Goal: Task Accomplishment & Management: Manage account settings

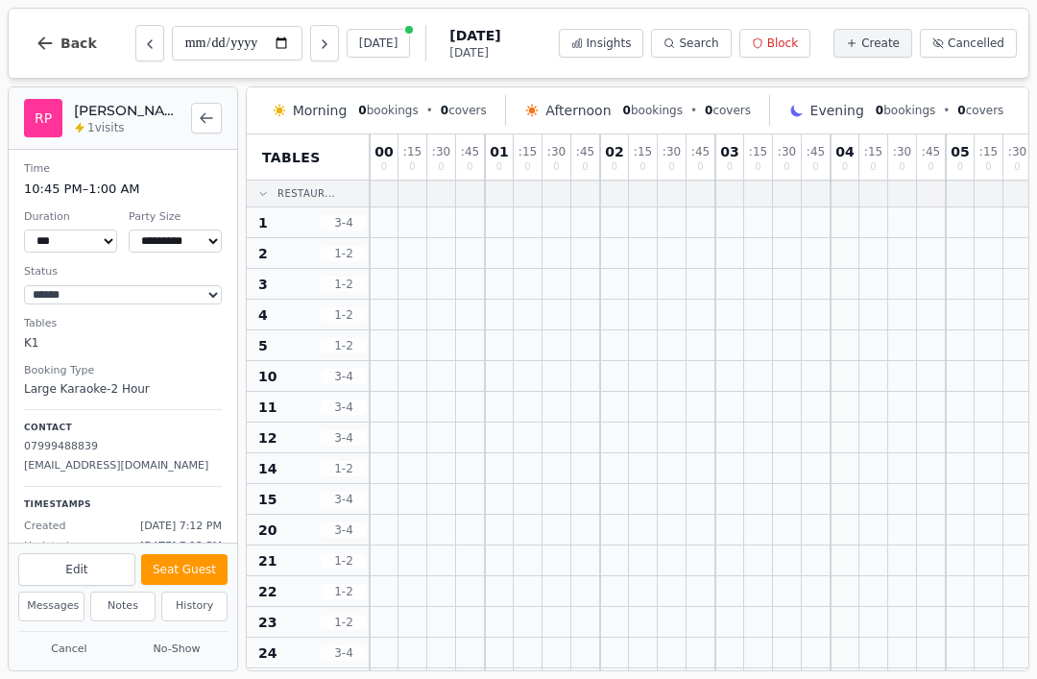
select select "****"
select select "**"
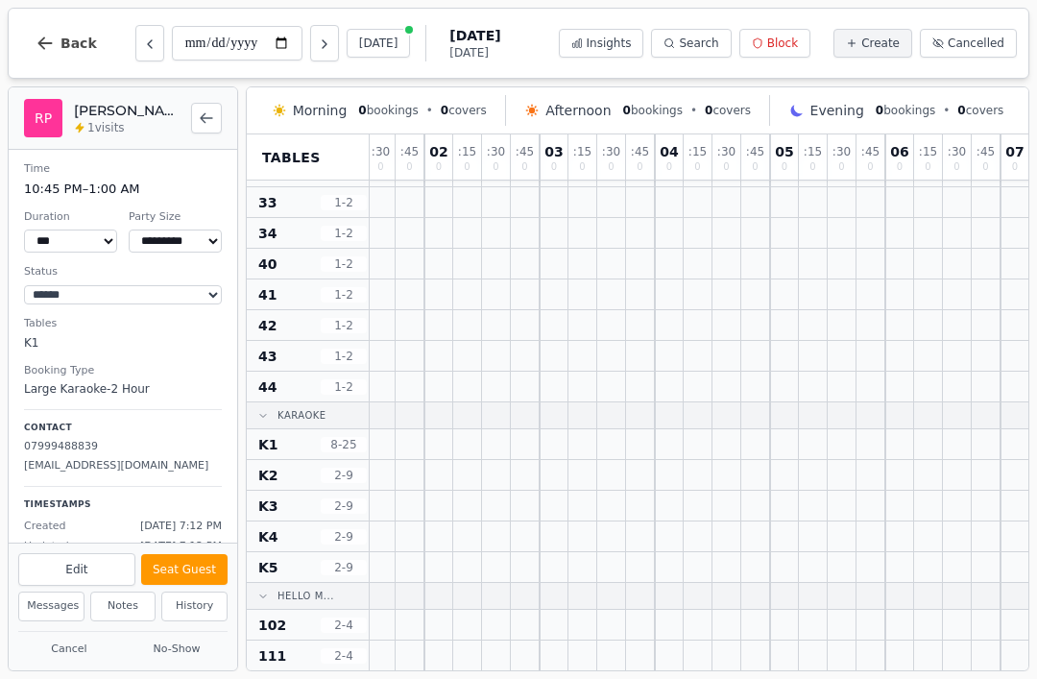
click at [85, 55] on button "Back" at bounding box center [66, 43] width 92 height 46
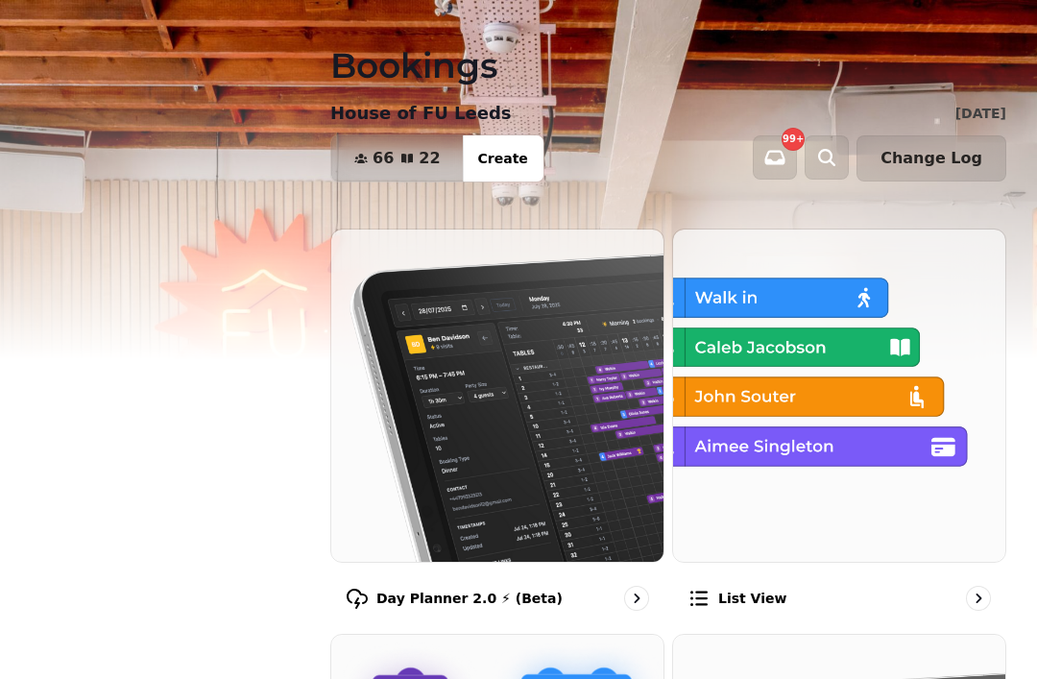
click at [583, 425] on img at bounding box center [497, 396] width 332 height 332
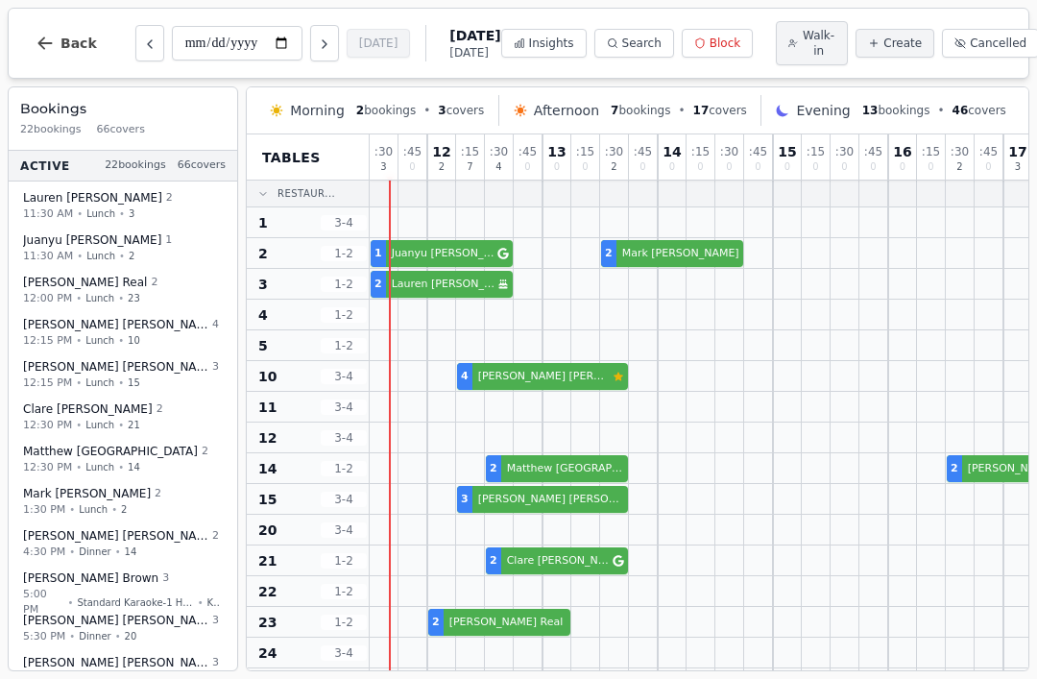
select select "****"
select select "*"
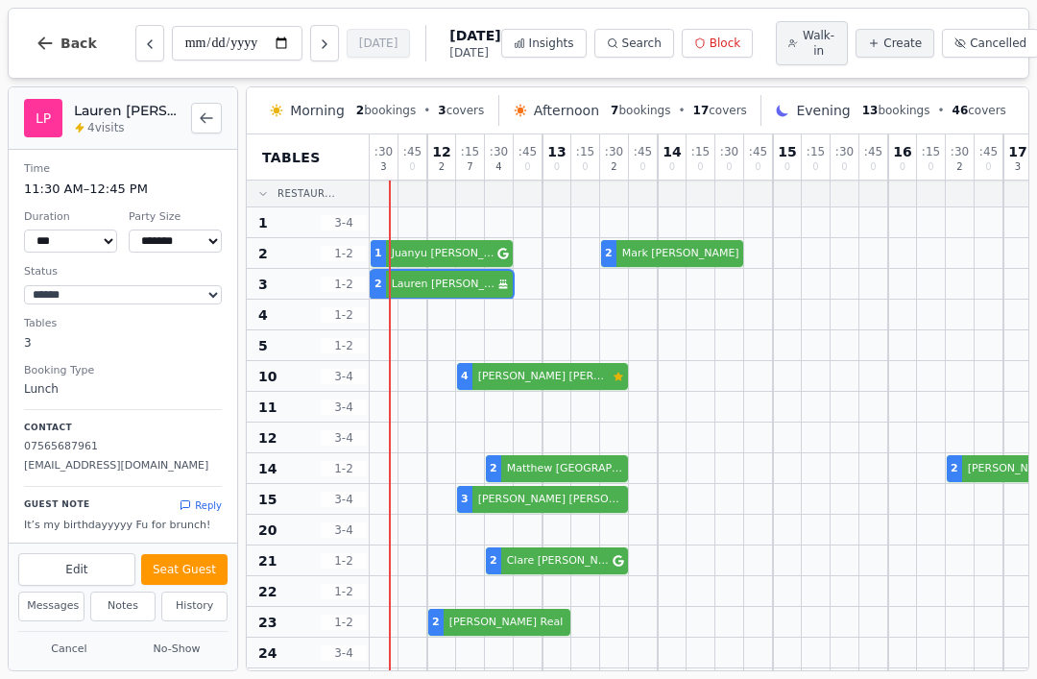
click at [186, 570] on button "Seat Guest" at bounding box center [184, 569] width 86 height 31
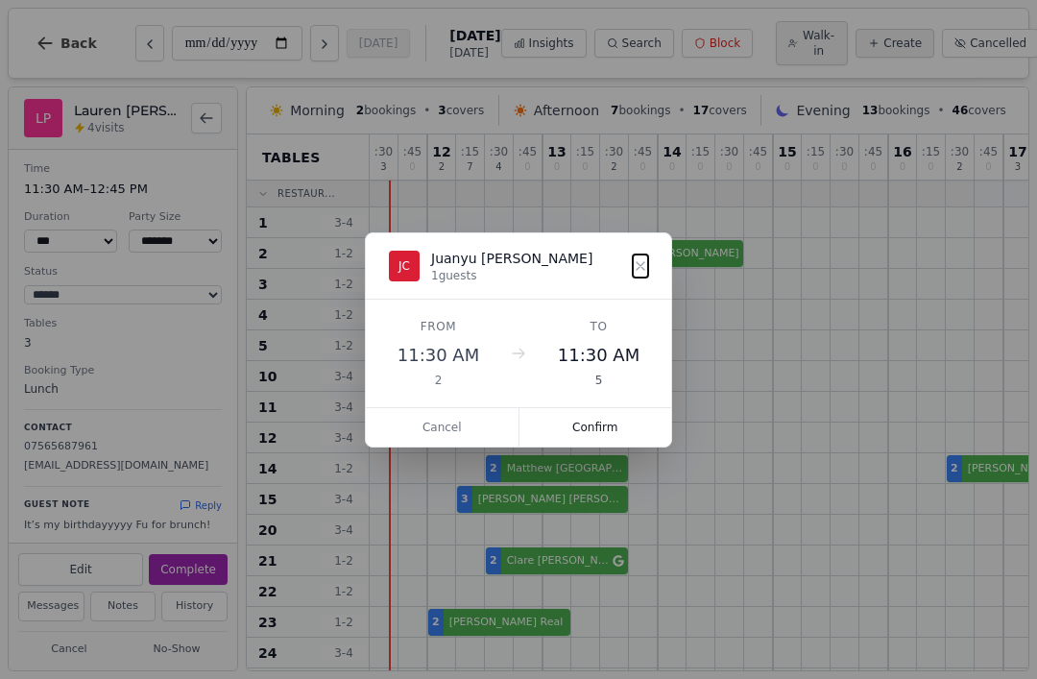
click at [605, 432] on button "Confirm" at bounding box center [596, 427] width 153 height 38
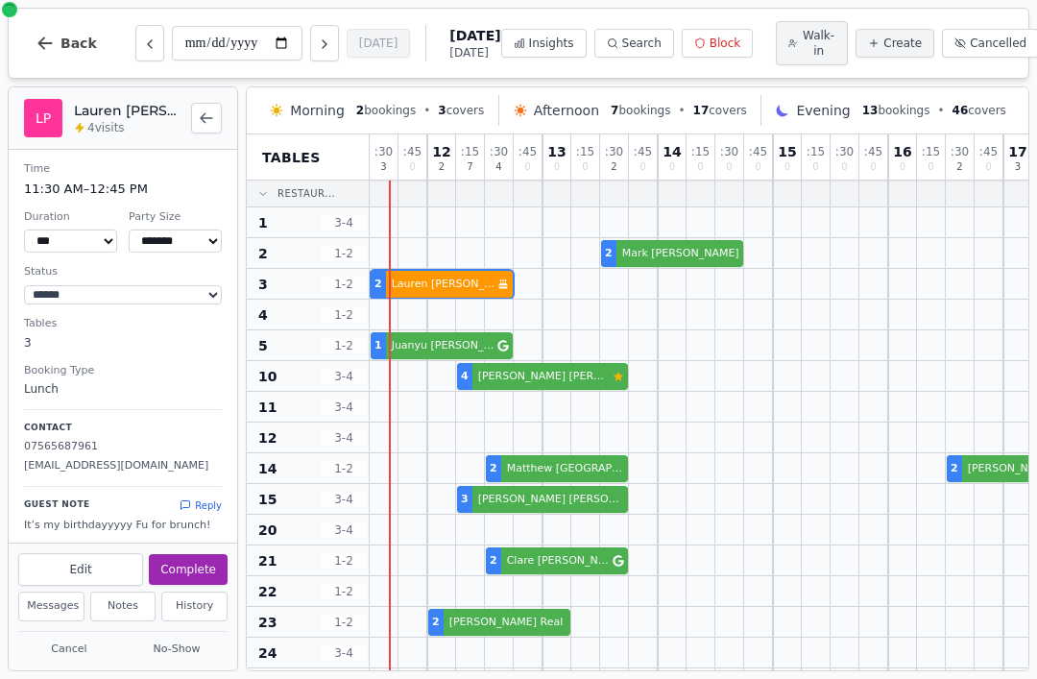
click at [214, 560] on button "Complete" at bounding box center [188, 569] width 79 height 31
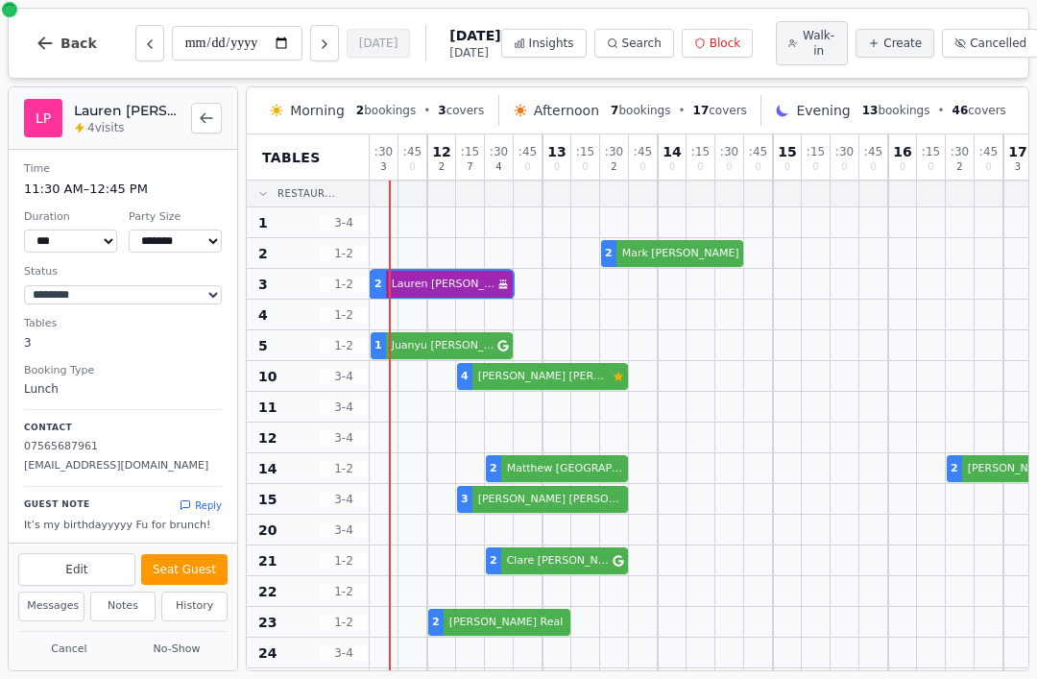
click at [435, 284] on div "2 [PERSON_NAME] Birthday celebration" at bounding box center [1033, 284] width 1326 height 31
click at [191, 560] on button "Seat Guest" at bounding box center [184, 569] width 86 height 31
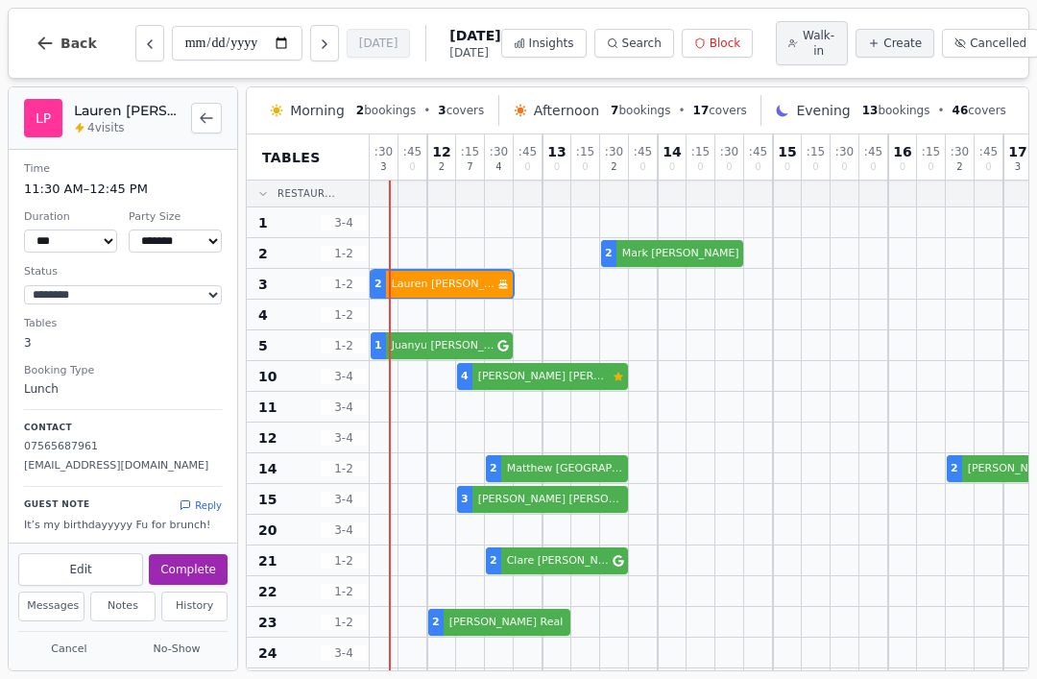
select select "******"
select select "*"
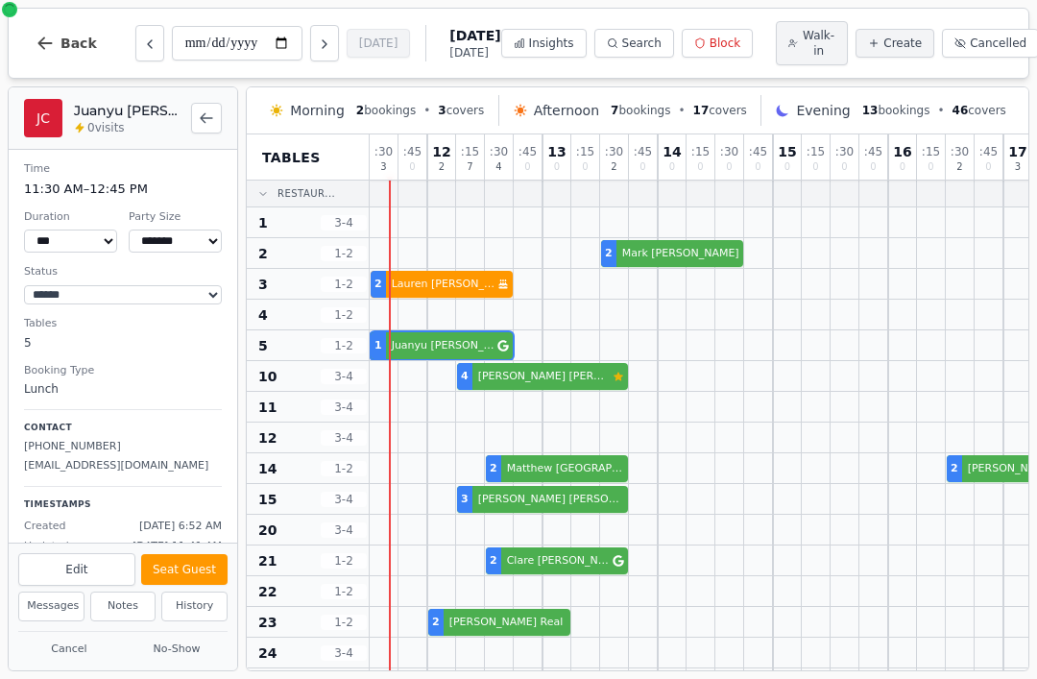
click at [458, 335] on div at bounding box center [470, 345] width 29 height 30
click at [185, 570] on button "Seat Guest" at bounding box center [184, 569] width 86 height 31
select select "******"
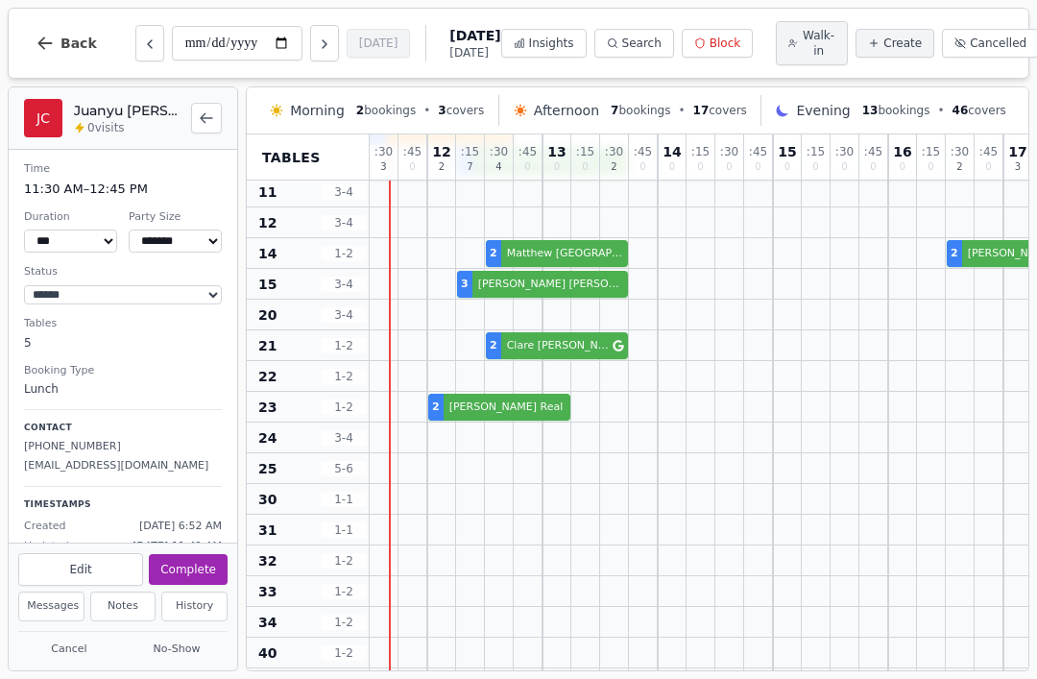
scroll to position [213, 0]
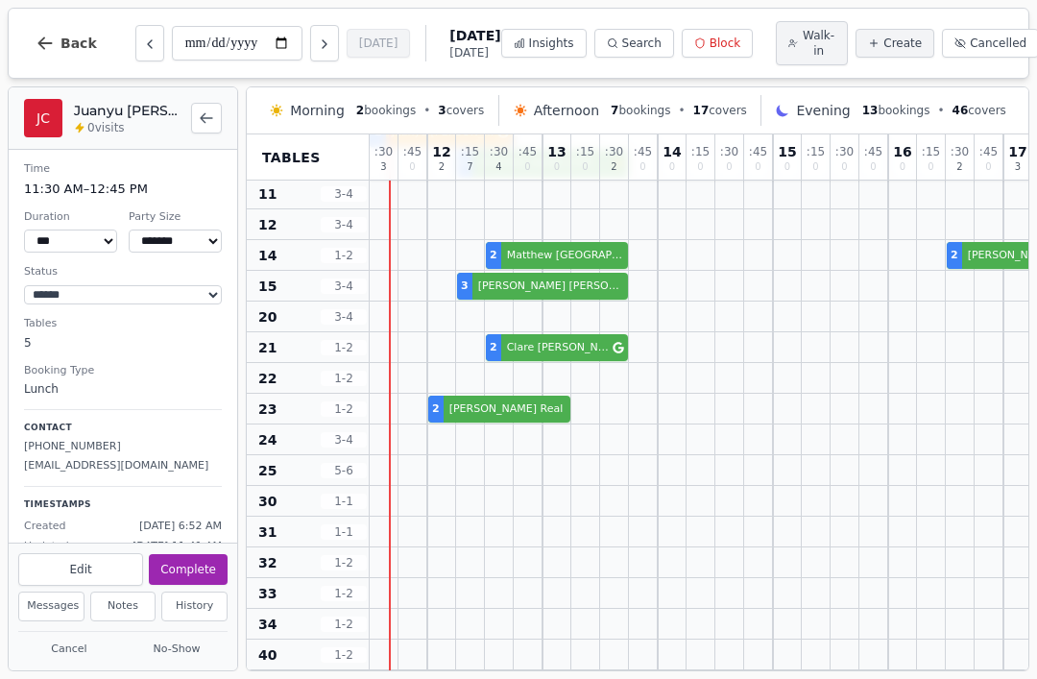
click at [444, 476] on div at bounding box center [441, 470] width 29 height 30
click at [412, 471] on div at bounding box center [414, 470] width 28 height 28
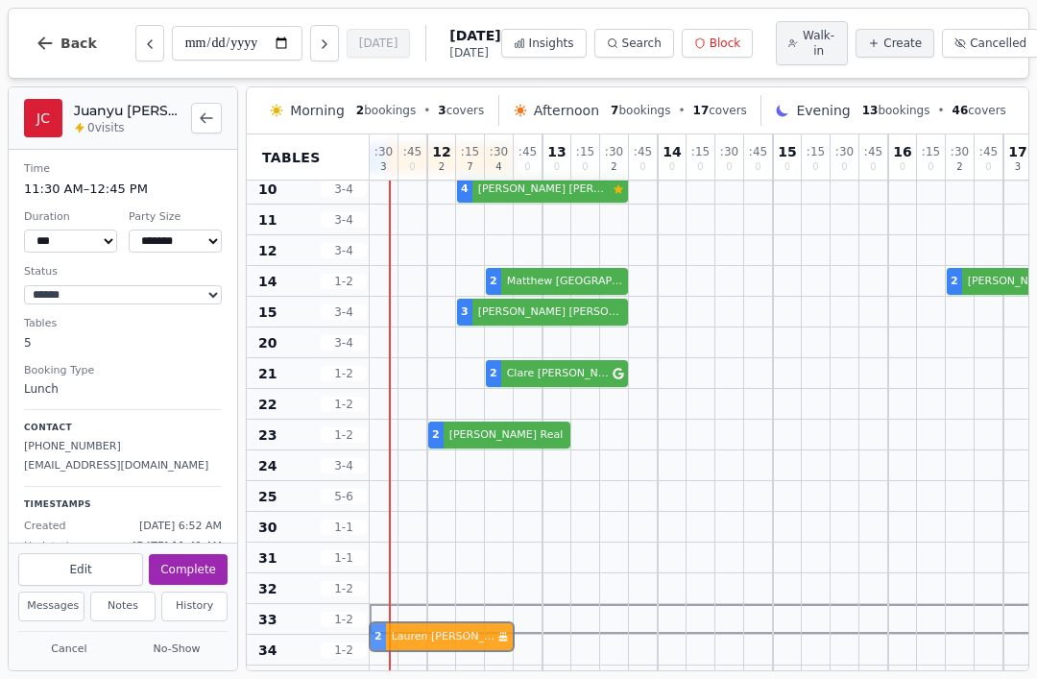
scroll to position [194, 0]
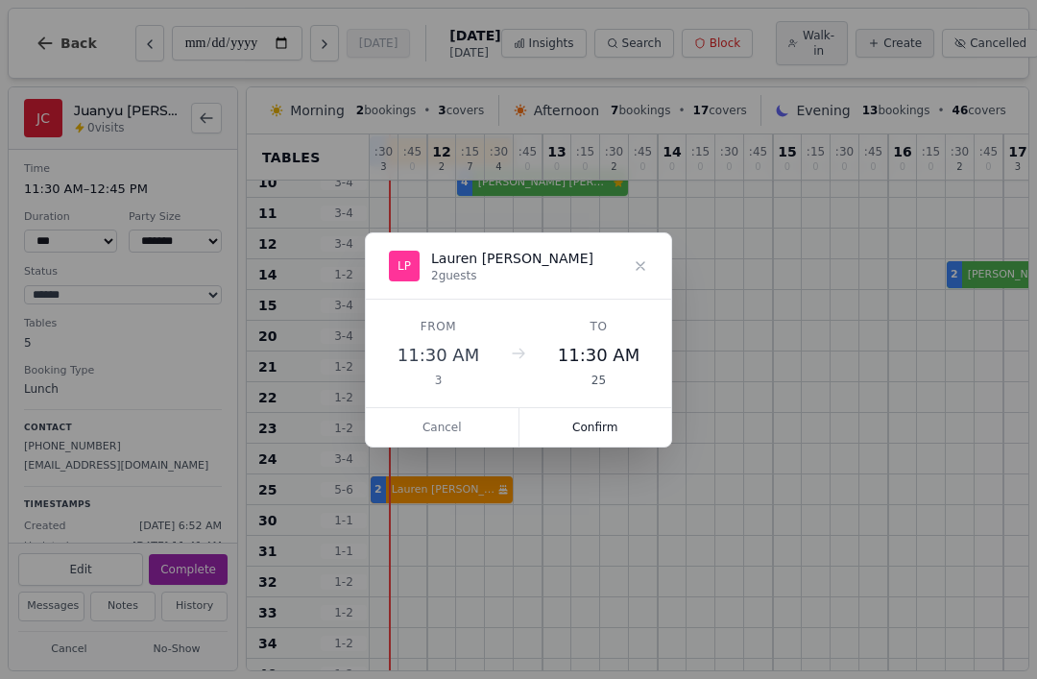
click at [604, 415] on button "Confirm" at bounding box center [596, 427] width 153 height 38
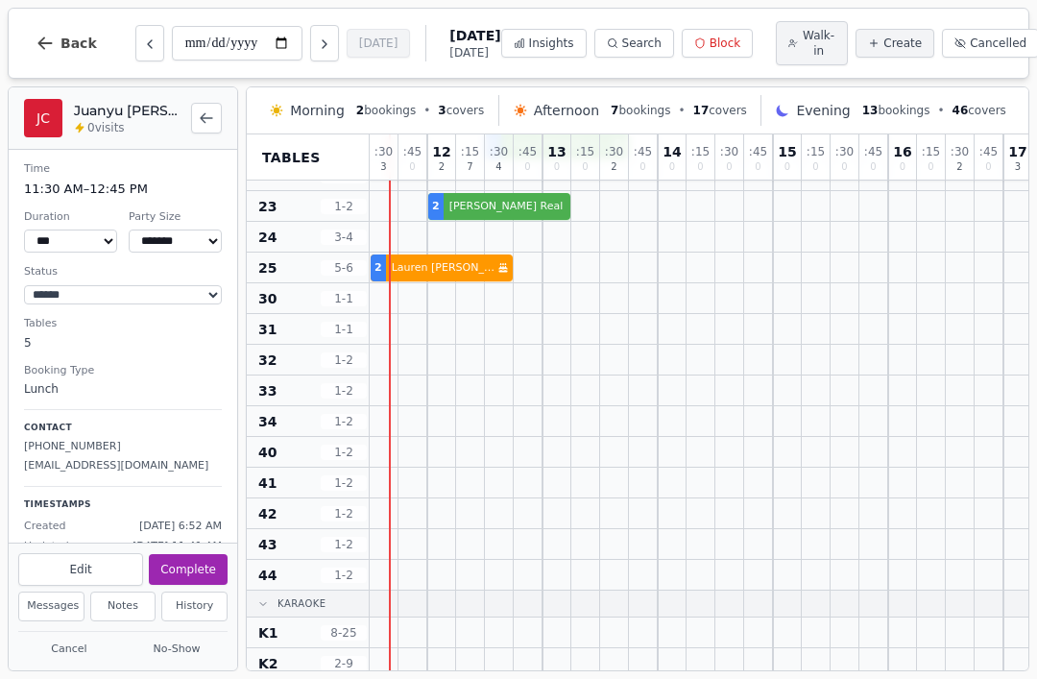
scroll to position [419, 0]
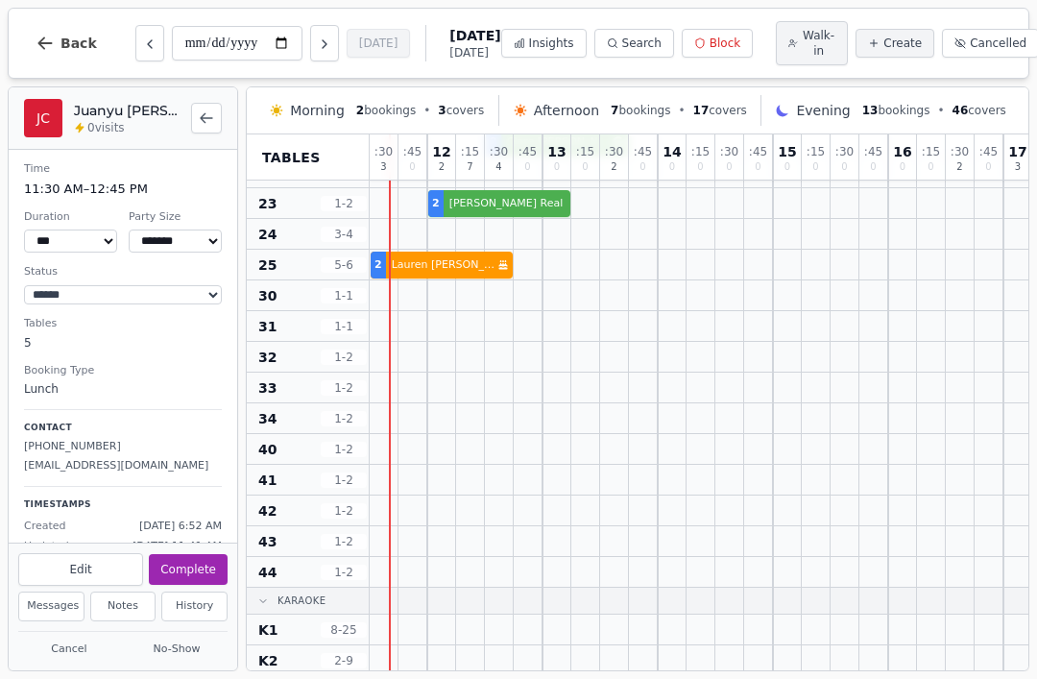
click at [404, 547] on div at bounding box center [413, 541] width 29 height 30
click at [387, 550] on div at bounding box center [384, 541] width 29 height 30
click at [385, 546] on div at bounding box center [384, 541] width 29 height 30
click at [371, 543] on div at bounding box center [385, 541] width 28 height 28
click at [385, 547] on div at bounding box center [384, 541] width 29 height 30
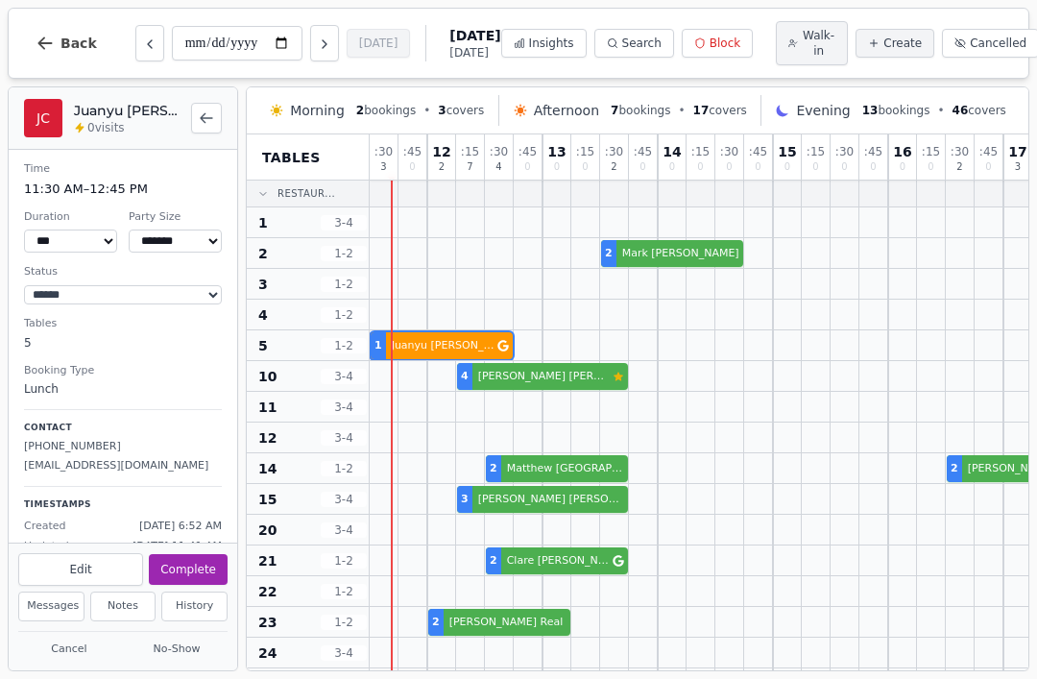
scroll to position [0, 0]
click at [802, 38] on span "Walk-in" at bounding box center [819, 43] width 34 height 31
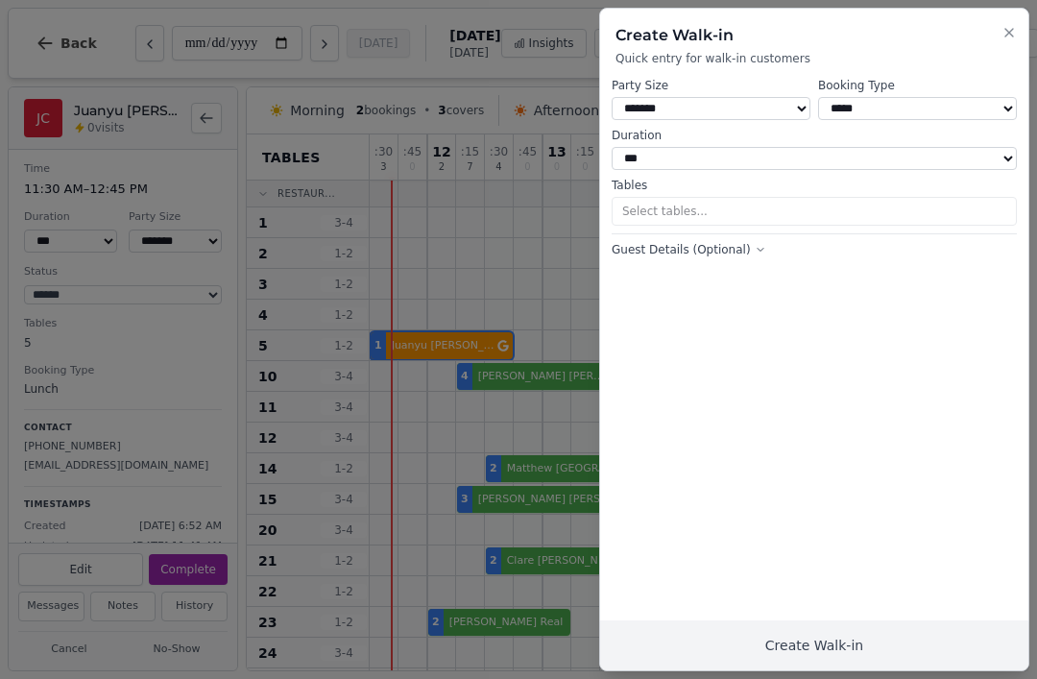
select select "****"
click at [742, 201] on button "1 table selected" at bounding box center [814, 211] width 405 height 29
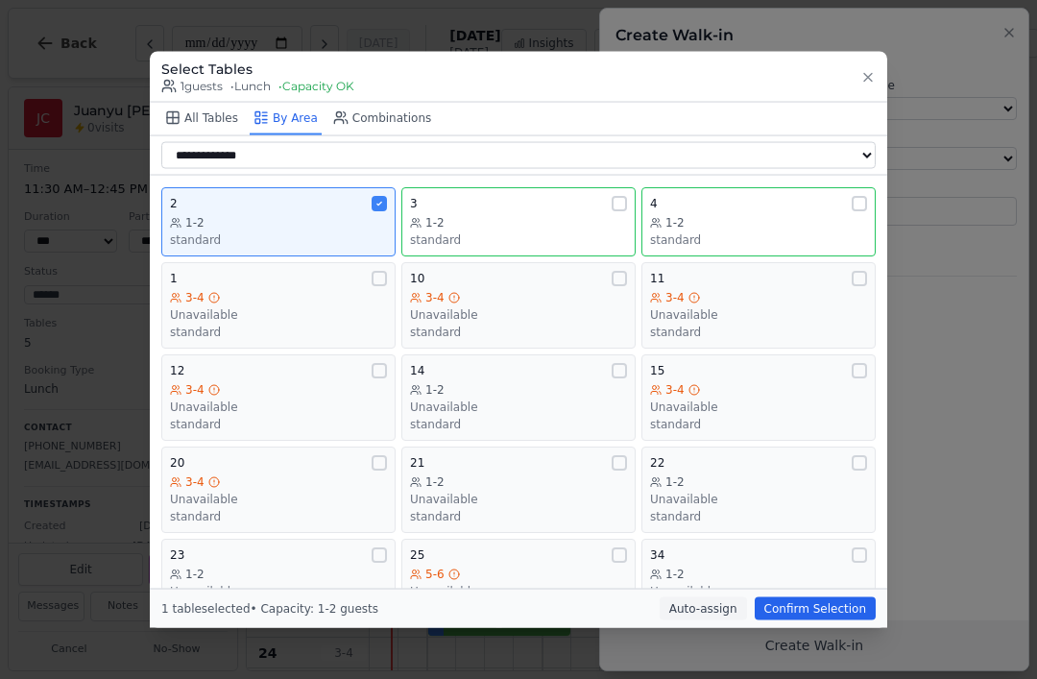
click at [338, 214] on div "1-2" at bounding box center [278, 221] width 217 height 15
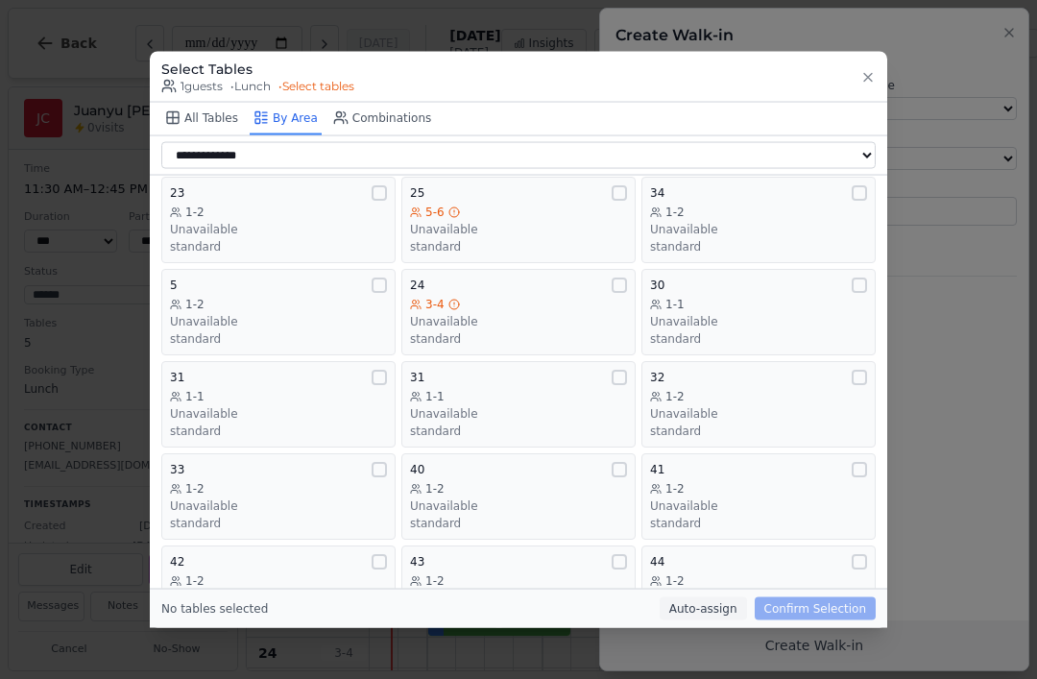
scroll to position [360, 0]
click at [521, 555] on div "43 1-2 Unavailable standard" at bounding box center [518, 589] width 217 height 69
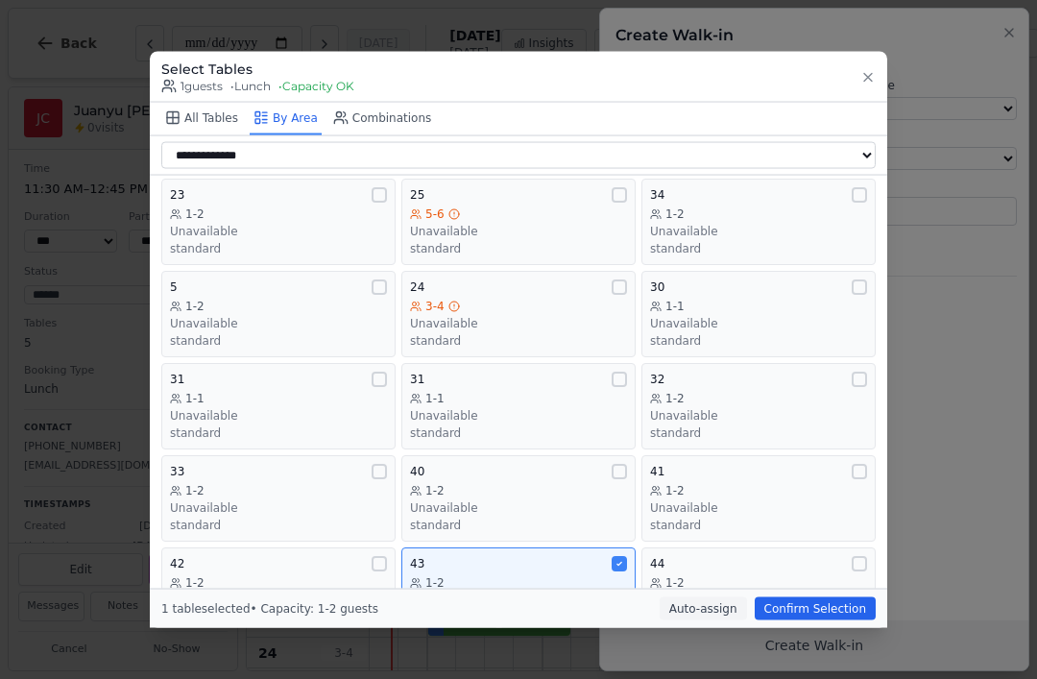
click at [824, 621] on button "Confirm Selection" at bounding box center [815, 608] width 121 height 23
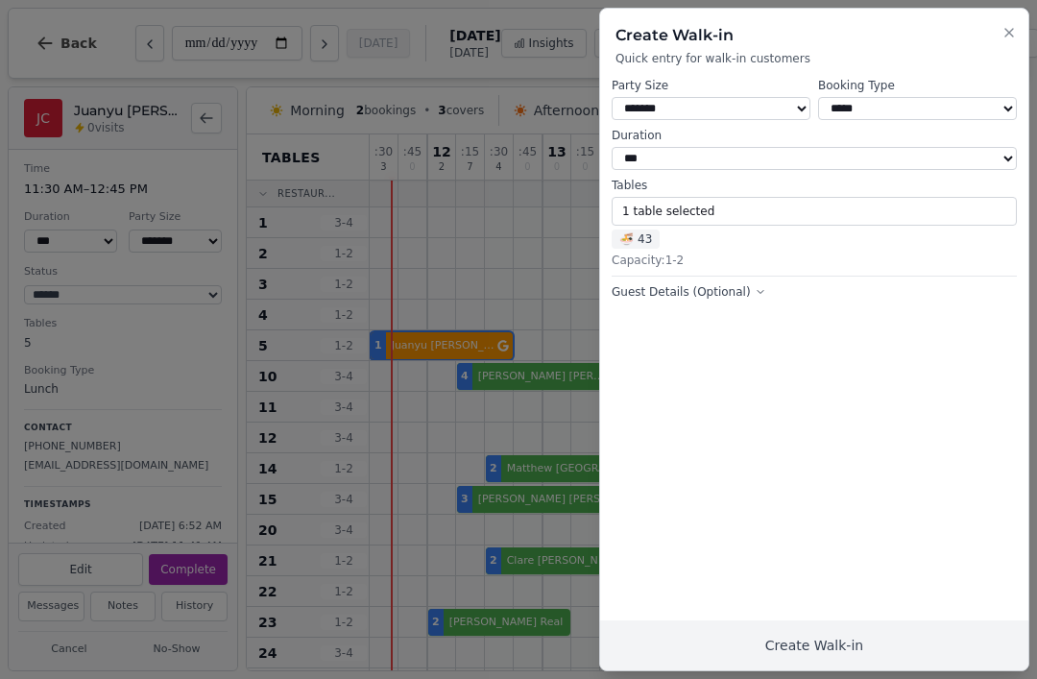
click at [827, 647] on button "Create Walk-in" at bounding box center [814, 646] width 428 height 50
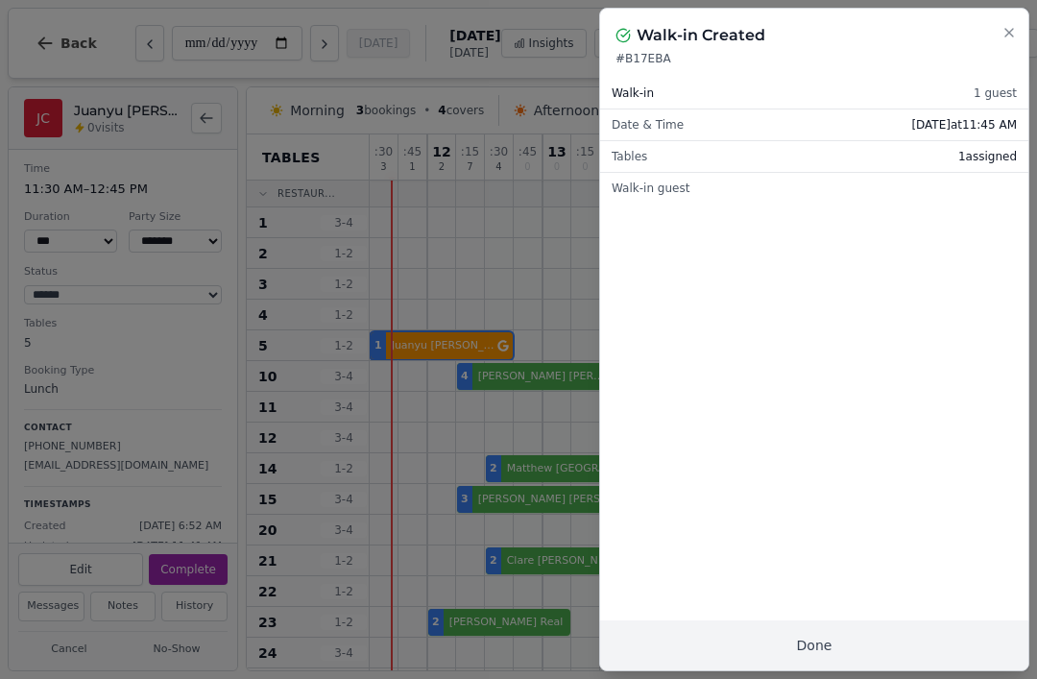
click at [820, 646] on button "Done" at bounding box center [814, 646] width 428 height 50
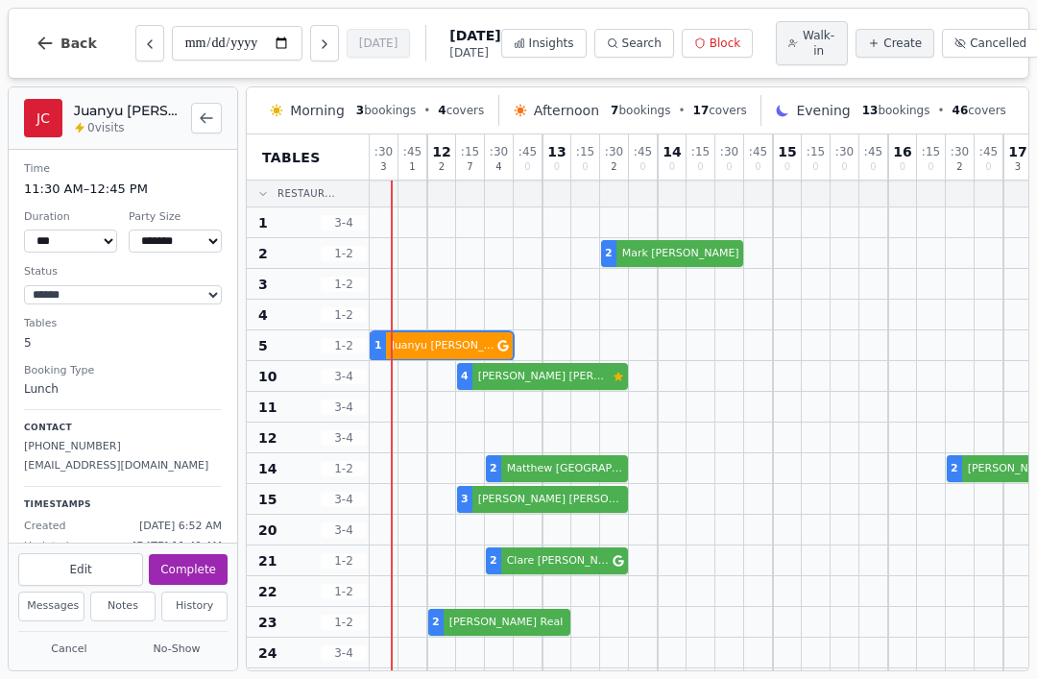
click at [147, 46] on icon "Previous day" at bounding box center [149, 44] width 15 height 15
type input "**********"
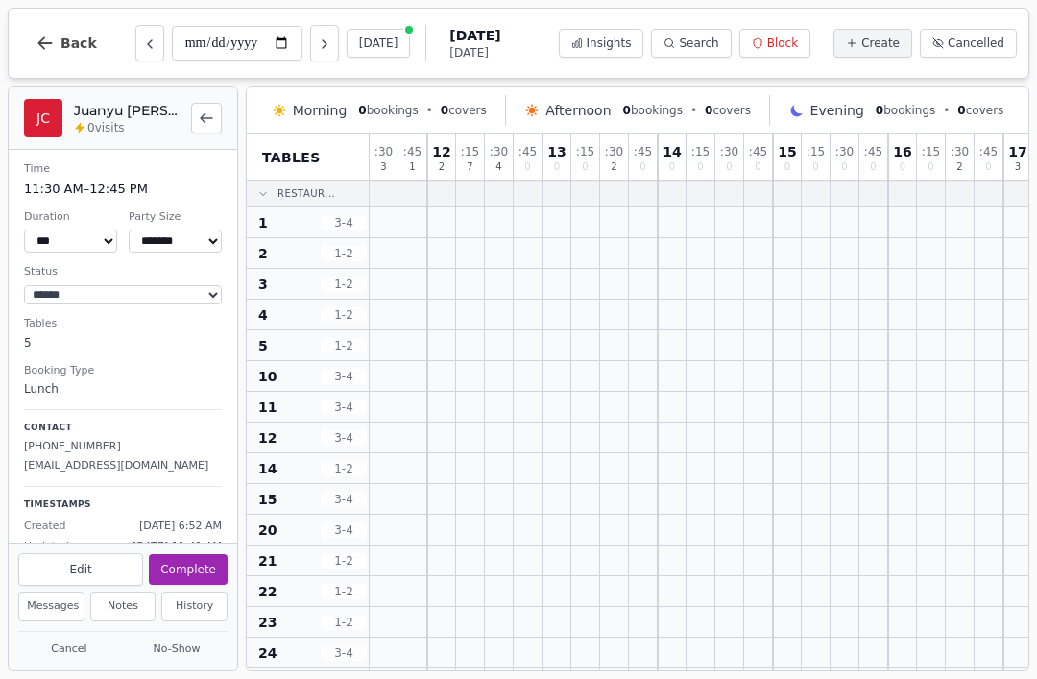
select select "******"
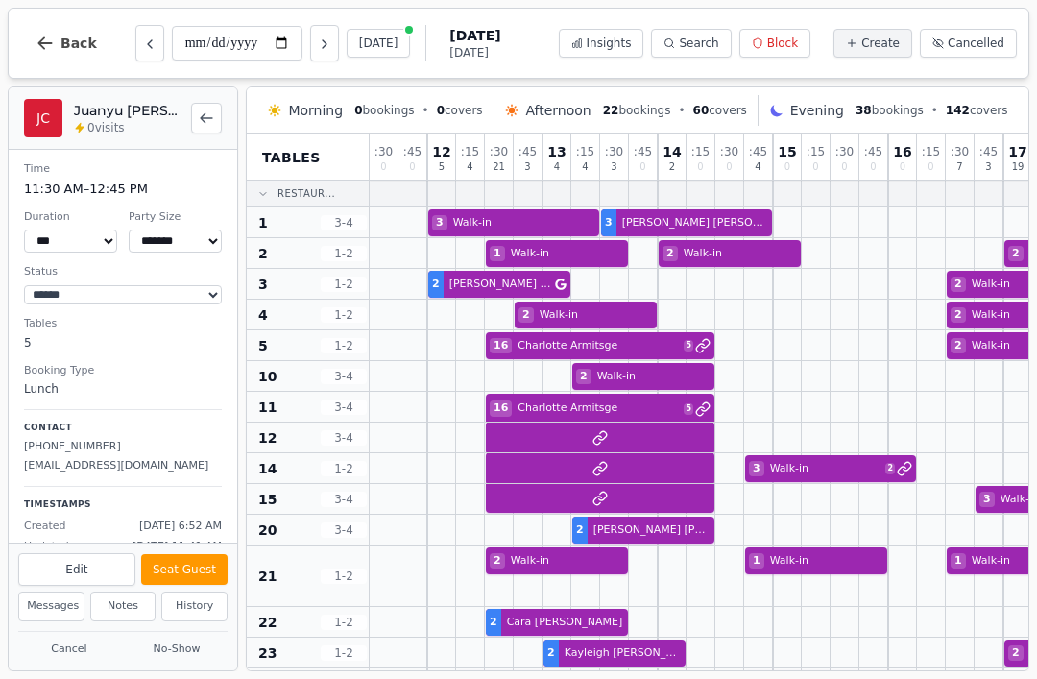
click at [52, 48] on icon "button" at bounding box center [45, 43] width 19 height 19
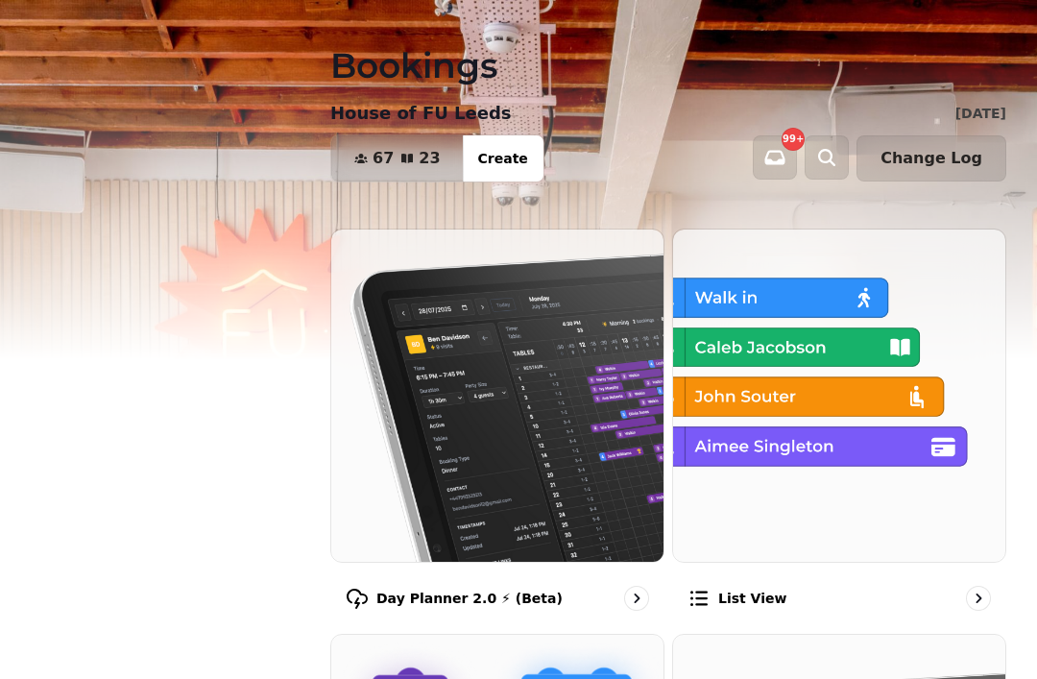
click at [544, 454] on img at bounding box center [497, 396] width 332 height 332
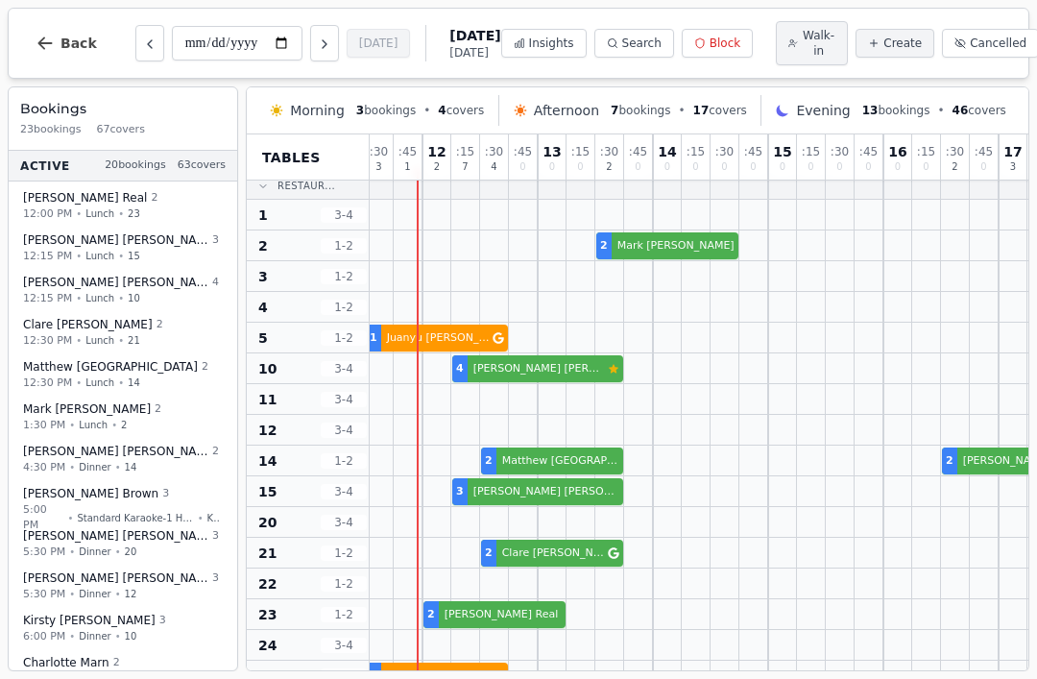
scroll to position [6, 4]
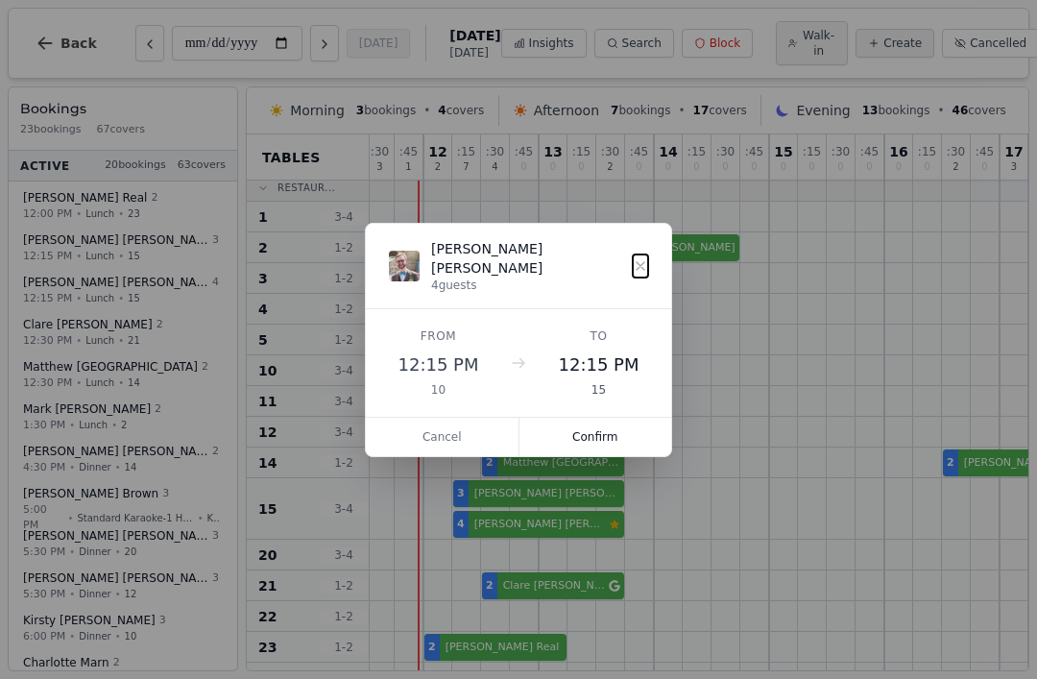
click at [592, 418] on button "Confirm" at bounding box center [596, 437] width 153 height 38
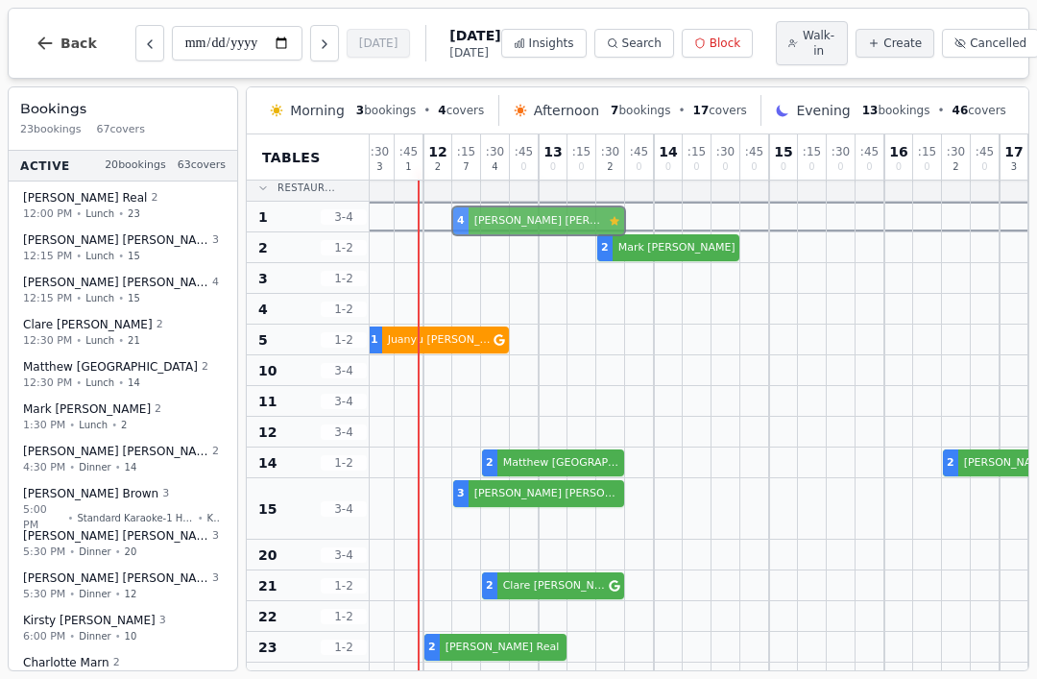
scroll to position [0, 4]
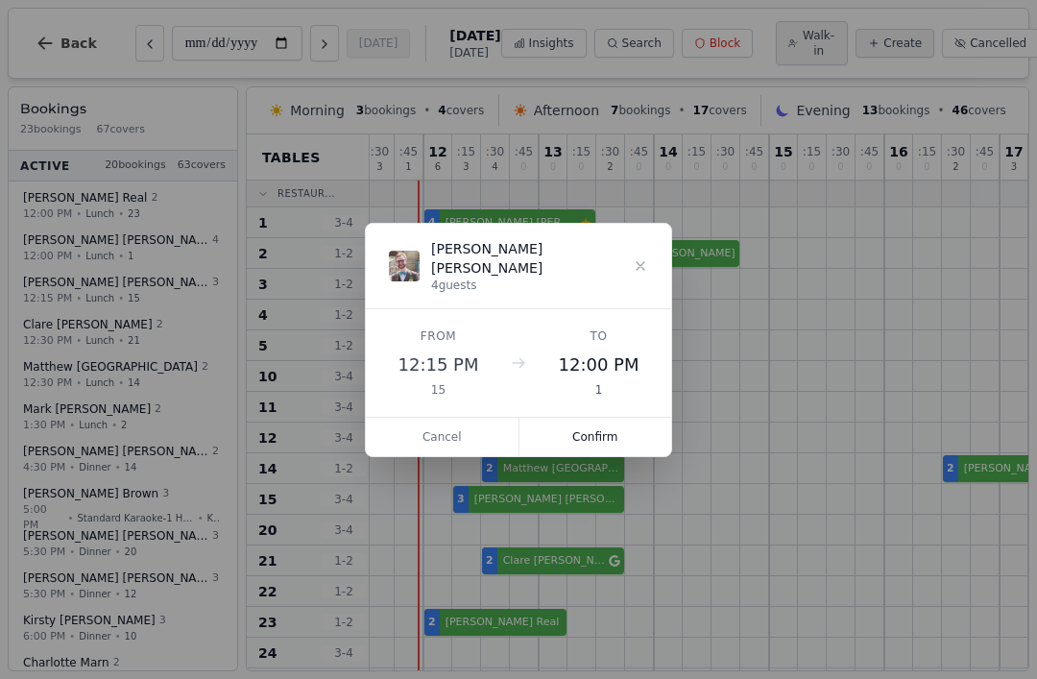
click at [599, 431] on button "Confirm" at bounding box center [596, 437] width 153 height 38
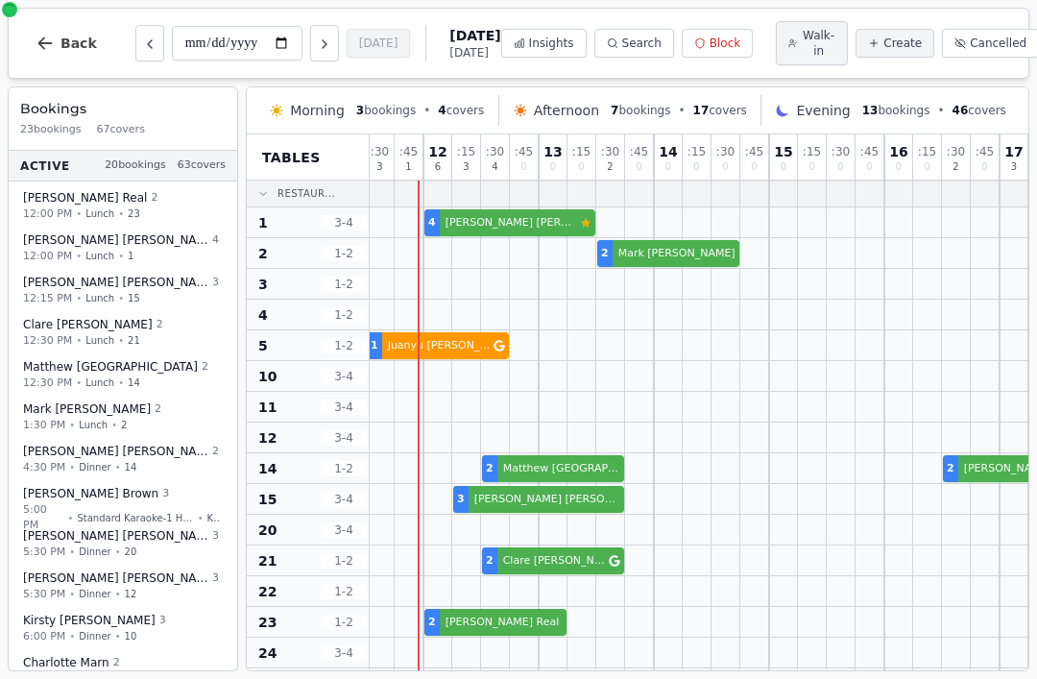
select select "****"
select select "*"
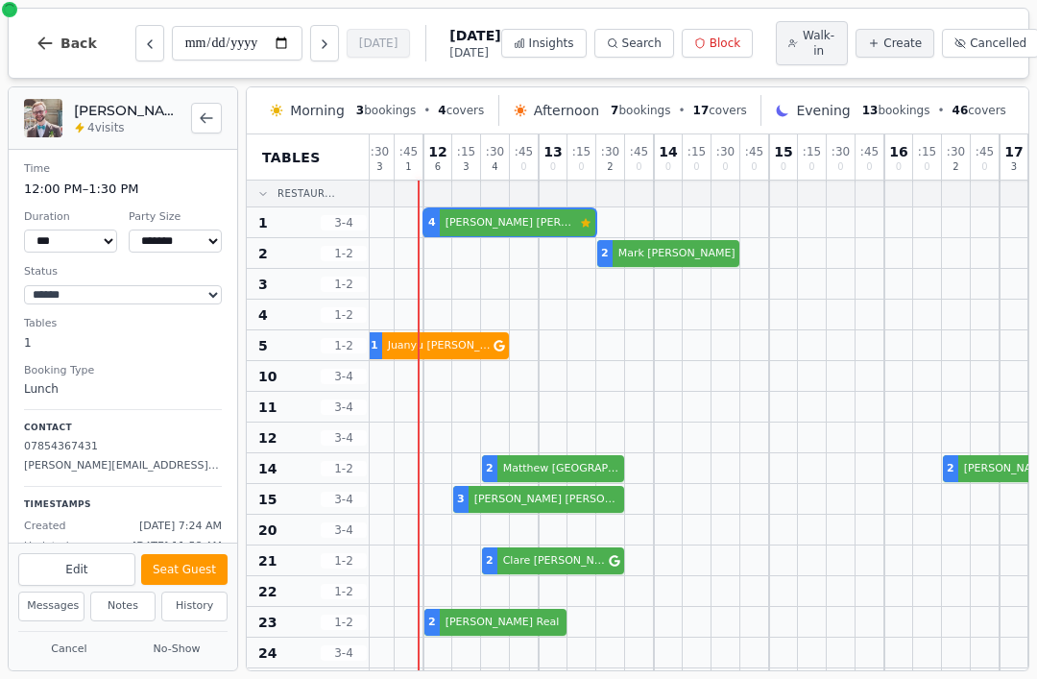
click at [198, 558] on button "Seat Guest" at bounding box center [184, 569] width 86 height 31
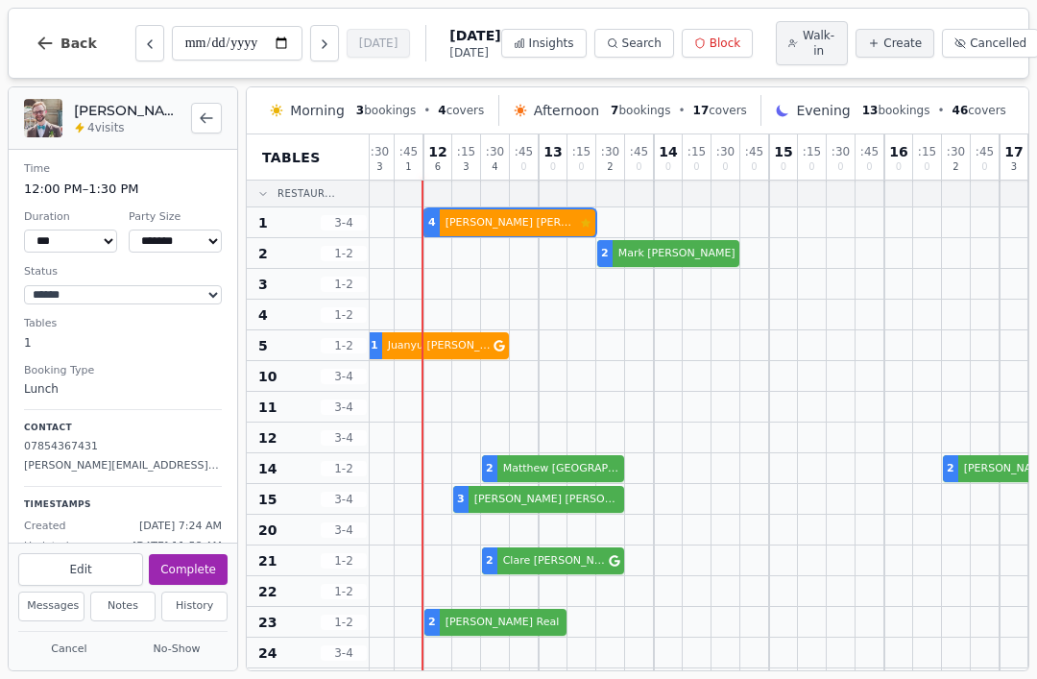
click at [441, 293] on div at bounding box center [438, 284] width 29 height 30
click at [438, 305] on div at bounding box center [438, 315] width 29 height 30
click at [440, 278] on div at bounding box center [438, 284] width 29 height 30
click at [440, 280] on div at bounding box center [438, 284] width 29 height 30
click at [441, 281] on div at bounding box center [439, 284] width 28 height 28
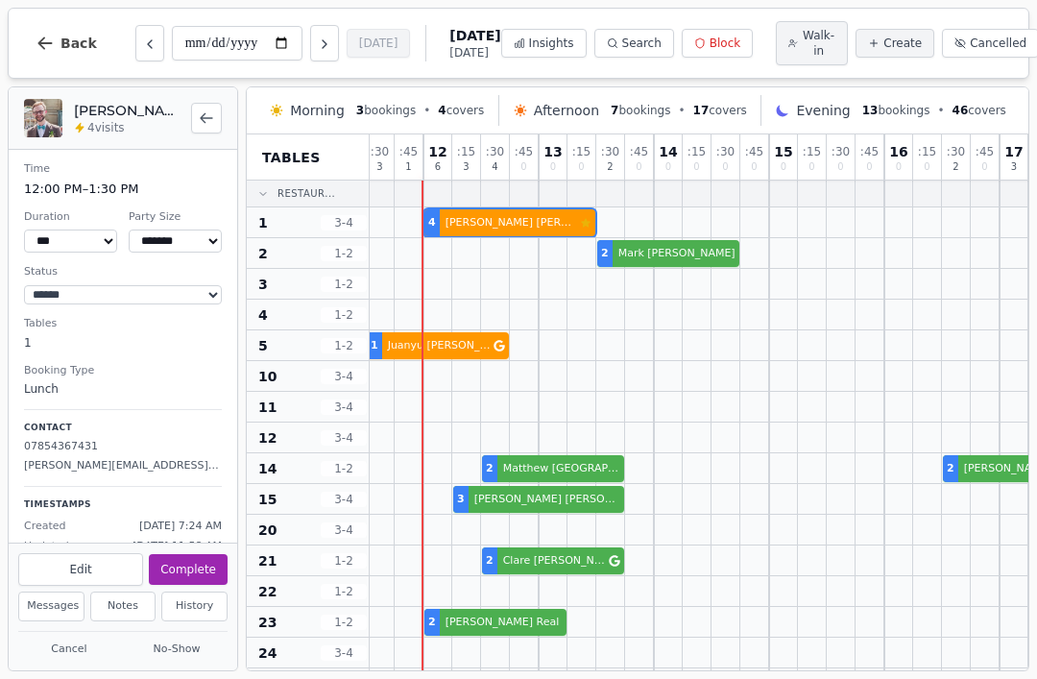
click at [806, 41] on span "Walk-in" at bounding box center [819, 43] width 34 height 31
select select "****"
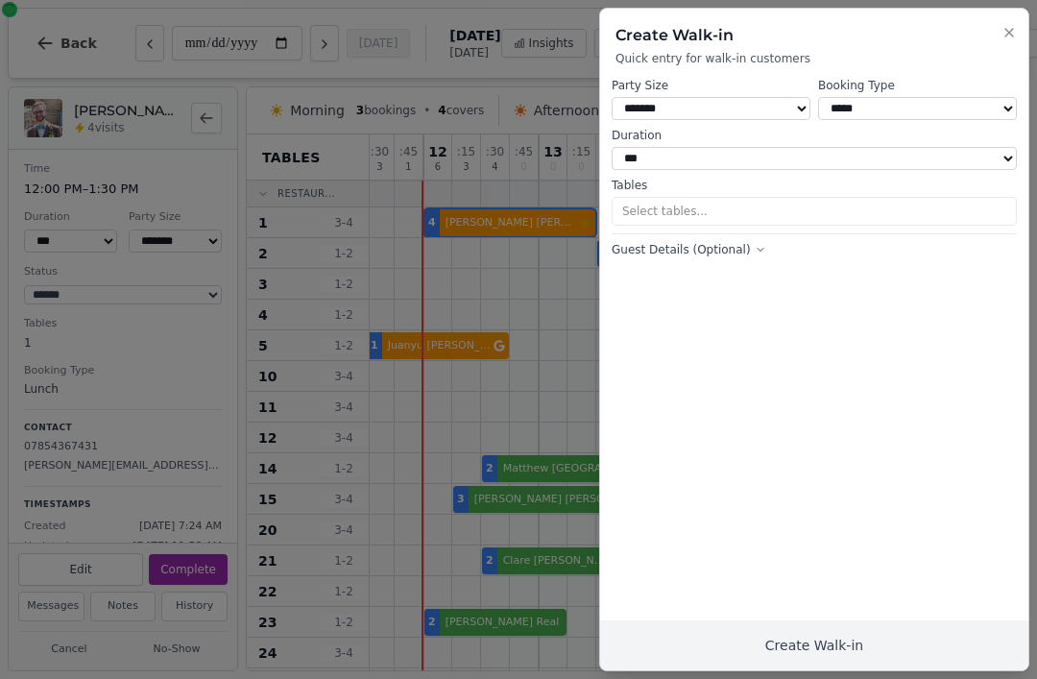
select select "*"
click at [791, 202] on button "1 table selected" at bounding box center [814, 211] width 405 height 29
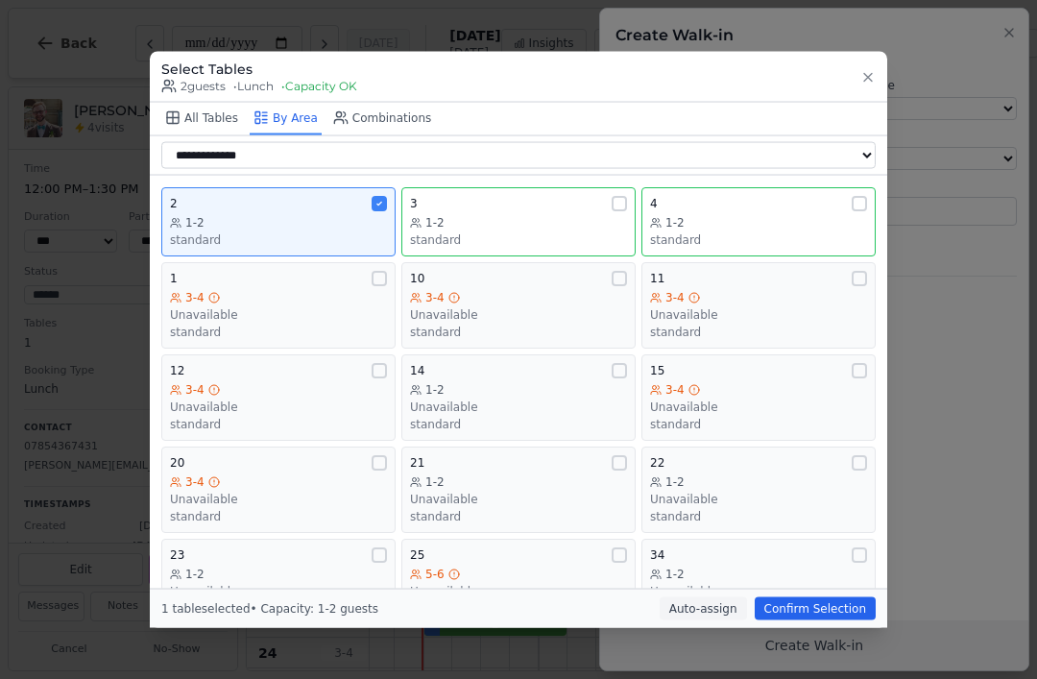
click at [487, 214] on div "1-2" at bounding box center [518, 221] width 217 height 15
click at [306, 214] on div "1-2" at bounding box center [278, 221] width 217 height 15
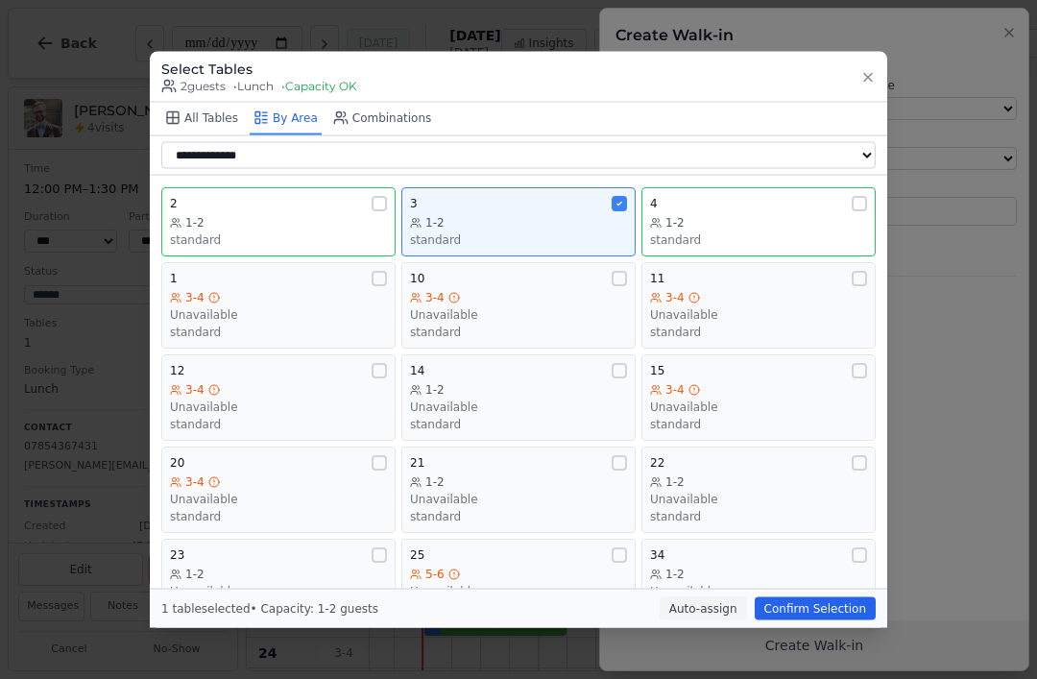
click at [830, 639] on div "30" at bounding box center [758, 646] width 217 height 15
click at [836, 630] on button "30 1-1 Unavailable standard" at bounding box center [759, 673] width 234 height 86
click at [837, 621] on button "Confirm Selection" at bounding box center [815, 608] width 121 height 23
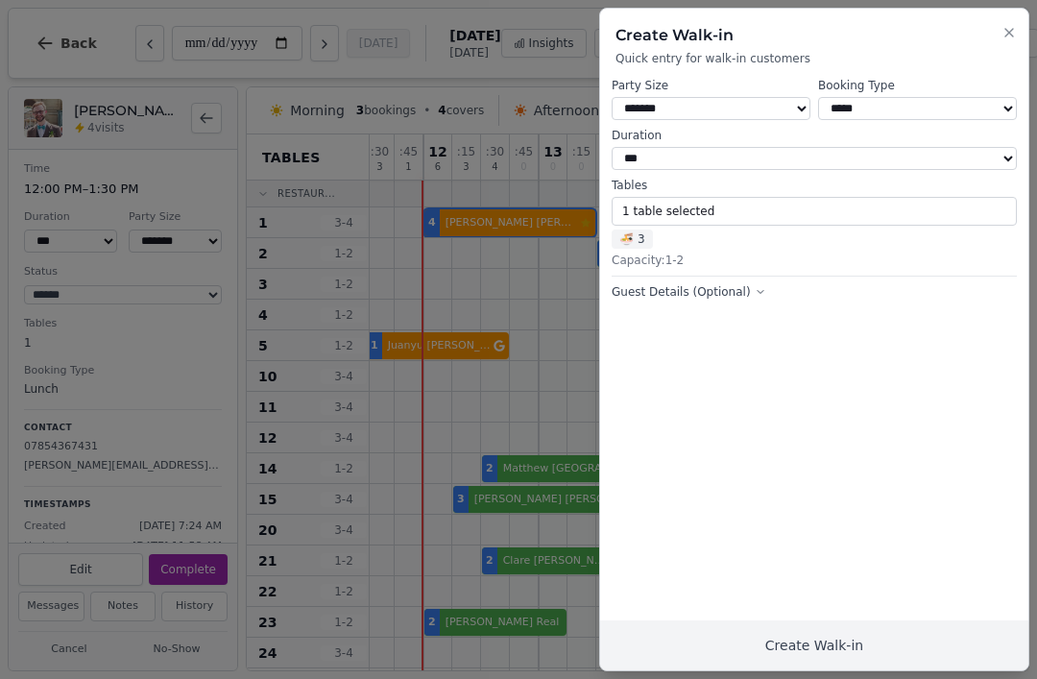
click at [865, 642] on button "Create Walk-in" at bounding box center [814, 646] width 428 height 50
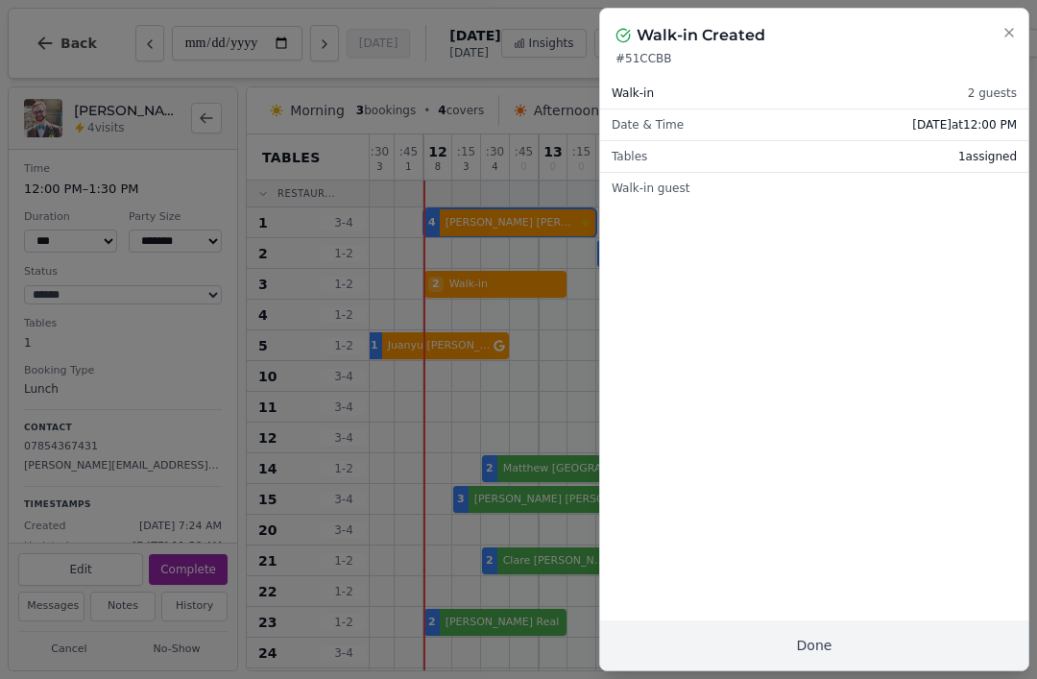
click at [829, 659] on button "Done" at bounding box center [814, 646] width 428 height 50
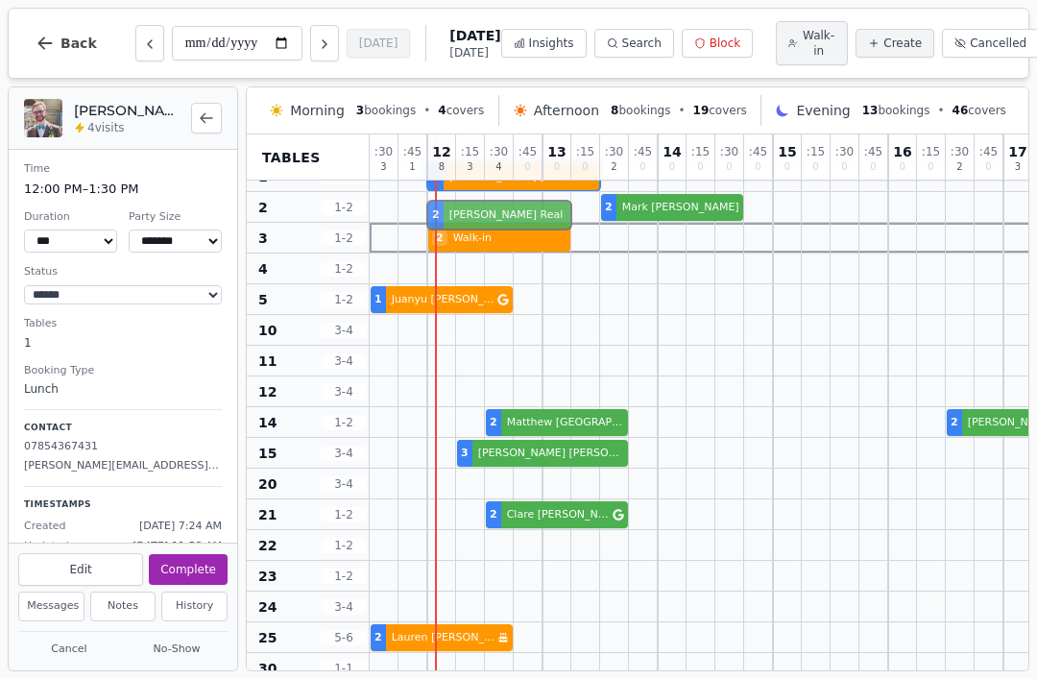
scroll to position [0, 0]
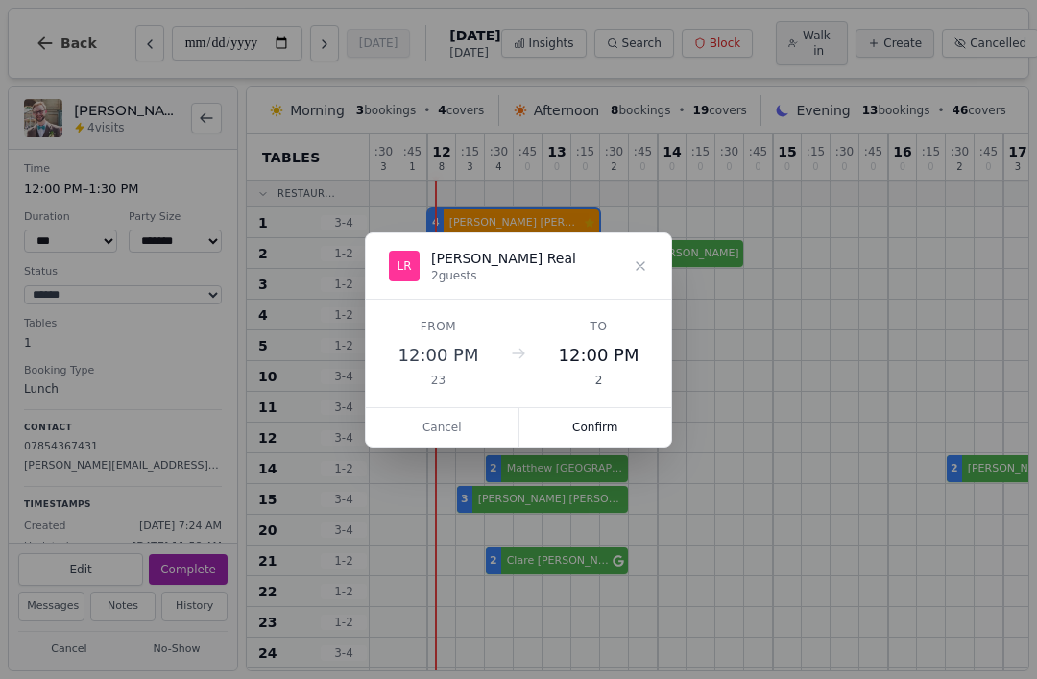
click at [616, 429] on button "Confirm" at bounding box center [596, 427] width 153 height 38
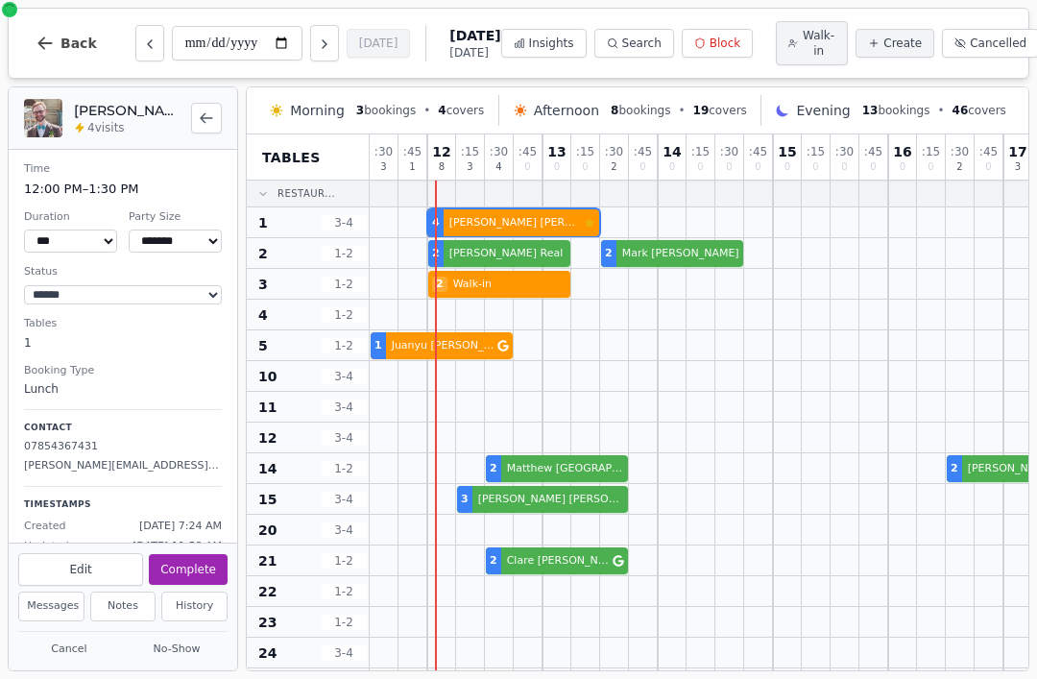
click at [541, 255] on div "2 Leo Real 2 Mark Rhodes 2 Bethan Jones" at bounding box center [1033, 253] width 1326 height 31
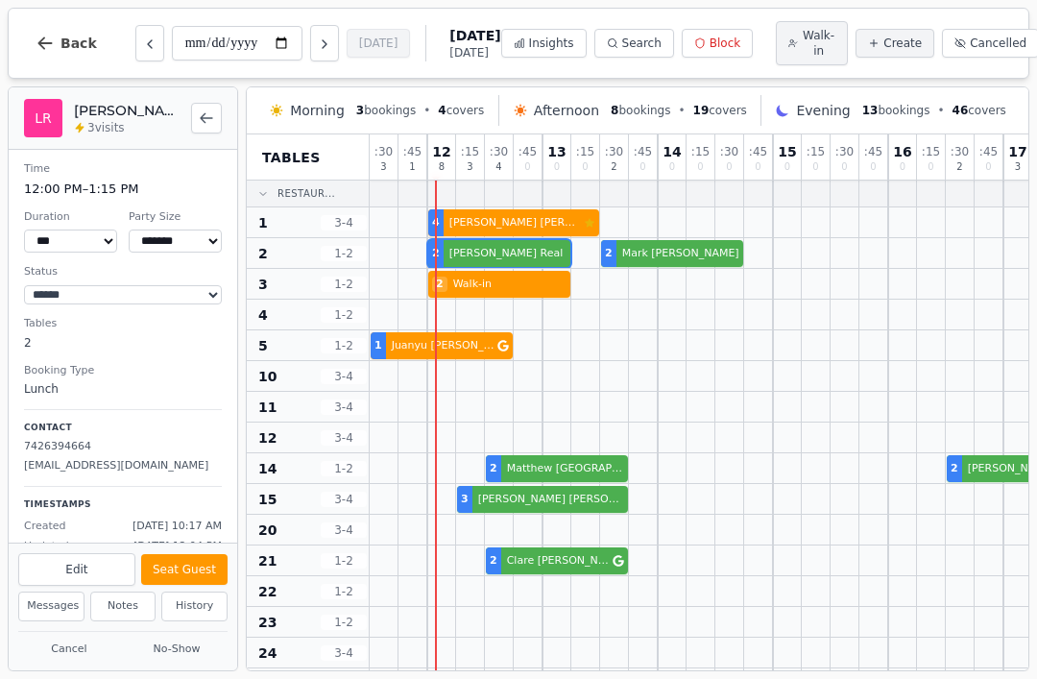
click at [191, 571] on button "Seat Guest" at bounding box center [184, 569] width 86 height 31
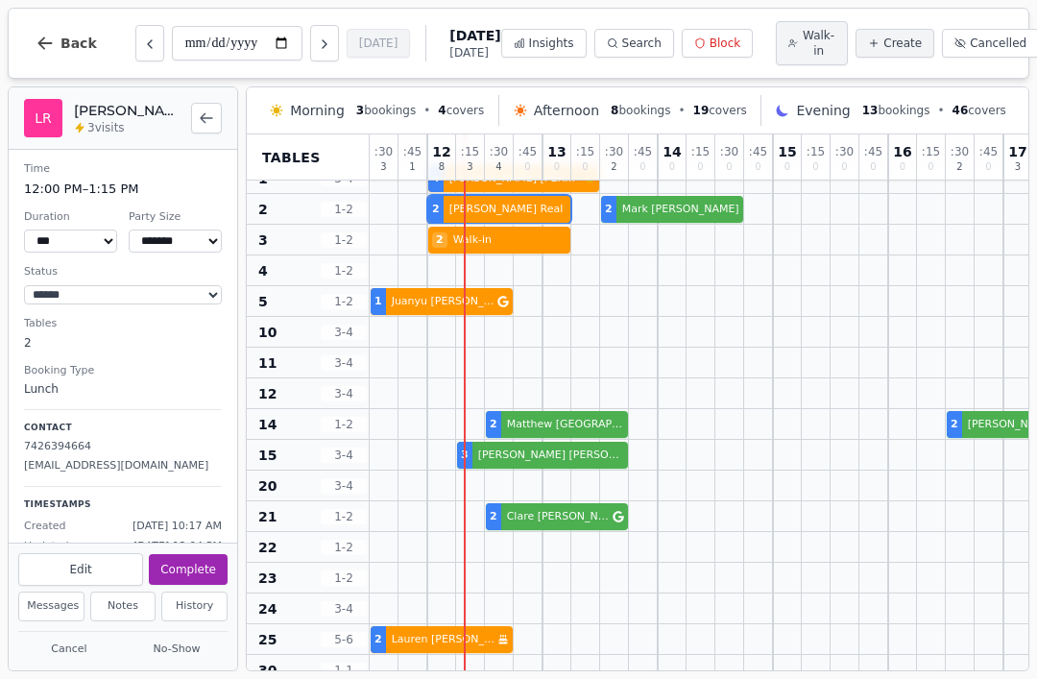
scroll to position [41, 0]
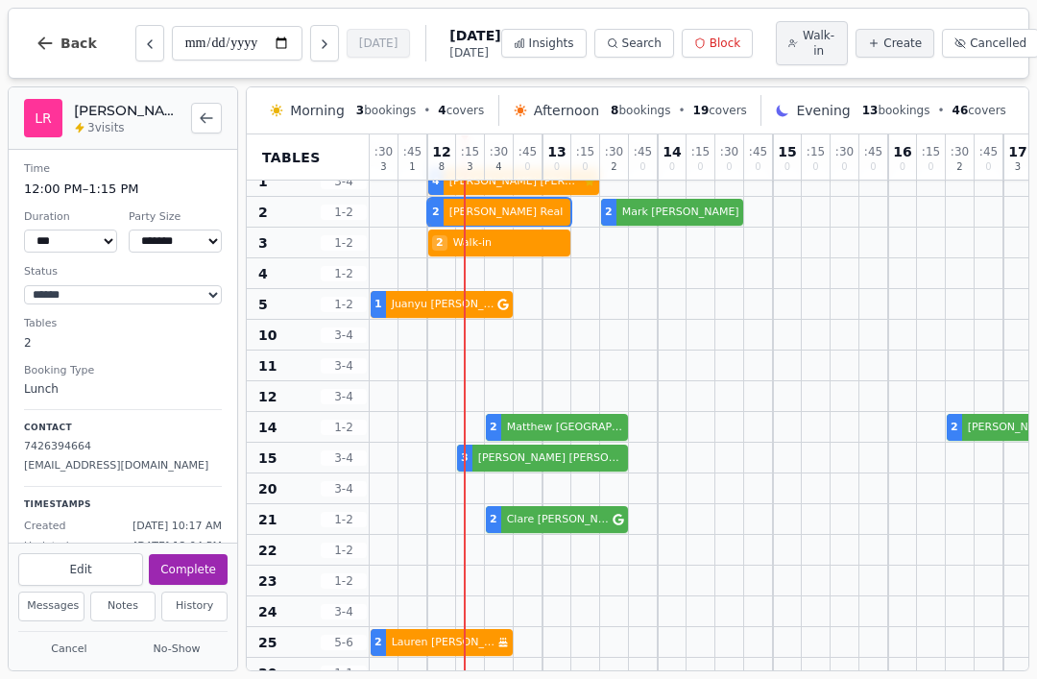
click at [475, 280] on div at bounding box center [470, 273] width 29 height 30
click at [470, 278] on div at bounding box center [471, 273] width 28 height 28
click at [465, 281] on div at bounding box center [470, 273] width 29 height 30
click at [477, 281] on div at bounding box center [470, 273] width 29 height 30
click at [477, 280] on div at bounding box center [470, 273] width 29 height 30
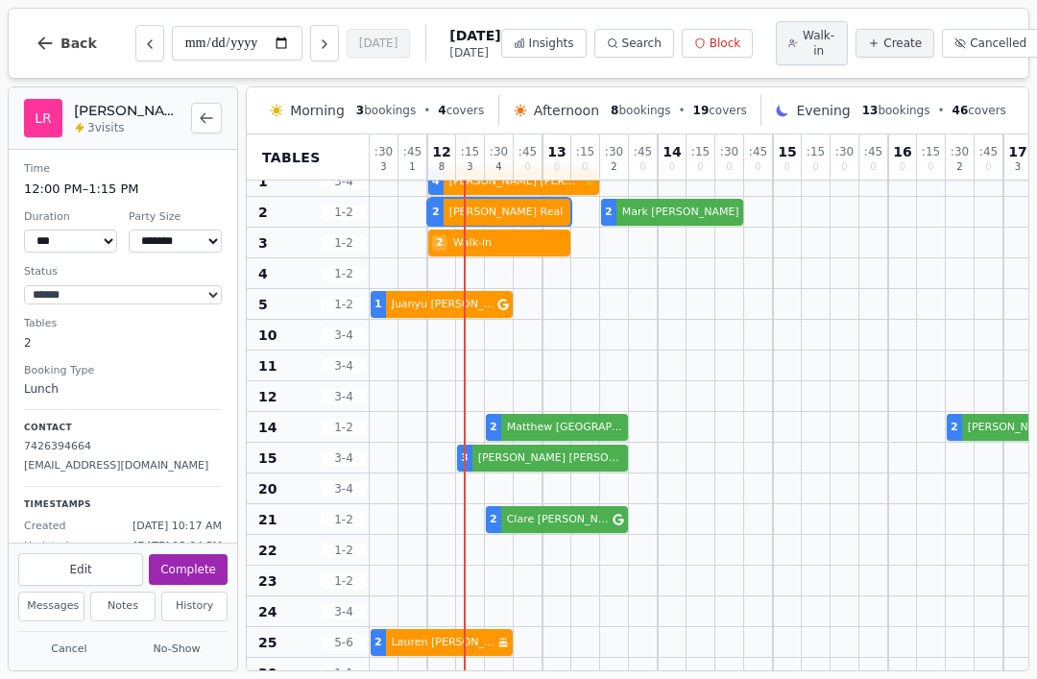
click at [802, 32] on span "Walk-in" at bounding box center [819, 43] width 34 height 31
select select "****"
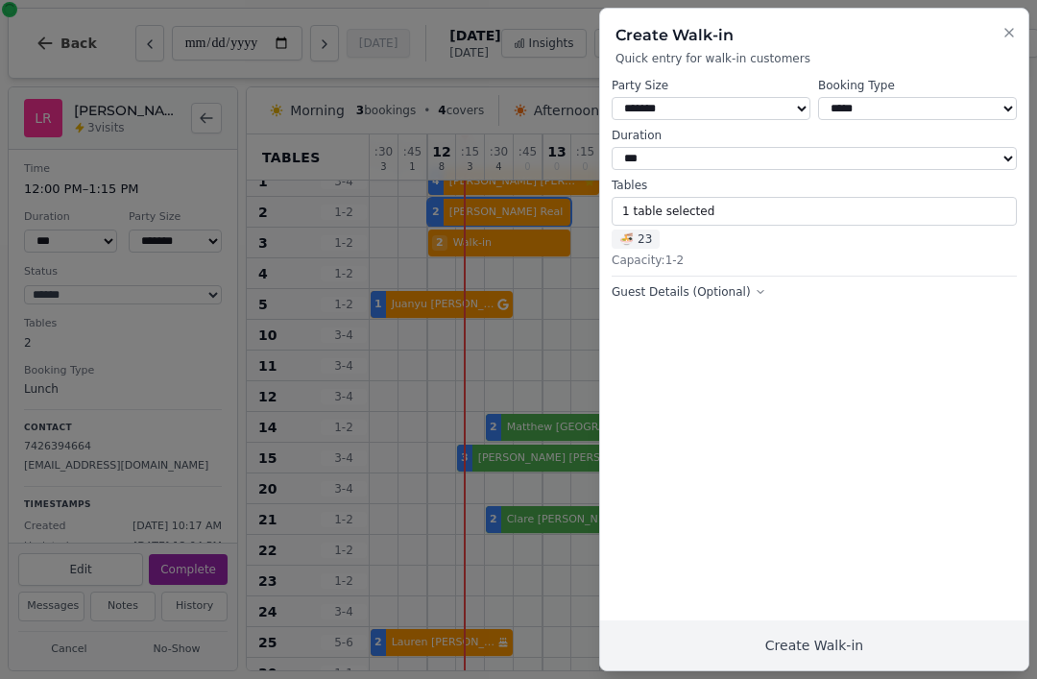
select select "*"
click at [886, 666] on button "Create Walk-in" at bounding box center [814, 646] width 428 height 50
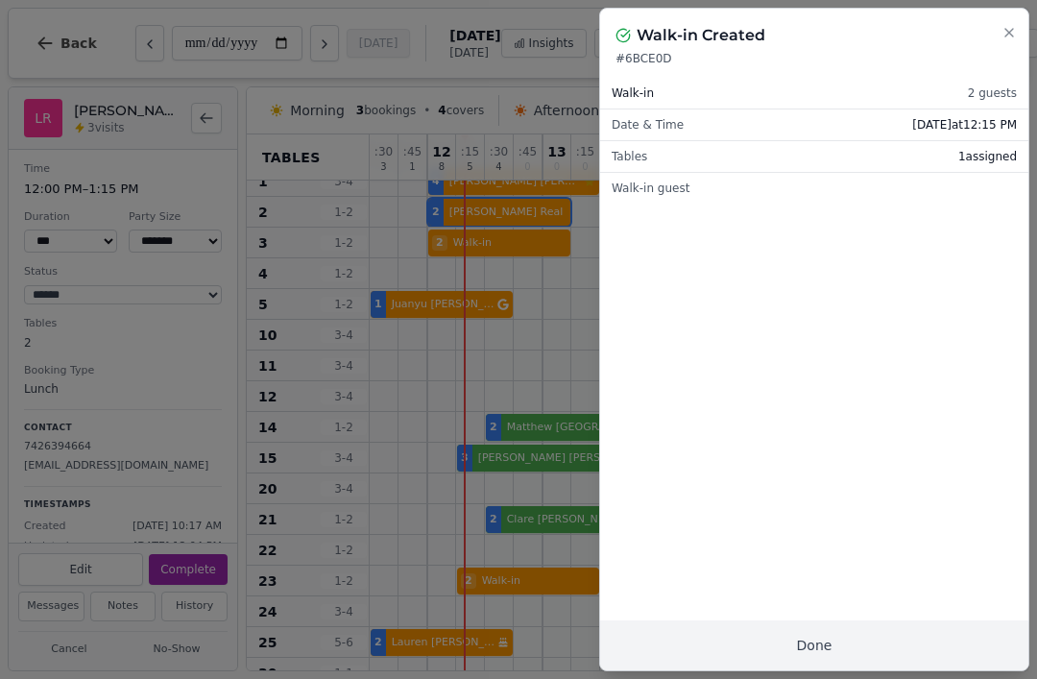
click at [874, 629] on button "Done" at bounding box center [814, 646] width 428 height 50
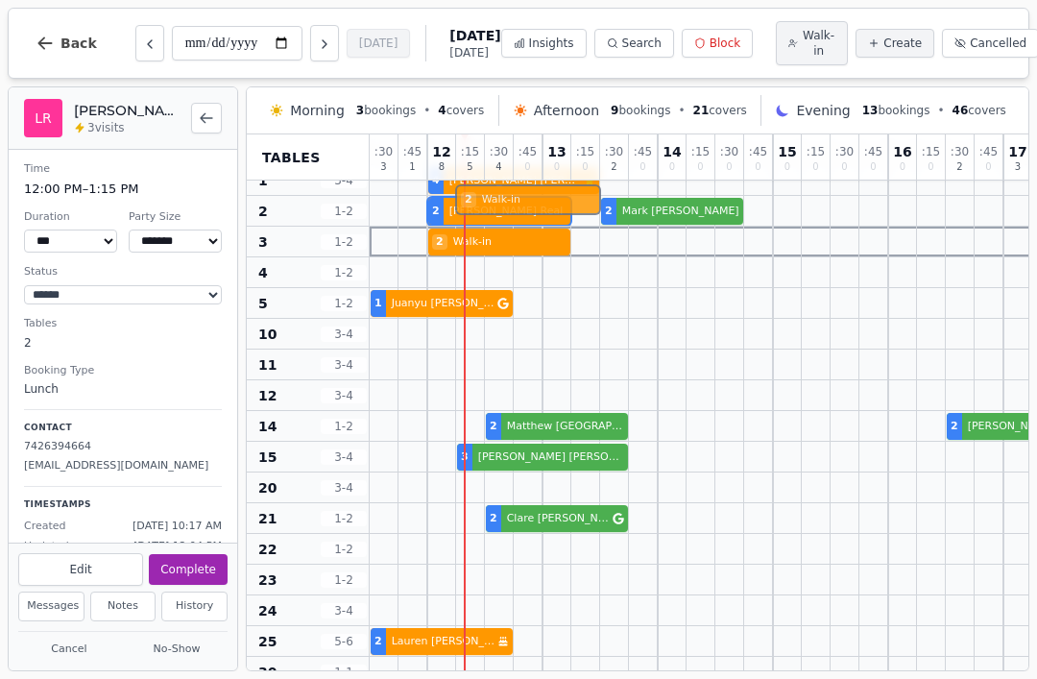
scroll to position [0, 0]
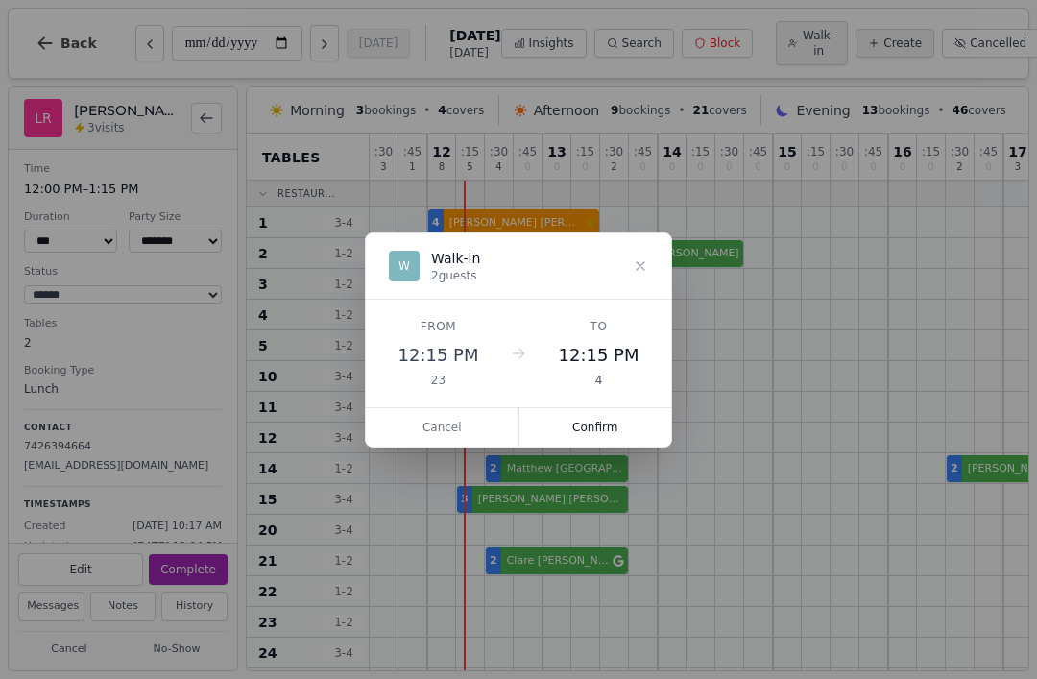
click at [608, 433] on button "Confirm" at bounding box center [596, 427] width 153 height 38
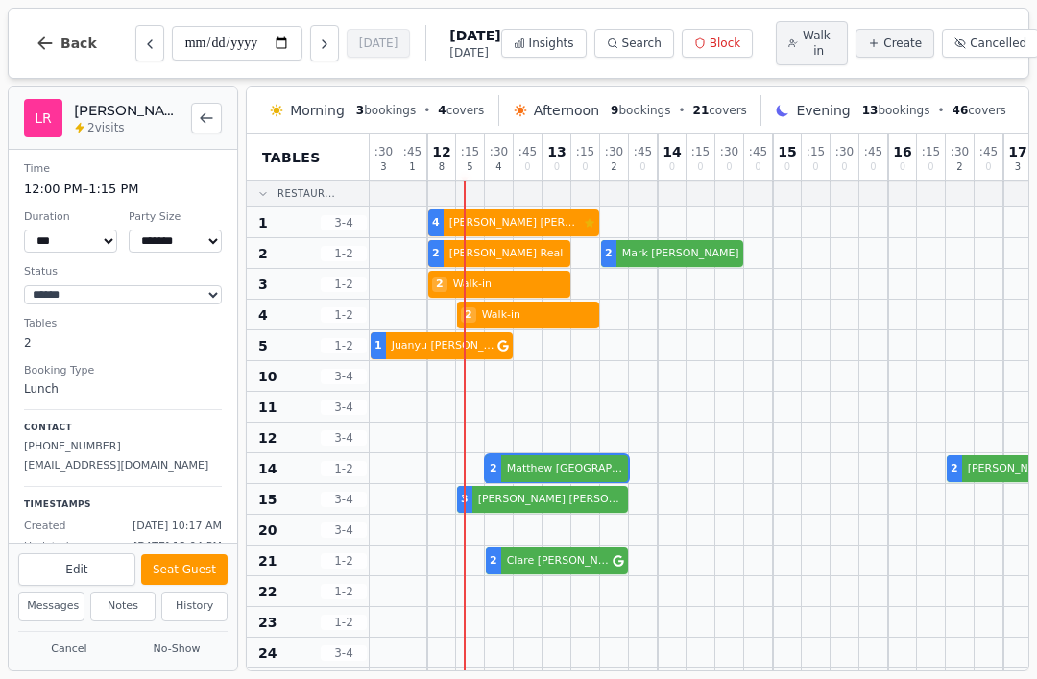
click at [593, 469] on div "2 Matthew Trowbridge 2 Harrison Byrne VIP customer (8 visits) 2 James JackmanSt…" at bounding box center [1033, 468] width 1326 height 31
click at [190, 571] on button "Seat Guest" at bounding box center [184, 569] width 86 height 31
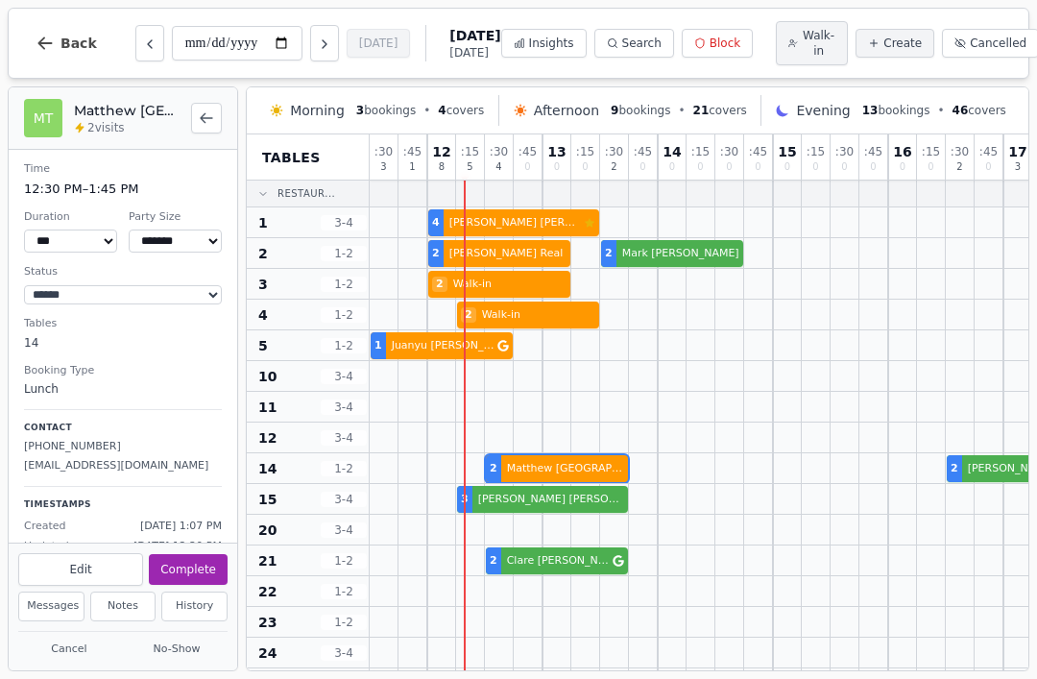
click at [802, 59] on span "Walk-in" at bounding box center [819, 43] width 34 height 31
select select "****"
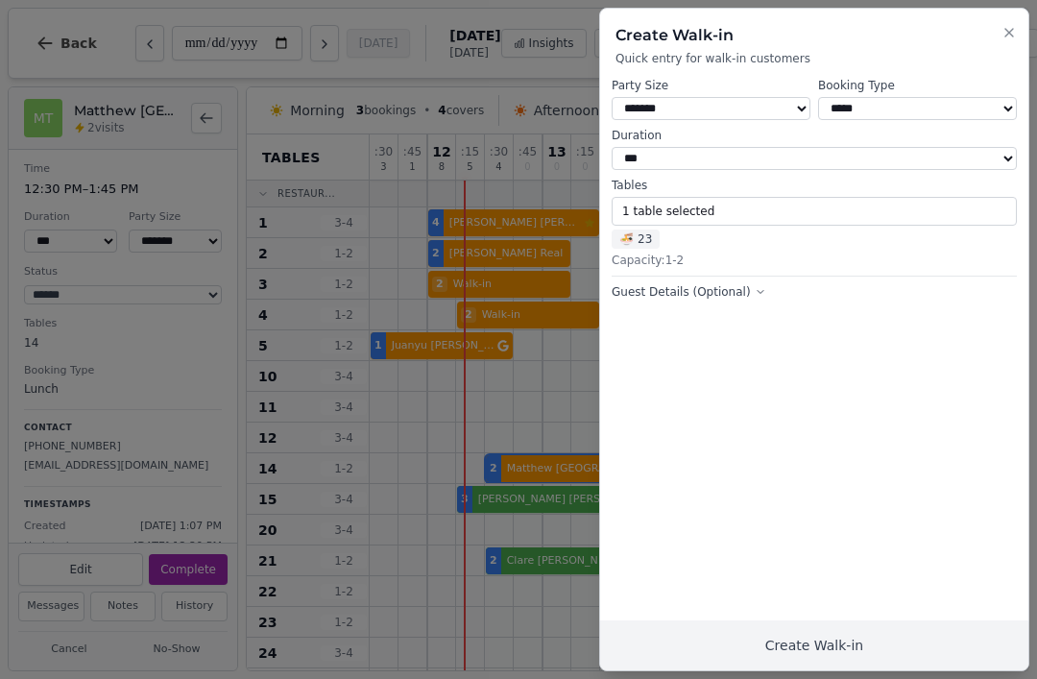
select select "*"
click at [746, 209] on button "1 table selected" at bounding box center [814, 211] width 405 height 29
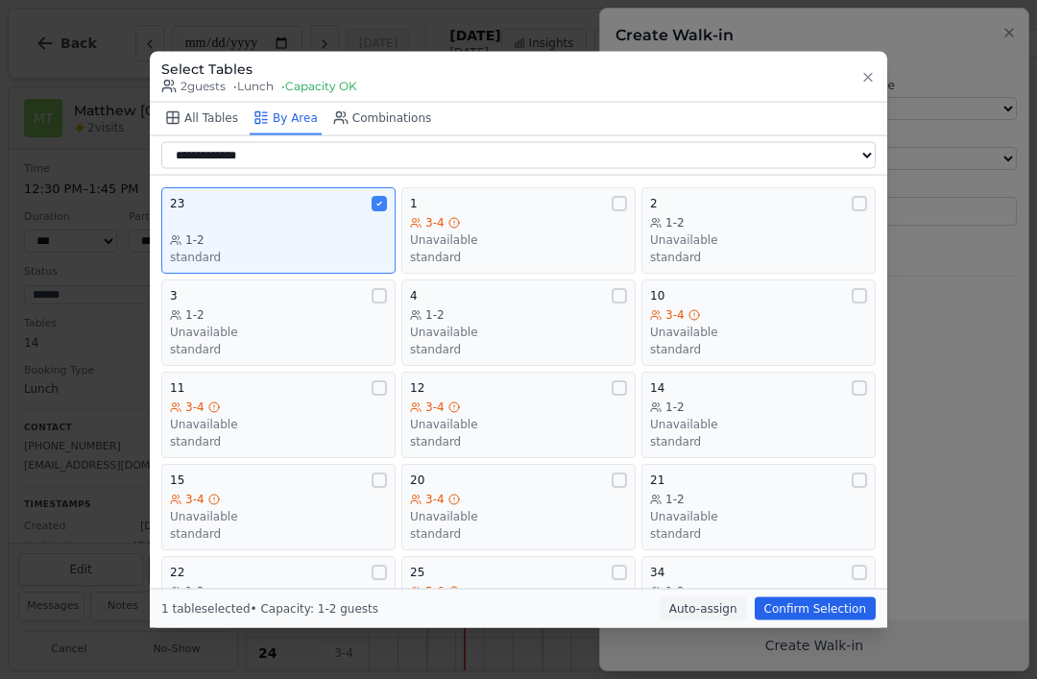
click at [292, 198] on div "23 1-2 standard" at bounding box center [278, 229] width 217 height 69
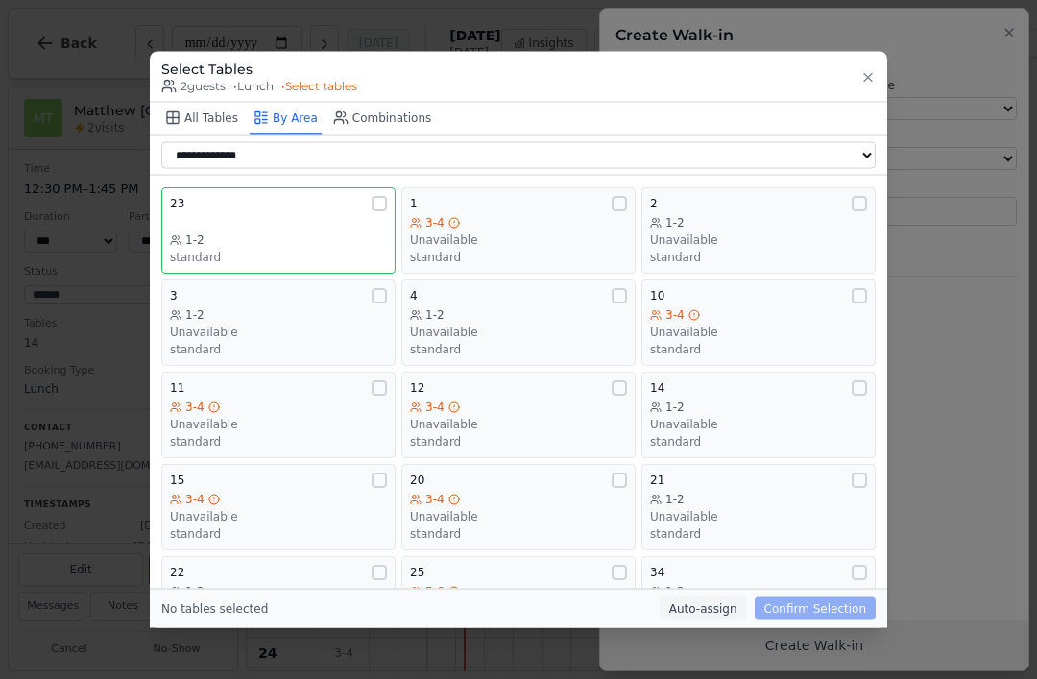
click at [579, 332] on button "4 1-2 Unavailable standard" at bounding box center [519, 322] width 234 height 86
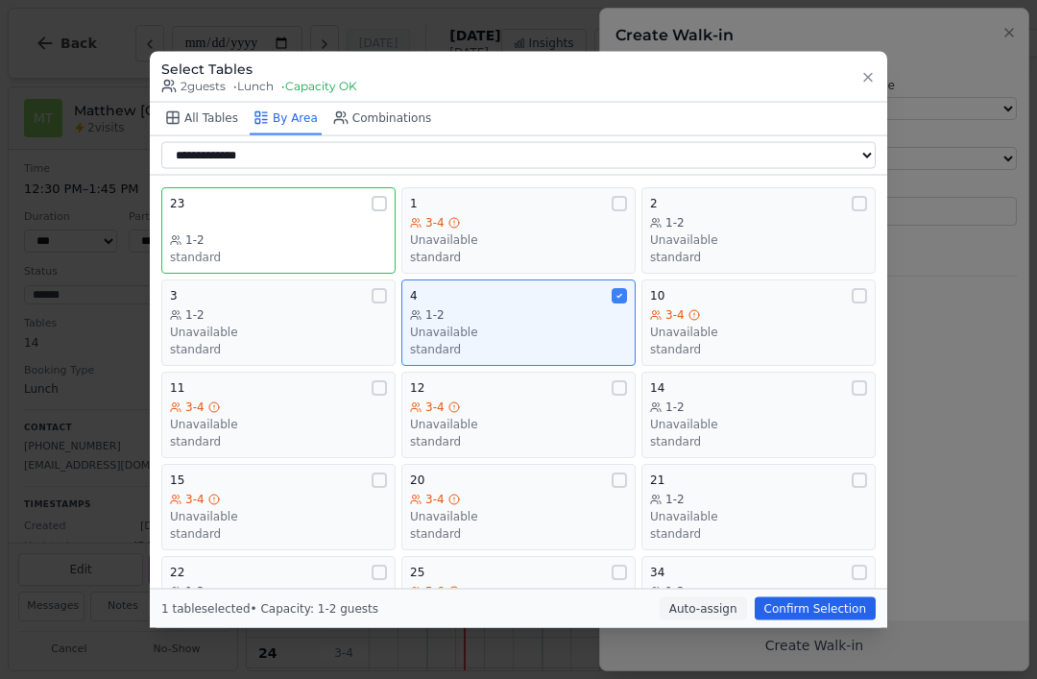
click at [442, 491] on span "3-4" at bounding box center [435, 498] width 19 height 15
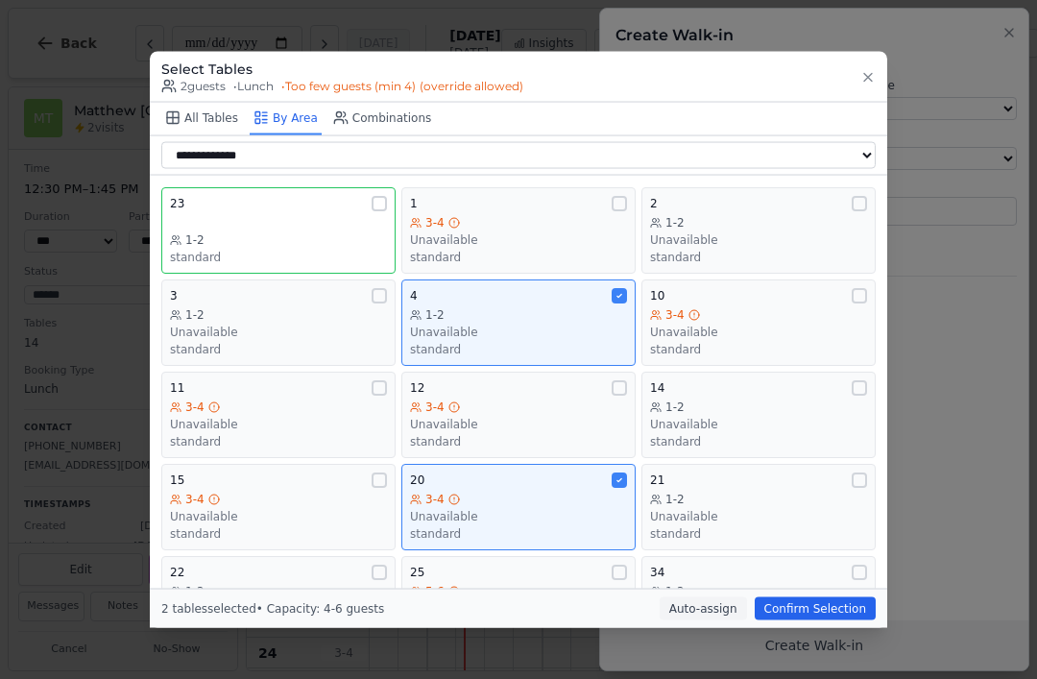
scroll to position [19, 0]
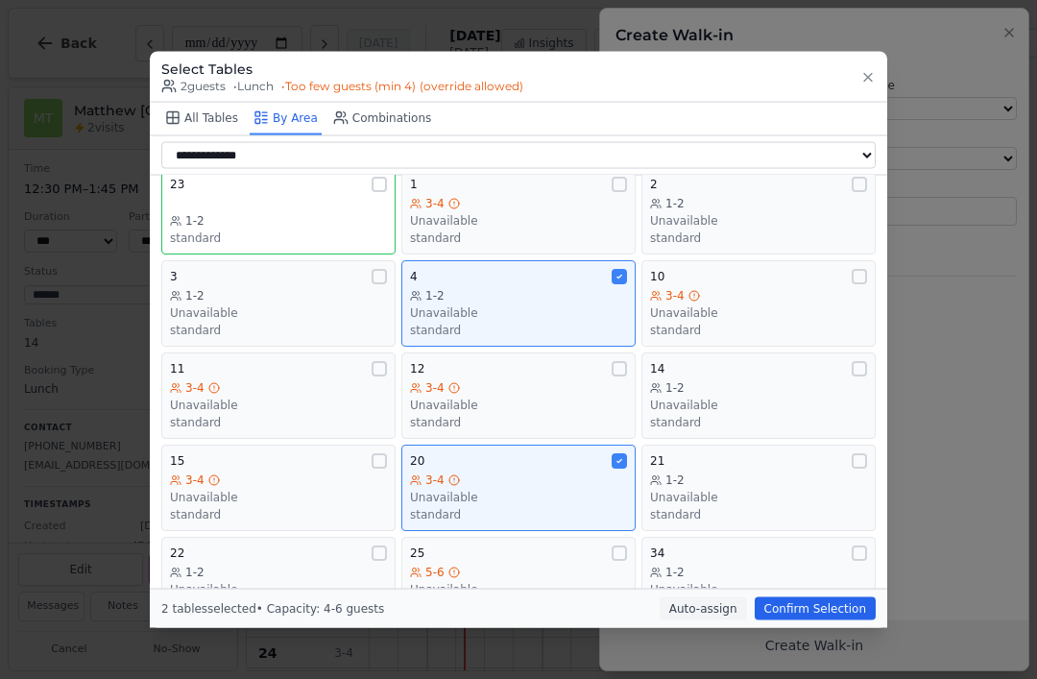
click at [555, 472] on div "3-4" at bounding box center [518, 479] width 217 height 15
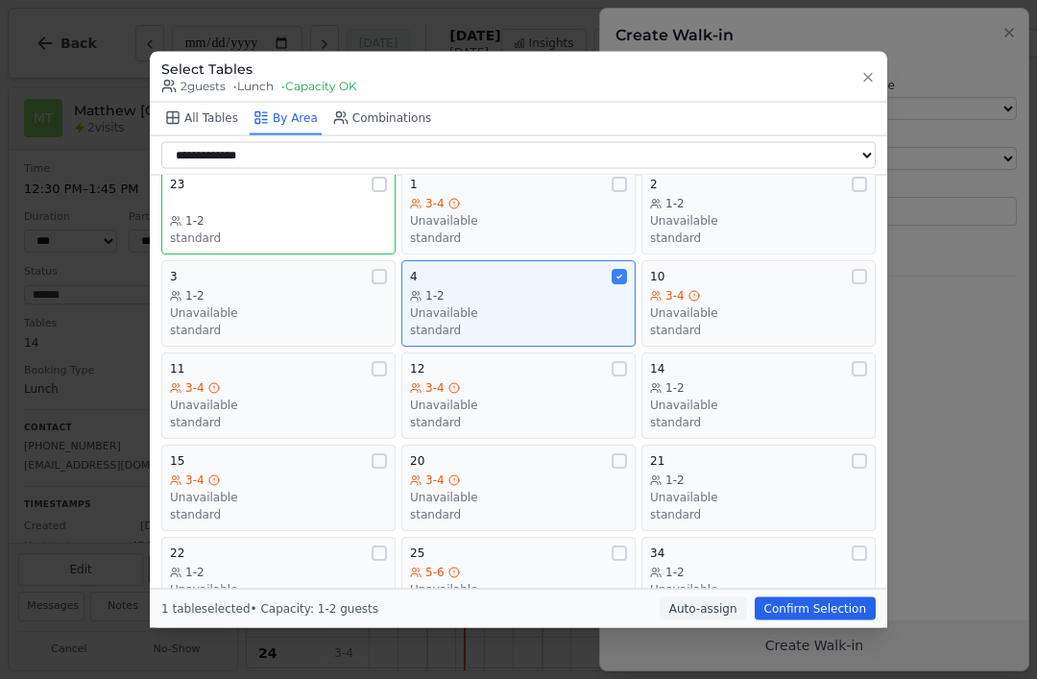
click at [560, 268] on div "4" at bounding box center [518, 275] width 217 height 15
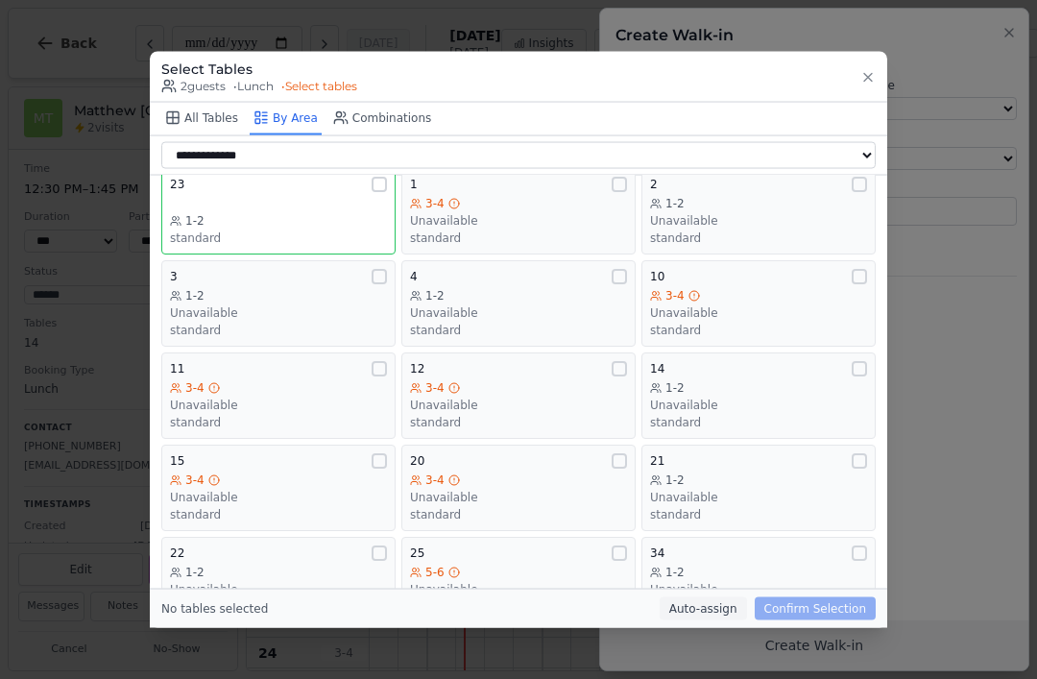
click at [286, 176] on div "23 1-2 standard" at bounding box center [278, 210] width 217 height 69
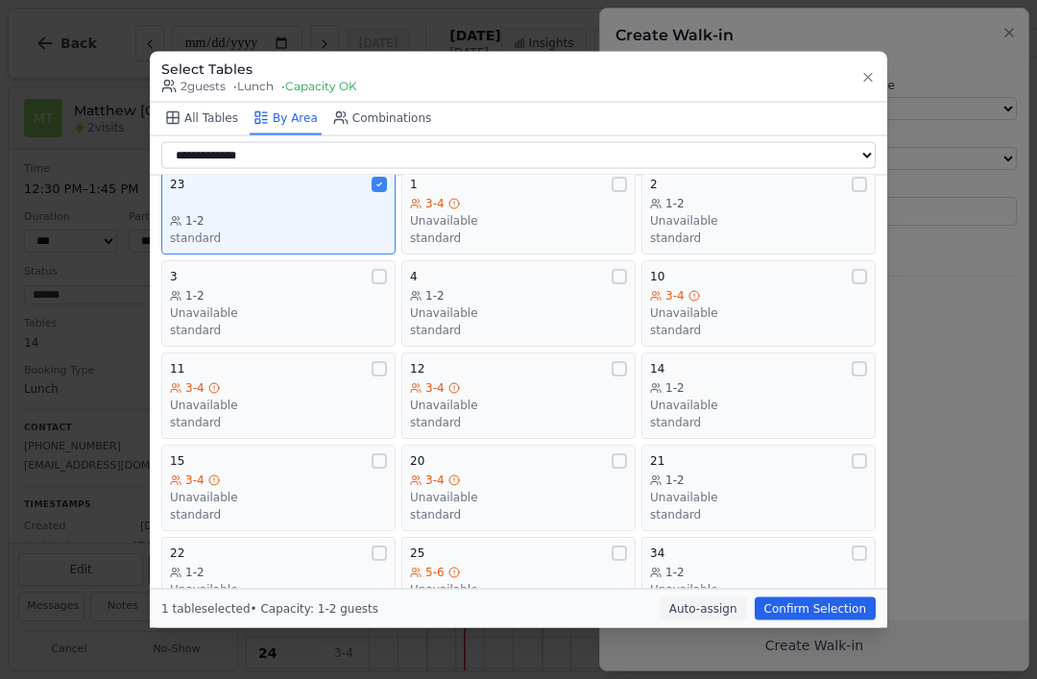
click at [855, 62] on div "Select Tables 2 guests • Lunch • Capacity OK" at bounding box center [518, 76] width 715 height 35
click at [866, 70] on icon "button" at bounding box center [868, 77] width 15 height 15
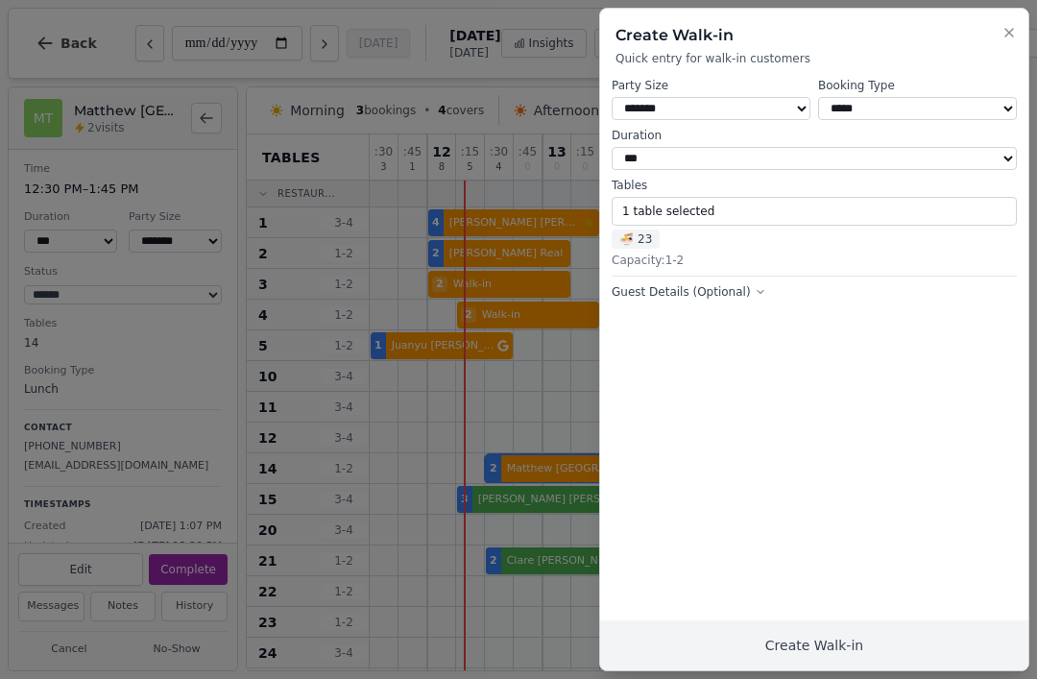
click at [1016, 32] on icon "button" at bounding box center [1009, 32] width 15 height 15
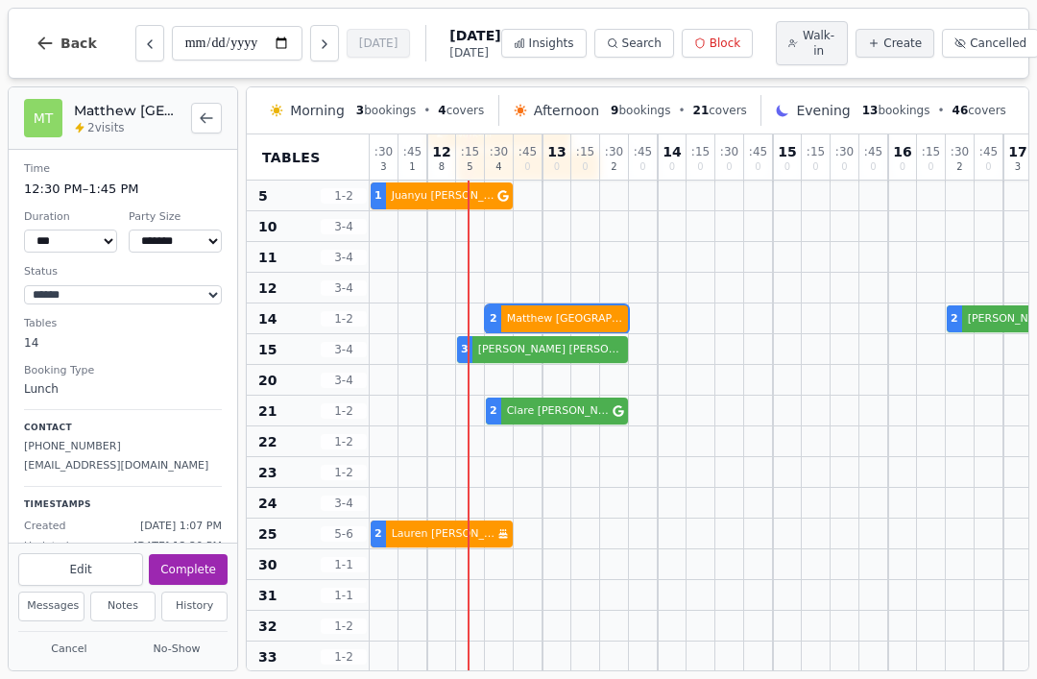
scroll to position [152, 0]
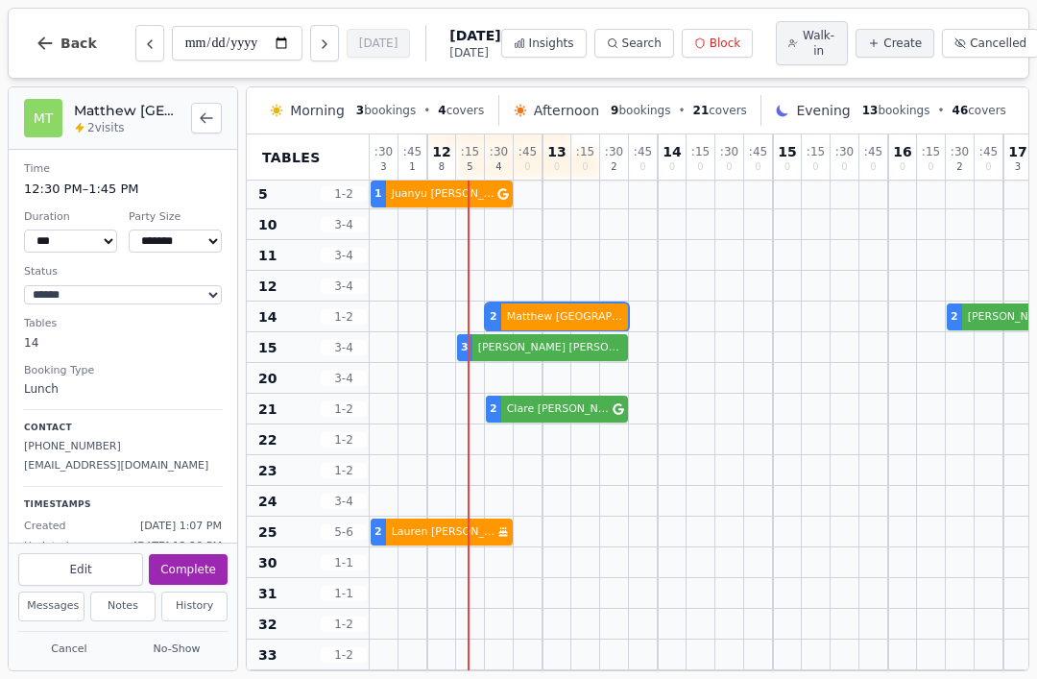
click at [802, 43] on span "Walk-in" at bounding box center [819, 43] width 34 height 31
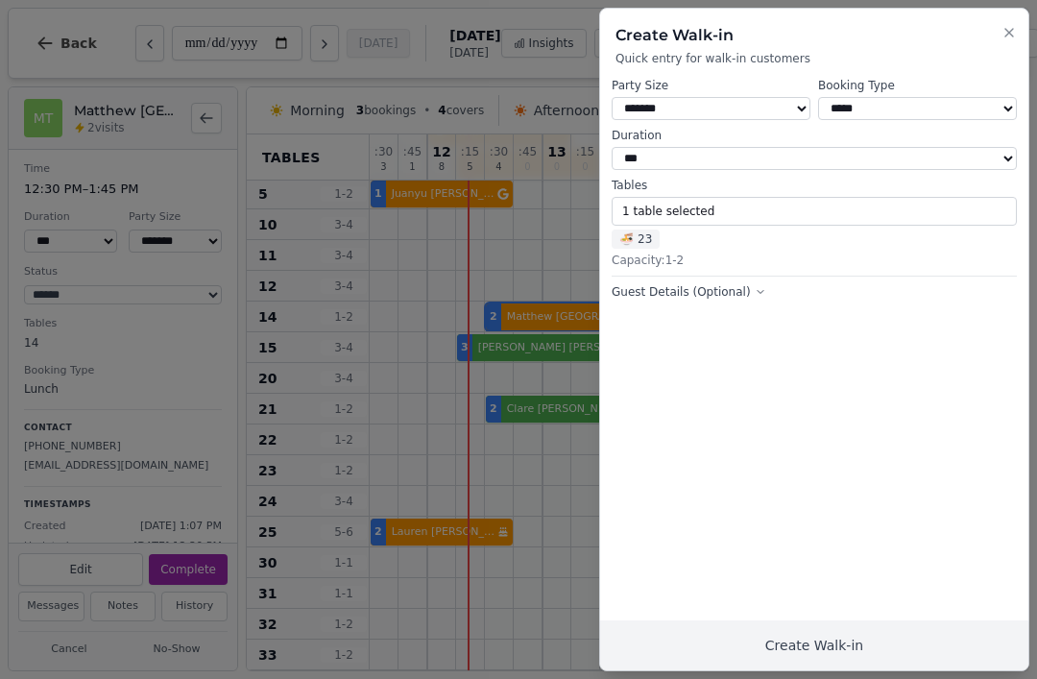
select select "*"
click at [827, 206] on button "1 table selected" at bounding box center [814, 211] width 405 height 29
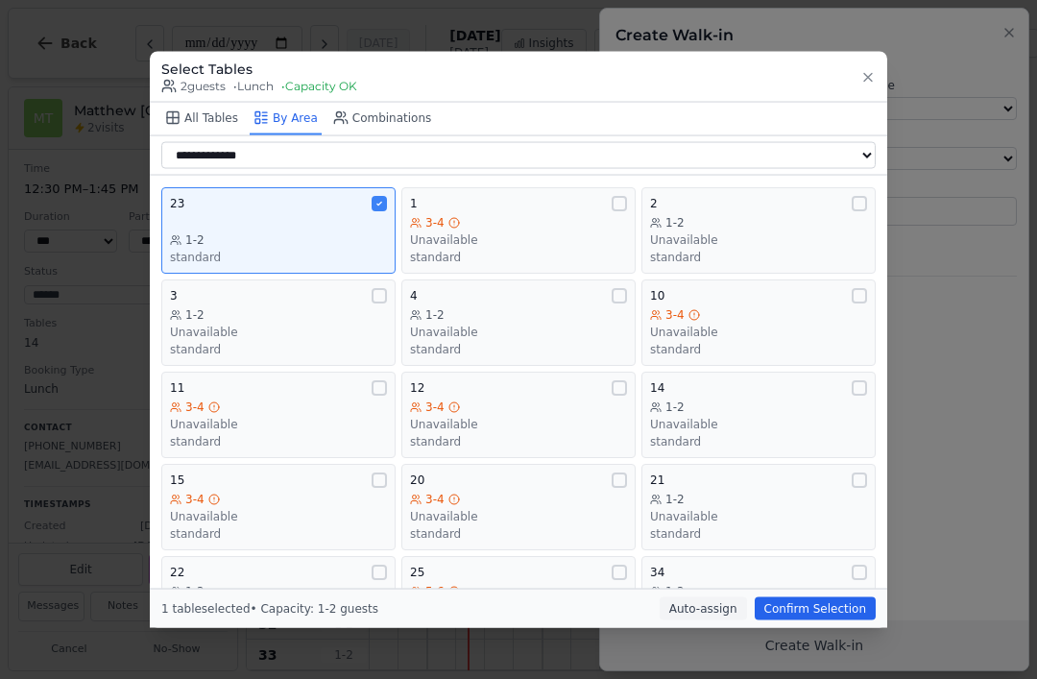
click at [325, 231] on div "1-2" at bounding box center [278, 238] width 217 height 15
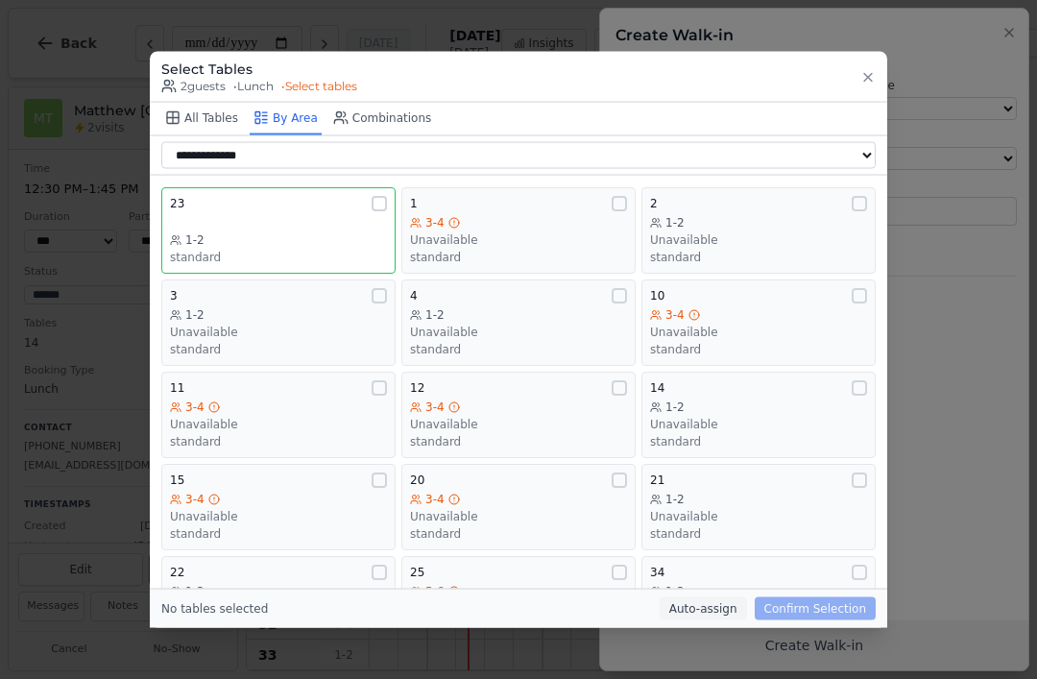
click at [314, 231] on div "1-2" at bounding box center [278, 238] width 217 height 15
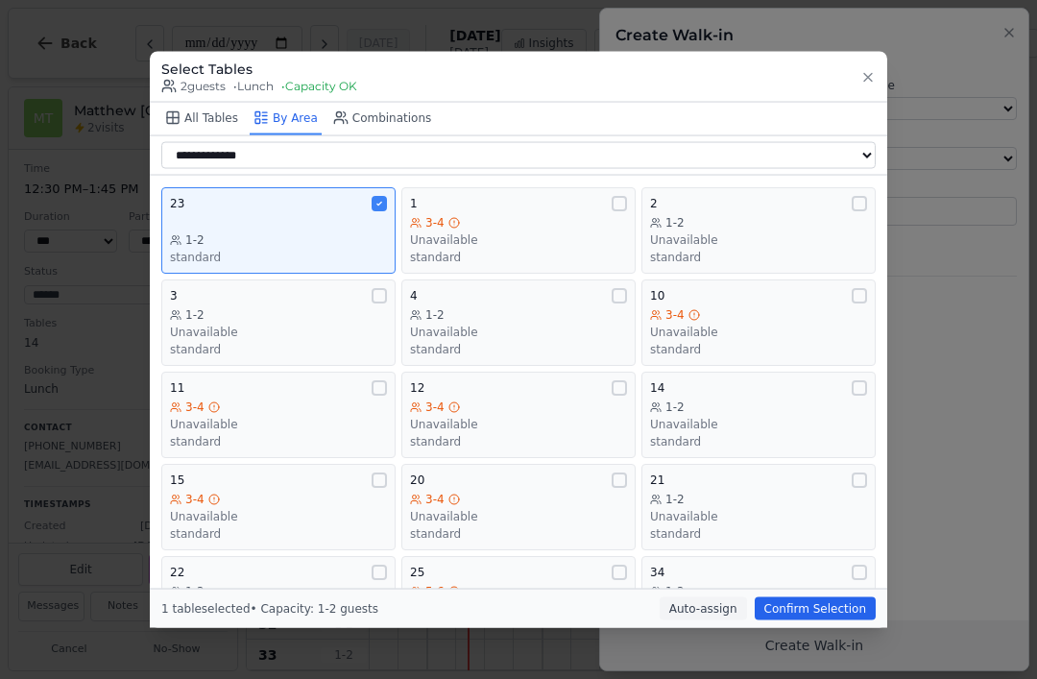
click at [799, 621] on button "Confirm Selection" at bounding box center [815, 608] width 121 height 23
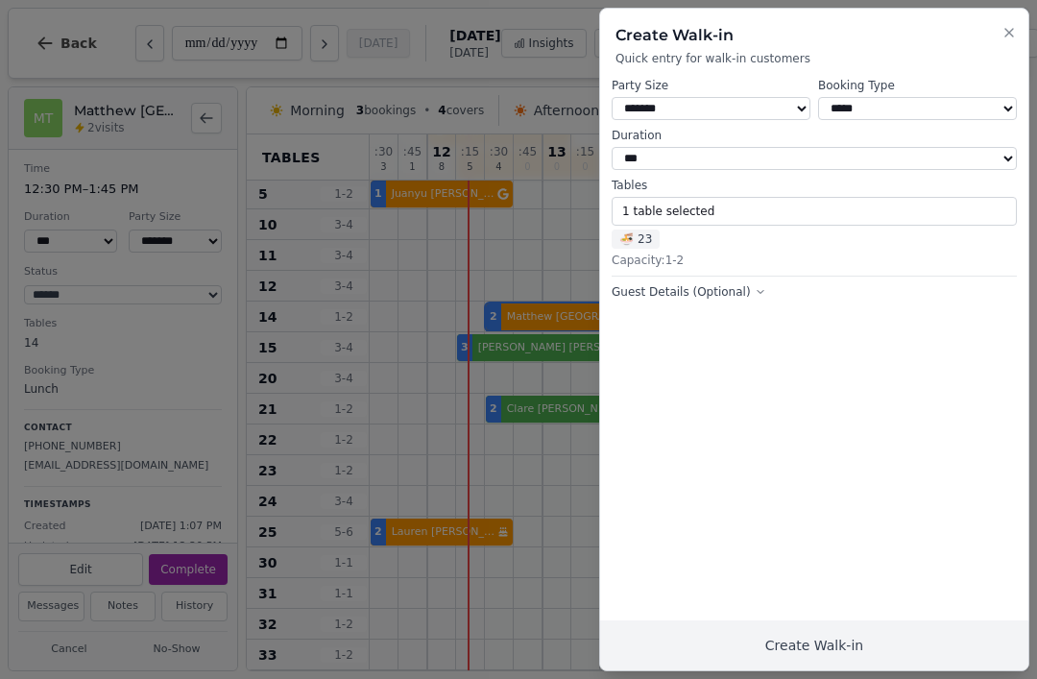
click at [870, 644] on button "Create Walk-in" at bounding box center [814, 646] width 428 height 50
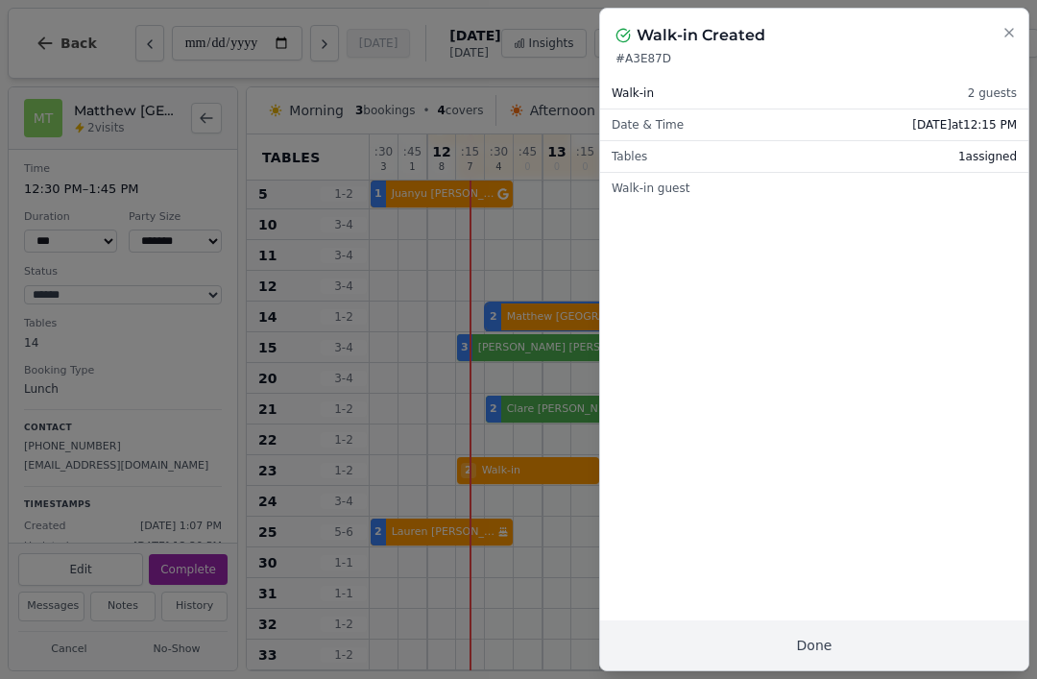
click at [862, 641] on button "Done" at bounding box center [814, 646] width 428 height 50
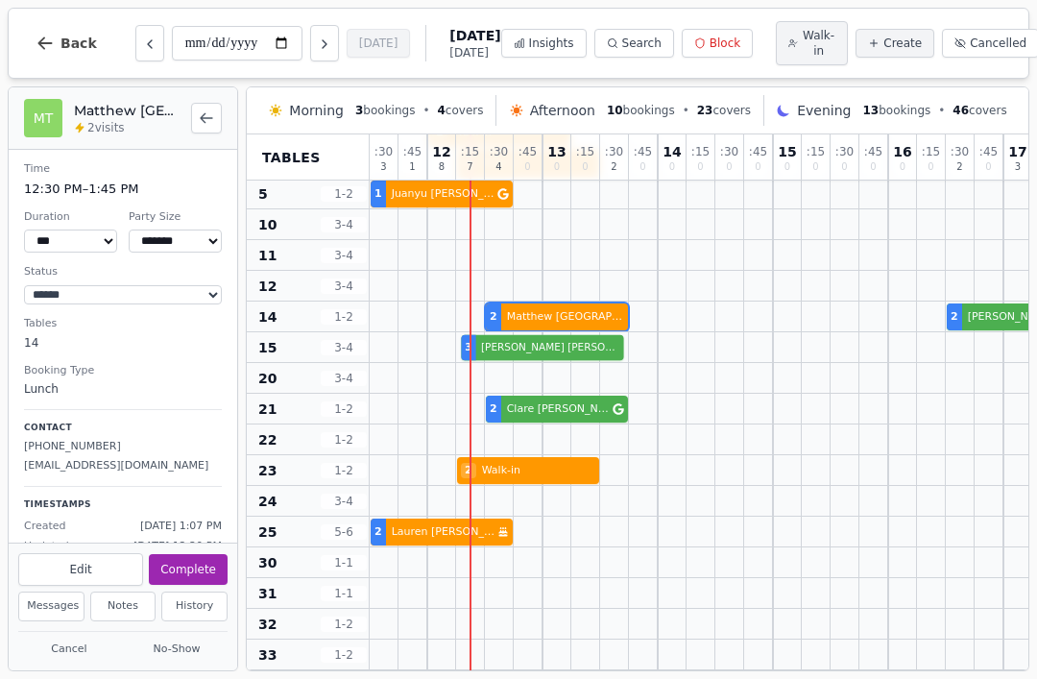
click at [542, 349] on div "3 Aidan Robinson 3 Helen Brown" at bounding box center [1033, 347] width 1326 height 31
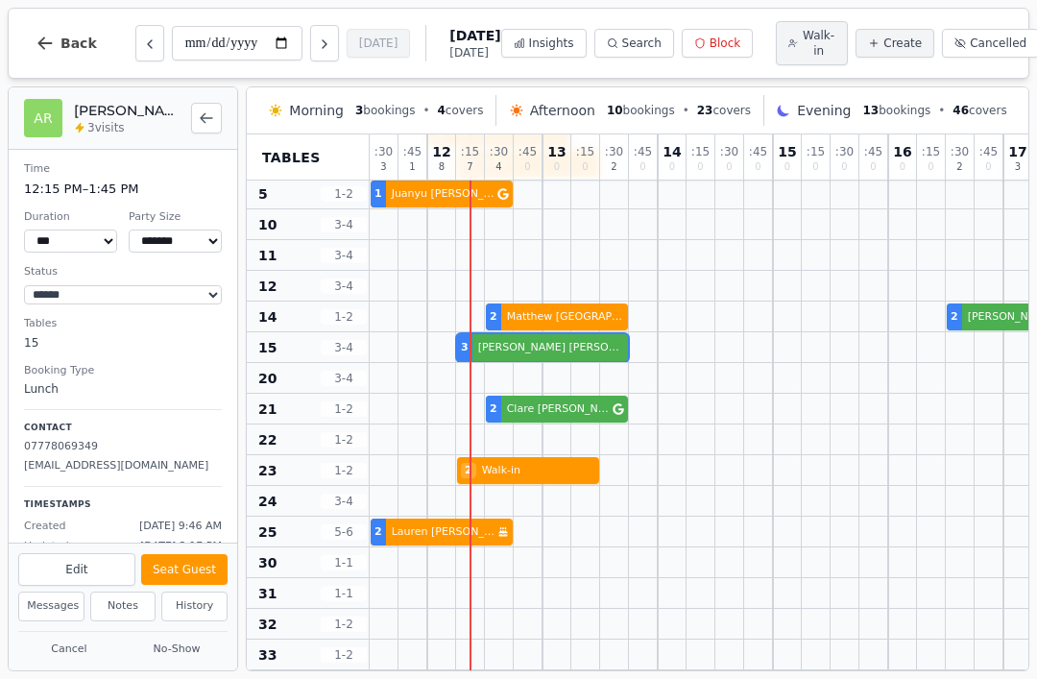
click at [532, 353] on div "3 Aidan Robinson 3 Helen Brown" at bounding box center [1033, 347] width 1326 height 31
click at [187, 566] on button "Seat Guest" at bounding box center [184, 569] width 86 height 31
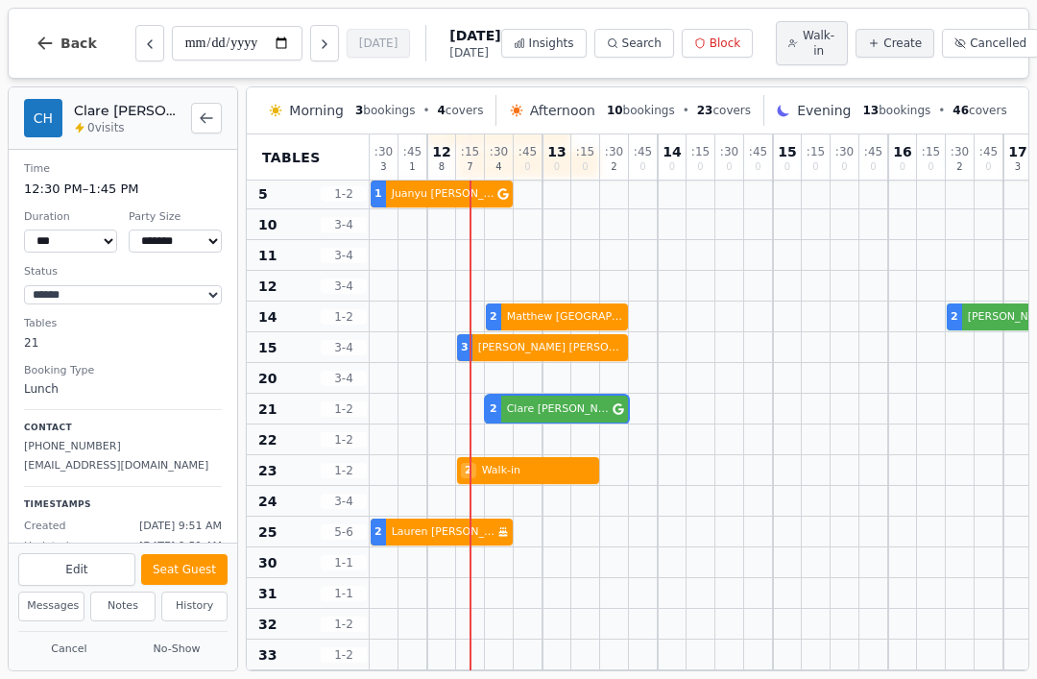
click at [554, 414] on div "2 Clare Hooper 2 Ashley Olsen" at bounding box center [1033, 409] width 1326 height 31
click at [192, 574] on button "Seat Guest" at bounding box center [184, 569] width 86 height 31
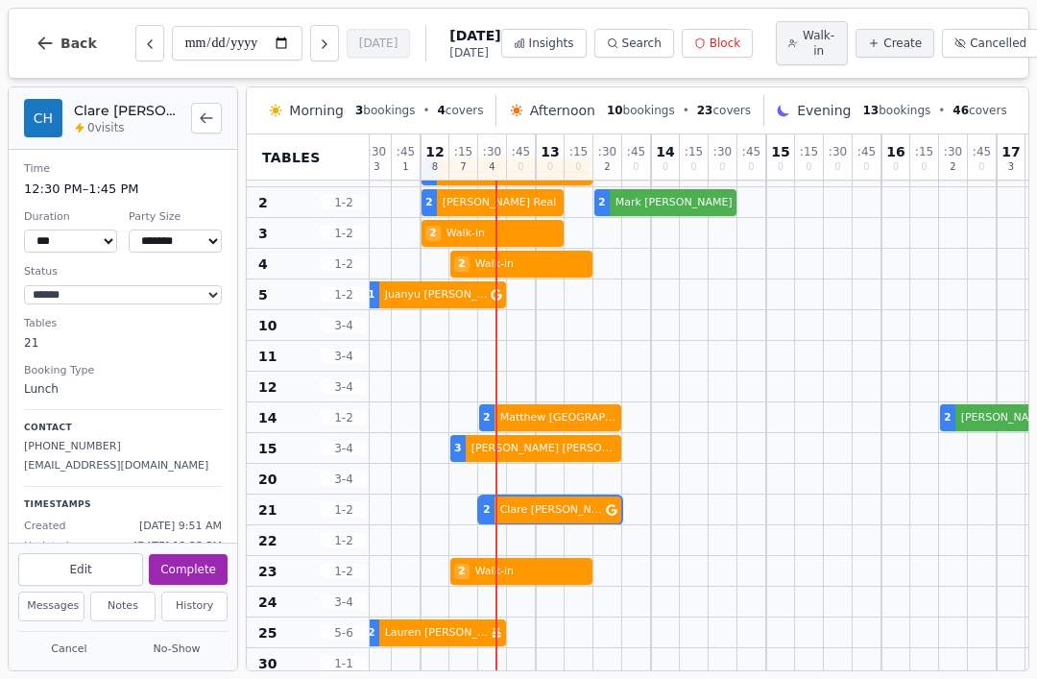
scroll to position [35, 3]
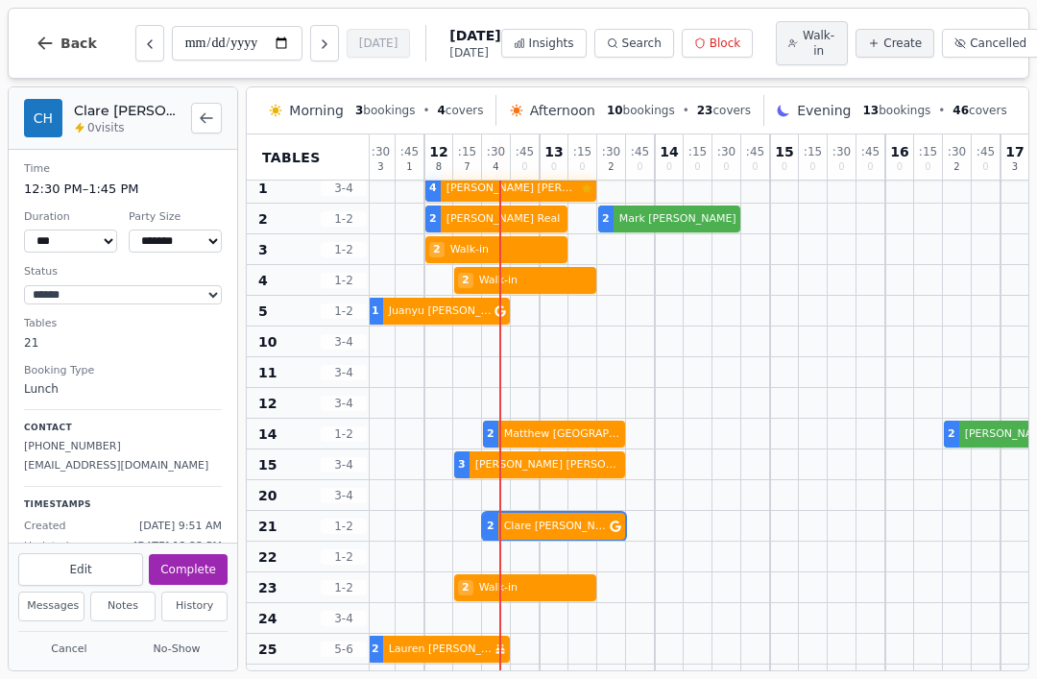
click at [802, 32] on span "Walk-in" at bounding box center [819, 43] width 34 height 31
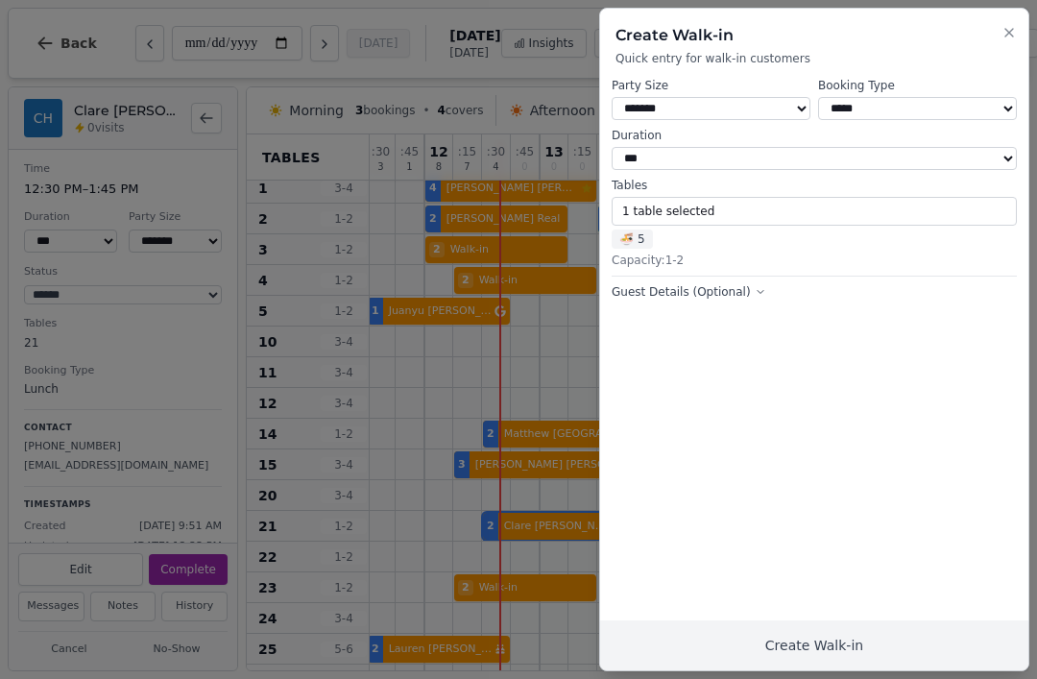
select select "**"
click at [815, 202] on button "1 table selected" at bounding box center [814, 211] width 405 height 29
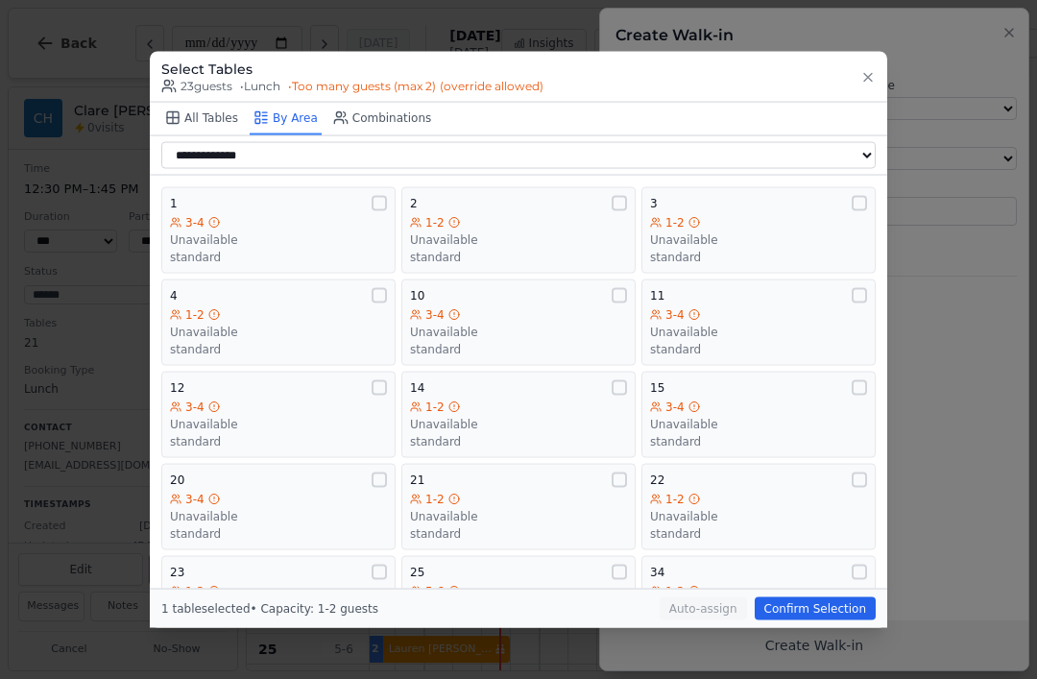
click at [610, 306] on div "3-4" at bounding box center [518, 313] width 217 height 15
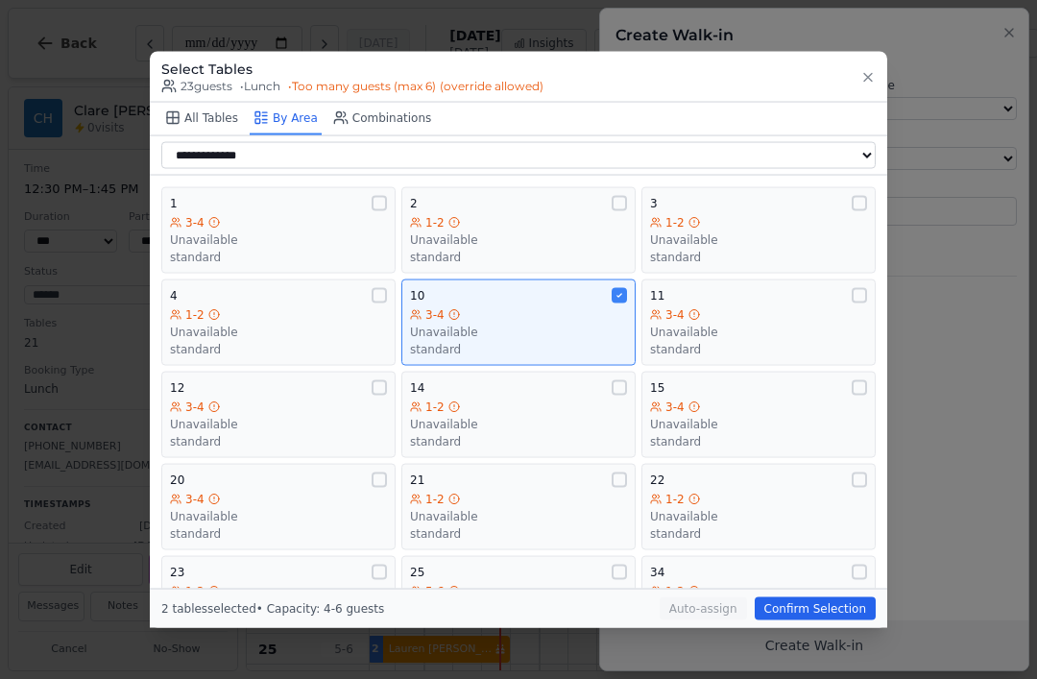
click at [765, 306] on div "3-4" at bounding box center [758, 313] width 217 height 15
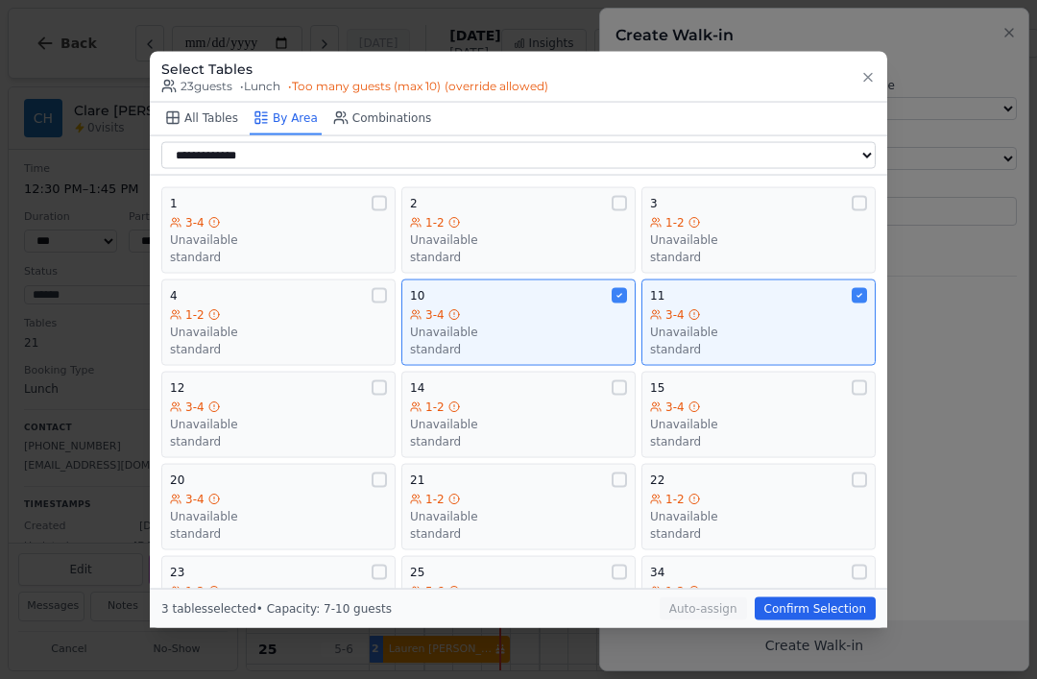
click at [329, 399] on div "3-4" at bounding box center [278, 406] width 217 height 15
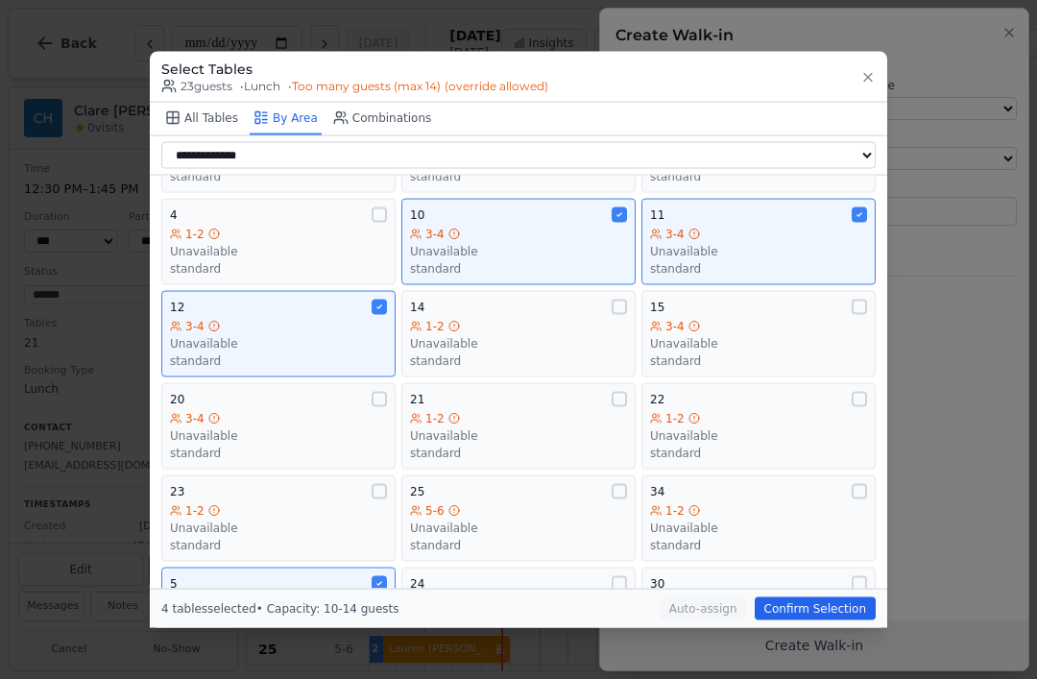
scroll to position [143, 0]
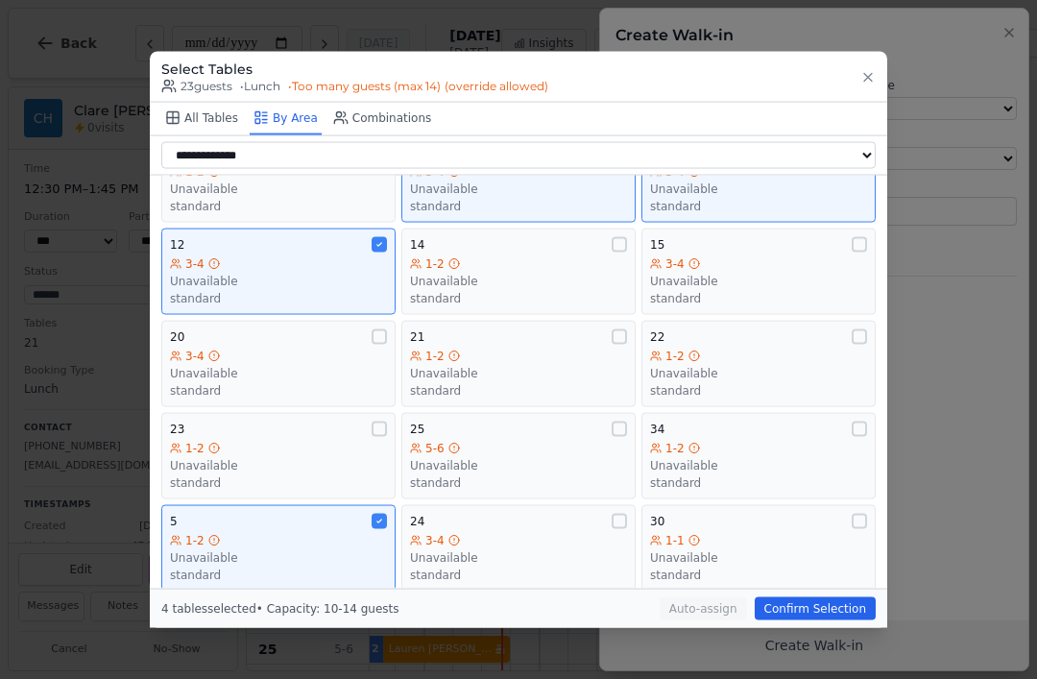
click at [767, 348] on div "1-2" at bounding box center [758, 355] width 217 height 15
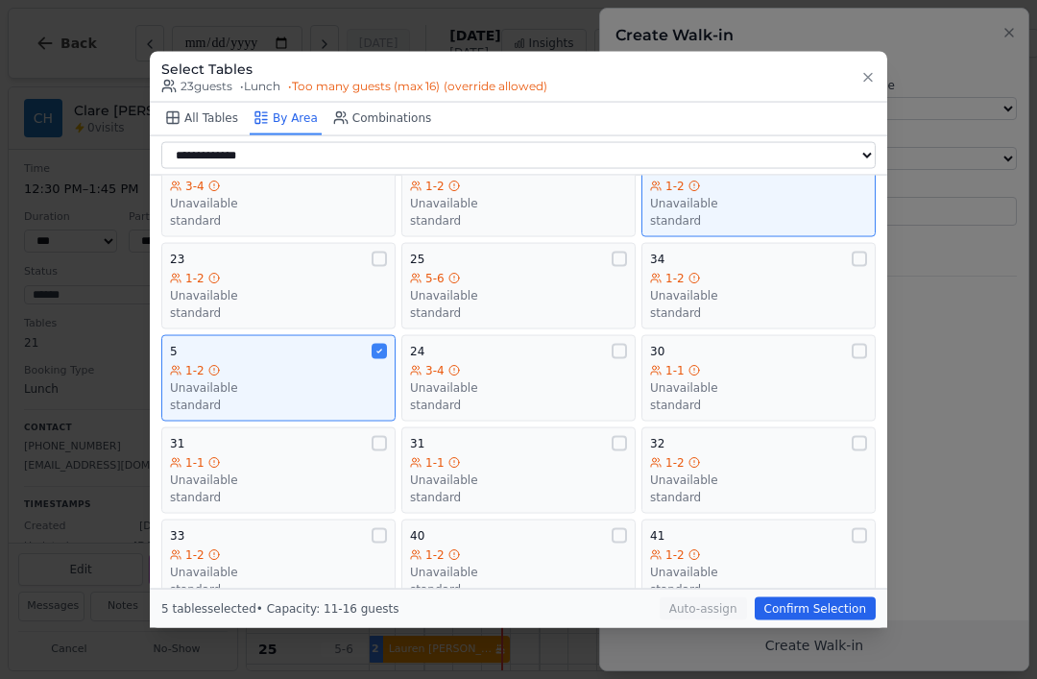
scroll to position [421, 0]
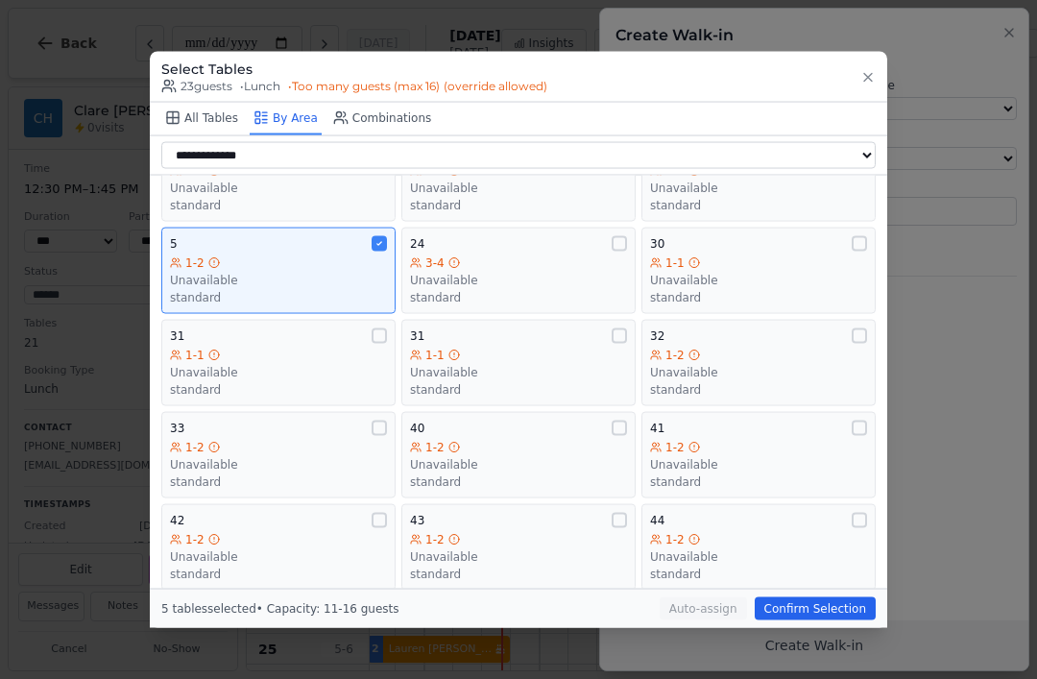
click at [752, 255] on div "1-1" at bounding box center [758, 262] width 217 height 15
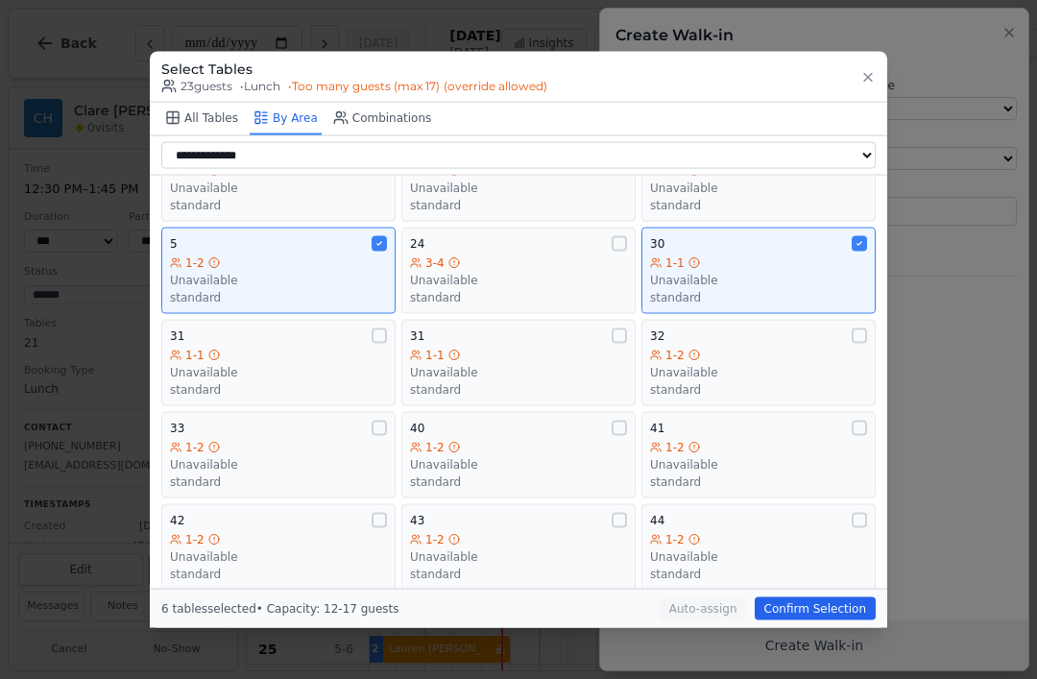
click at [601, 328] on div "31" at bounding box center [518, 335] width 217 height 15
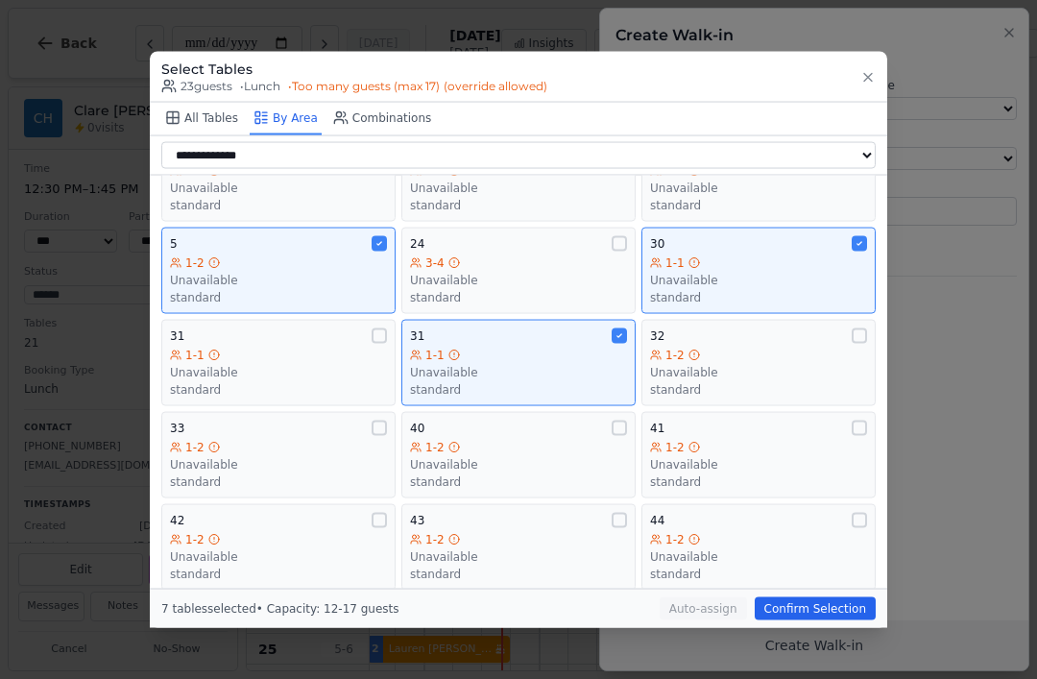
click at [830, 347] on div "1-2 Unavailable standard" at bounding box center [758, 372] width 217 height 50
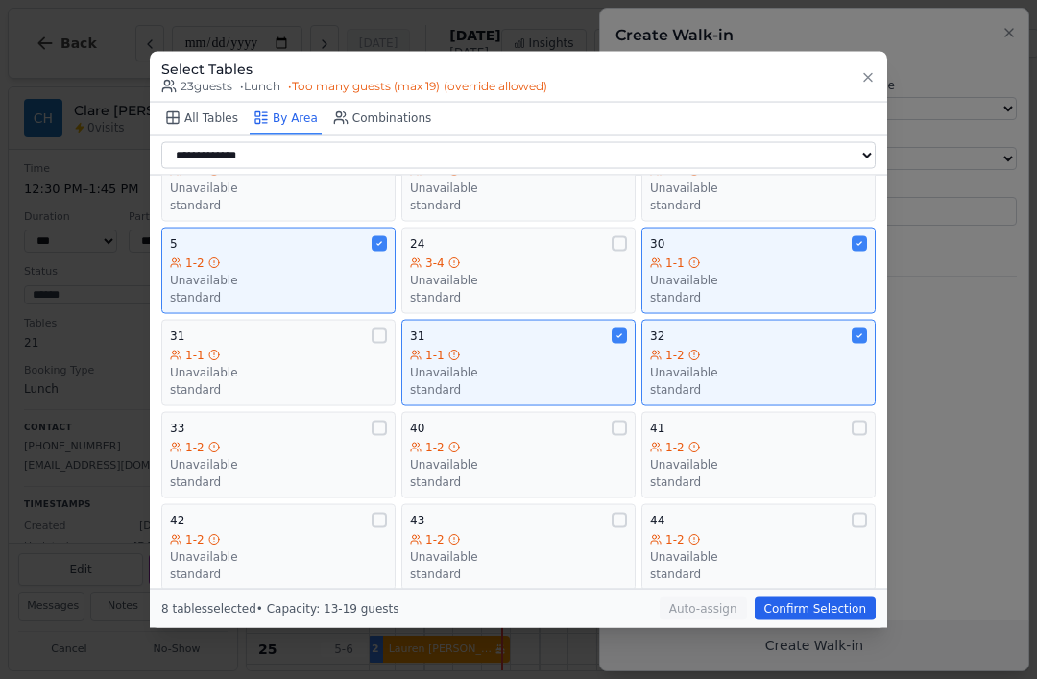
click at [295, 439] on div "1-2" at bounding box center [278, 446] width 217 height 15
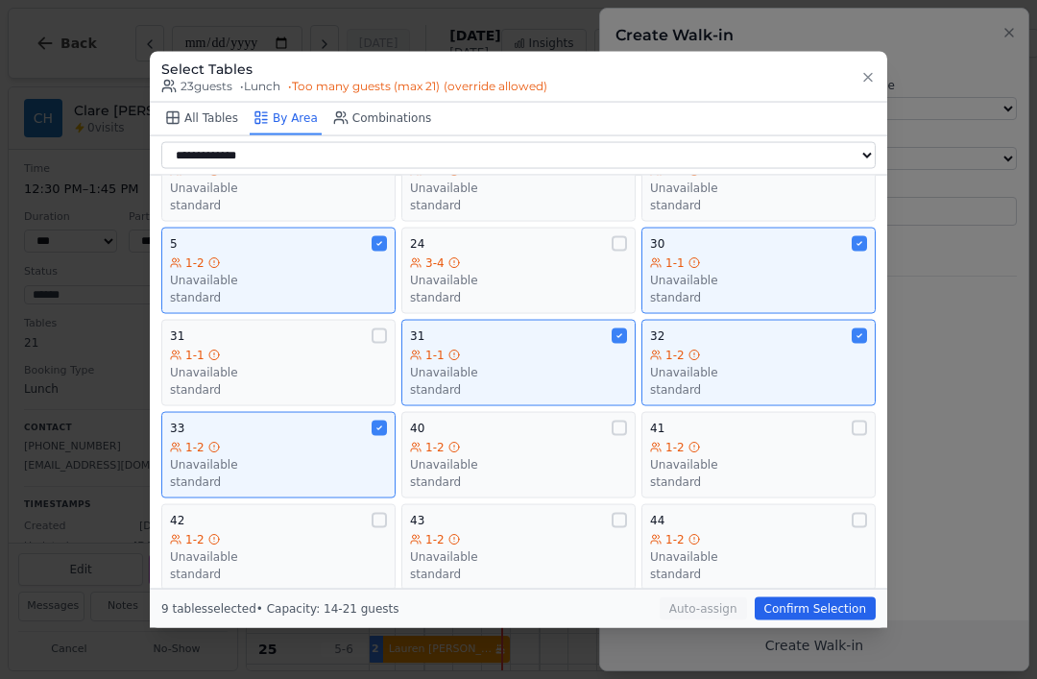
click at [563, 439] on div "1-2" at bounding box center [518, 446] width 217 height 15
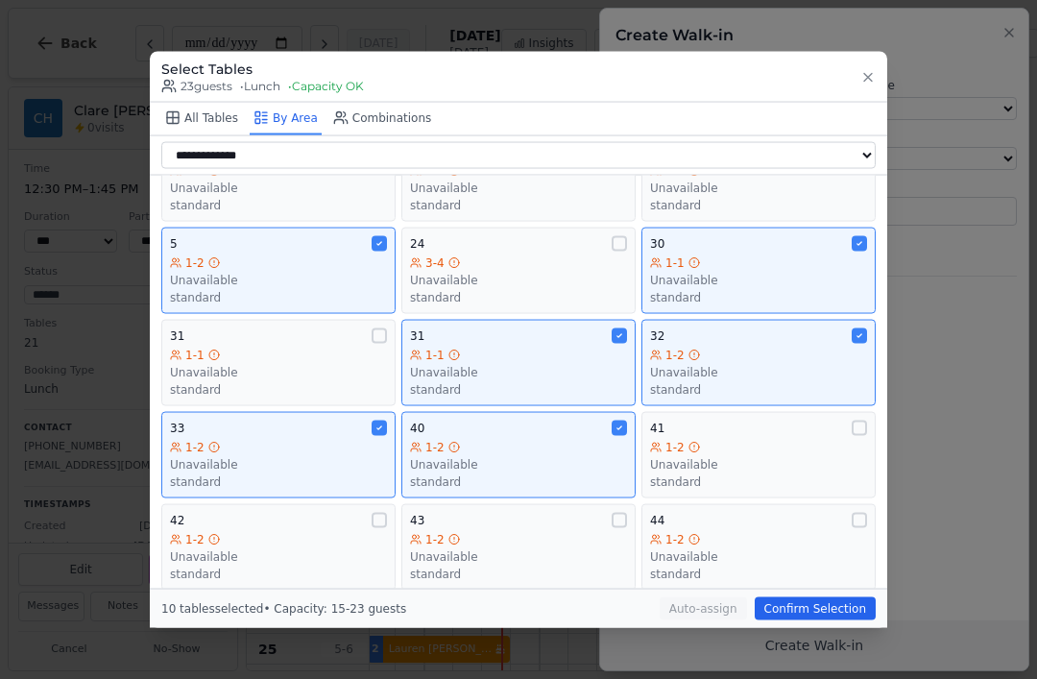
click at [803, 456] on div "Unavailable" at bounding box center [758, 463] width 217 height 15
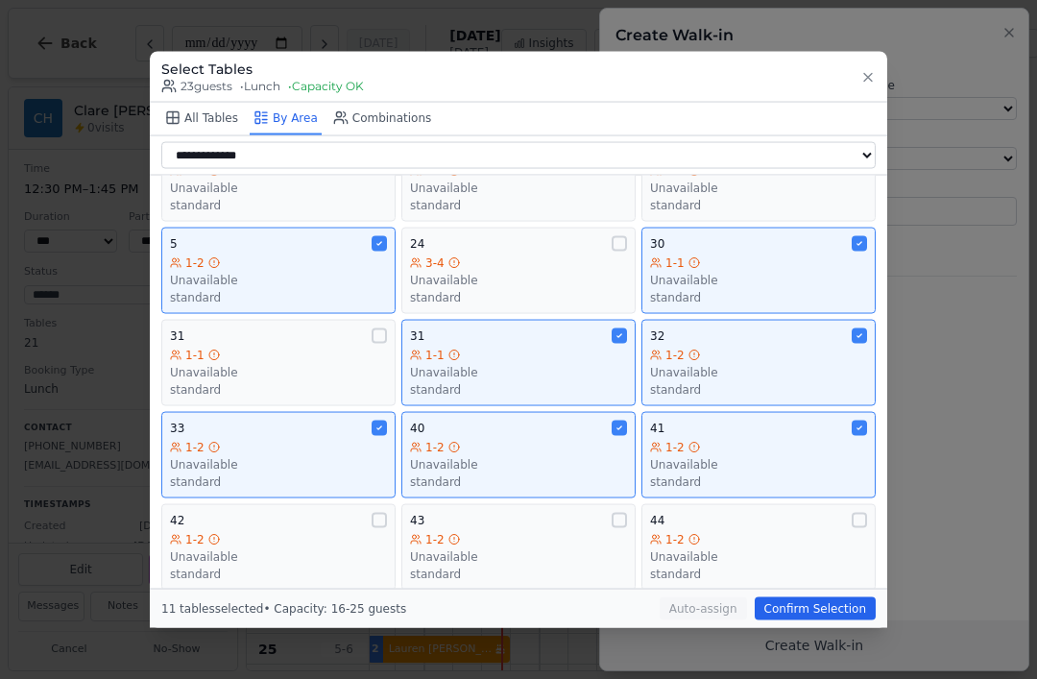
click at [802, 439] on div "1-2" at bounding box center [758, 446] width 217 height 15
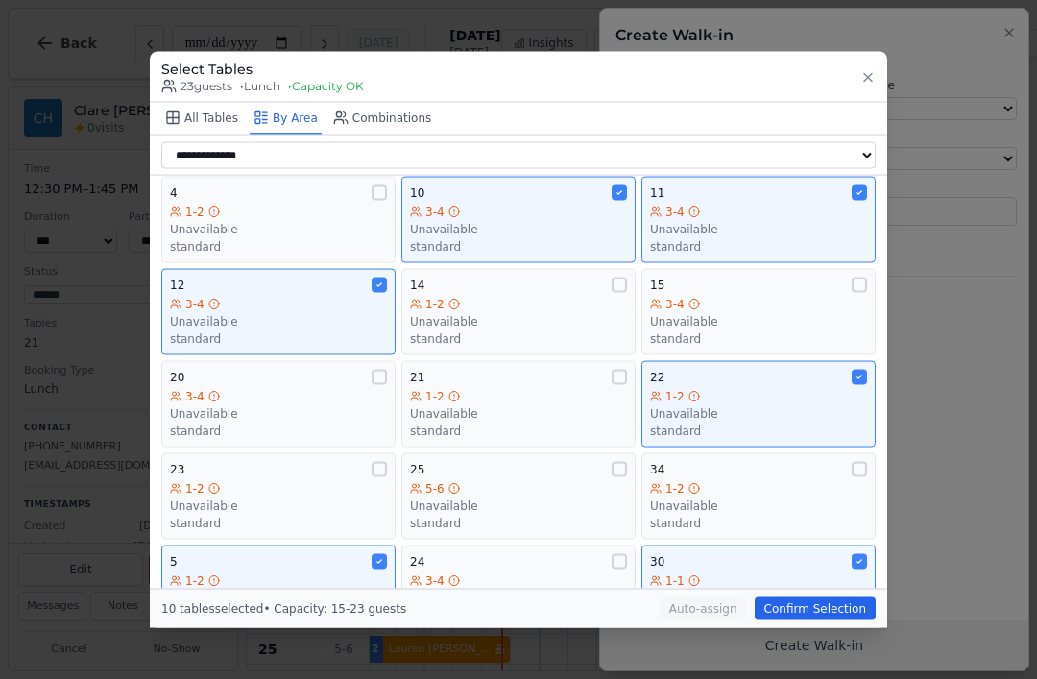
scroll to position [104, 0]
click at [346, 368] on div "20 3-4 Unavailable standard" at bounding box center [278, 402] width 217 height 69
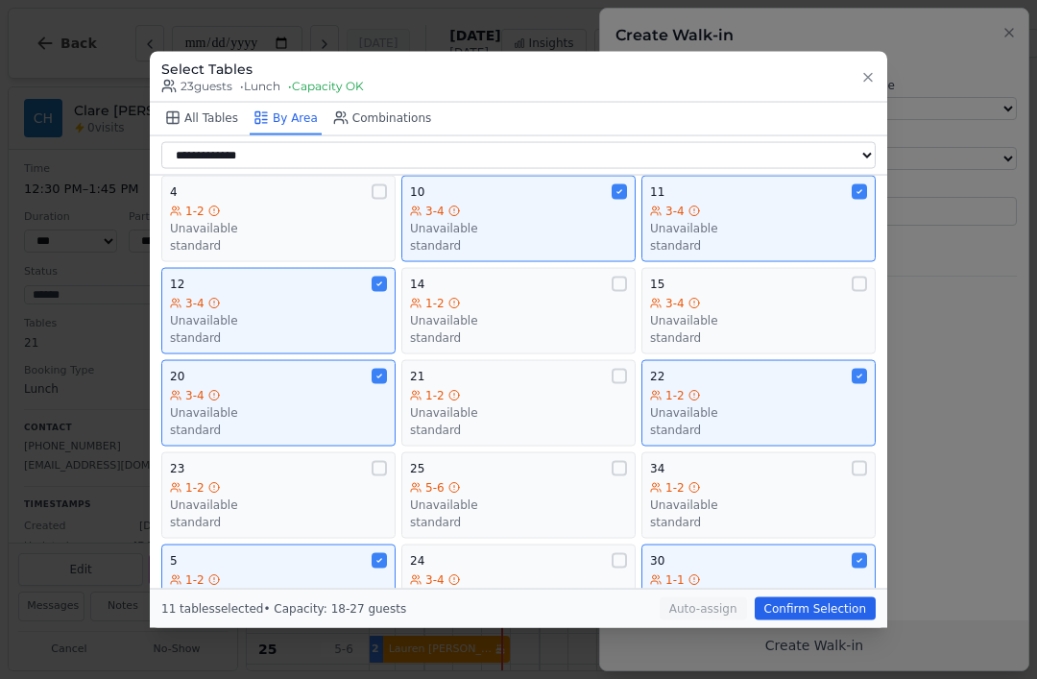
click at [806, 621] on button "Confirm Selection" at bounding box center [815, 608] width 121 height 23
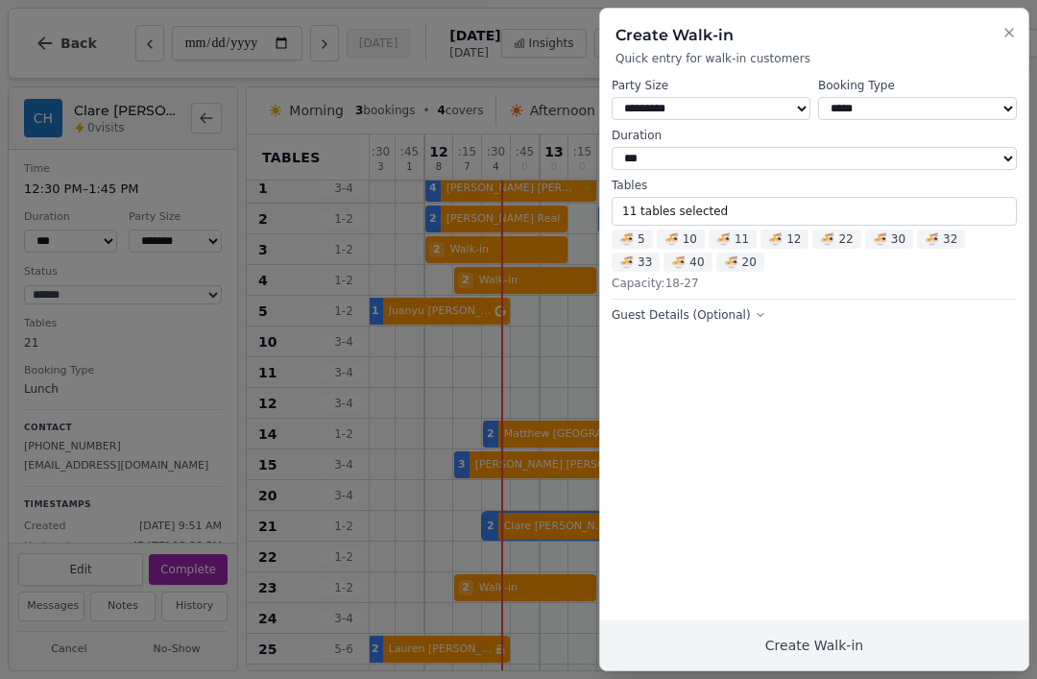
click at [841, 641] on button "Create Walk-in" at bounding box center [814, 646] width 428 height 50
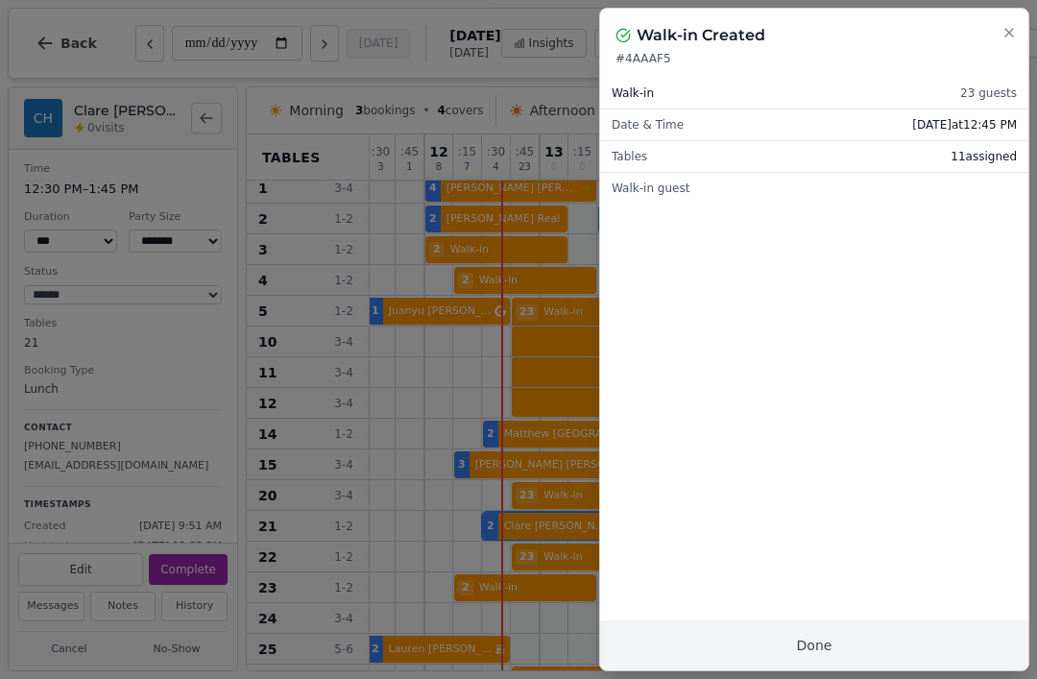
click at [816, 647] on button "Done" at bounding box center [814, 646] width 428 height 50
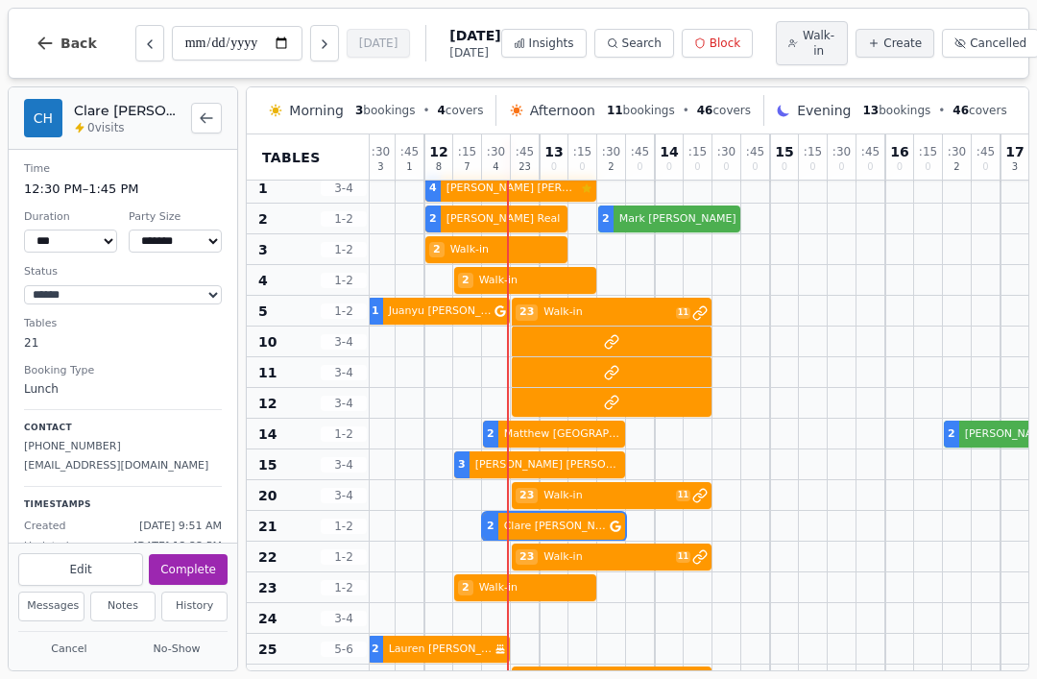
click at [518, 625] on div at bounding box center [525, 618] width 29 height 30
click at [802, 44] on span "Walk-in" at bounding box center [819, 43] width 34 height 31
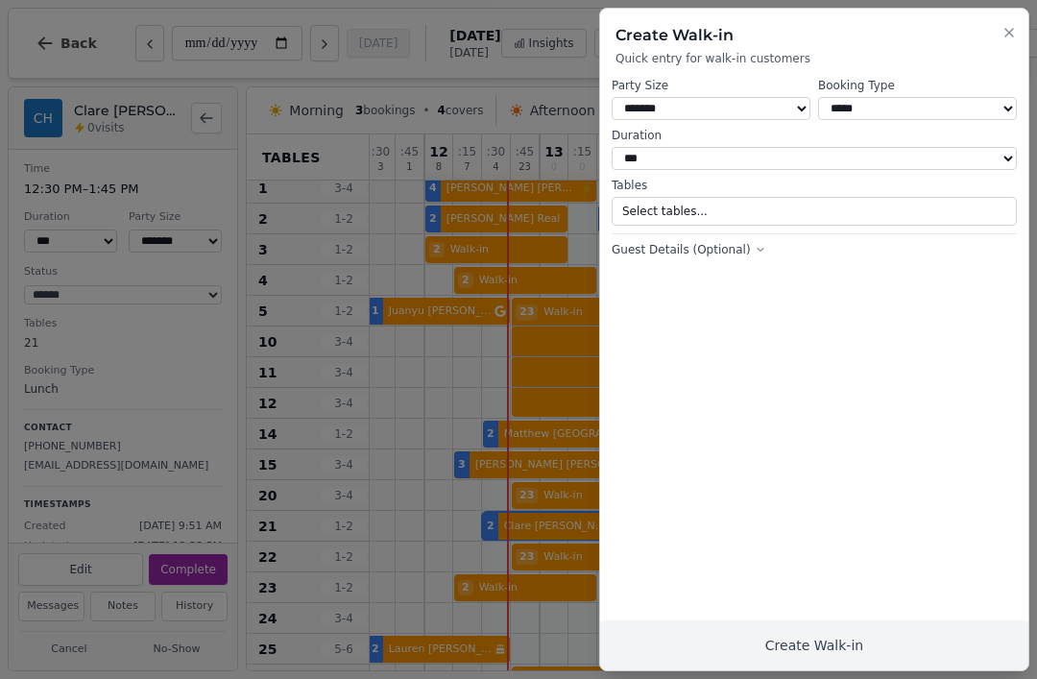
select select "*"
click at [772, 207] on button "Select tables..." at bounding box center [814, 211] width 405 height 29
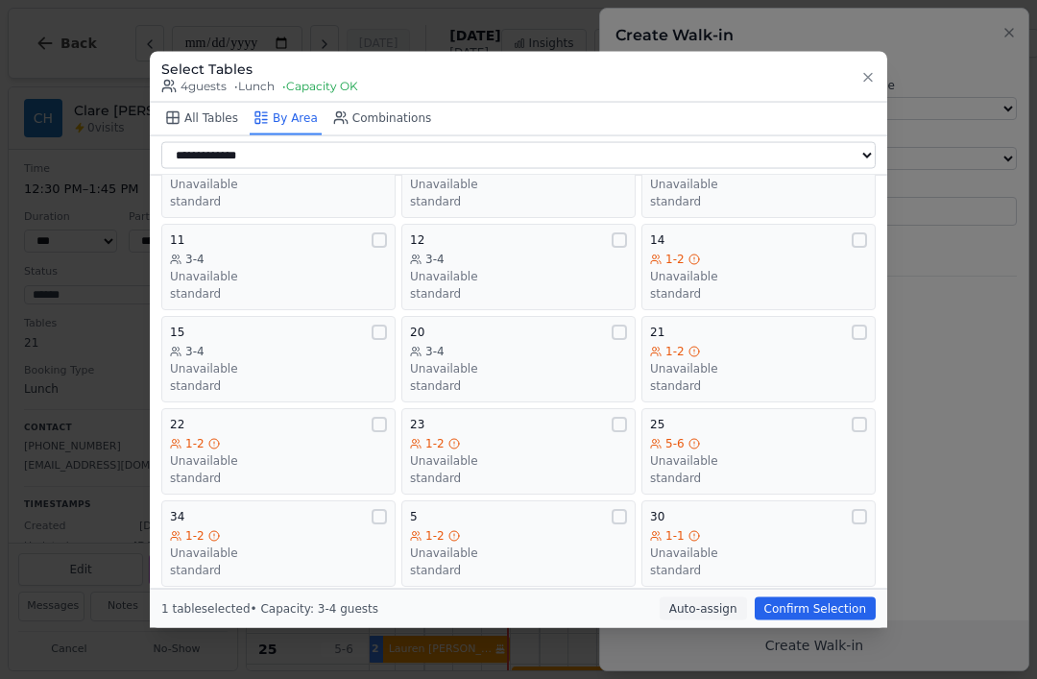
scroll to position [174, 0]
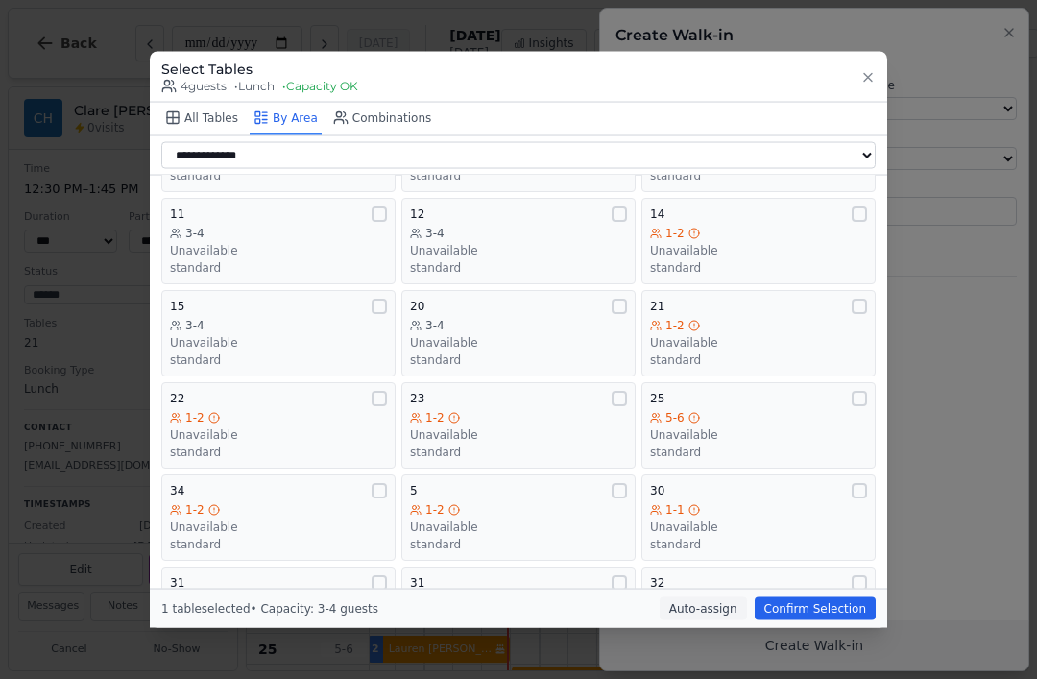
click at [313, 482] on div "34 1-2 Unavailable standard" at bounding box center [278, 516] width 217 height 69
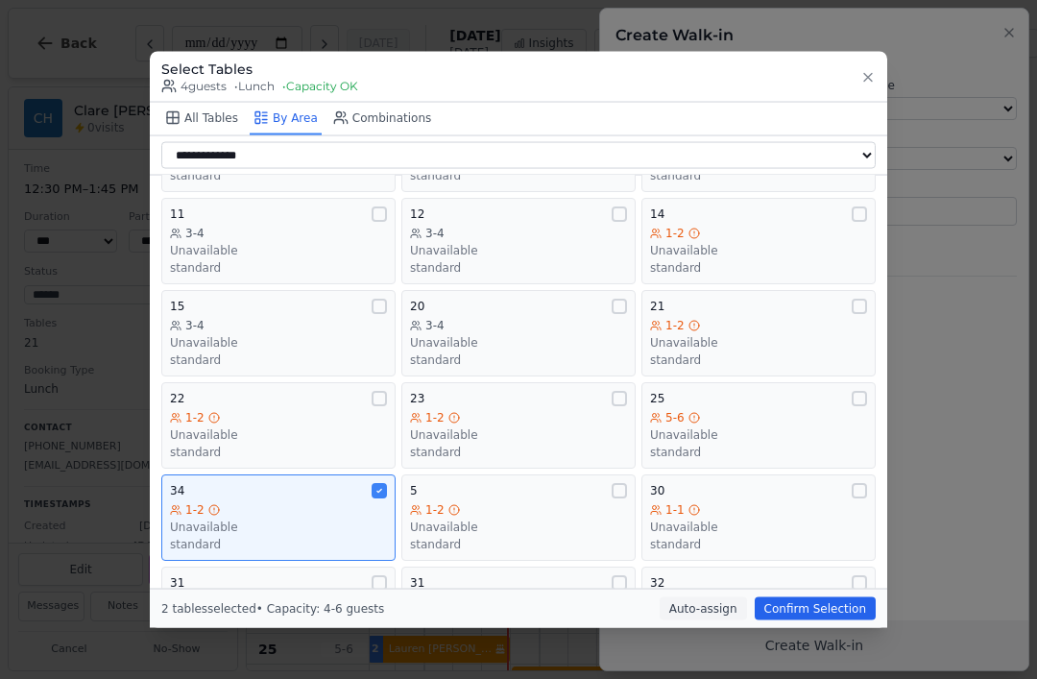
click at [337, 501] on div "1-2 Unavailable standard" at bounding box center [278, 526] width 217 height 50
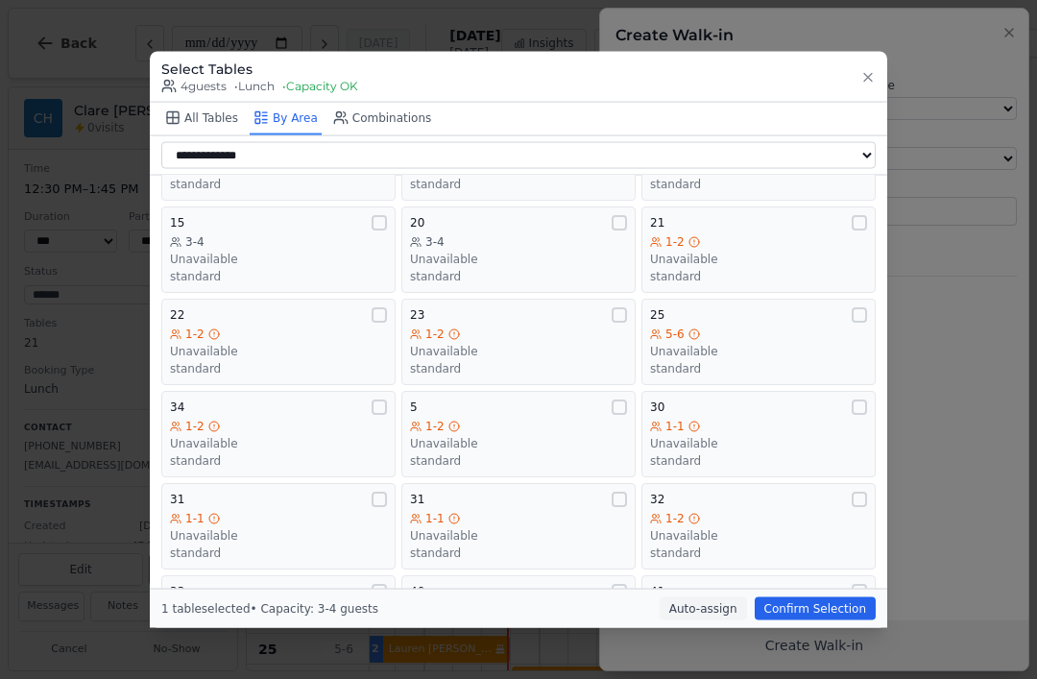
scroll to position [228, 0]
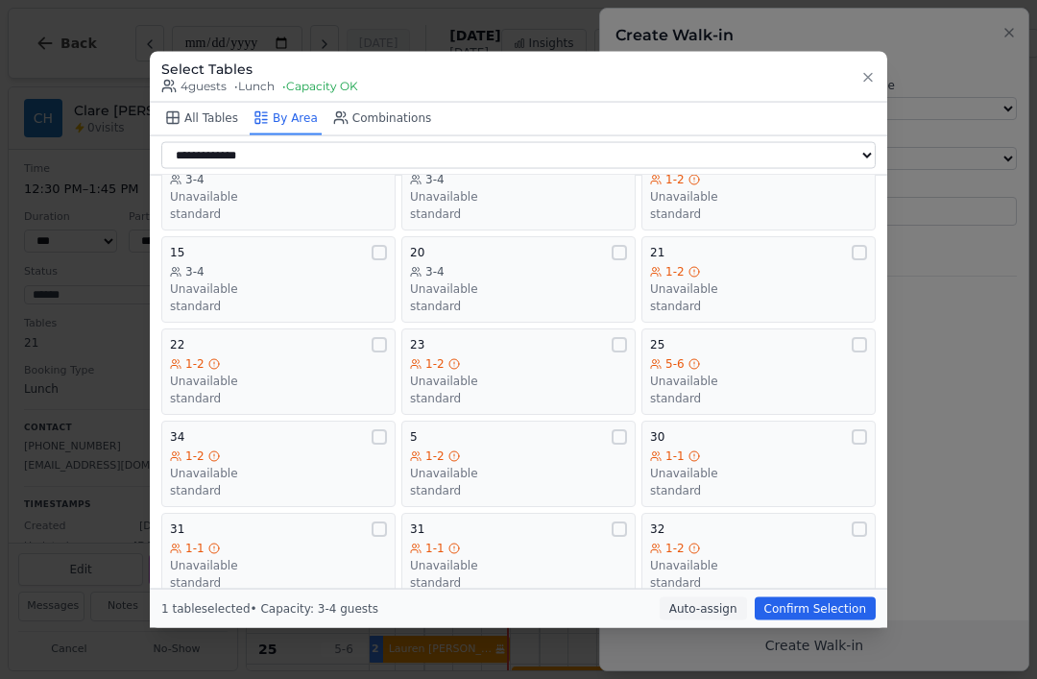
click at [510, 355] on div "1-2 Unavailable standard" at bounding box center [518, 380] width 217 height 50
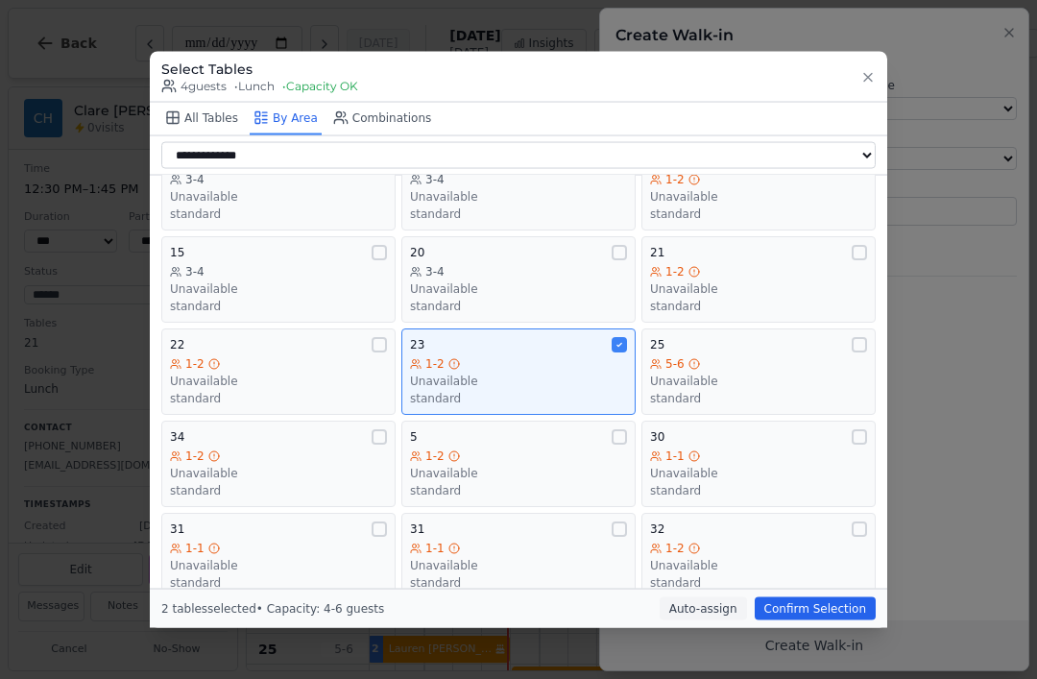
click at [827, 621] on button "Confirm Selection" at bounding box center [815, 608] width 121 height 23
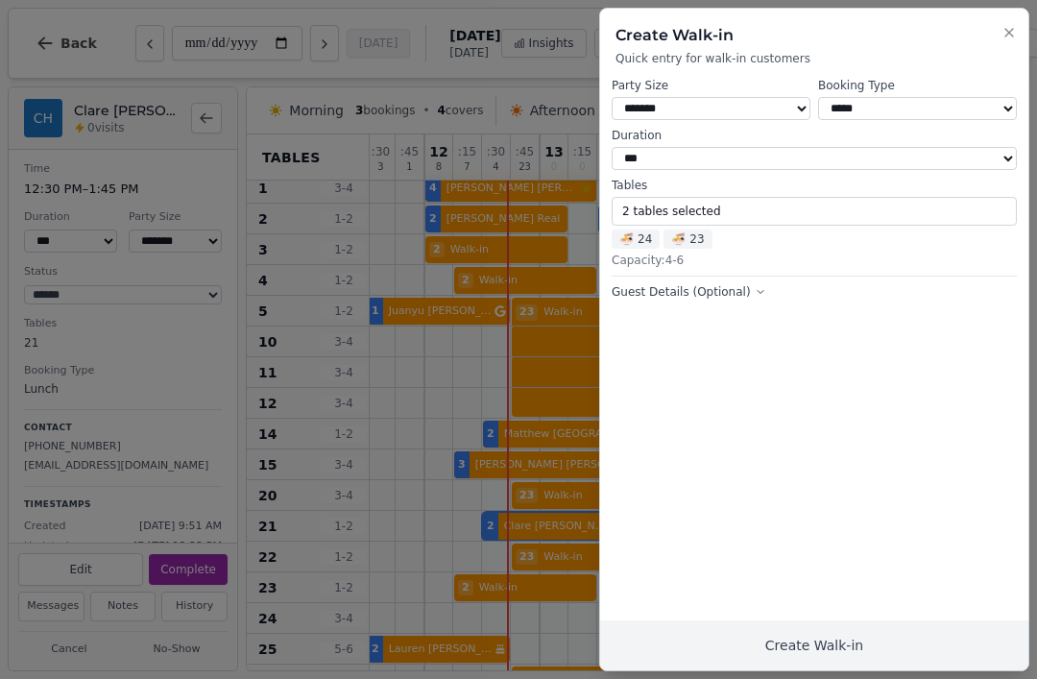
click at [878, 635] on button "Create Walk-in" at bounding box center [814, 646] width 428 height 50
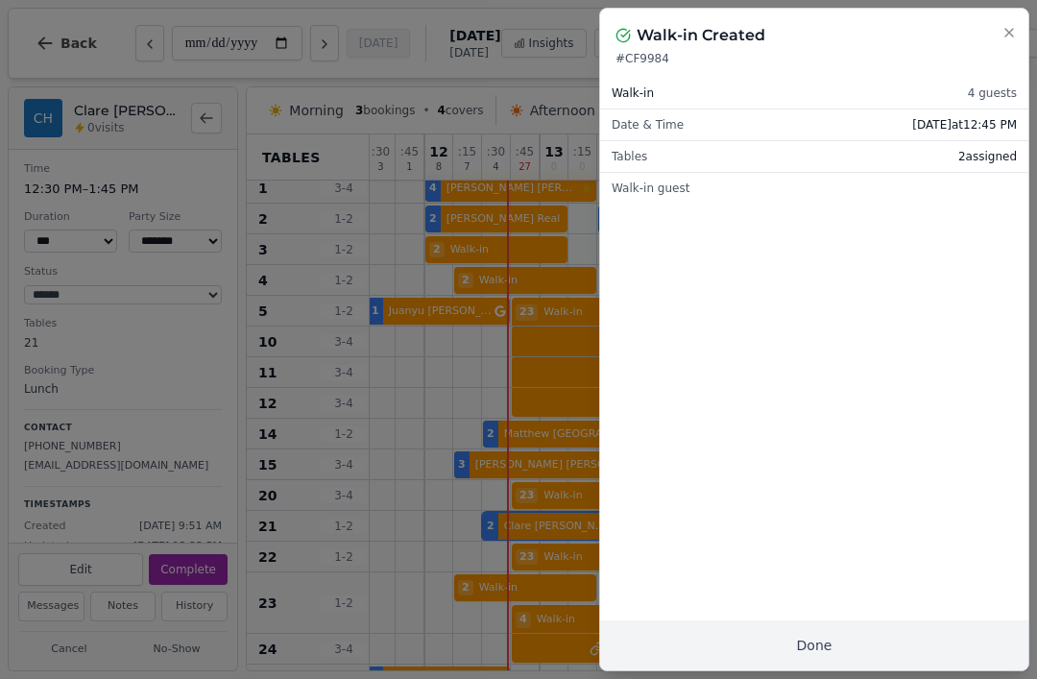
click at [844, 648] on button "Done" at bounding box center [814, 646] width 428 height 50
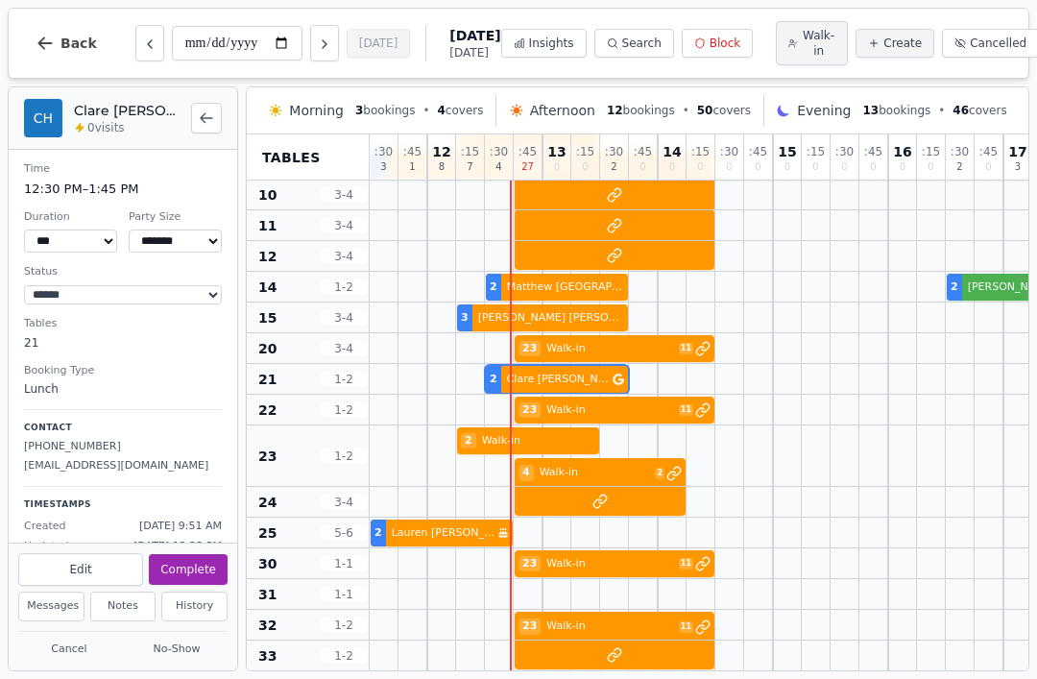
scroll to position [186, 0]
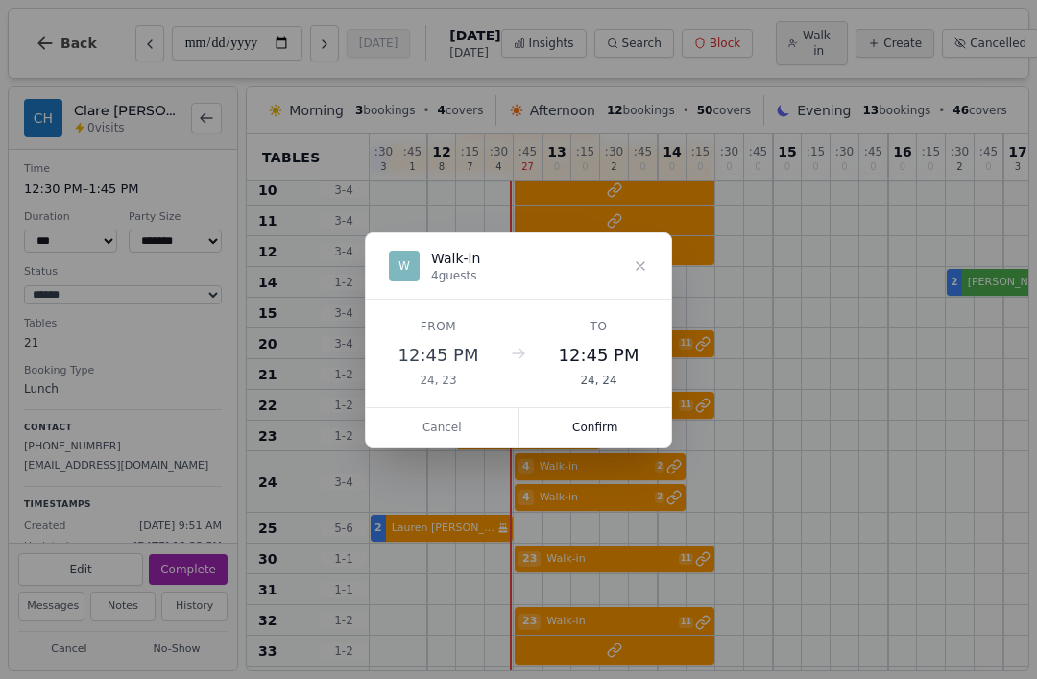
click at [595, 426] on button "Confirm" at bounding box center [596, 427] width 153 height 38
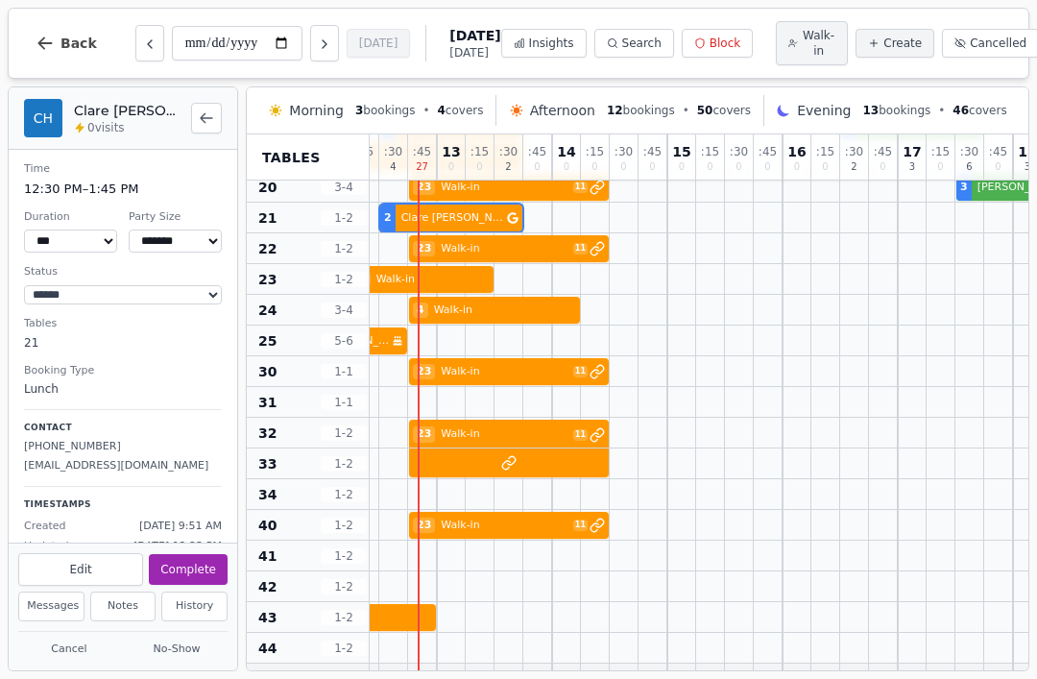
scroll to position [340, 106]
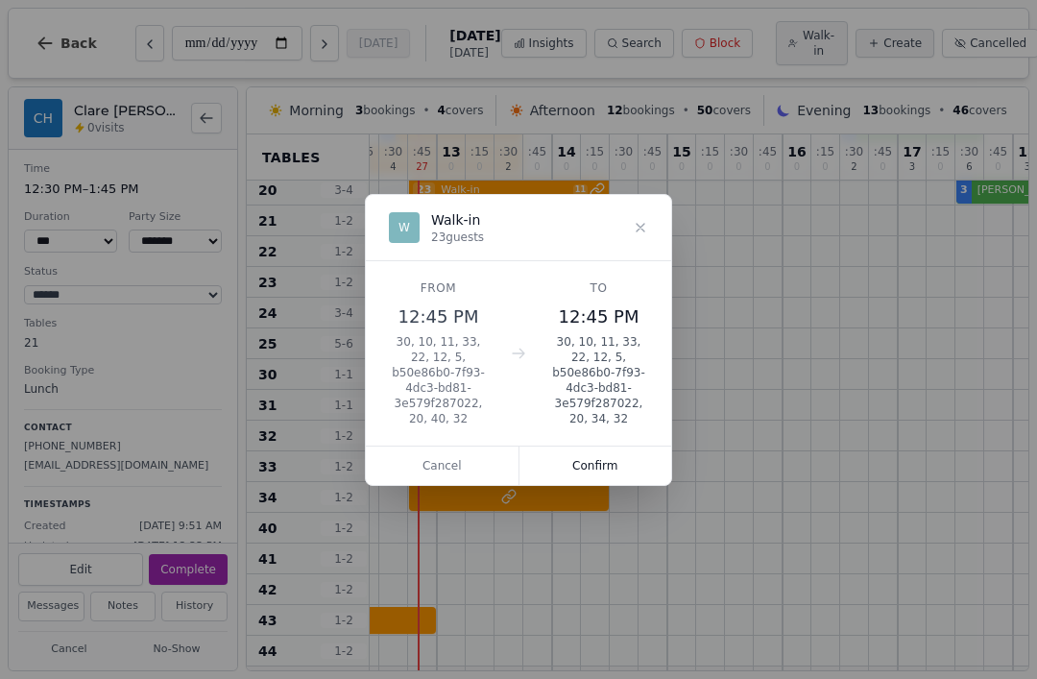
click at [609, 452] on button "Confirm" at bounding box center [596, 466] width 153 height 38
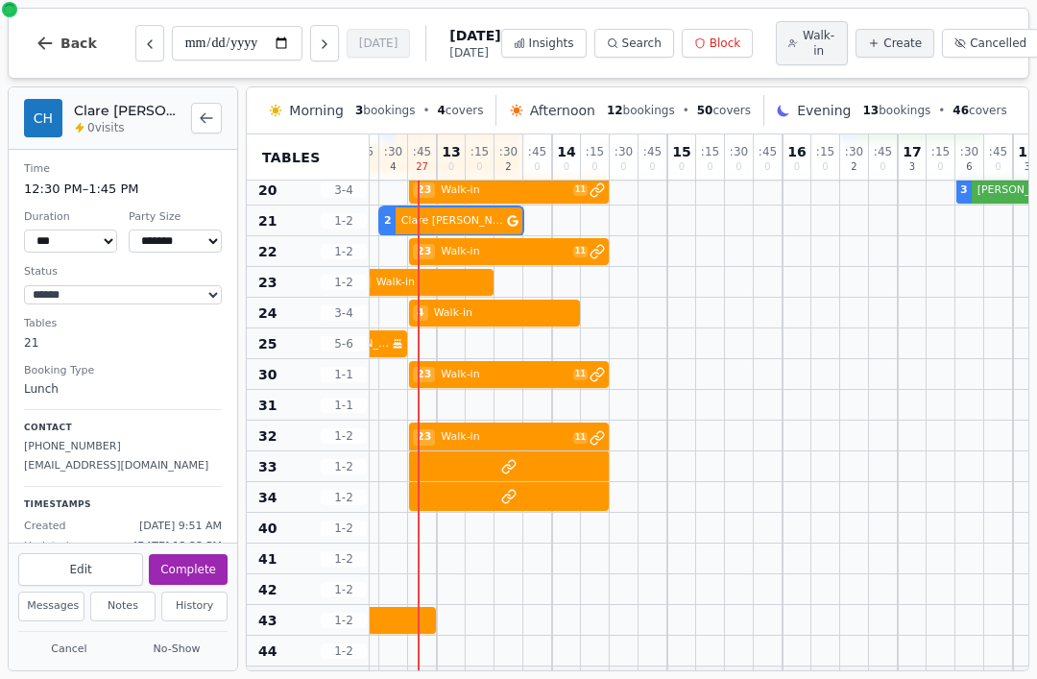
click at [802, 43] on span "Walk-in" at bounding box center [819, 43] width 34 height 31
select select "****"
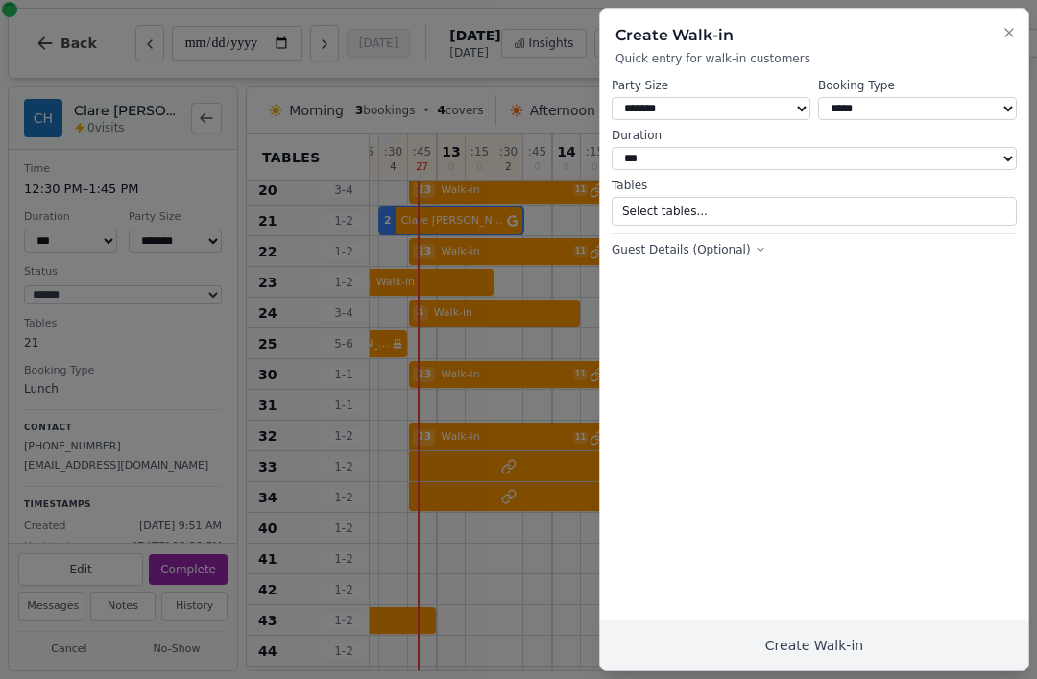
select select "*"
click at [768, 204] on button "Select tables..." at bounding box center [814, 211] width 405 height 29
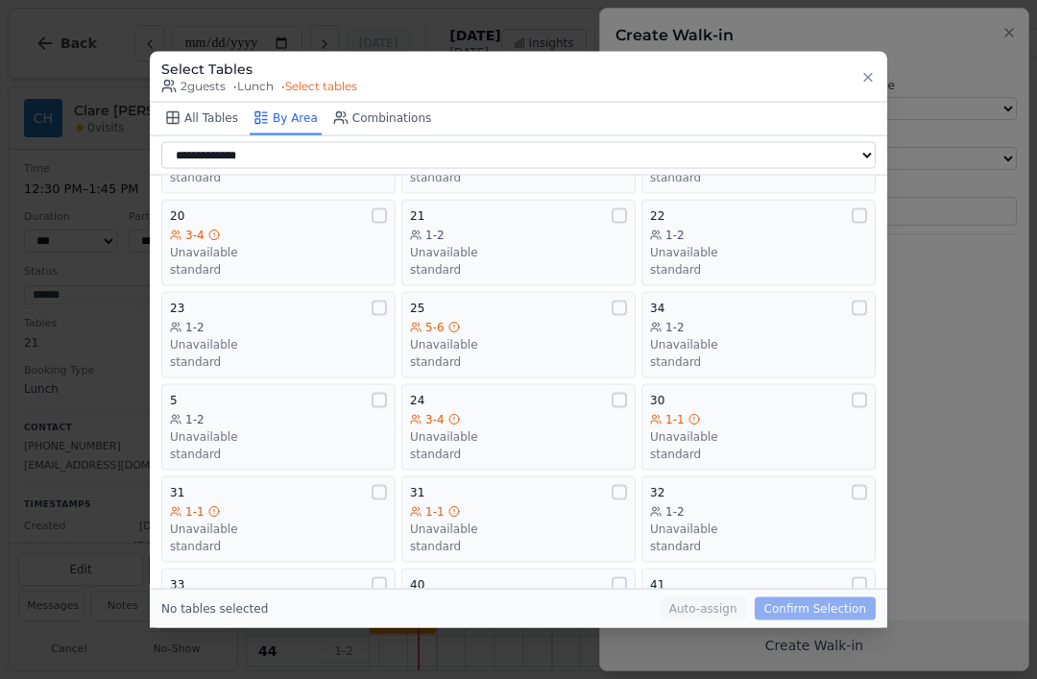
scroll to position [409, 0]
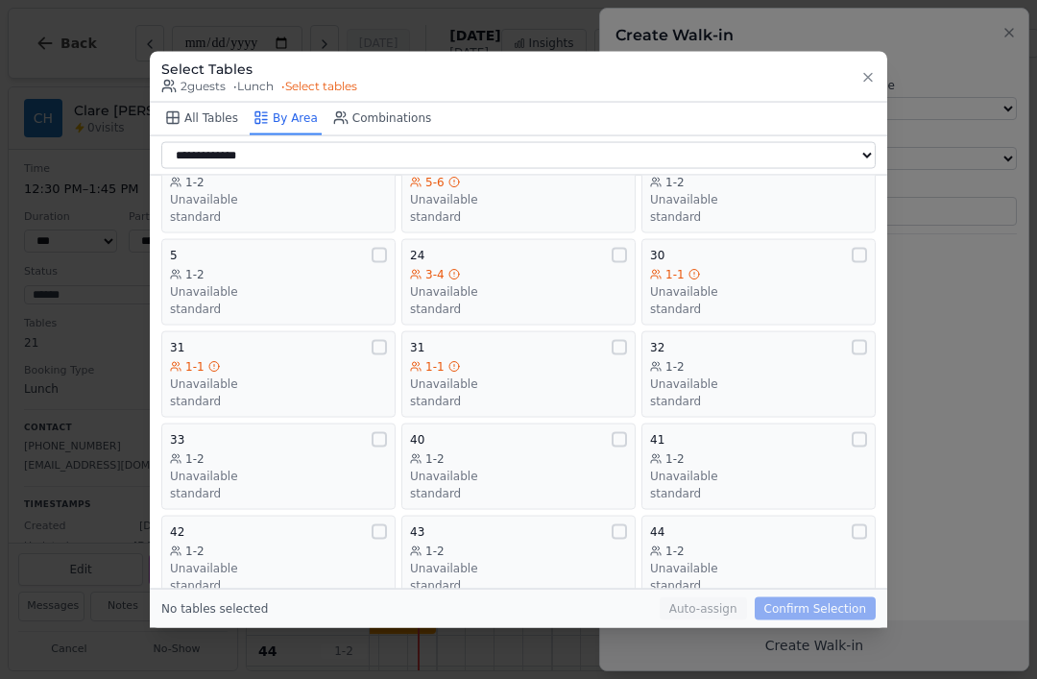
click at [576, 451] on div "1-2" at bounding box center [518, 458] width 217 height 15
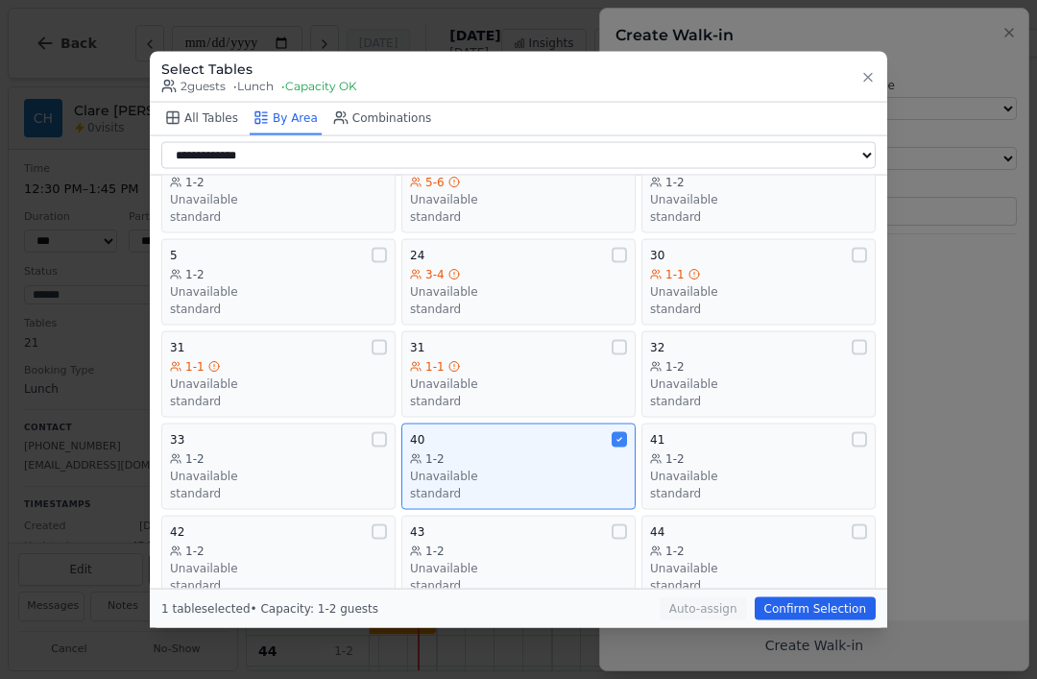
click at [830, 621] on button "Confirm Selection" at bounding box center [815, 608] width 121 height 23
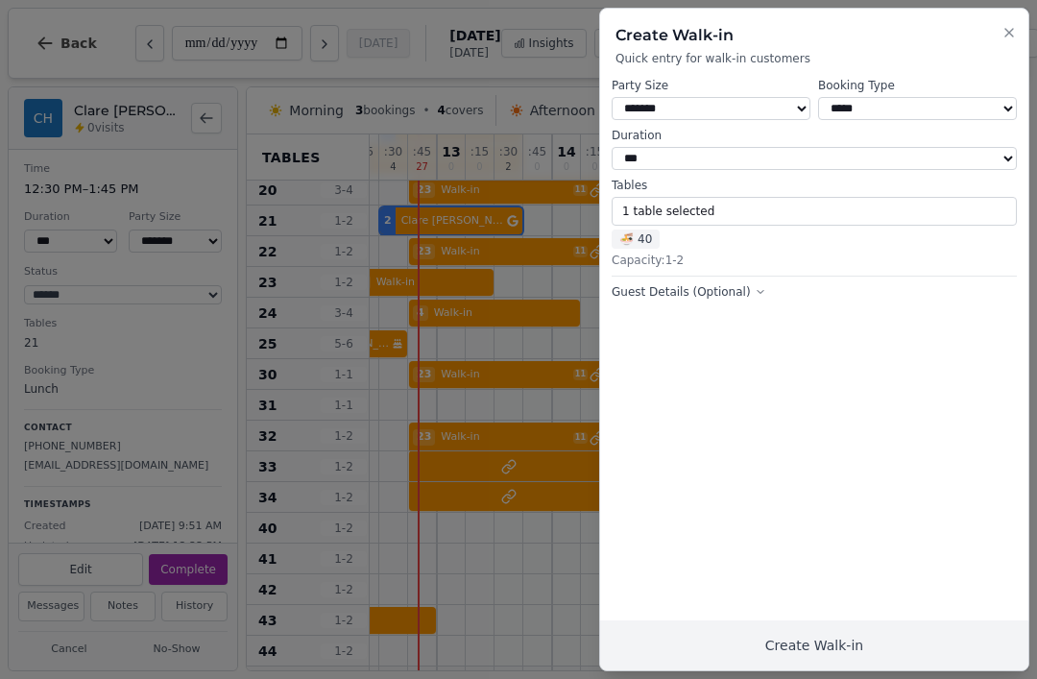
click at [844, 647] on button "Create Walk-in" at bounding box center [814, 646] width 428 height 50
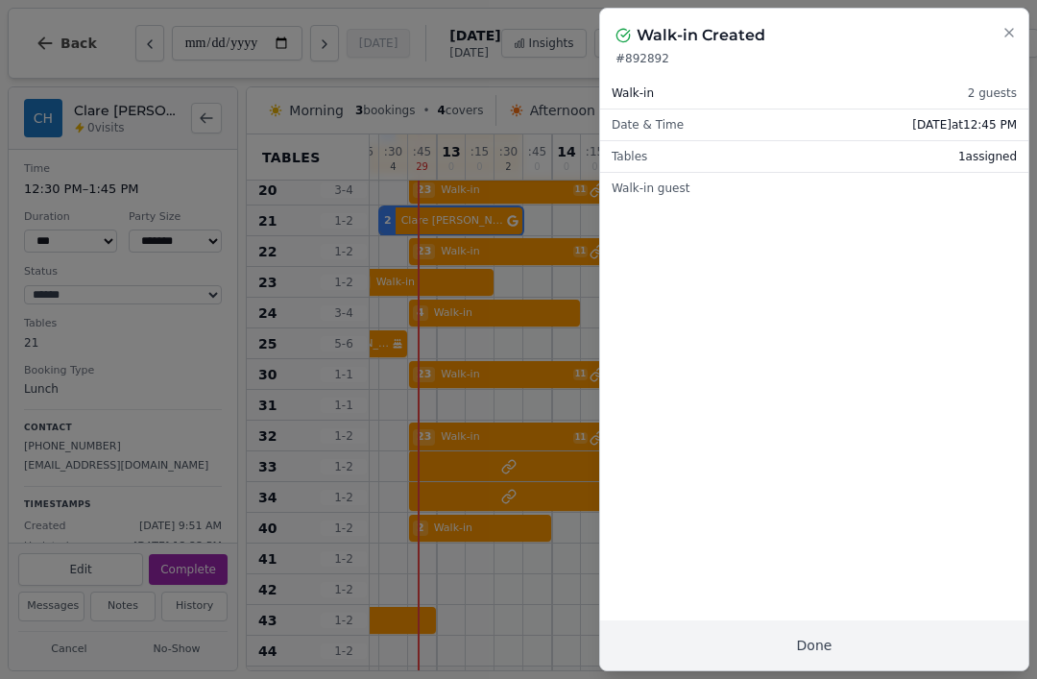
click at [864, 630] on button "Done" at bounding box center [814, 646] width 428 height 50
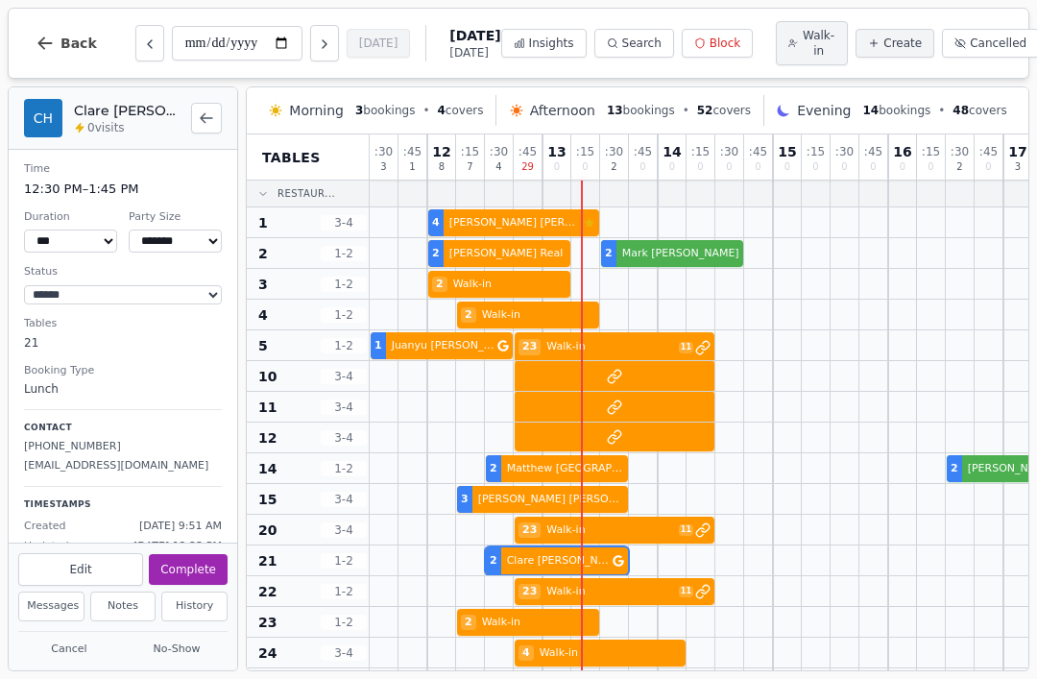
scroll to position [0, 0]
click at [670, 261] on div "2 Leo Real 2 Mark Rhodes 2 Bethan Jones" at bounding box center [1033, 253] width 1326 height 31
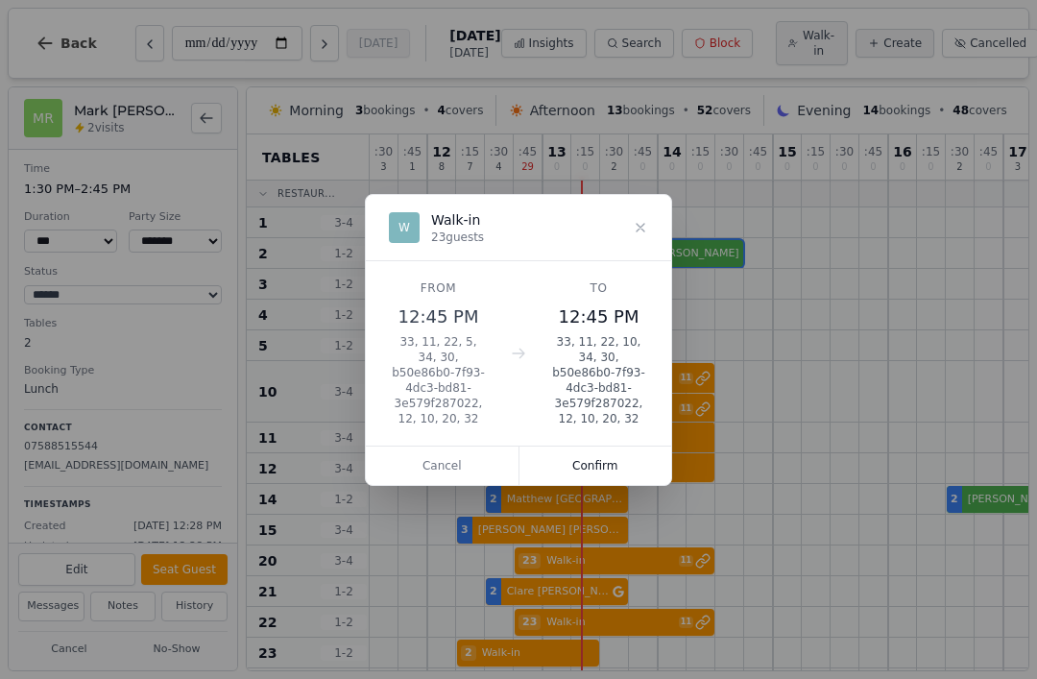
click at [597, 451] on button "Confirm" at bounding box center [596, 466] width 153 height 38
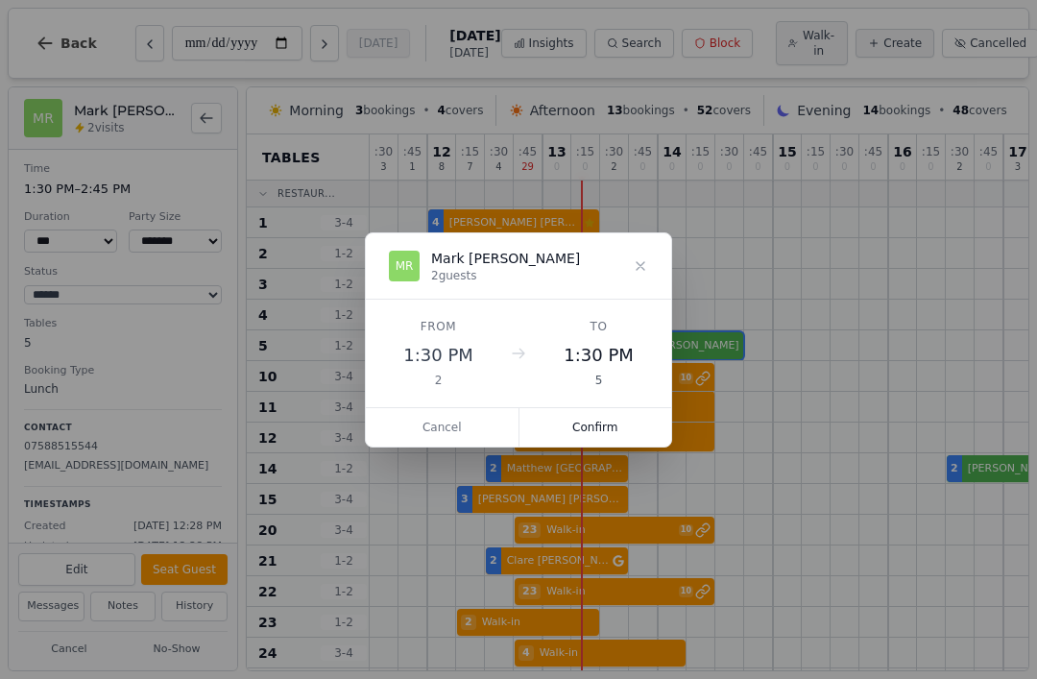
click at [625, 426] on button "Confirm" at bounding box center [596, 427] width 153 height 38
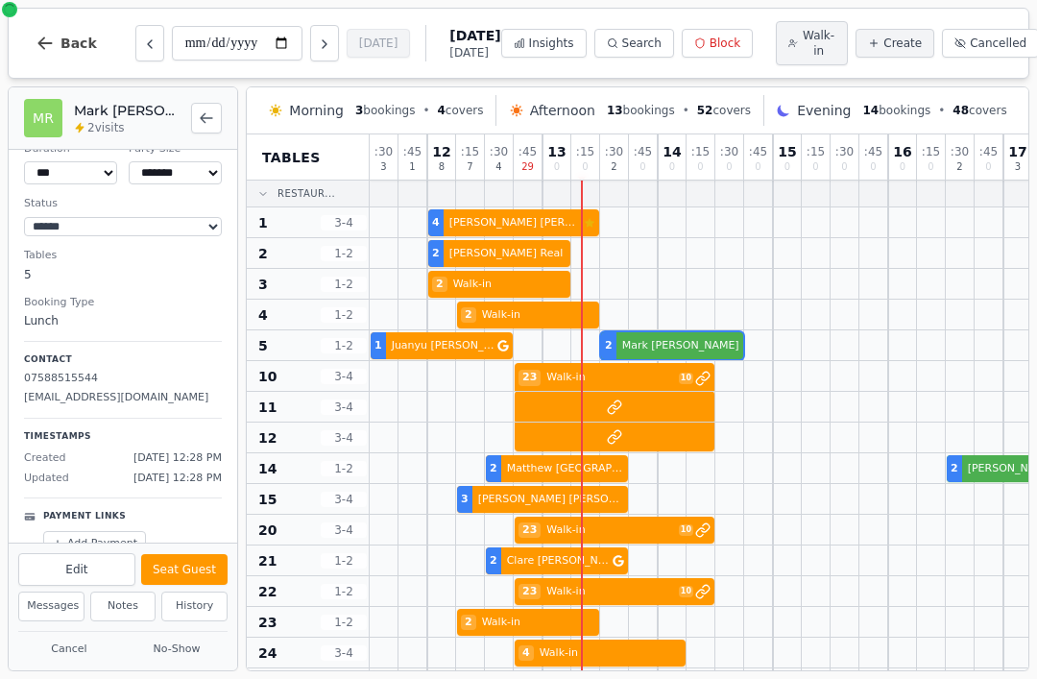
scroll to position [82, 0]
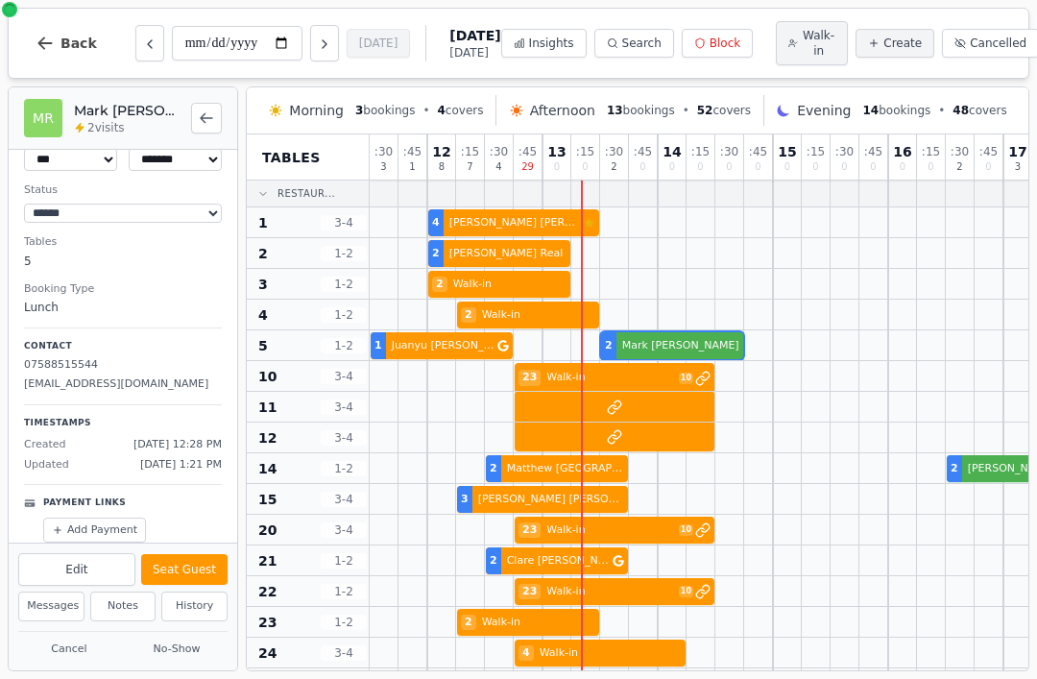
click at [198, 565] on button "Seat Guest" at bounding box center [184, 569] width 86 height 31
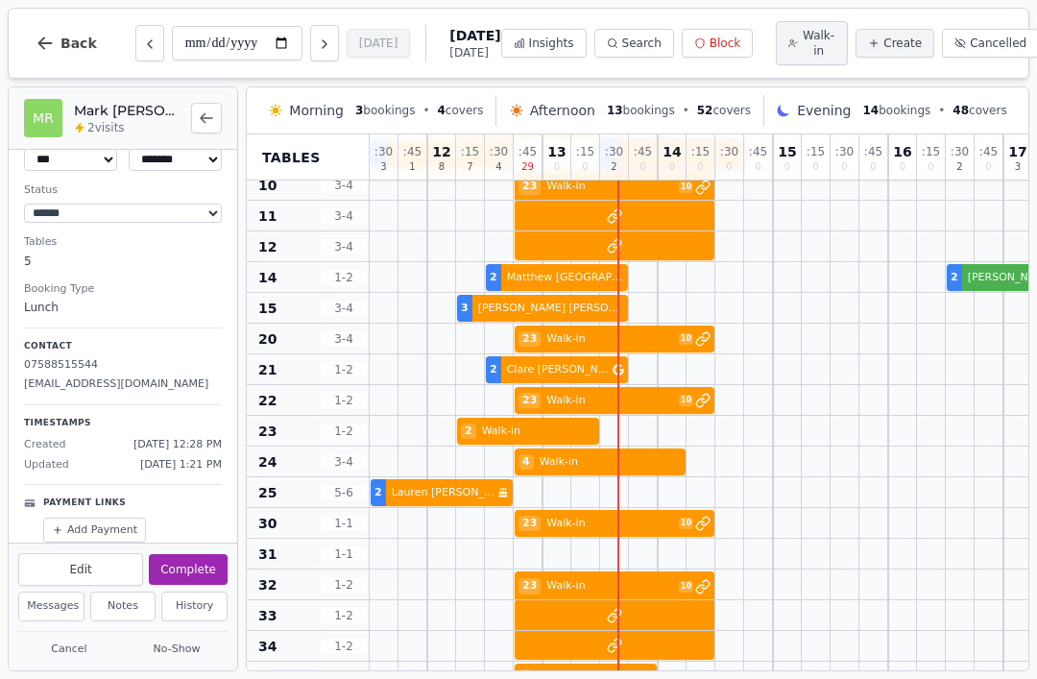
scroll to position [193, 0]
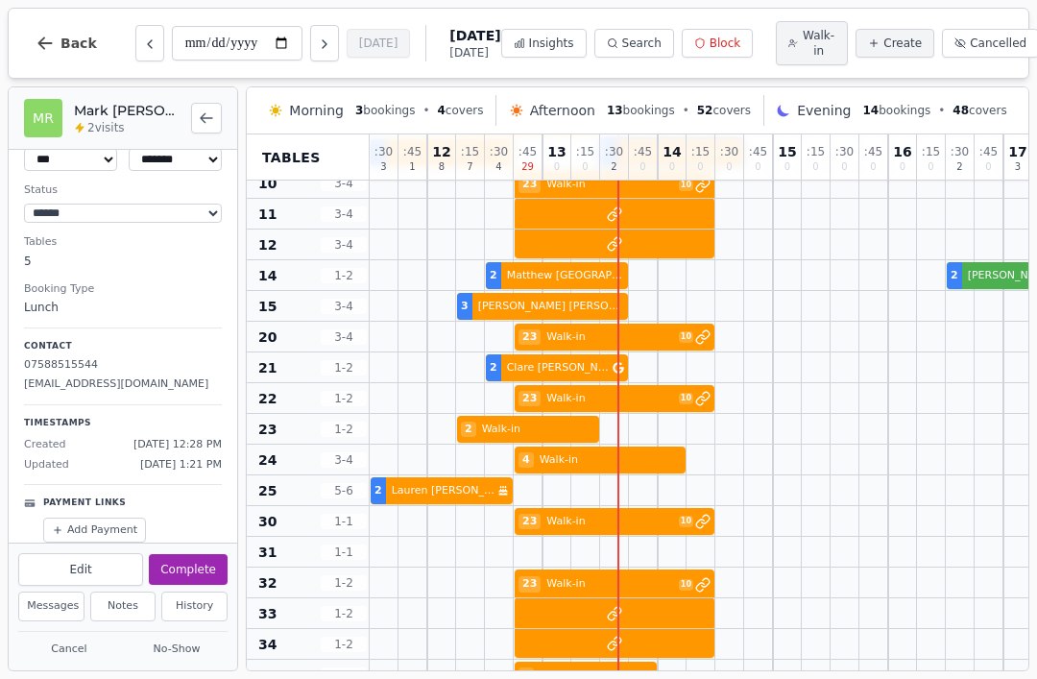
click at [634, 430] on div at bounding box center [643, 429] width 29 height 30
click at [637, 435] on div at bounding box center [643, 429] width 29 height 30
click at [802, 42] on span "Walk-in" at bounding box center [819, 43] width 34 height 31
select select "****"
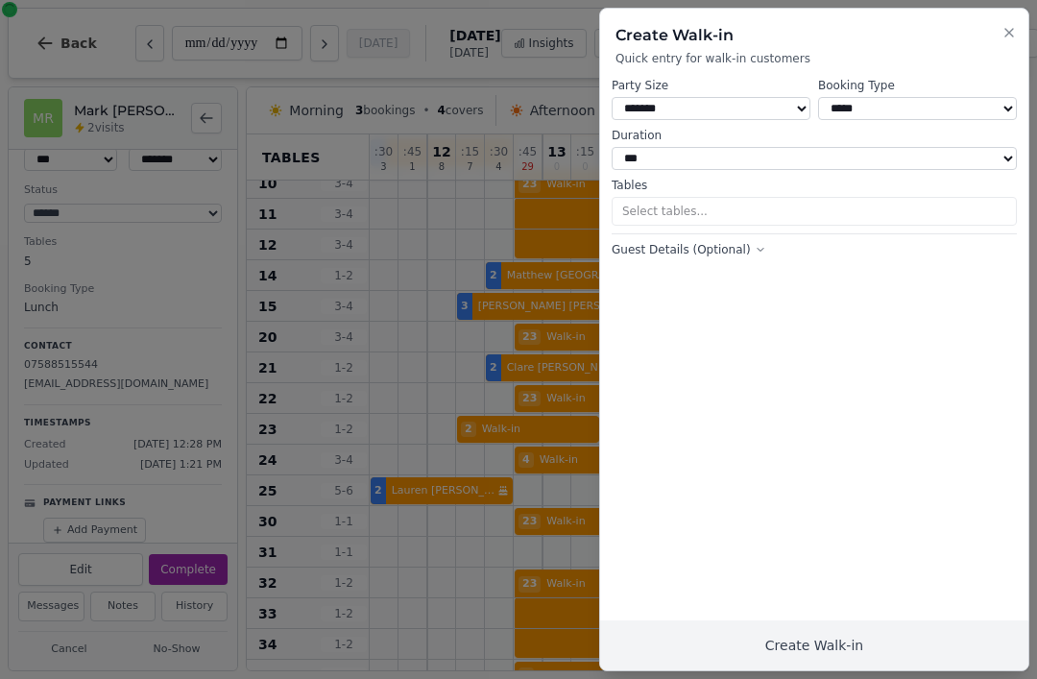
select select "*"
click at [911, 640] on button "Create Walk-in" at bounding box center [814, 646] width 428 height 50
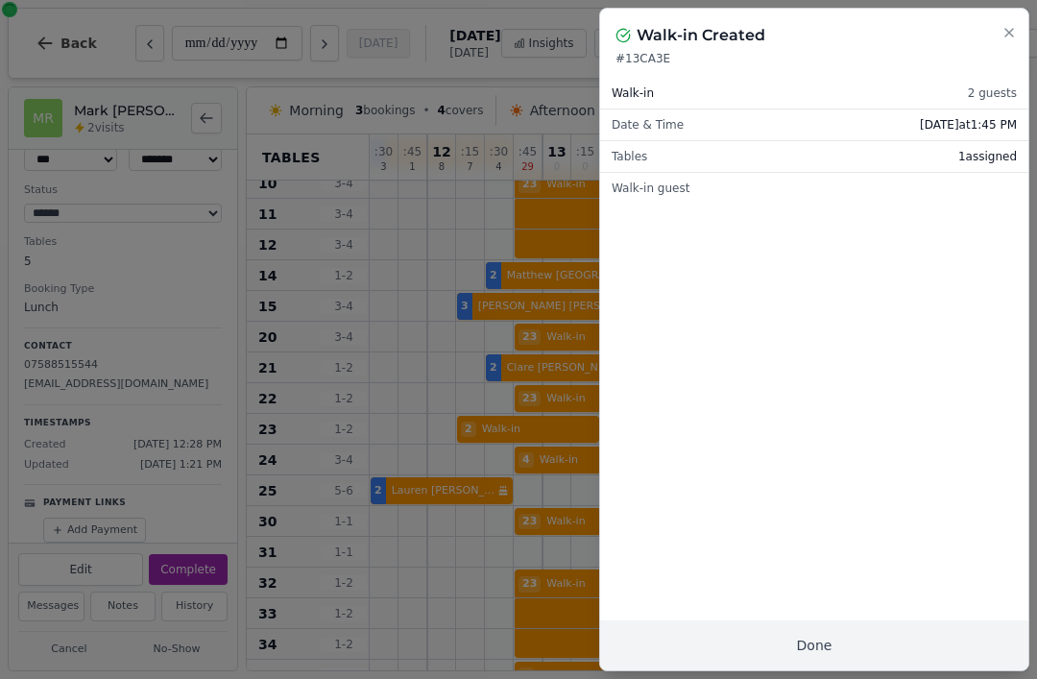
click at [862, 648] on button "Done" at bounding box center [814, 646] width 428 height 50
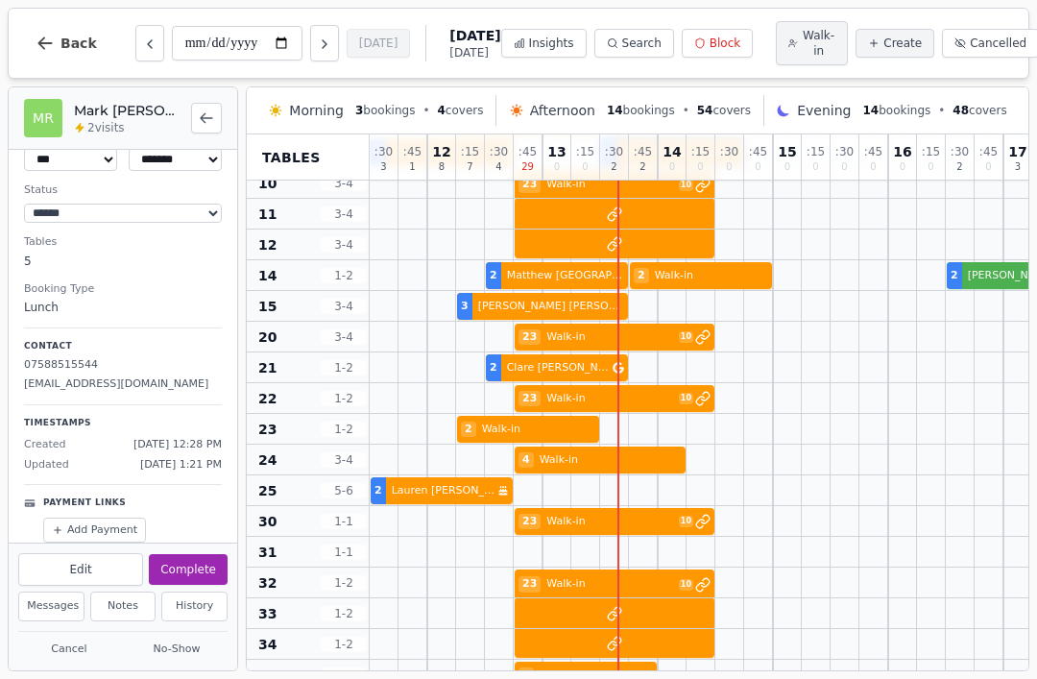
click at [811, 45] on span "Walk-in" at bounding box center [819, 43] width 34 height 31
select select "****"
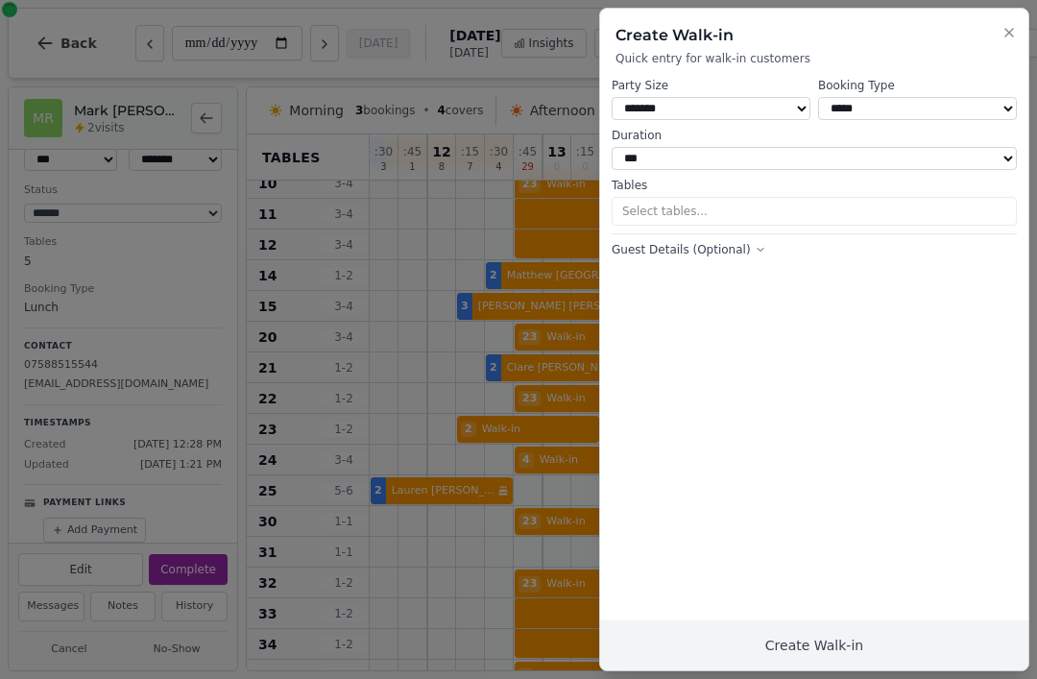
select select "*"
click at [876, 645] on button "Create Walk-in" at bounding box center [814, 646] width 428 height 50
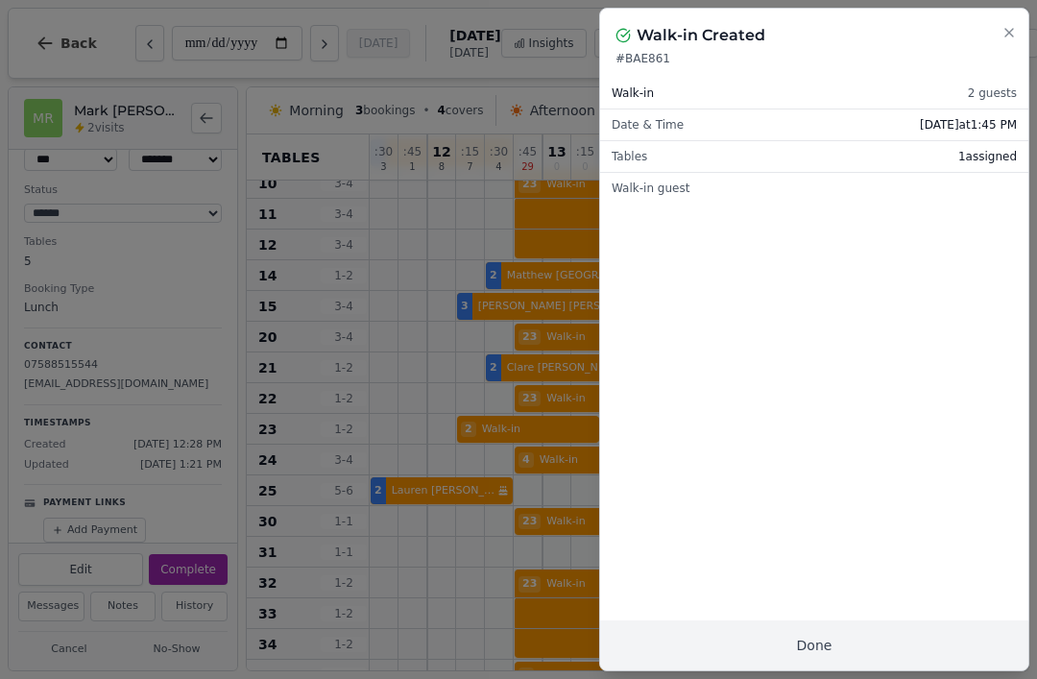
click at [828, 660] on button "Done" at bounding box center [814, 646] width 428 height 50
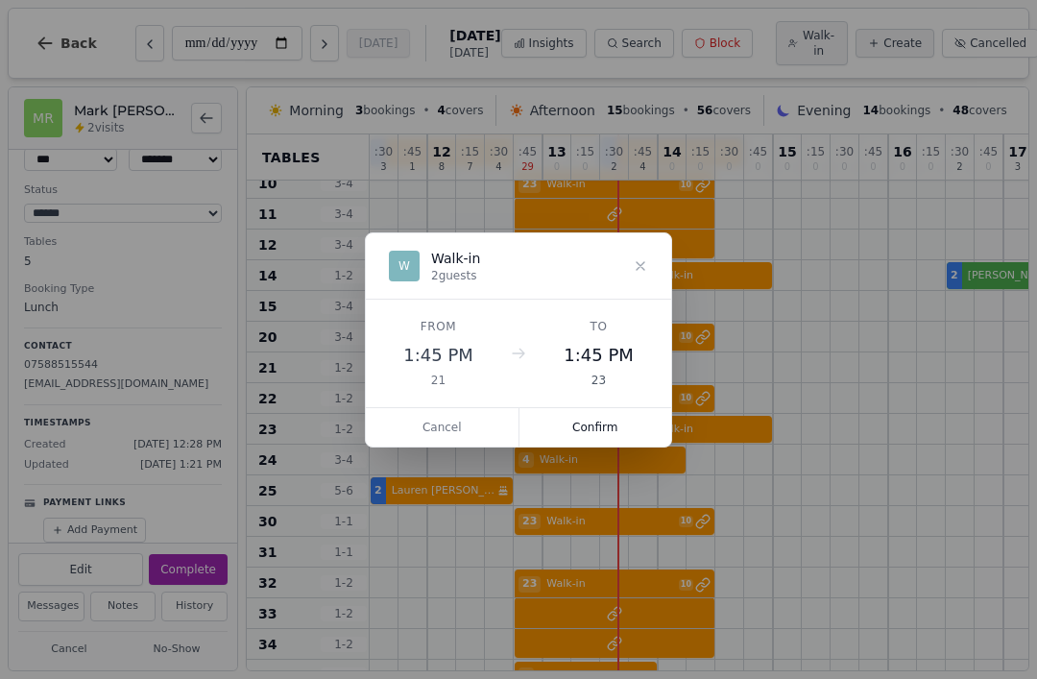
click at [607, 435] on button "Confirm" at bounding box center [596, 427] width 153 height 38
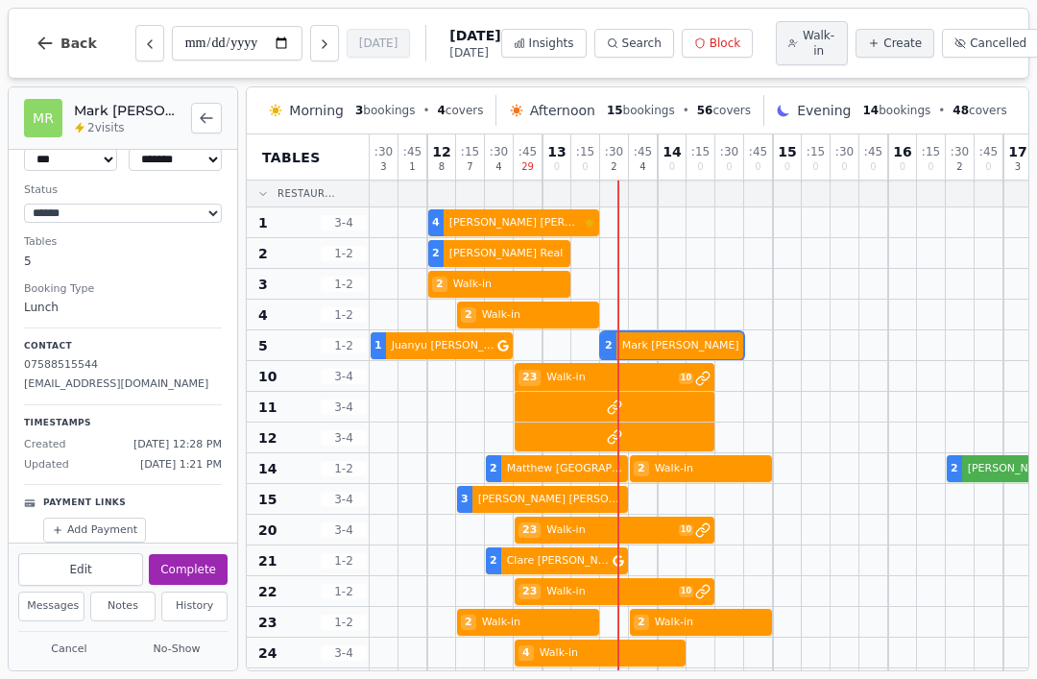
scroll to position [0, 0]
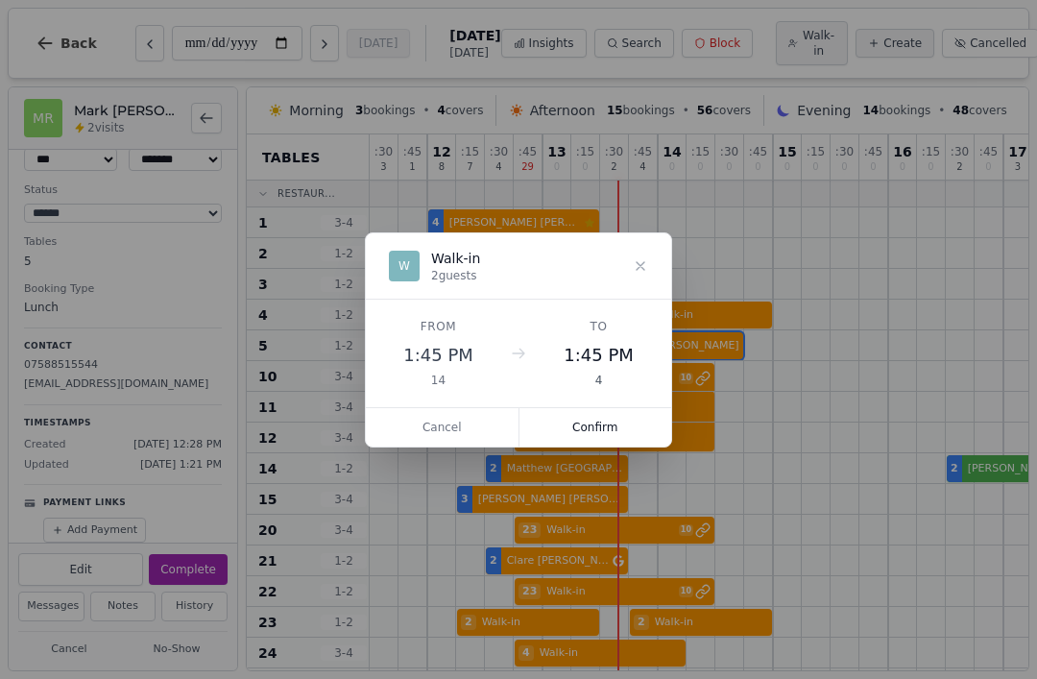
click at [615, 424] on button "Confirm" at bounding box center [596, 427] width 153 height 38
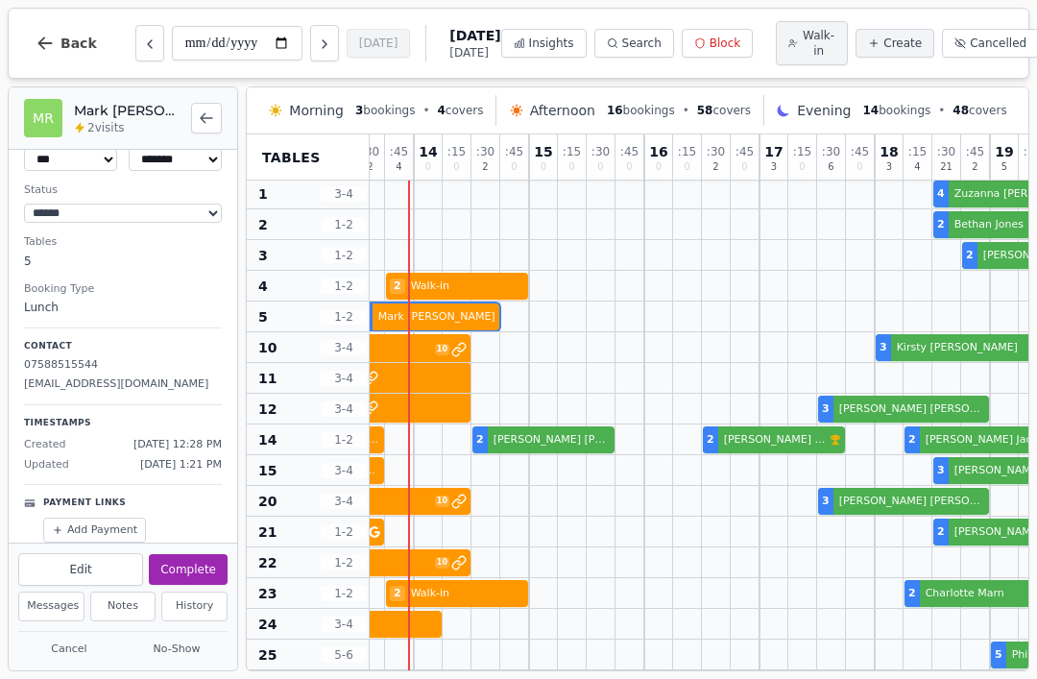
scroll to position [33, 275]
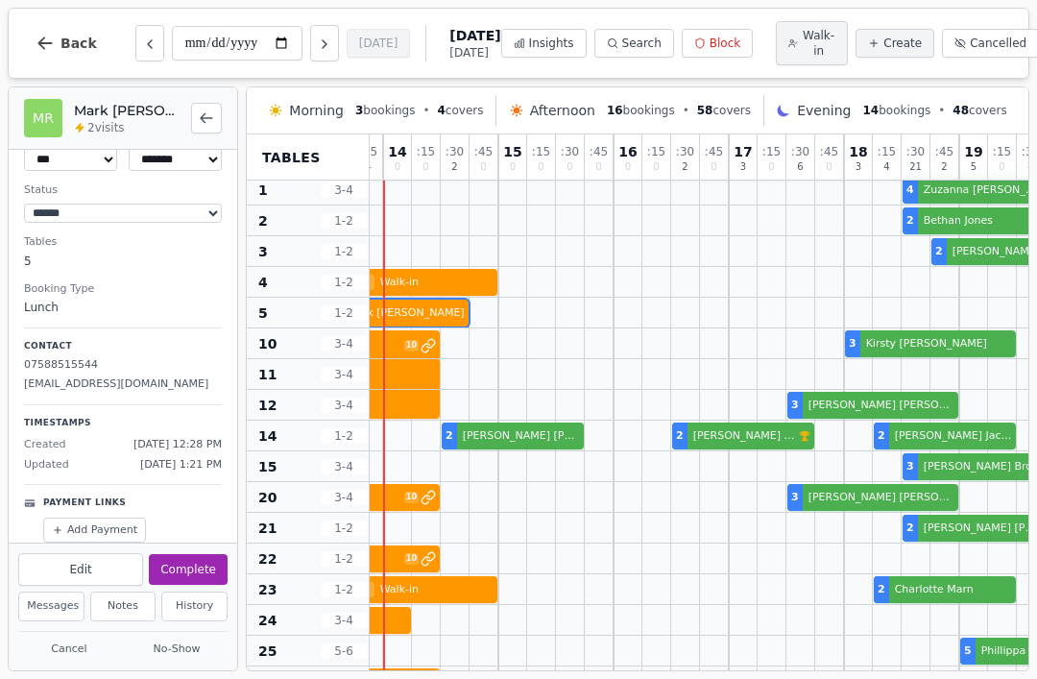
click at [542, 116] on span "Afternoon" at bounding box center [562, 110] width 65 height 19
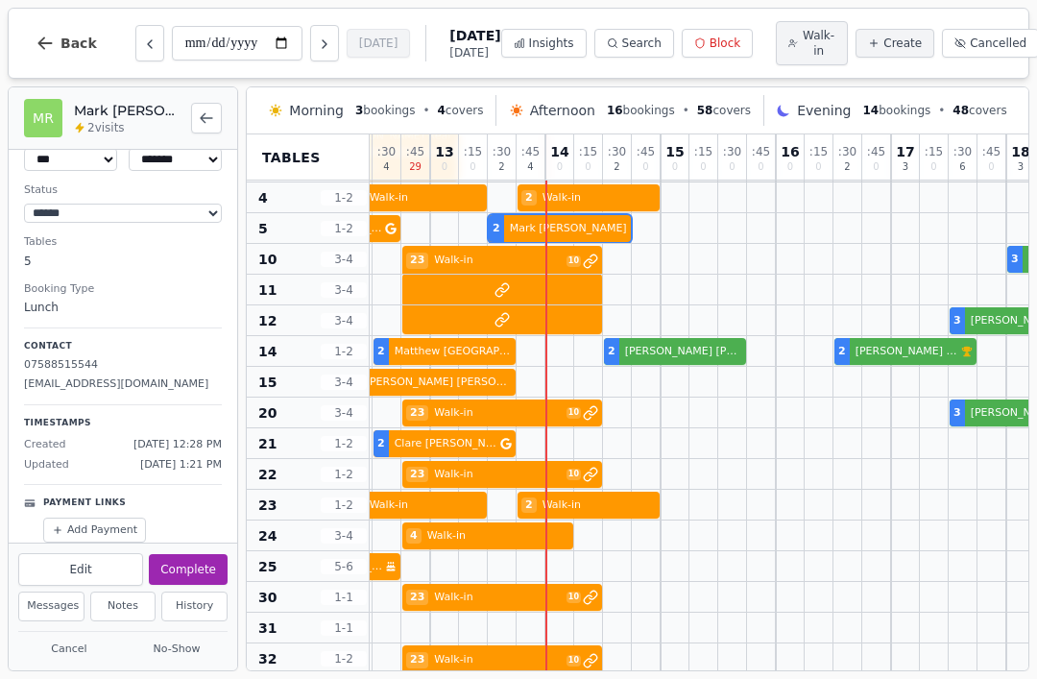
scroll to position [110, 110]
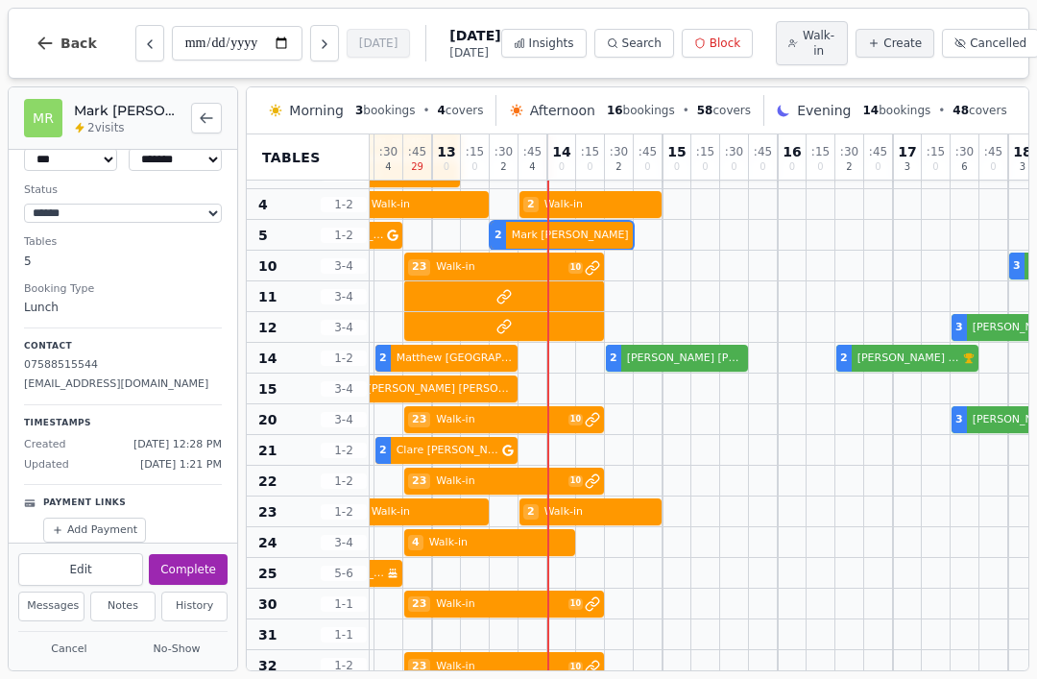
click at [670, 364] on div "2 Matthew Trowbridge 2 Molly Wynn 2 Harrison Byrne VIP customer (8 visits) 2 Ja…" at bounding box center [922, 358] width 1326 height 31
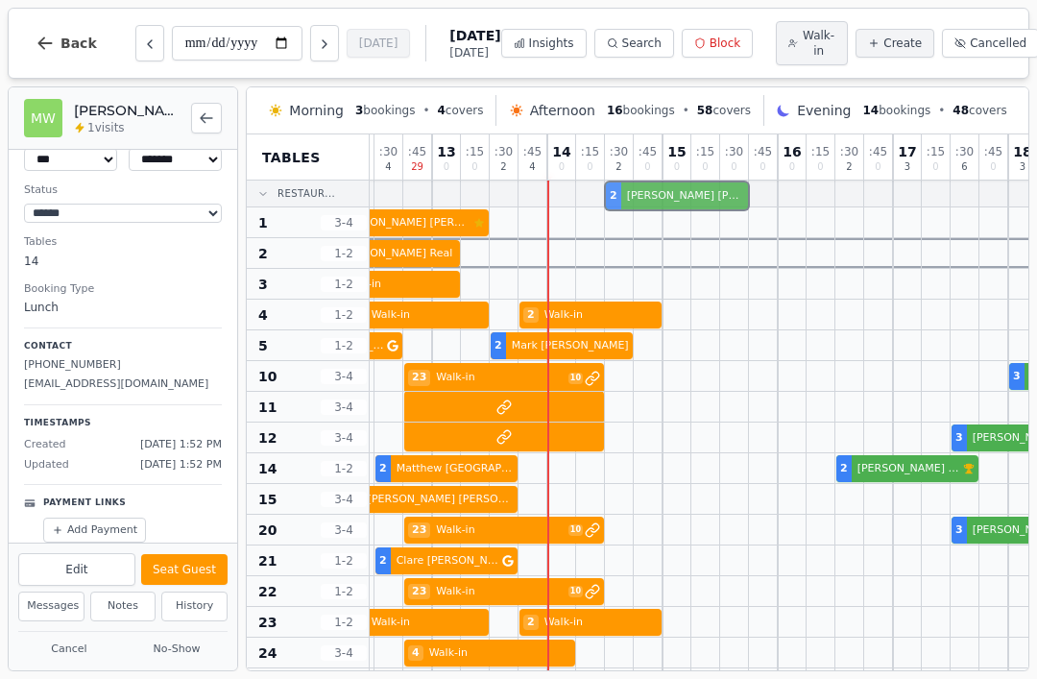
scroll to position [0, 110]
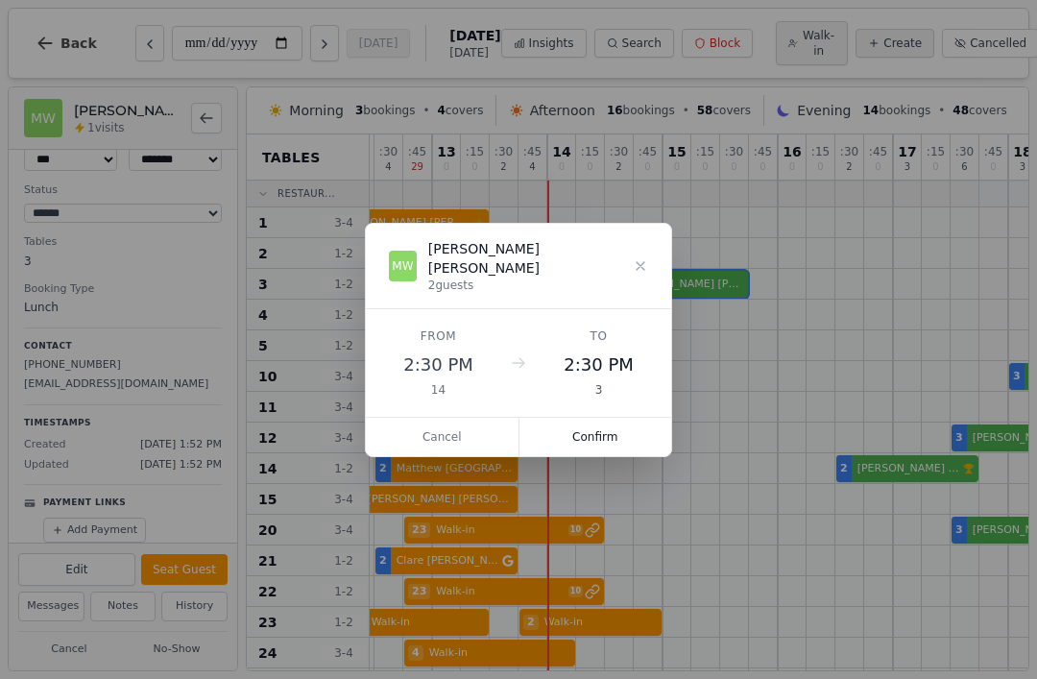
click at [592, 418] on button "Confirm" at bounding box center [596, 437] width 153 height 38
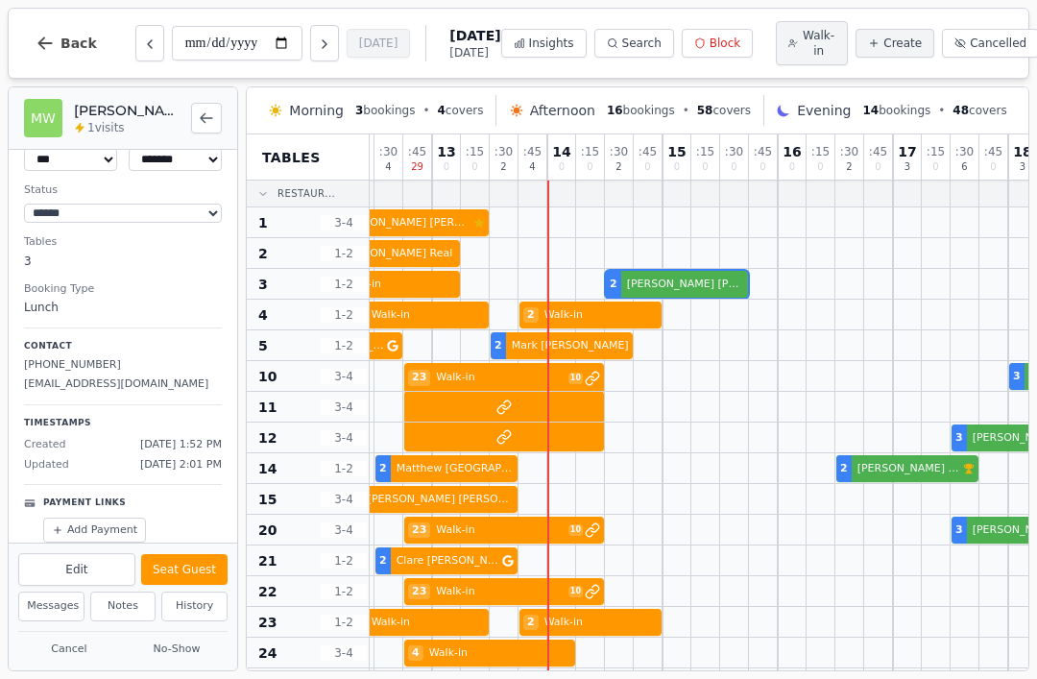
click at [562, 250] on div at bounding box center [562, 253] width 29 height 30
click at [553, 255] on div at bounding box center [562, 253] width 29 height 30
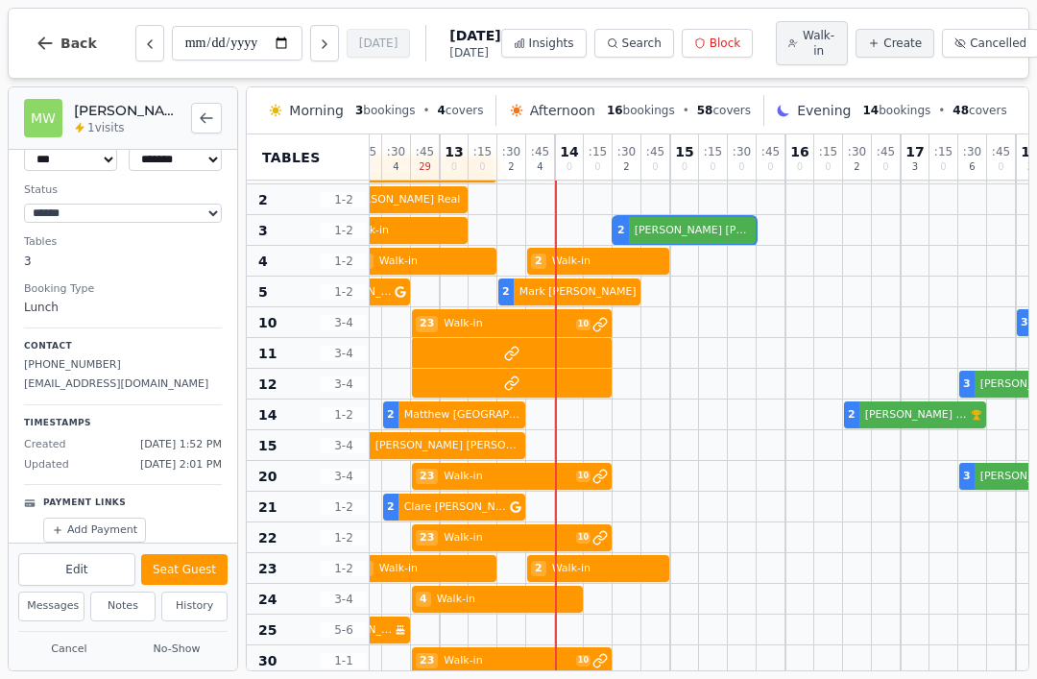
scroll to position [54, 104]
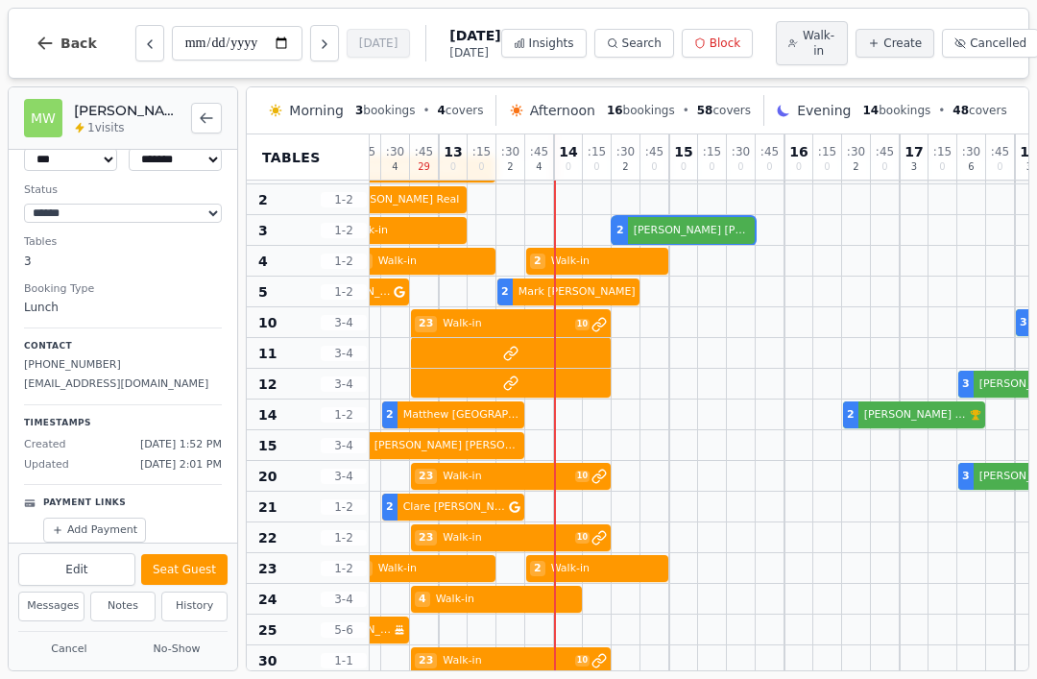
click at [596, 558] on div at bounding box center [597, 568] width 29 height 30
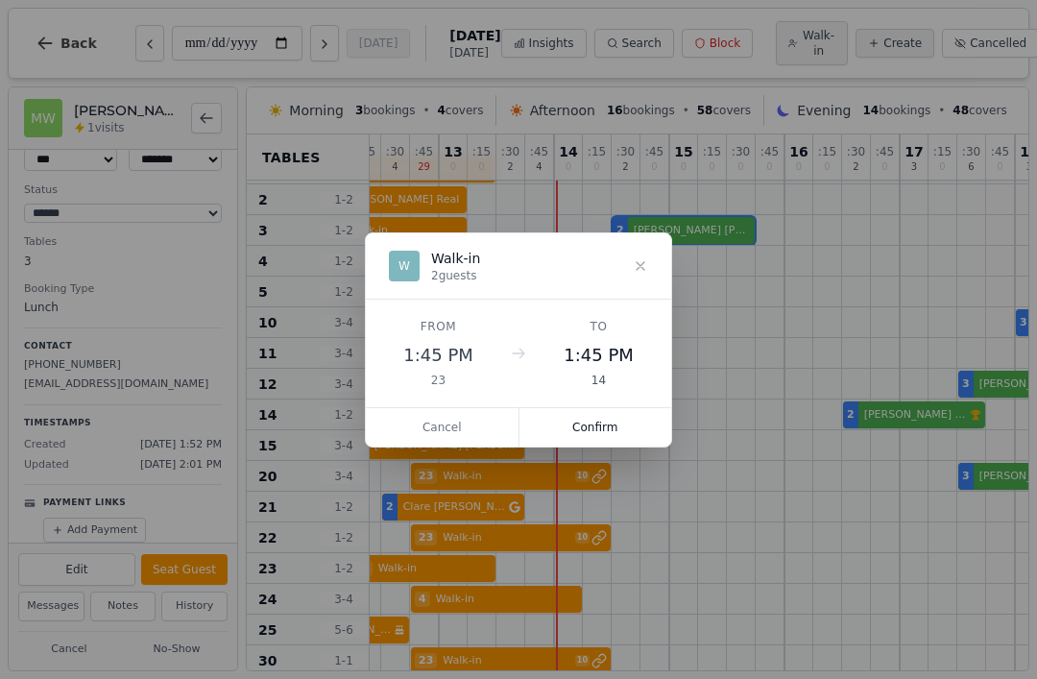
click at [600, 431] on button "Confirm" at bounding box center [596, 427] width 153 height 38
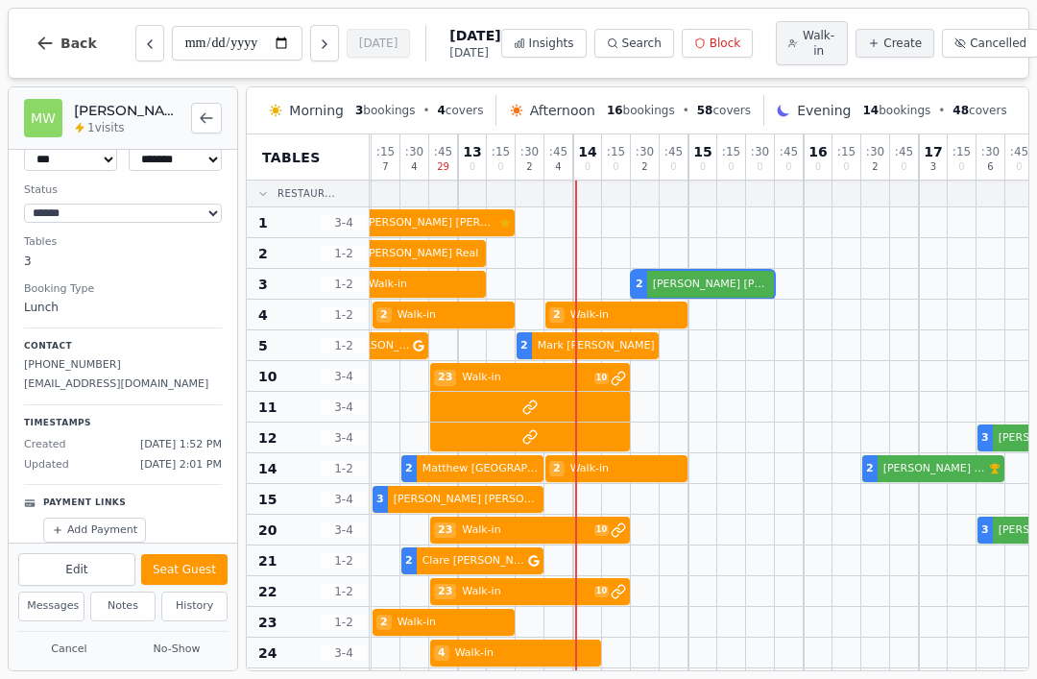
scroll to position [0, 84]
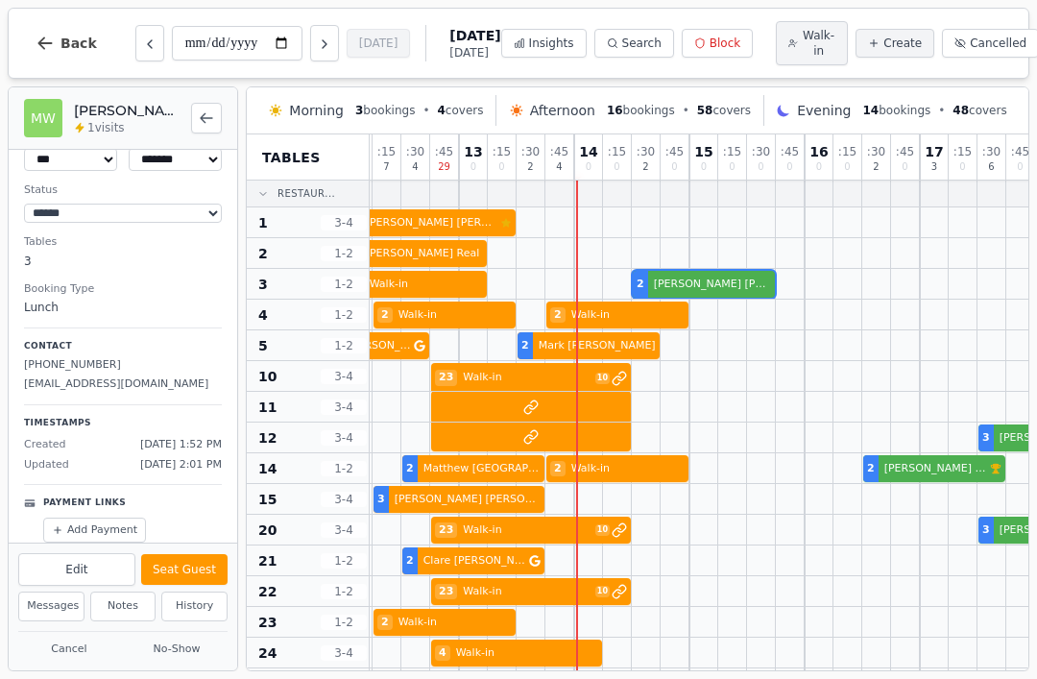
click at [802, 42] on span "Walk-in" at bounding box center [819, 43] width 34 height 31
select select "****"
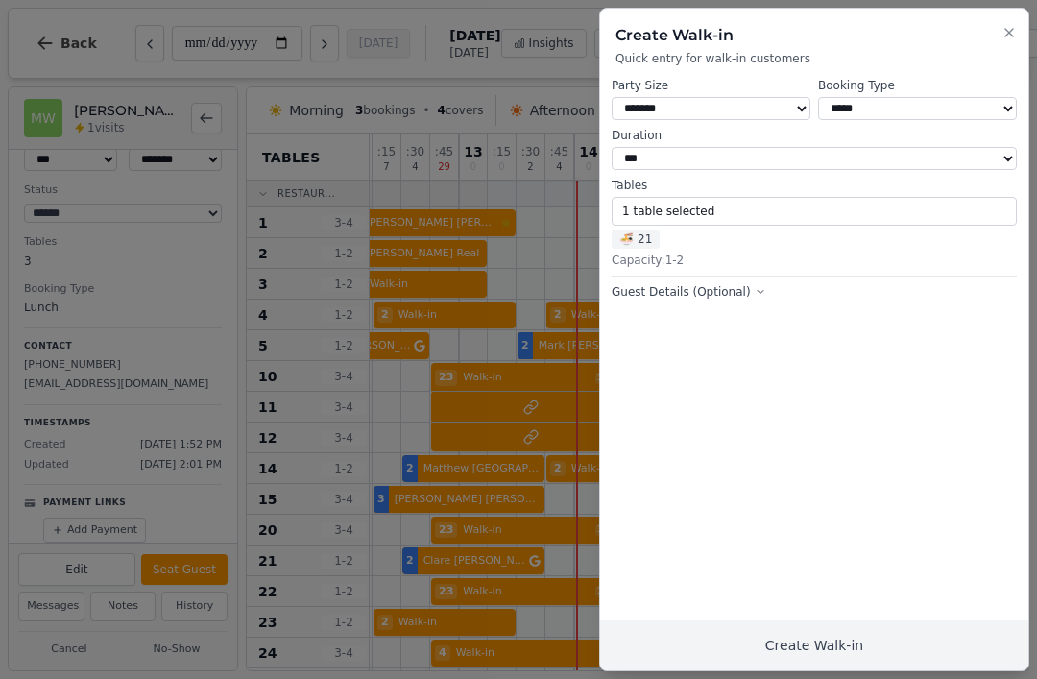
click at [738, 104] on select "* ***** * ****** * ****** * ****** * ****** * ****** * ****** * ****** * ******…" at bounding box center [711, 108] width 199 height 23
select select "*"
click at [752, 210] on button "1 table selected" at bounding box center [814, 211] width 405 height 29
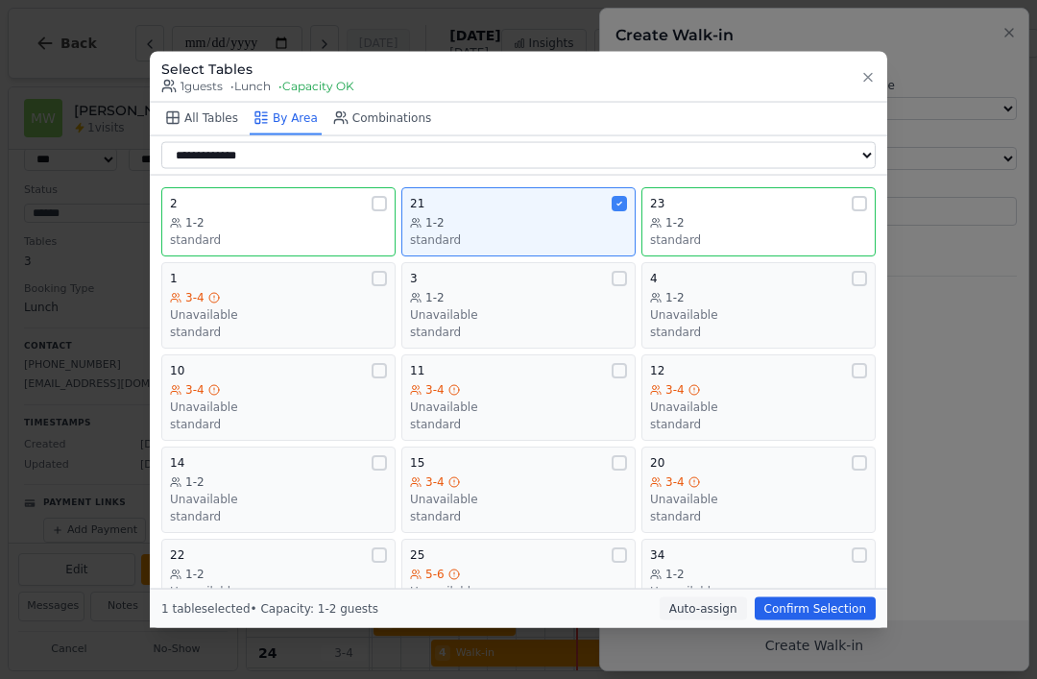
click at [525, 195] on div "21 1-2 standard" at bounding box center [518, 221] width 217 height 52
click at [326, 195] on div "2 1-2 standard" at bounding box center [278, 221] width 217 height 52
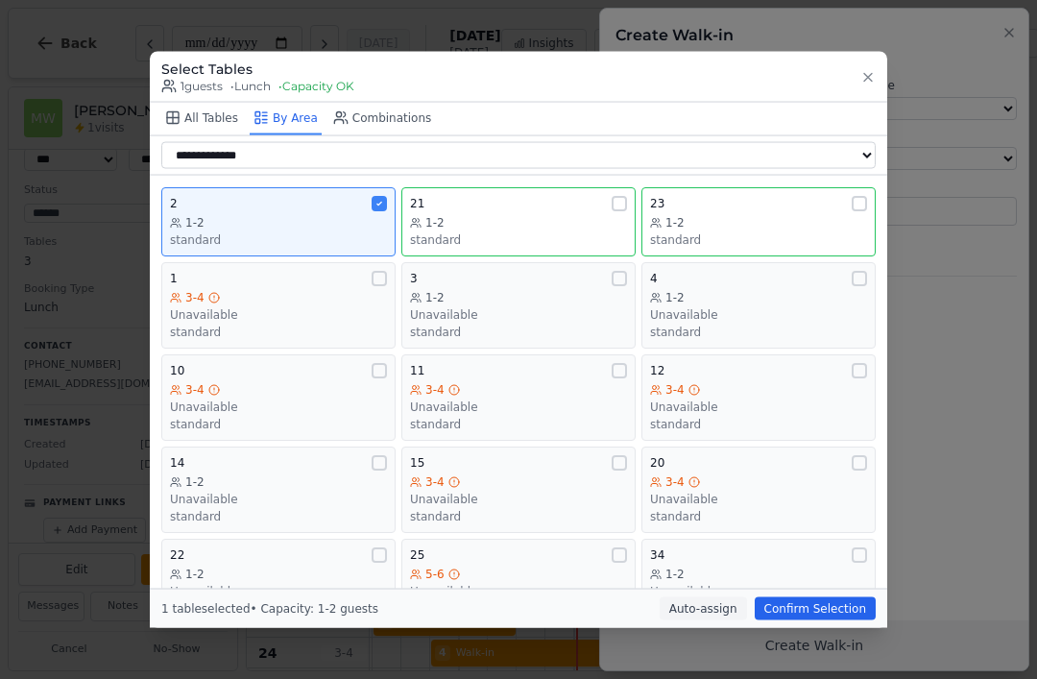
click at [832, 621] on button "Confirm Selection" at bounding box center [815, 608] width 121 height 23
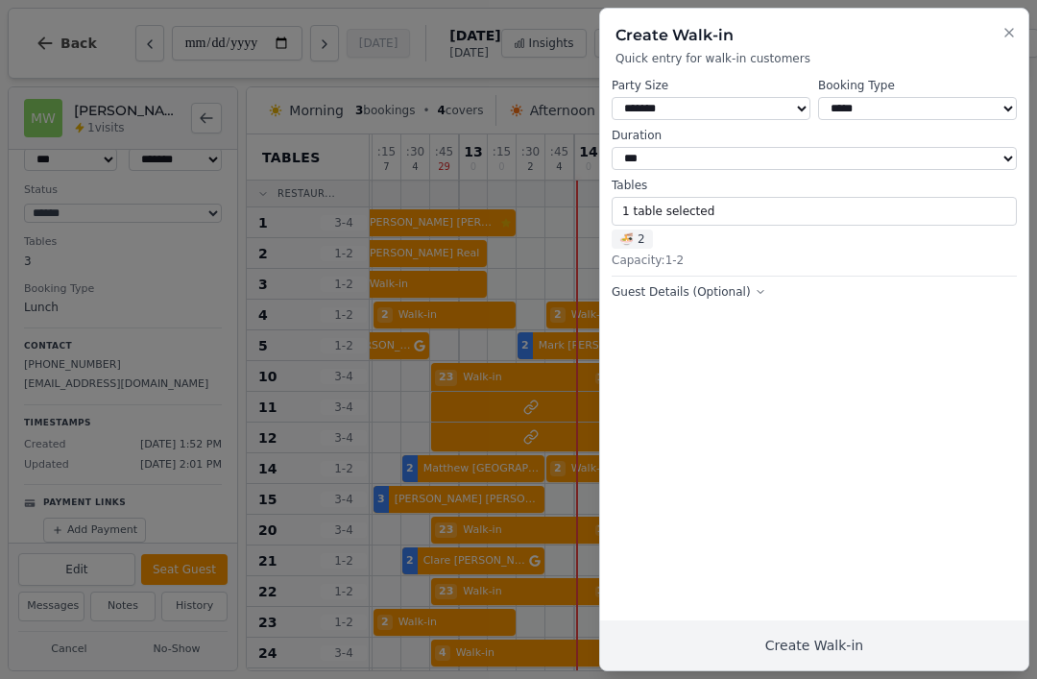
click at [907, 642] on button "Create Walk-in" at bounding box center [814, 646] width 428 height 50
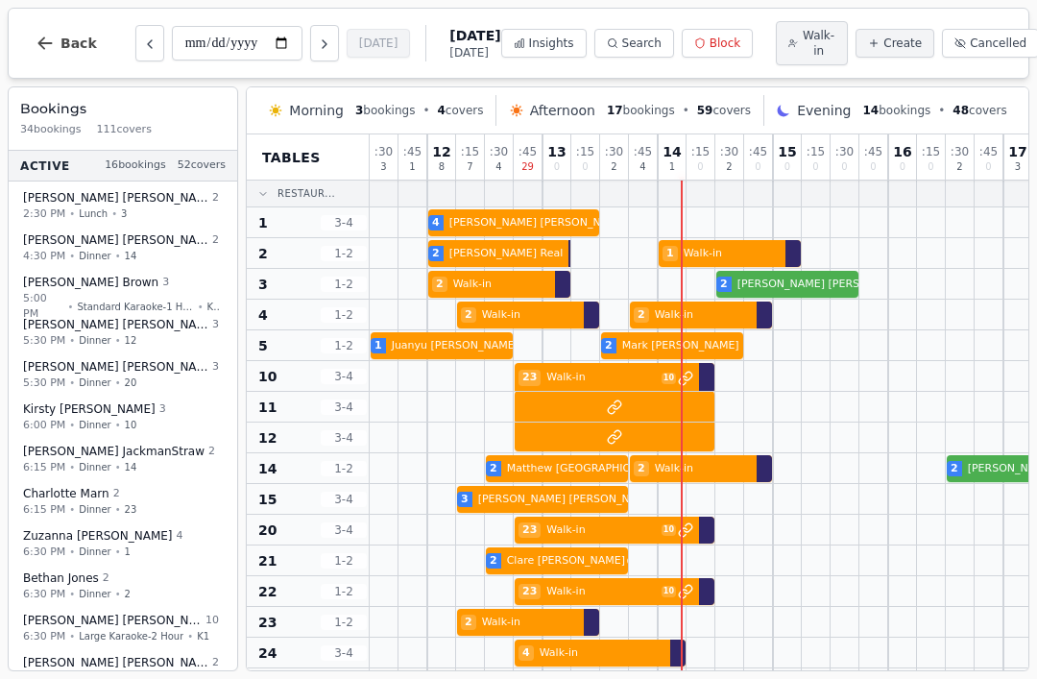
select select "****"
select select "**"
select select "******"
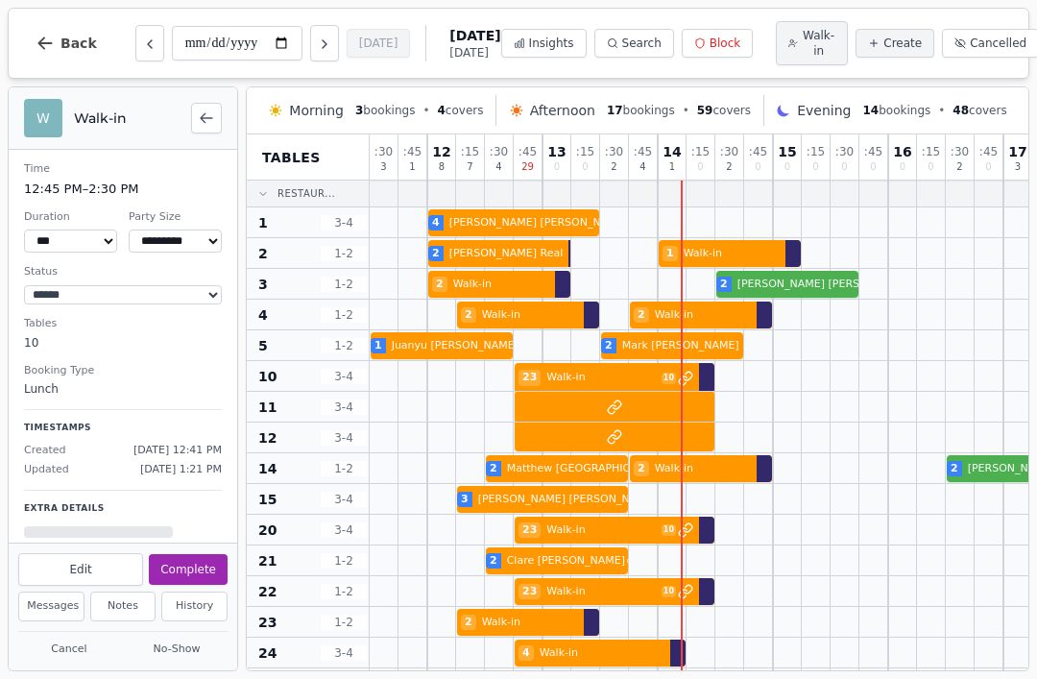
click at [194, 560] on button "Complete" at bounding box center [188, 569] width 79 height 31
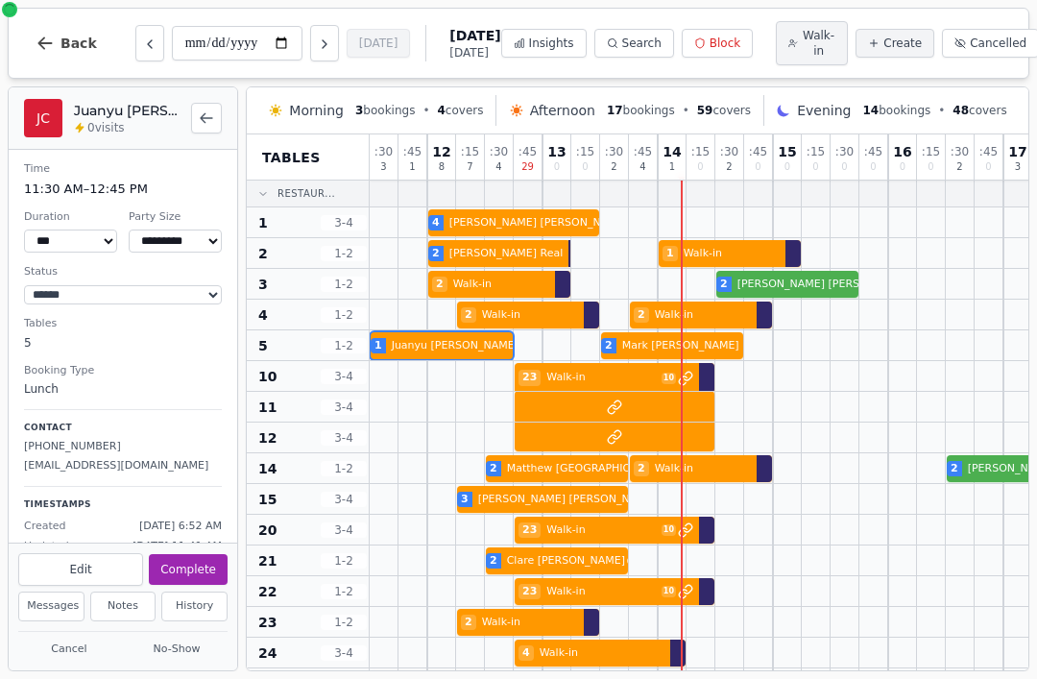
click at [458, 335] on div at bounding box center [470, 345] width 29 height 30
click at [194, 569] on button "Complete" at bounding box center [188, 569] width 79 height 31
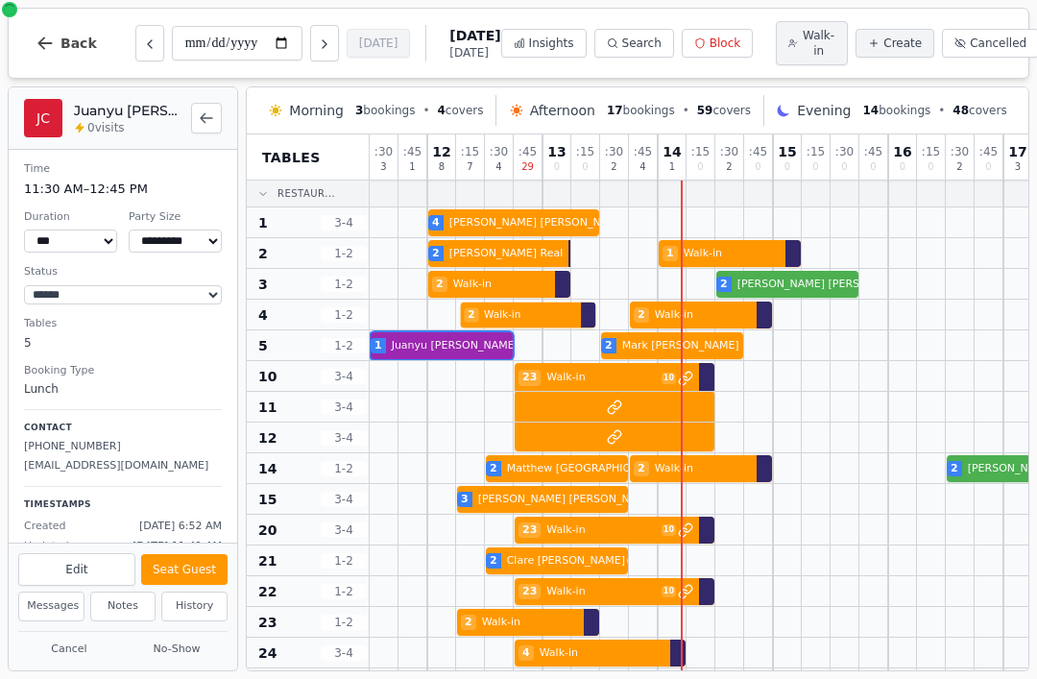
click at [536, 322] on div "2 Walk-in 2 Walk-in" at bounding box center [1033, 315] width 1326 height 31
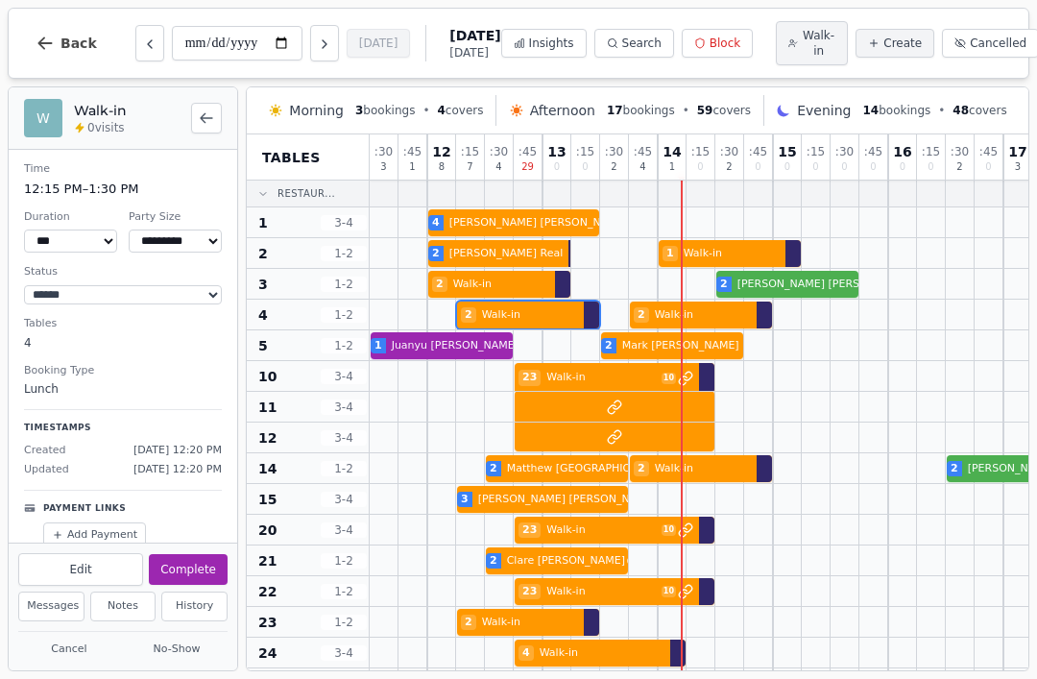
click at [191, 567] on button "Complete" at bounding box center [188, 569] width 79 height 31
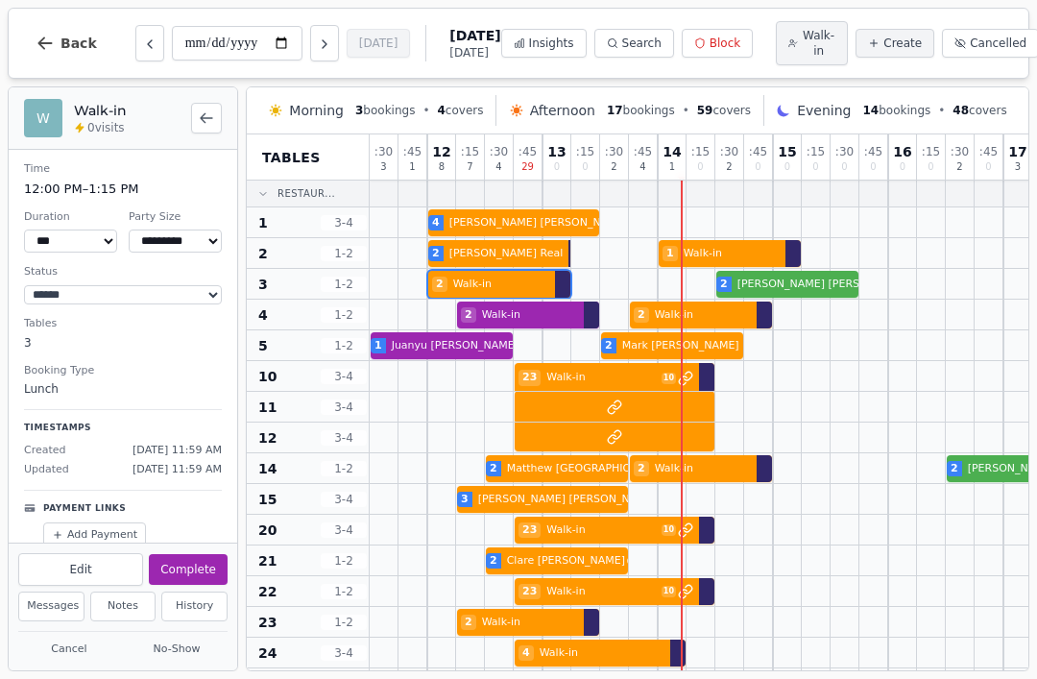
click at [528, 299] on div at bounding box center [528, 284] width 29 height 30
click at [207, 580] on button "Complete" at bounding box center [188, 569] width 79 height 31
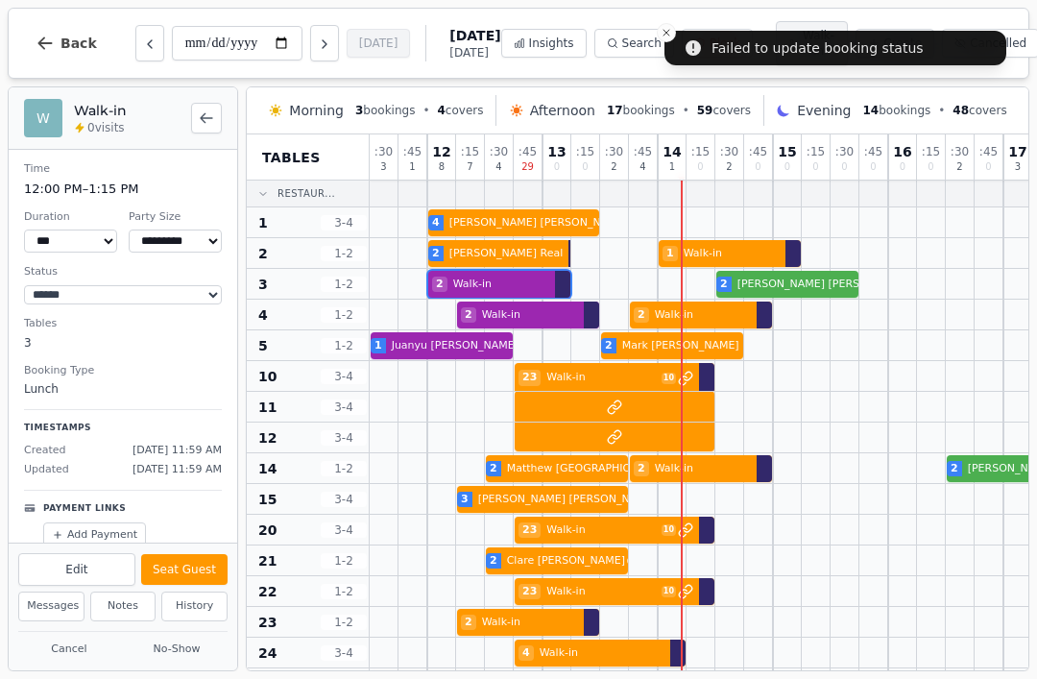
click at [539, 274] on div at bounding box center [528, 284] width 29 height 30
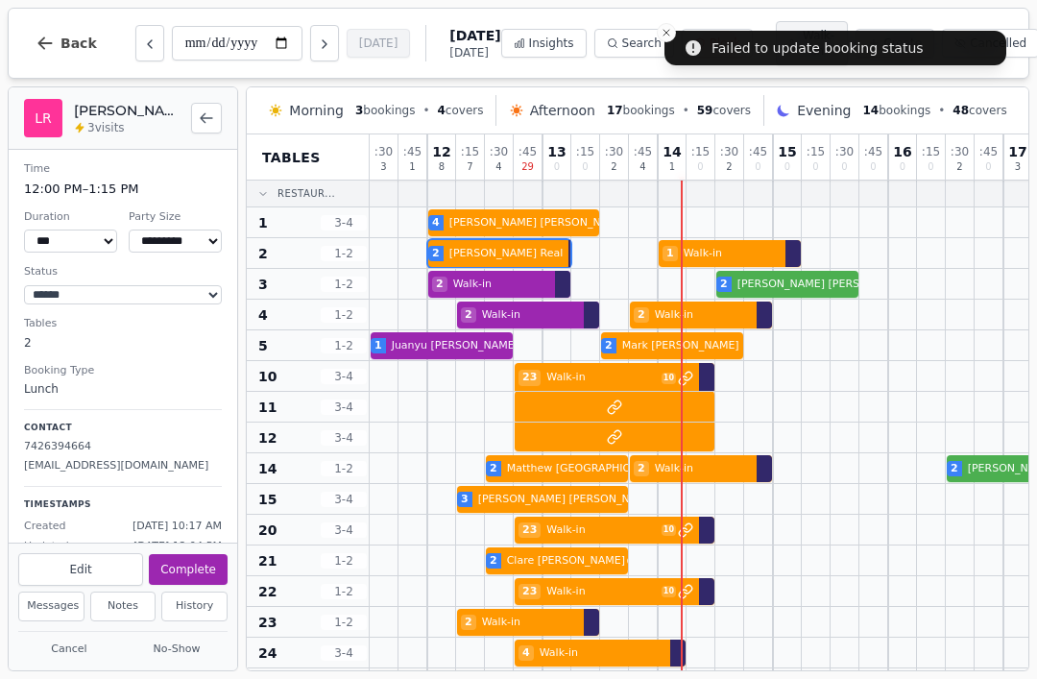
click at [534, 260] on div "2 Leo Real 1 Walk-in 2 Bethan Jones" at bounding box center [1033, 253] width 1326 height 31
click at [198, 571] on button "Complete" at bounding box center [188, 569] width 79 height 31
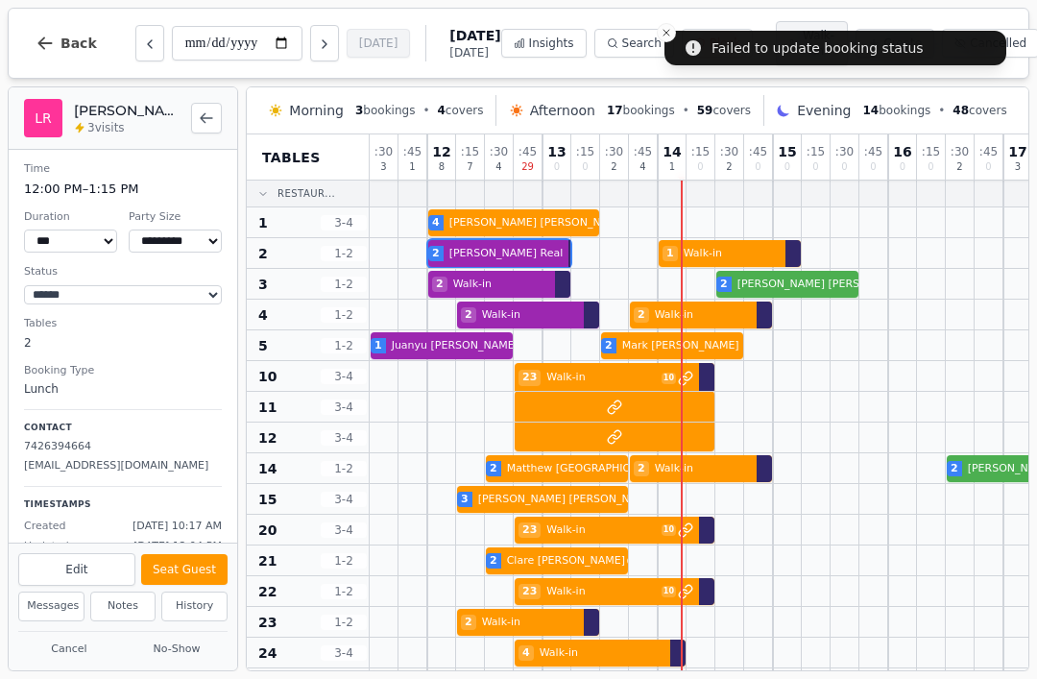
click at [540, 212] on div at bounding box center [528, 222] width 29 height 30
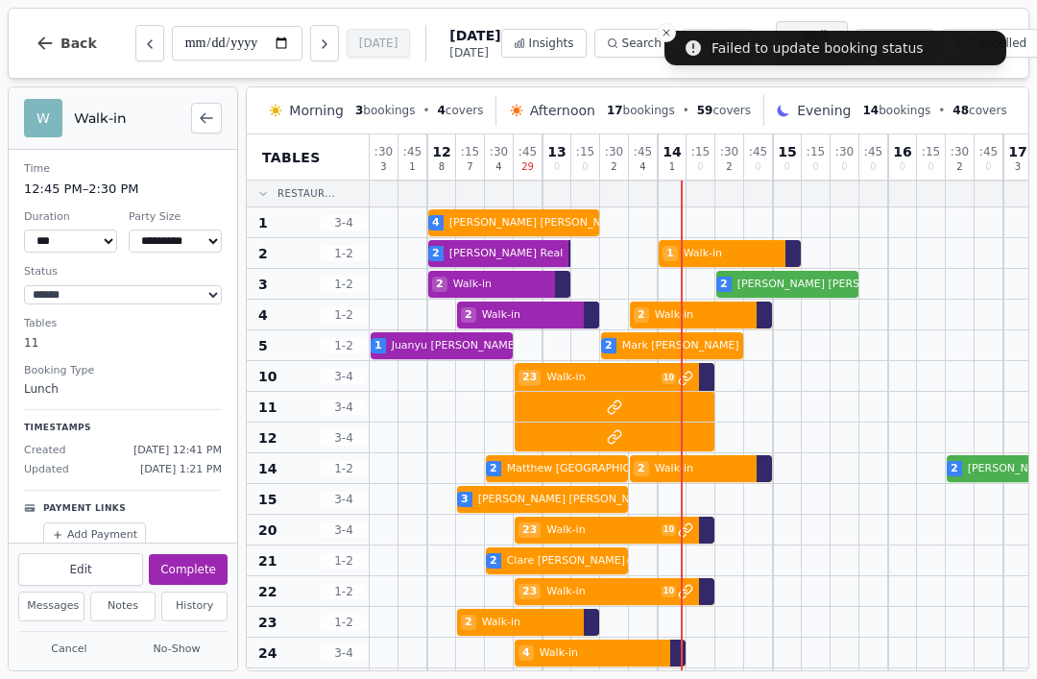
click at [626, 403] on div at bounding box center [1033, 407] width 1326 height 31
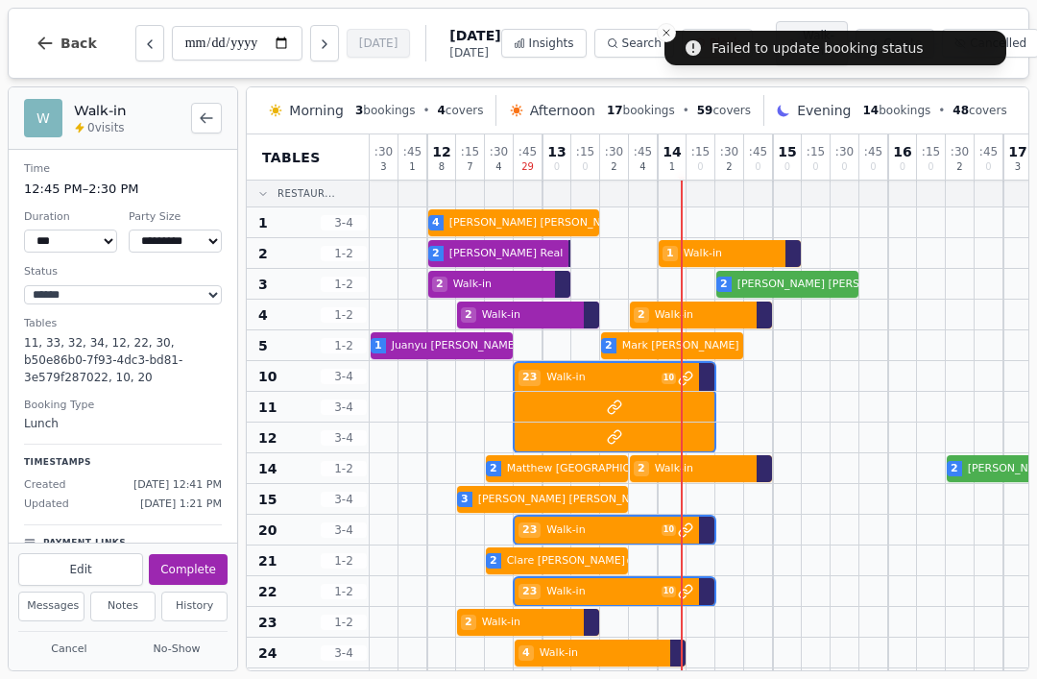
click at [193, 579] on button "Complete" at bounding box center [188, 569] width 79 height 31
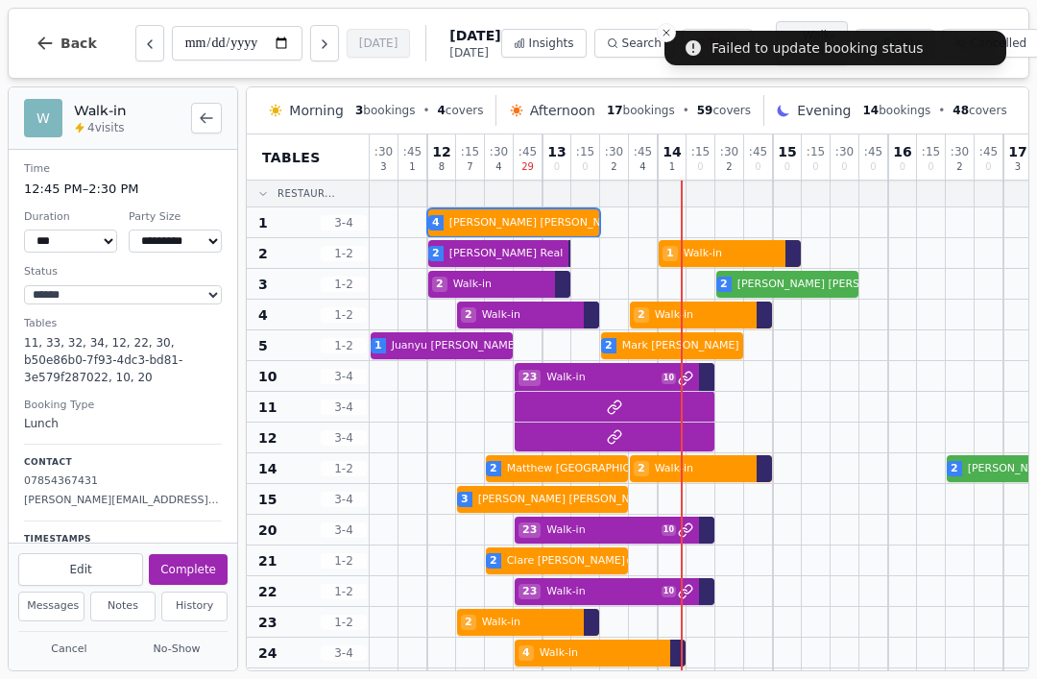
click at [542, 227] on div "4 Adam Campion Customer has left a review 4 Zuzanna Grabowska" at bounding box center [1033, 222] width 1326 height 31
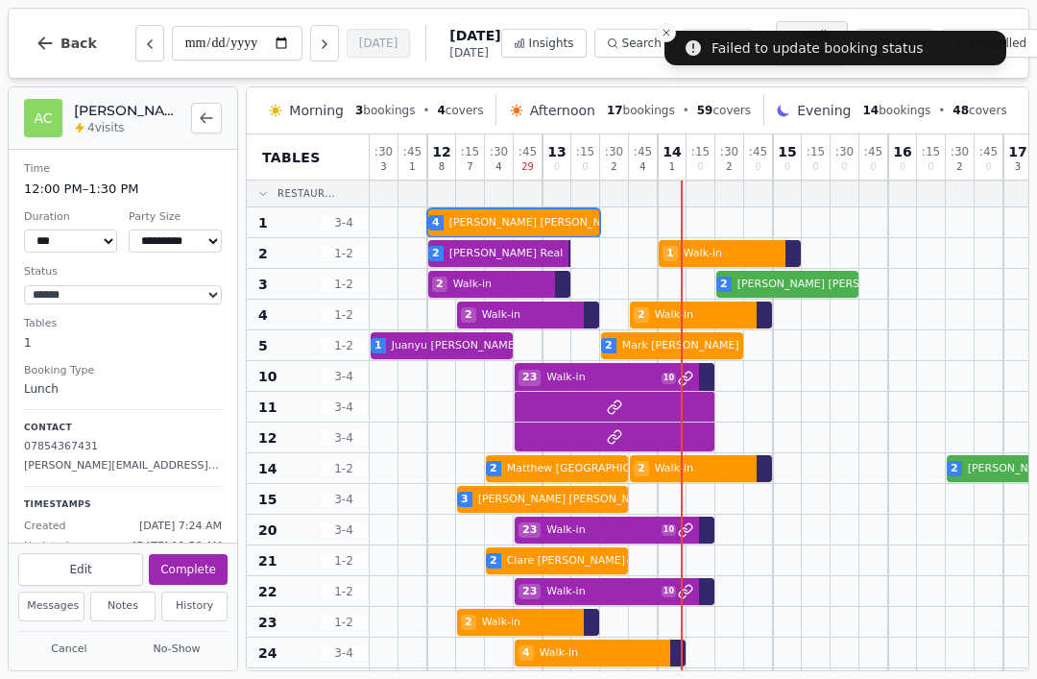
click at [190, 570] on button "Complete" at bounding box center [188, 569] width 79 height 31
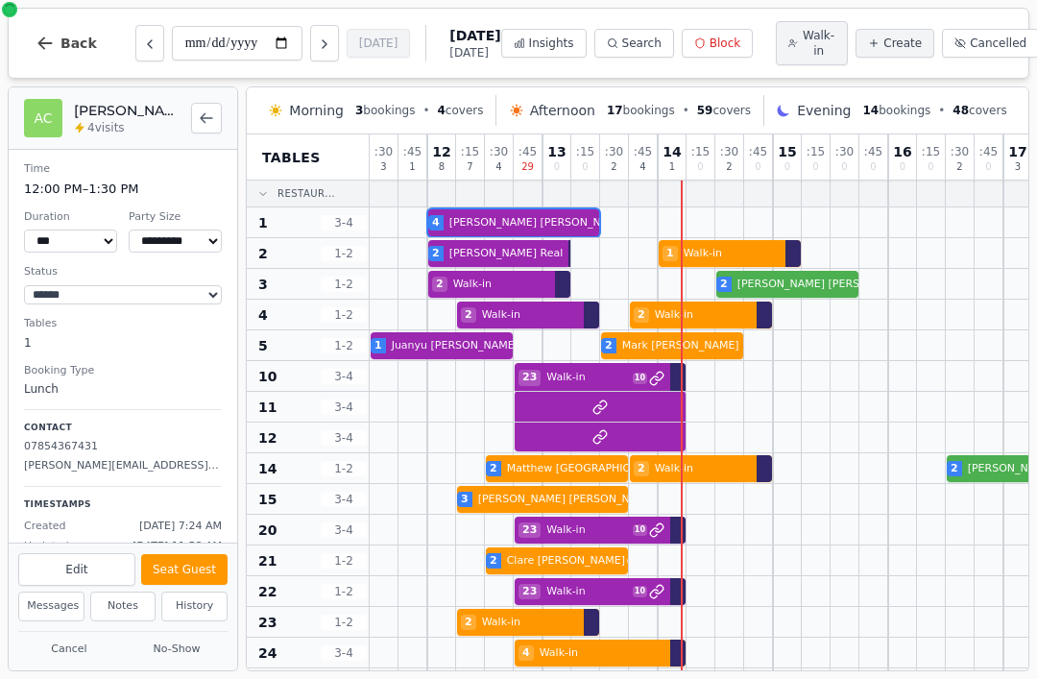
click at [691, 323] on div "2 Walk-in 2 Walk-in" at bounding box center [1033, 315] width 1326 height 31
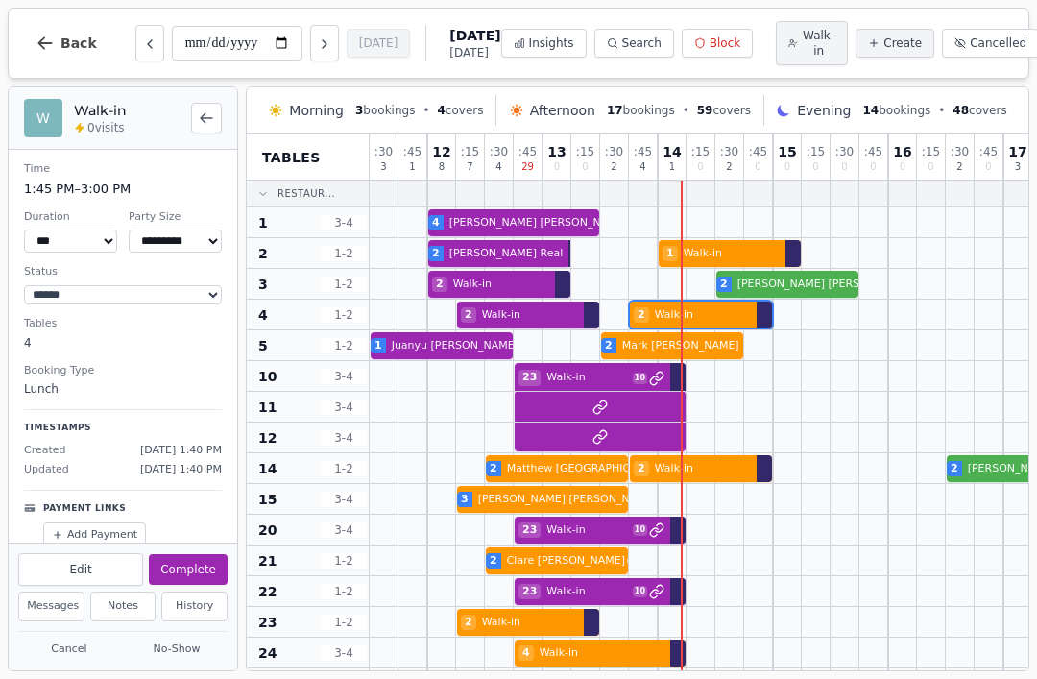
click at [203, 569] on button "Complete" at bounding box center [188, 569] width 79 height 31
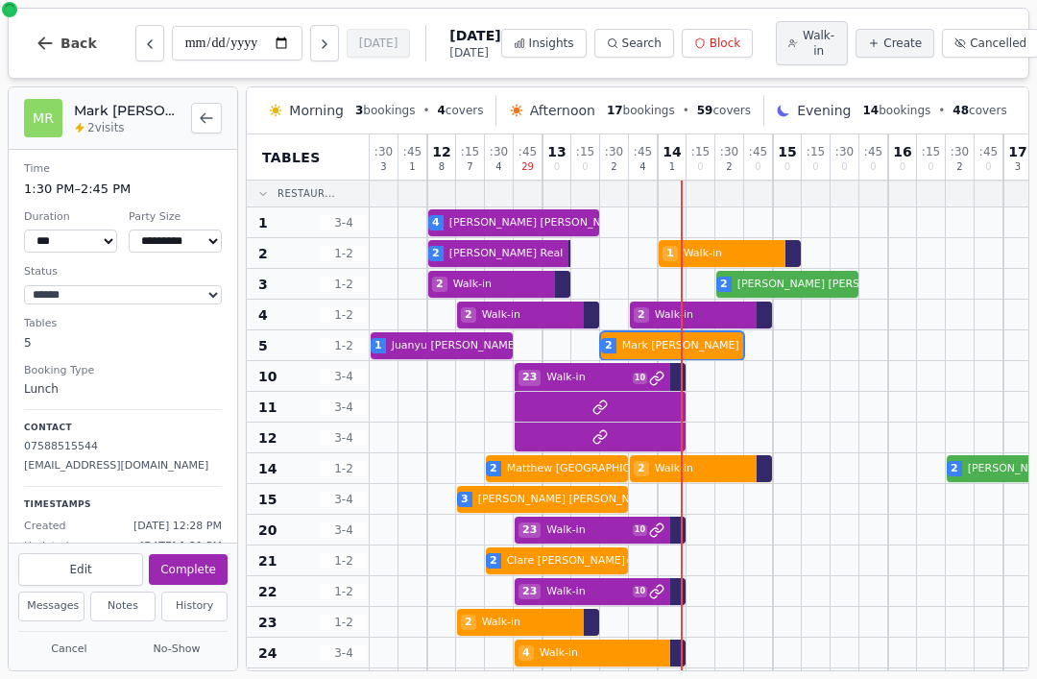
click at [675, 335] on div at bounding box center [672, 345] width 29 height 30
click at [188, 560] on button "Complete" at bounding box center [188, 569] width 79 height 31
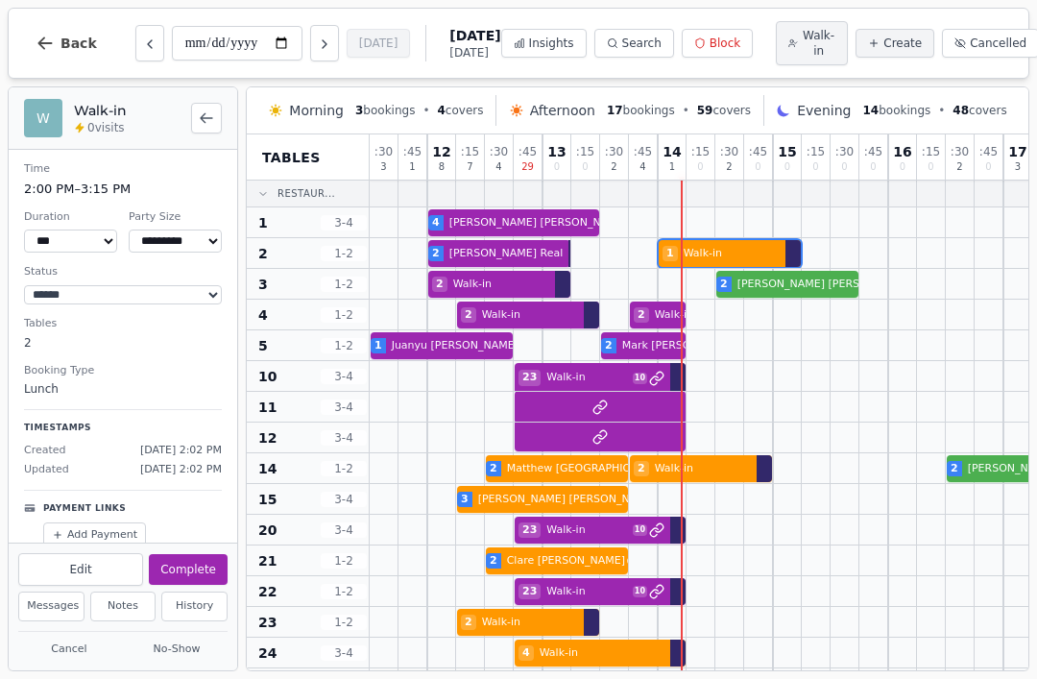
click at [719, 242] on div at bounding box center [730, 253] width 29 height 30
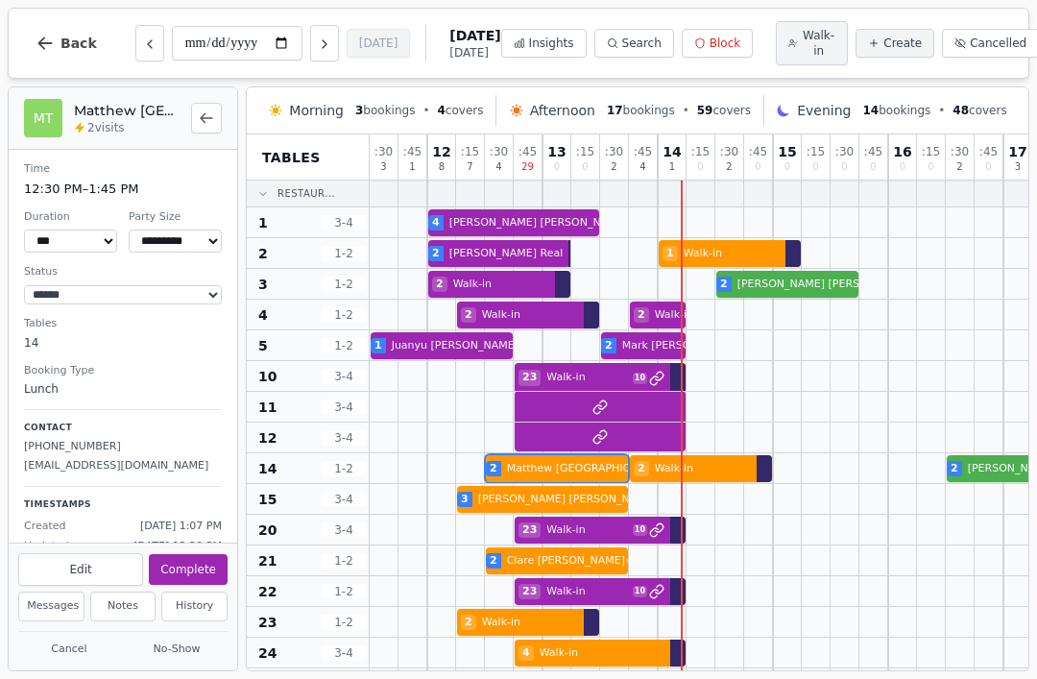
click at [574, 475] on div "2 Matthew Trowbridge 2 Walk-in 2 Harrison Byrne VIP customer (8 visits) 2 James…" at bounding box center [1033, 468] width 1326 height 31
click at [194, 575] on button "Complete" at bounding box center [188, 569] width 79 height 31
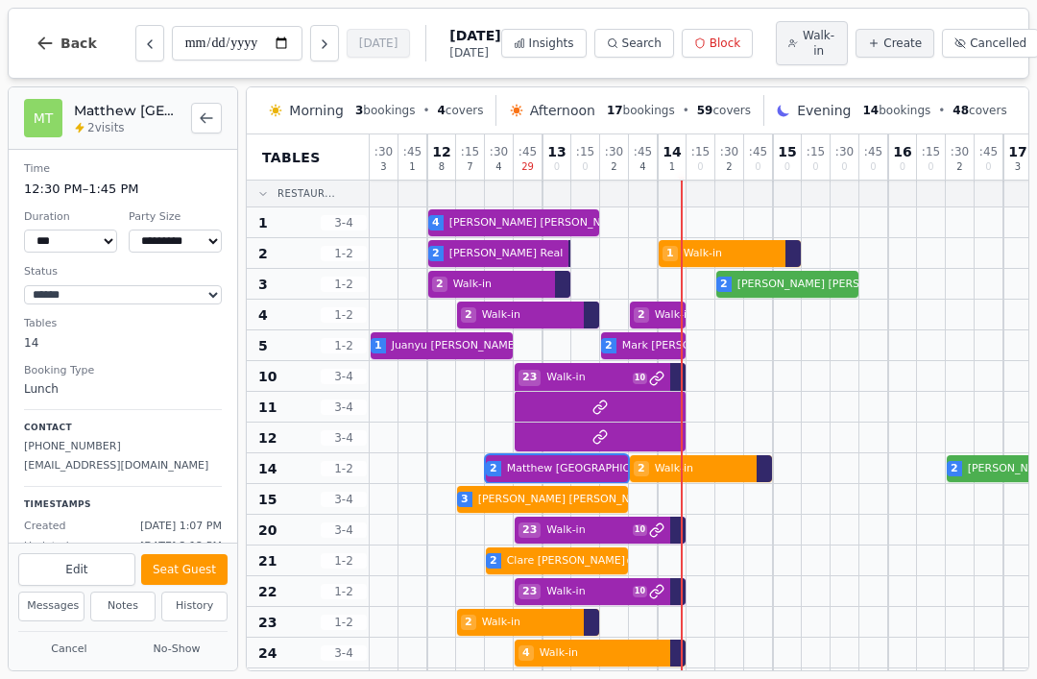
click at [549, 500] on div "3 Aidan Robinson 3 Helen Brown" at bounding box center [1033, 499] width 1326 height 31
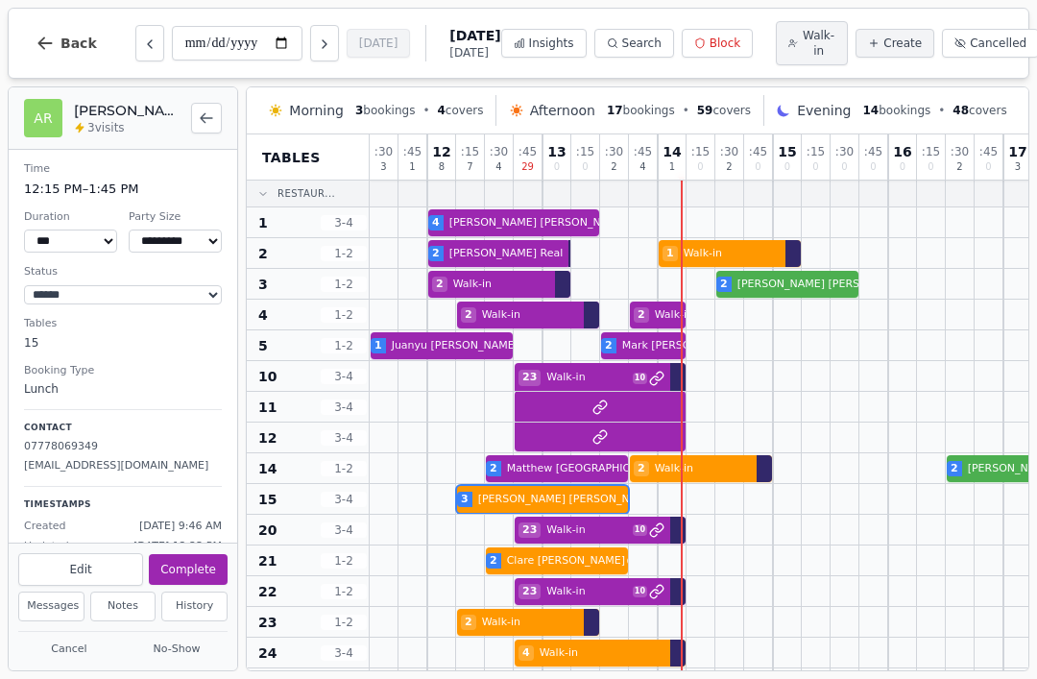
click at [201, 562] on button "Complete" at bounding box center [188, 569] width 79 height 31
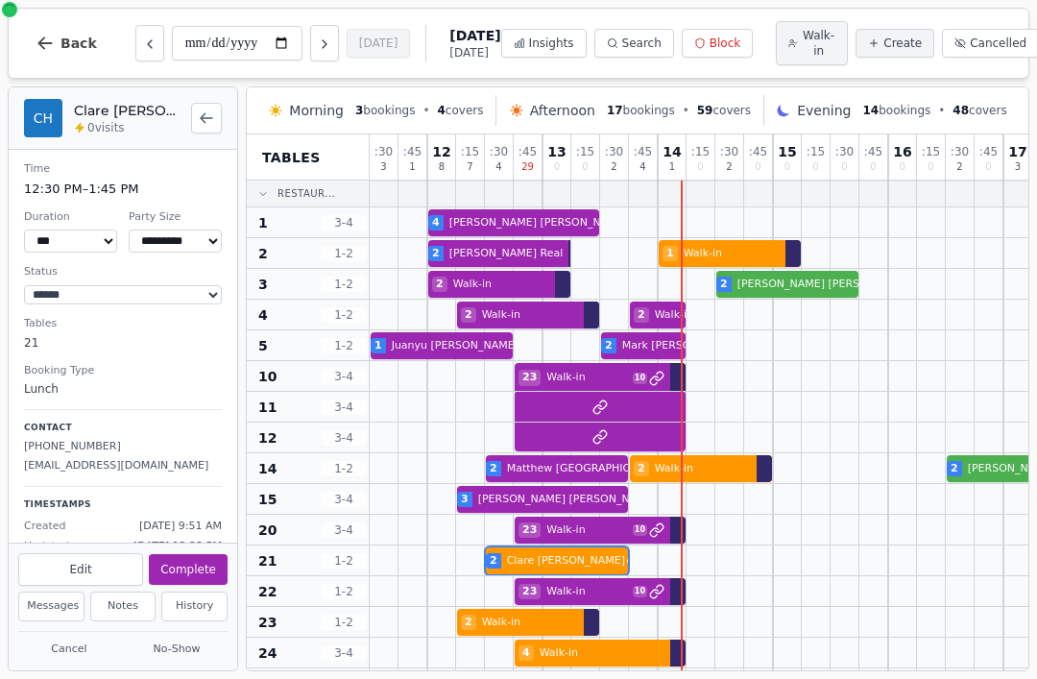
click at [555, 568] on div "2 Clare Hooper 2 Ashley Olsen" at bounding box center [1033, 561] width 1326 height 31
click at [213, 574] on button "Complete" at bounding box center [188, 569] width 79 height 31
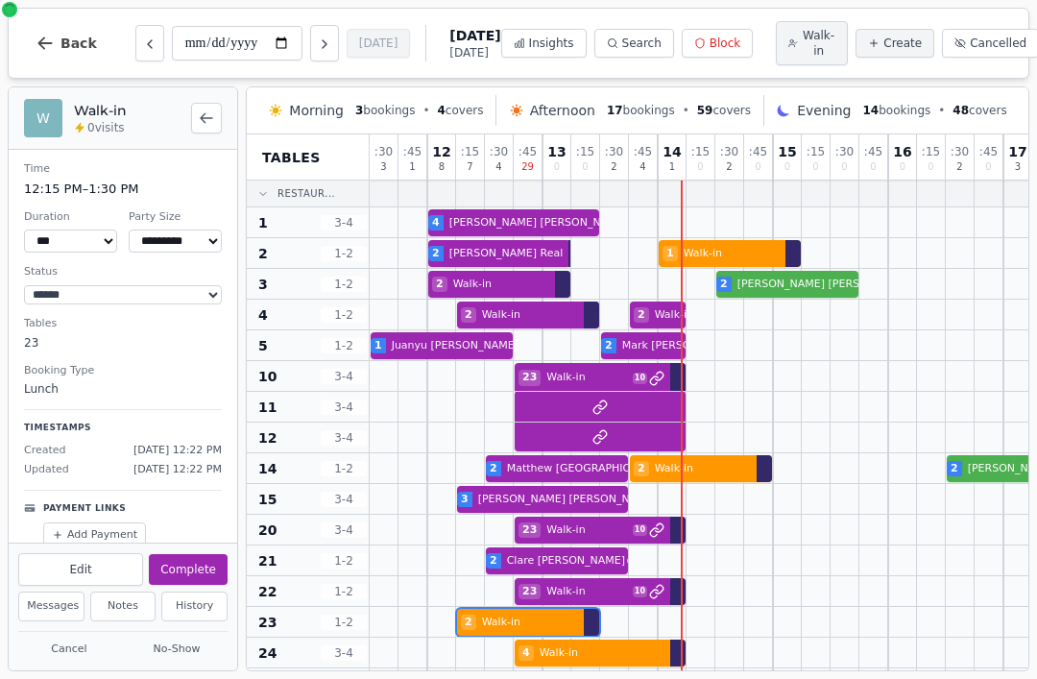
click at [534, 612] on div at bounding box center [528, 622] width 29 height 30
click at [198, 556] on button "Complete" at bounding box center [188, 569] width 79 height 31
click at [616, 661] on div "4 Walk-in" at bounding box center [1033, 653] width 1326 height 31
click at [192, 556] on button "Complete" at bounding box center [188, 569] width 79 height 31
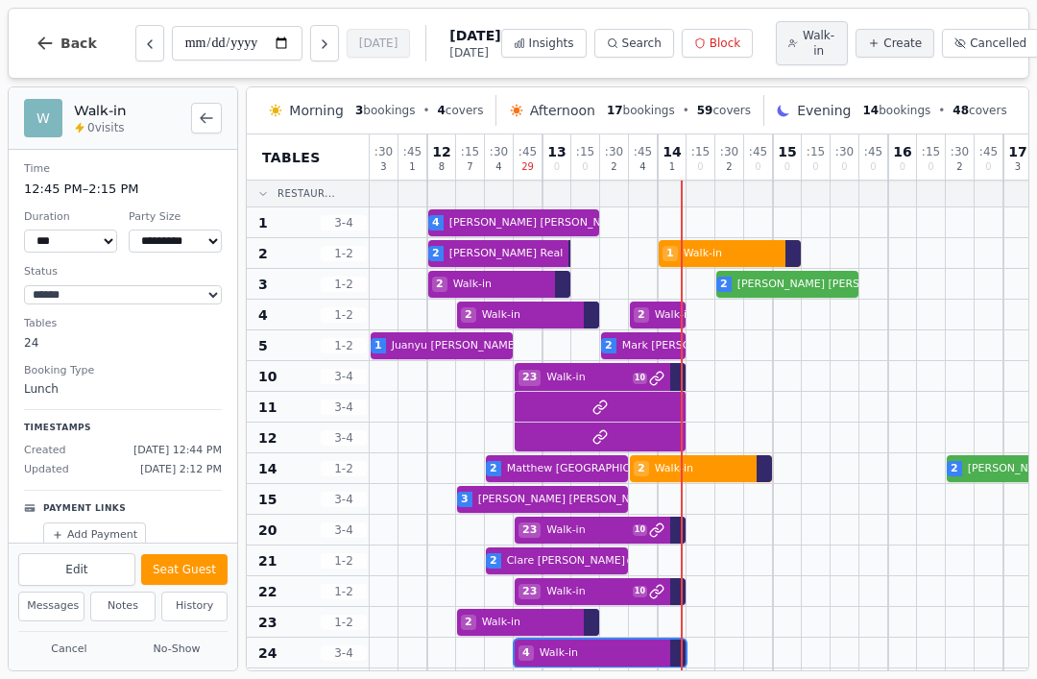
click at [706, 473] on div "2 Matthew Trowbridge 2 Walk-in 2 Harrison Byrne VIP customer (8 visits) 2 James…" at bounding box center [1033, 468] width 1326 height 31
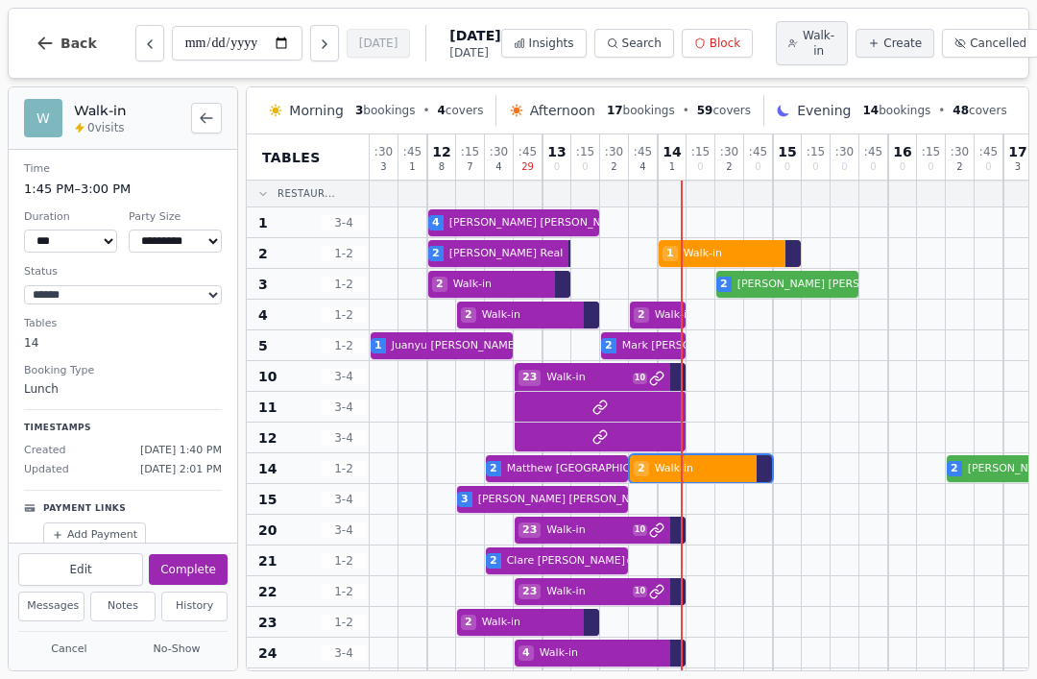
click at [196, 563] on button "Complete" at bounding box center [188, 569] width 79 height 31
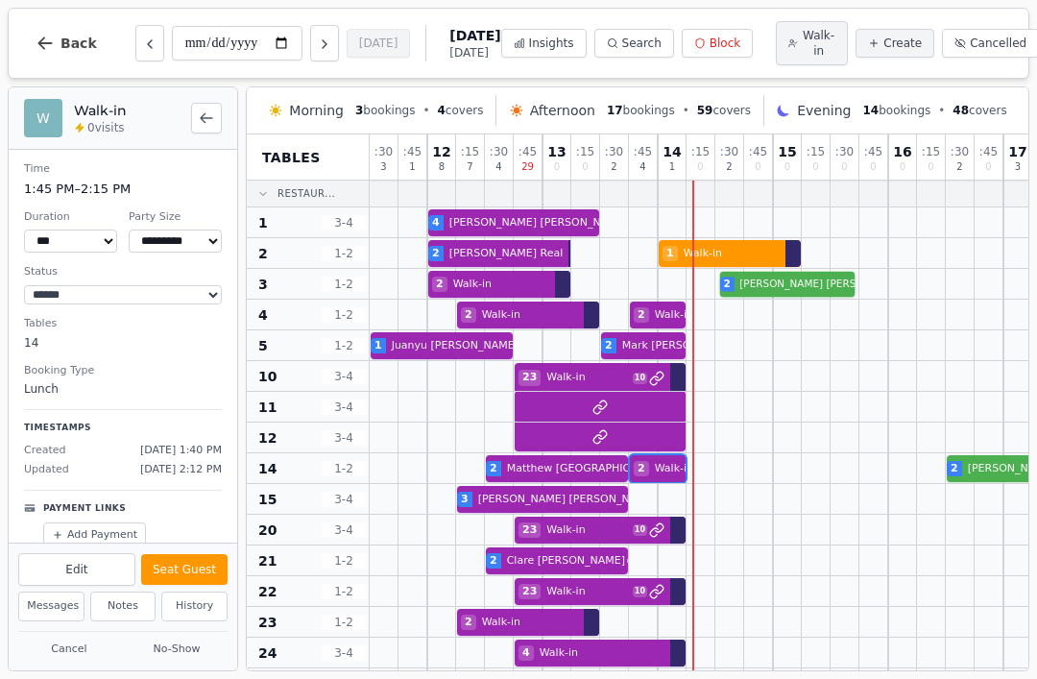
click at [781, 281] on div "2 Walk-in 2 Molly Wynn 2 Beatriz Castilla" at bounding box center [1033, 284] width 1326 height 31
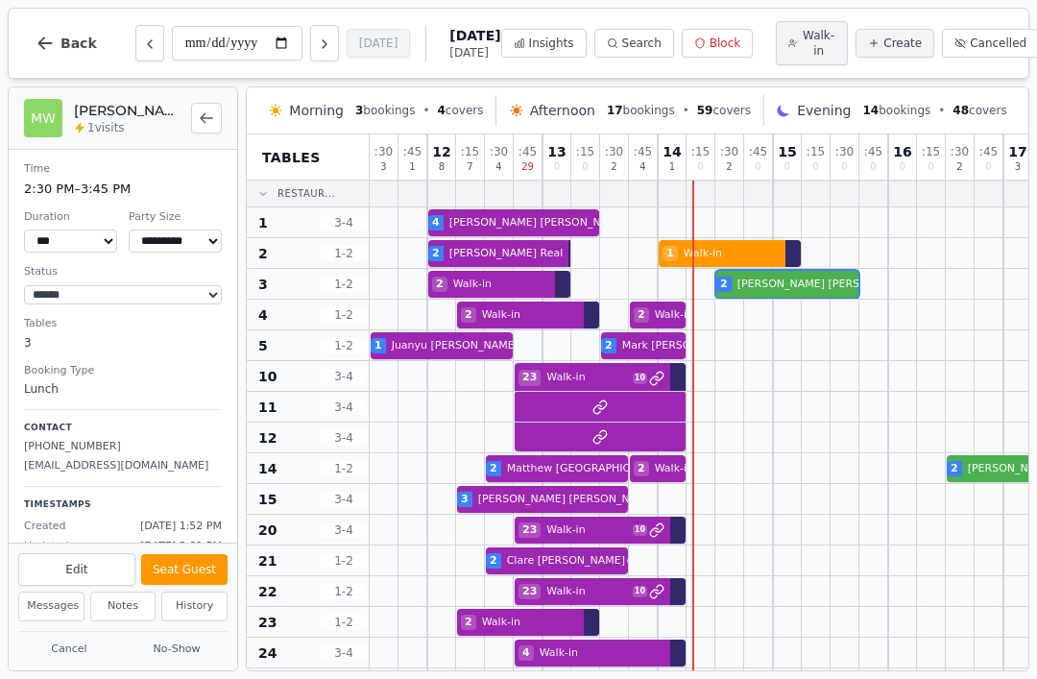
click at [203, 560] on button "Seat Guest" at bounding box center [184, 569] width 86 height 31
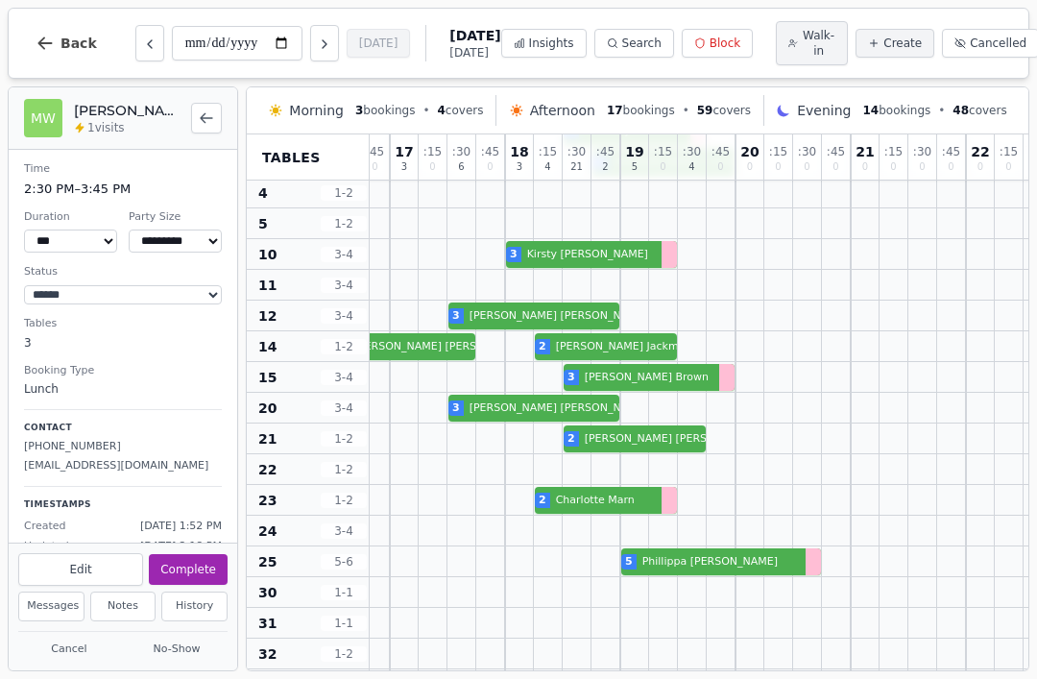
scroll to position [126, 614]
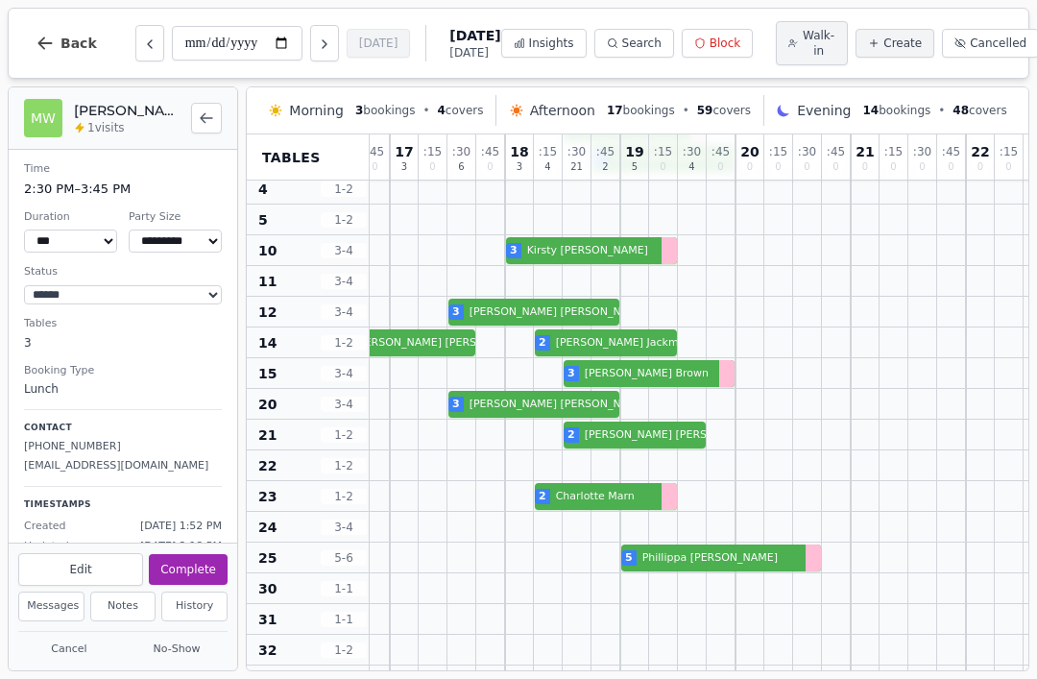
click at [893, 53] on button "Create" at bounding box center [895, 43] width 79 height 29
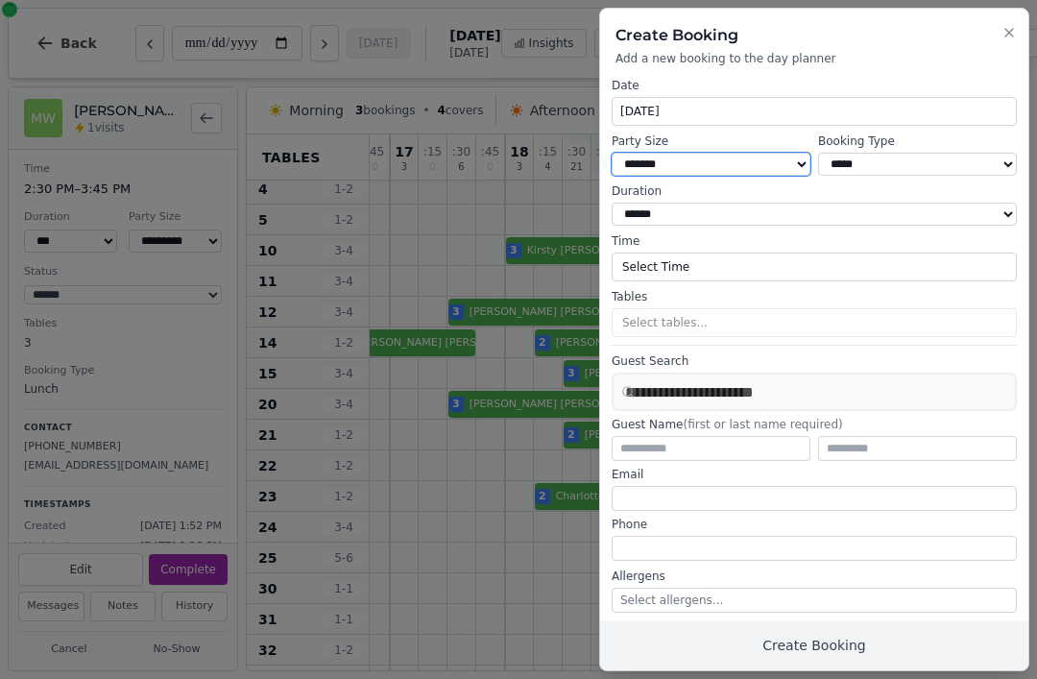
click at [748, 168] on select "* ***** * ****** * ****** * ****** * ****** * ****** * ****** * ****** * ******…" at bounding box center [711, 164] width 199 height 23
select select "*"
click at [948, 171] on select "**********" at bounding box center [917, 164] width 199 height 23
select select "**********"
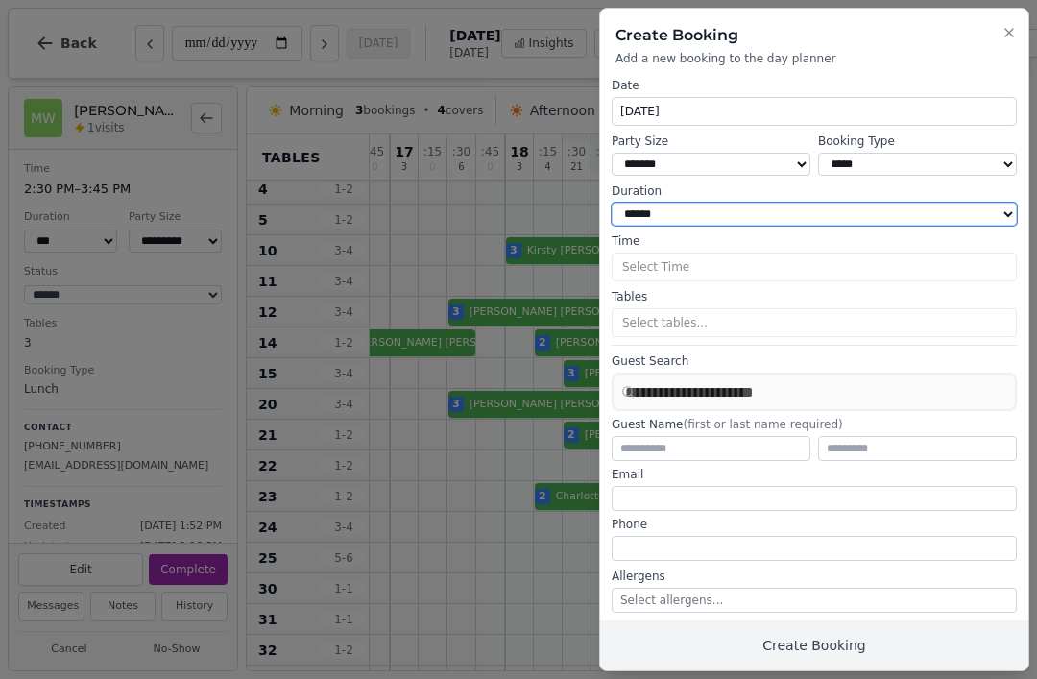
click at [780, 207] on select "**********" at bounding box center [814, 214] width 405 height 23
click at [796, 265] on button "Select Time" at bounding box center [814, 267] width 405 height 29
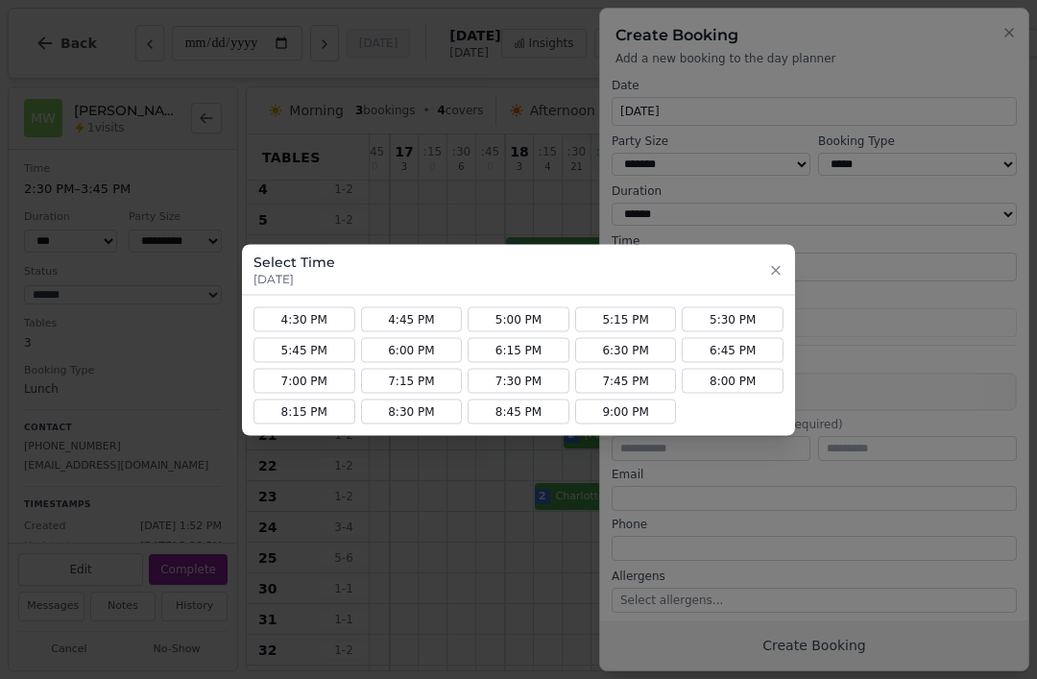
click at [400, 342] on button "6:00 PM" at bounding box center [412, 349] width 102 height 25
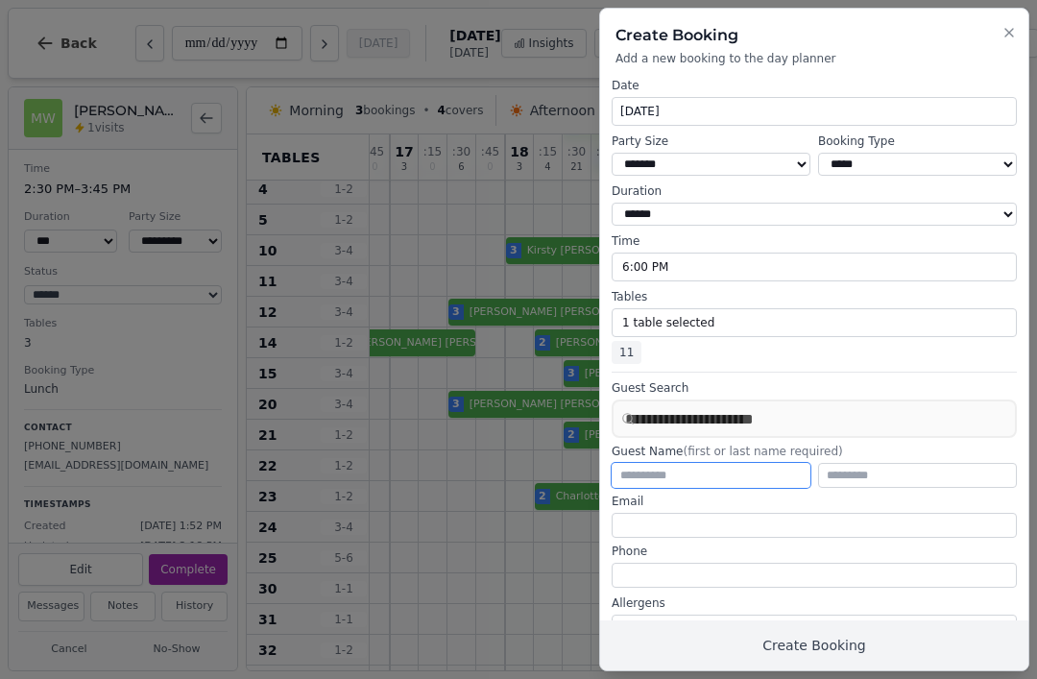
click at [701, 463] on input "text" at bounding box center [711, 475] width 199 height 25
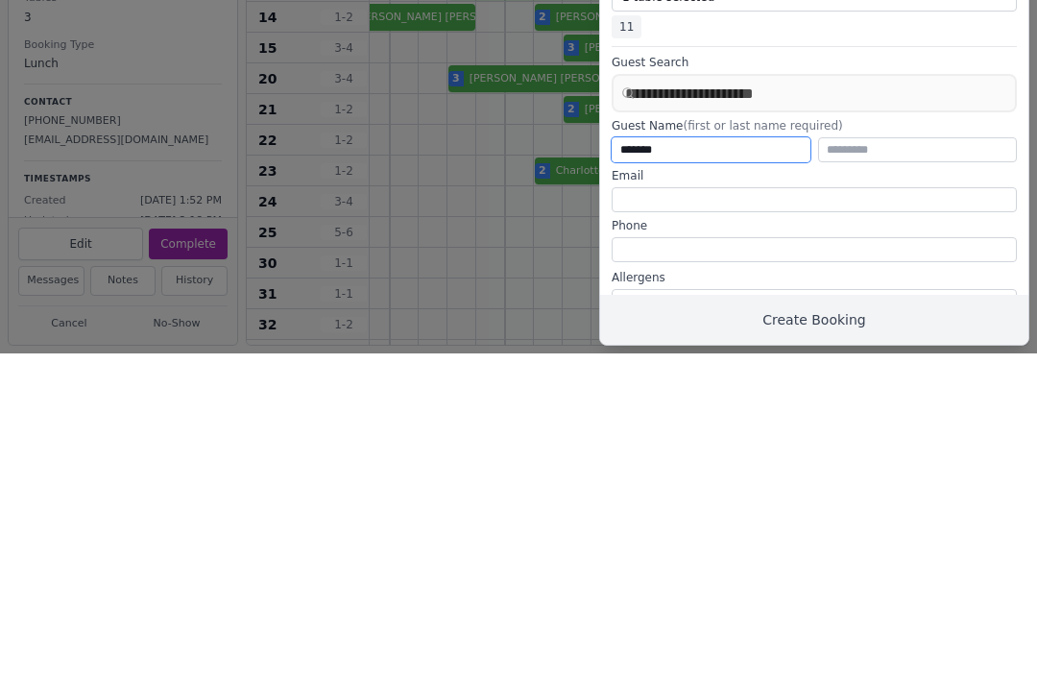
type input "*******"
click at [947, 463] on input "text" at bounding box center [917, 475] width 199 height 25
type input "*******"
click at [722, 563] on input "tel" at bounding box center [814, 575] width 405 height 25
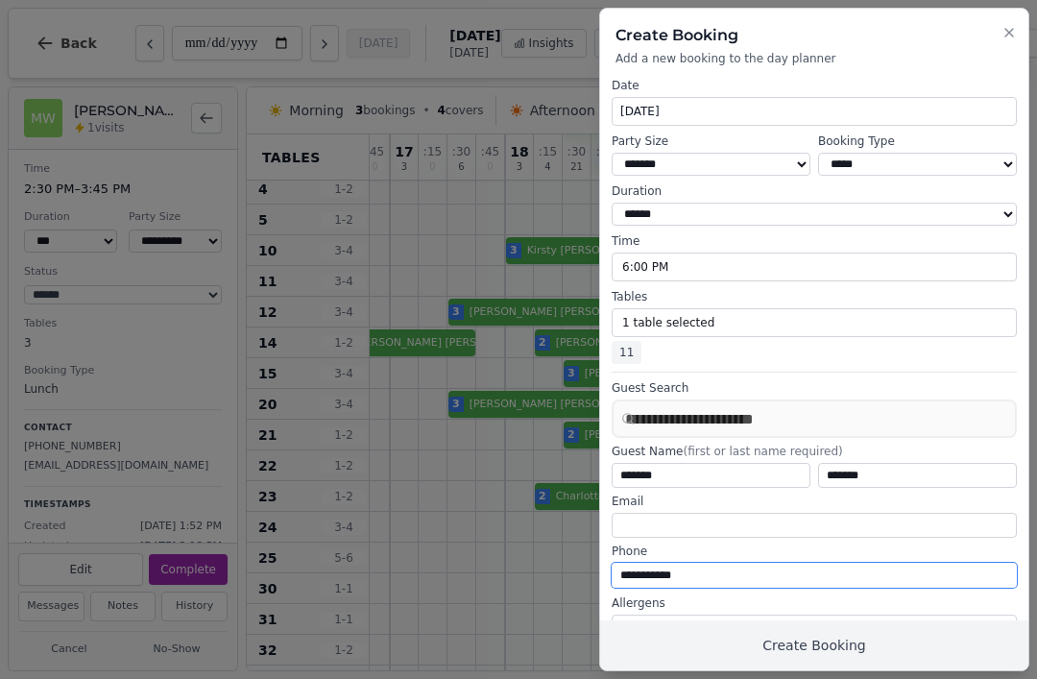
type input "**********"
click at [849, 632] on button "Create Booking" at bounding box center [814, 646] width 428 height 50
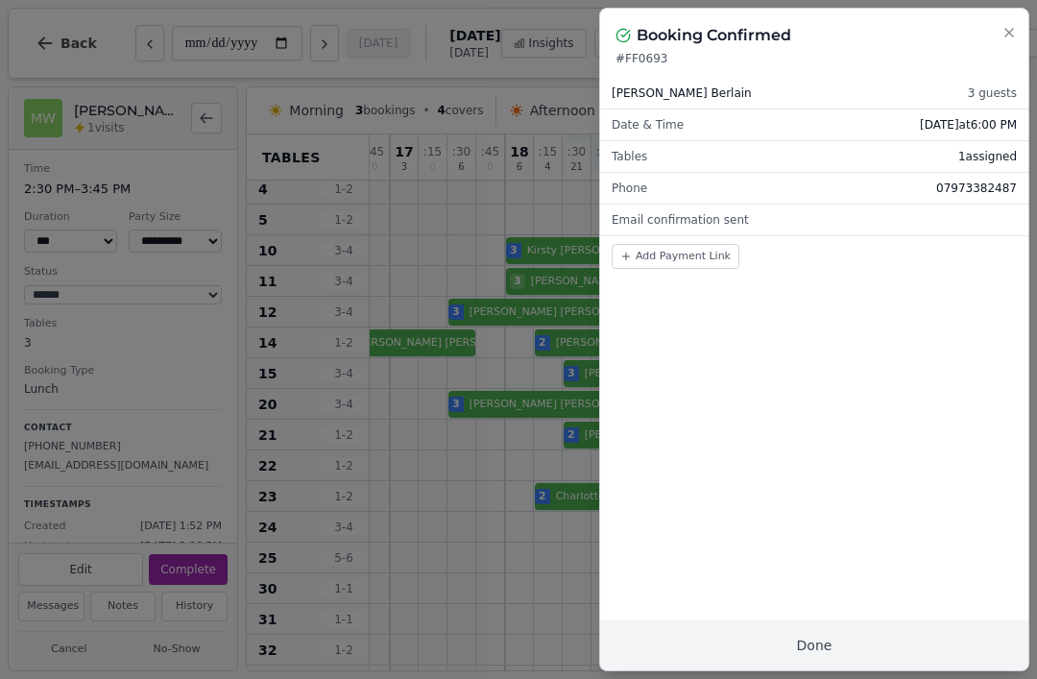
click at [803, 636] on button "Done" at bounding box center [814, 646] width 428 height 50
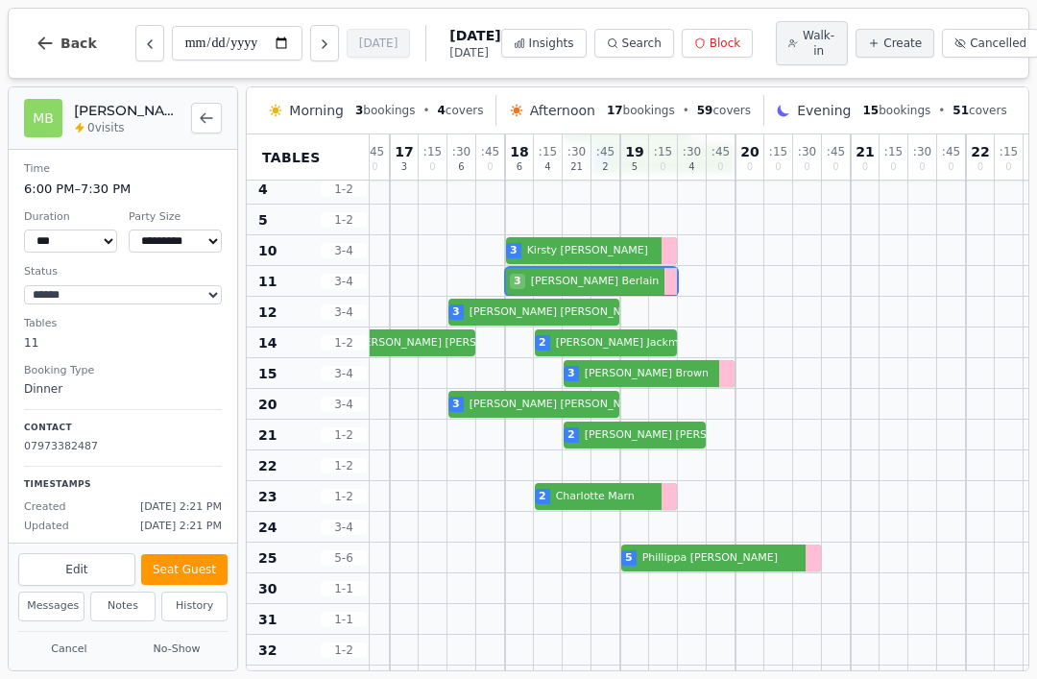
click at [601, 286] on div "3 Michael Berlain" at bounding box center [419, 281] width 1326 height 31
click at [74, 574] on button "Edit" at bounding box center [76, 569] width 117 height 33
select select "*"
select select "**********"
select select "****"
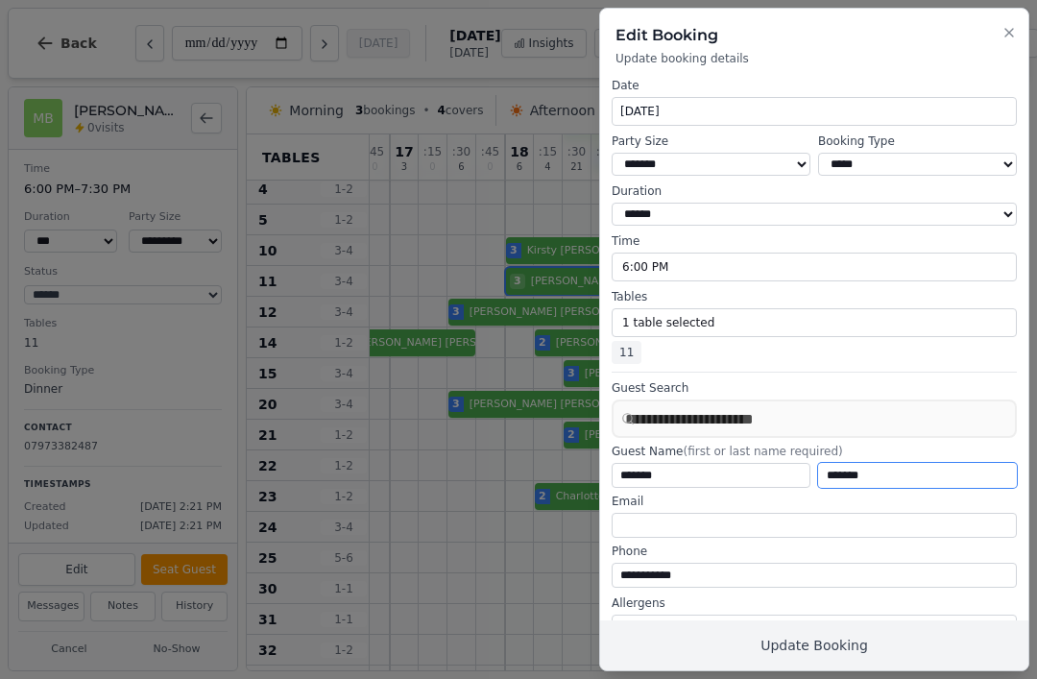
click at [831, 468] on input "*******" at bounding box center [917, 475] width 199 height 25
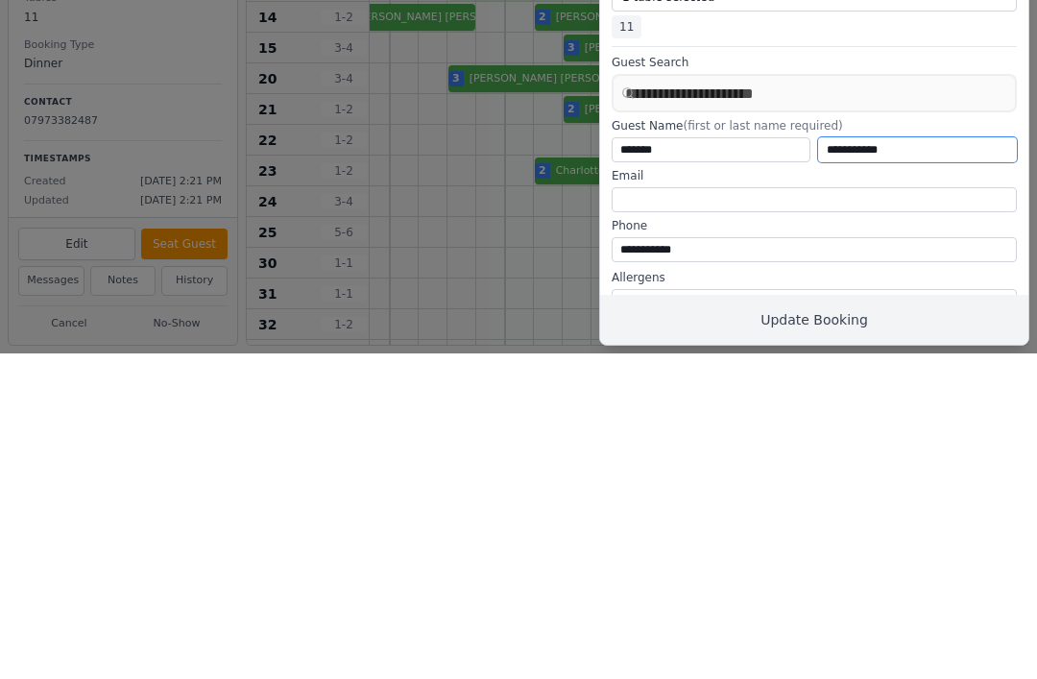
click at [866, 463] on input "**********" at bounding box center [917, 475] width 199 height 25
click at [863, 463] on input "**********" at bounding box center [917, 475] width 199 height 25
click at [868, 463] on input "**********" at bounding box center [917, 475] width 199 height 25
click at [872, 463] on input "**********" at bounding box center [917, 475] width 199 height 25
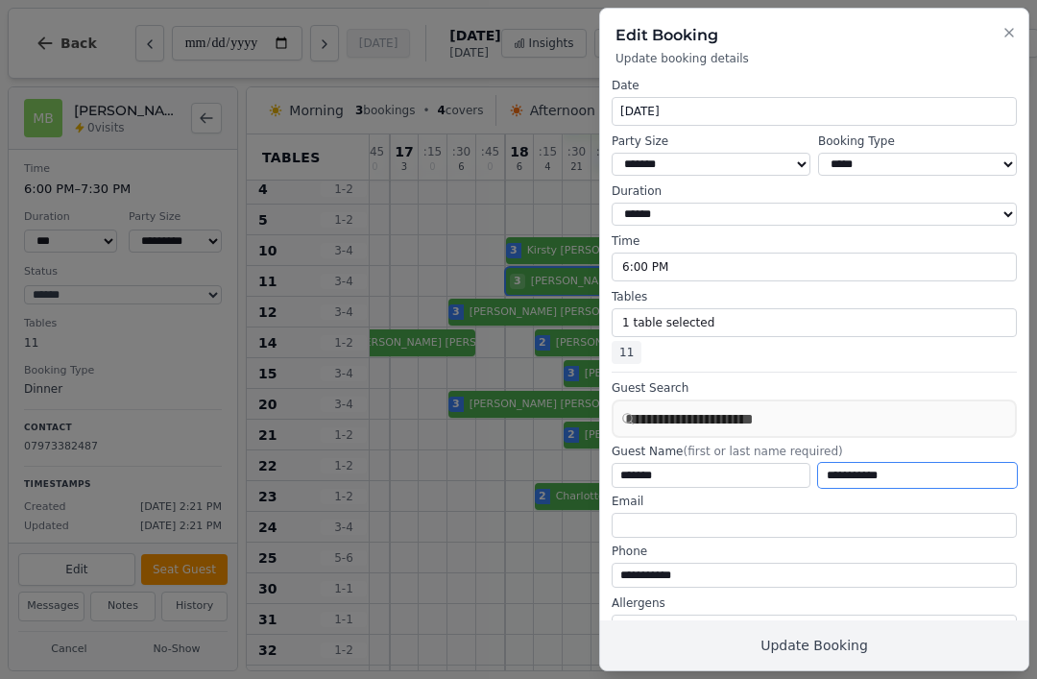
type input "**********"
click at [889, 657] on button "Update Booking" at bounding box center [814, 646] width 428 height 50
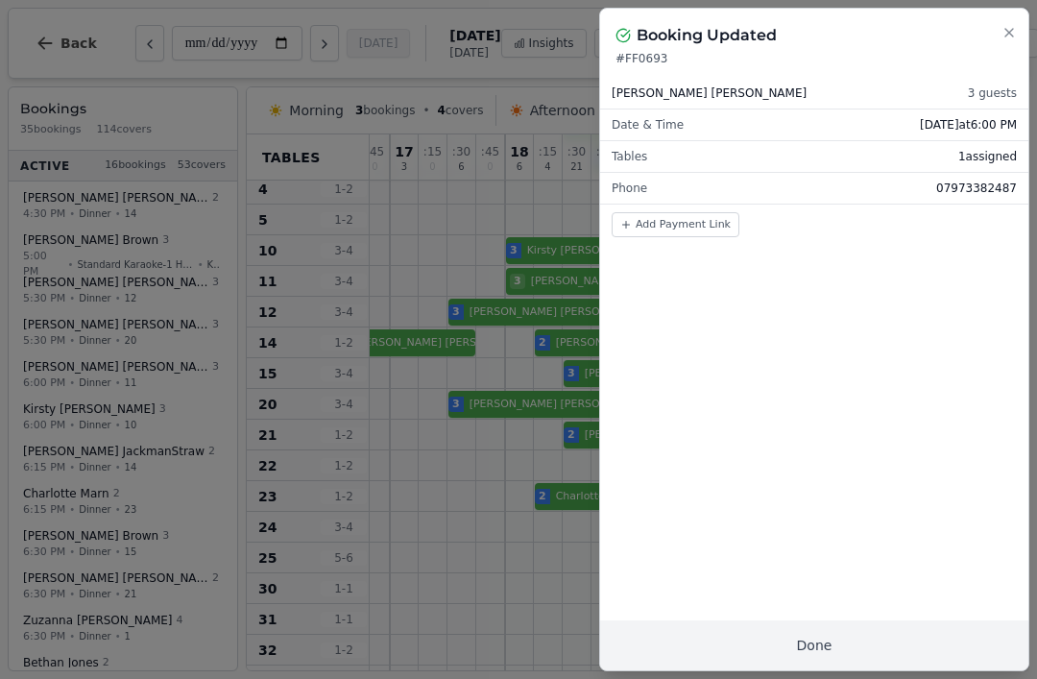
click at [841, 644] on button "Done" at bounding box center [814, 646] width 428 height 50
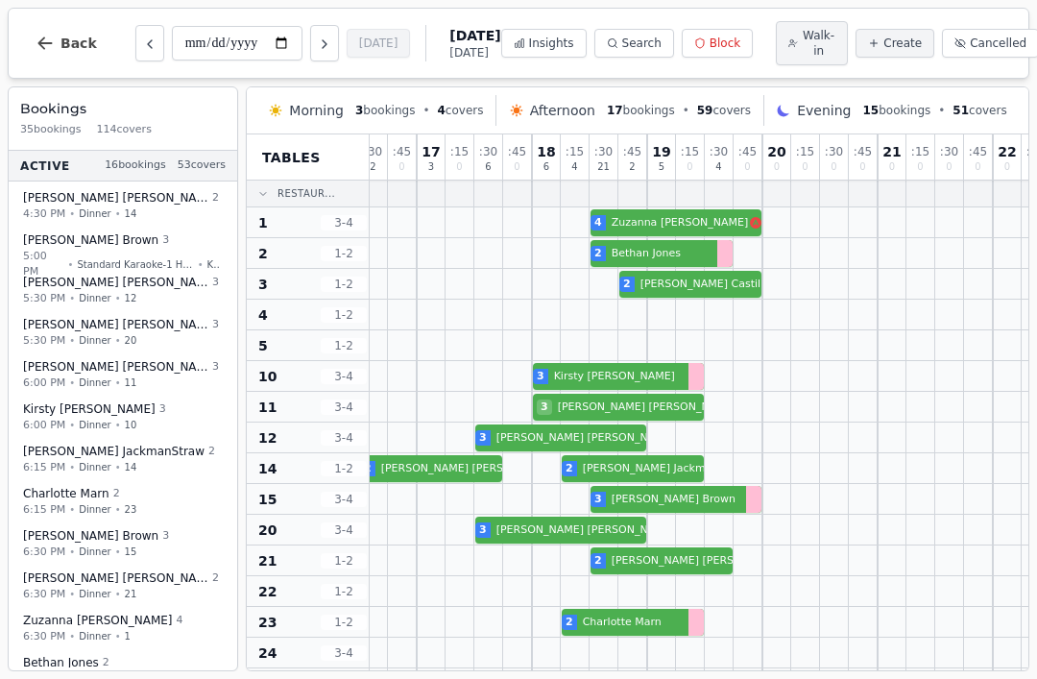
scroll to position [0, 587]
select select "****"
select select "*"
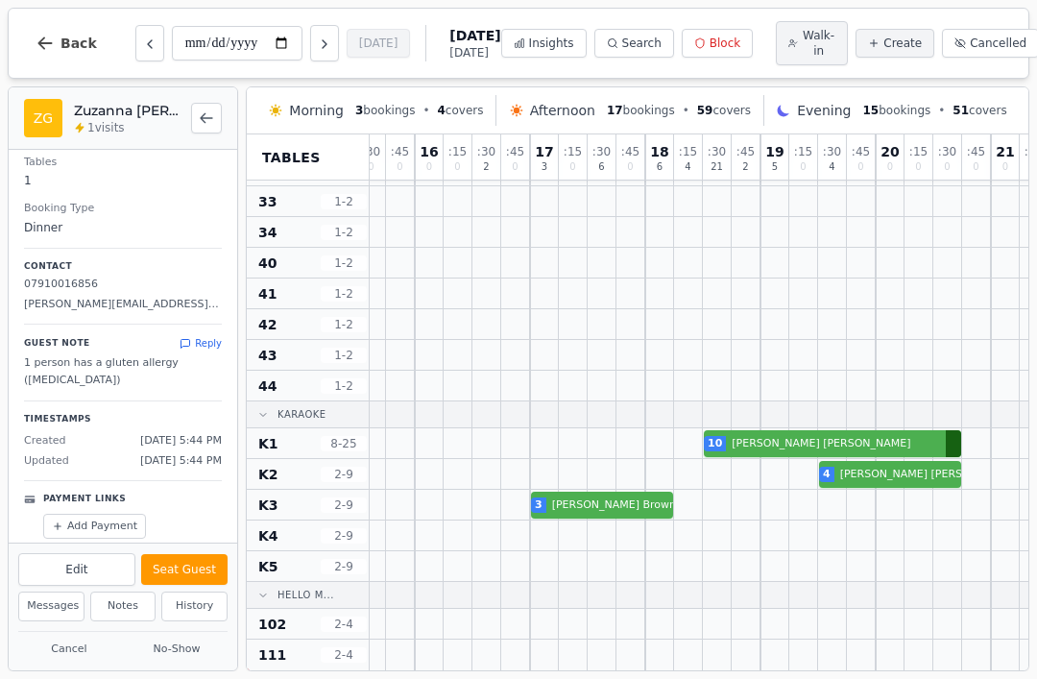
scroll to position [609, 475]
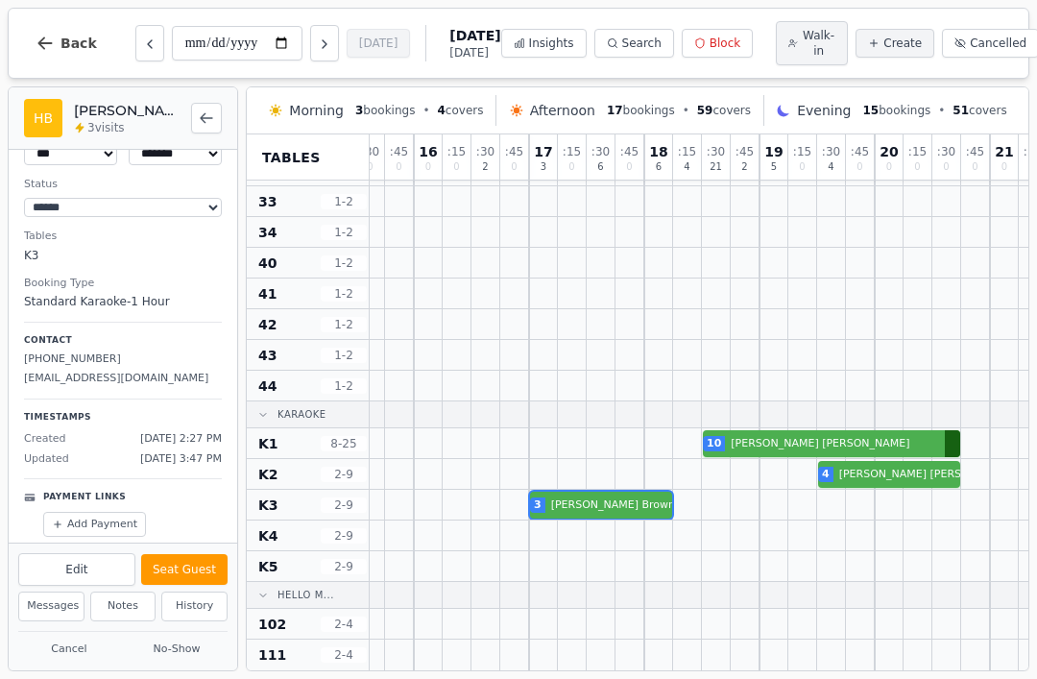
click at [598, 491] on div at bounding box center [601, 505] width 29 height 30
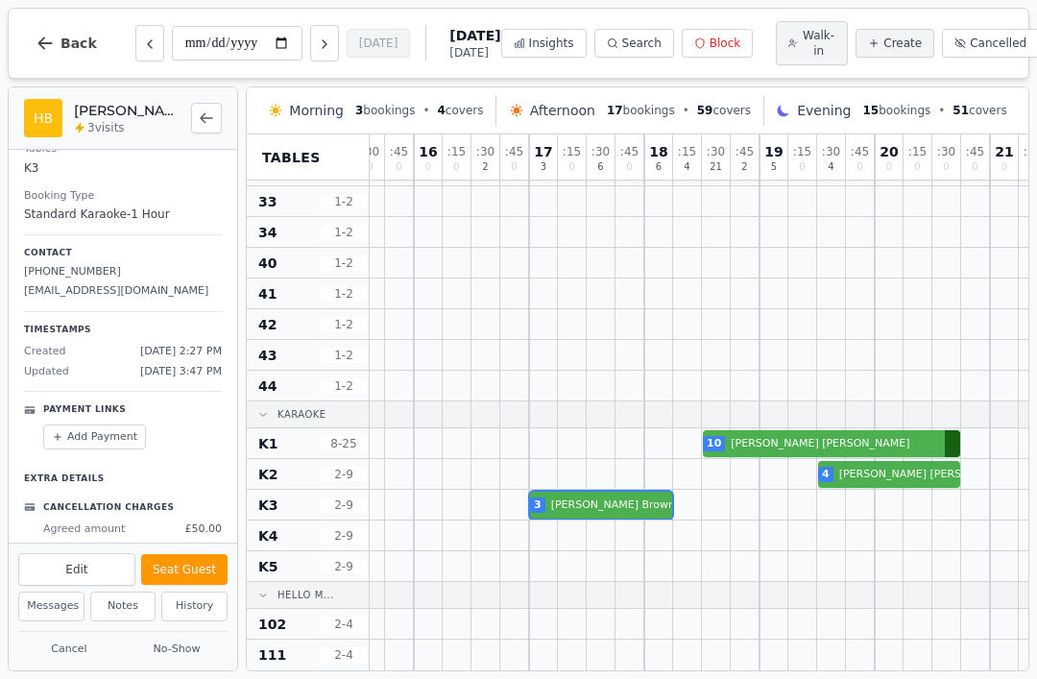
scroll to position [174, 0]
click at [39, 659] on button "Cancel" at bounding box center [69, 650] width 102 height 24
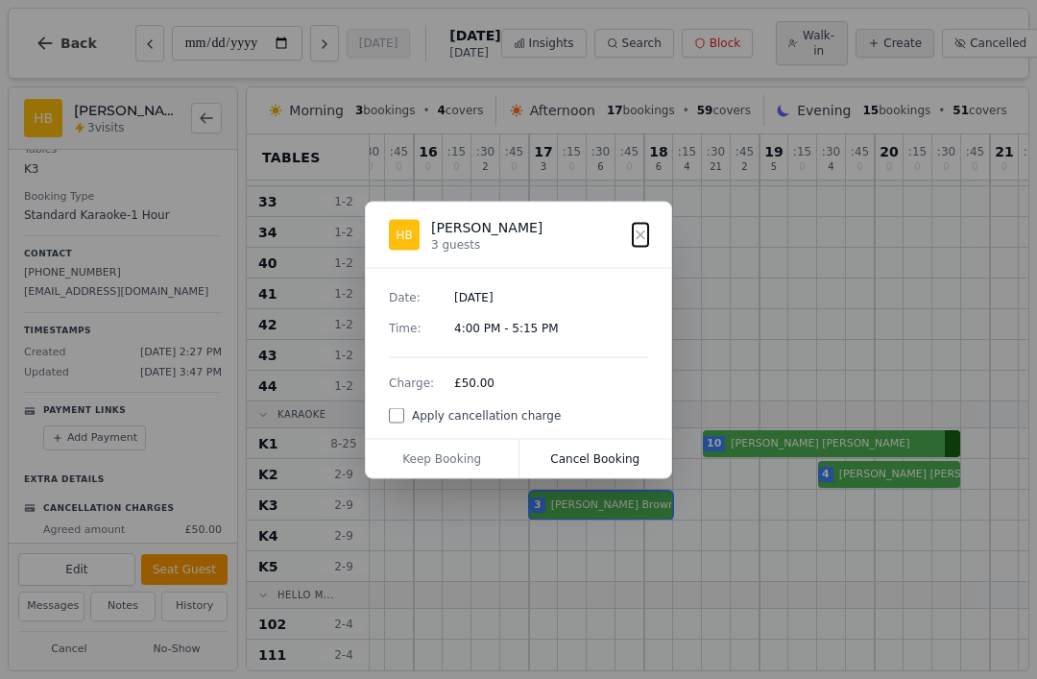
click at [614, 452] on button "Cancel Booking" at bounding box center [596, 458] width 153 height 38
